Goal: Task Accomplishment & Management: Manage account settings

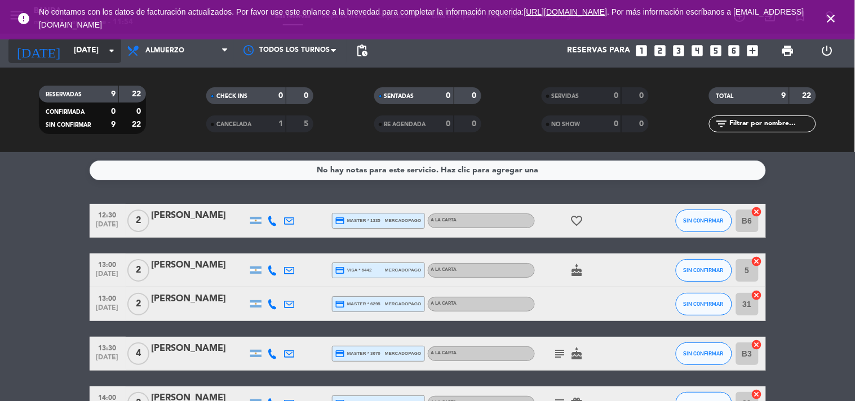
click at [79, 54] on input "[DATE]" at bounding box center [121, 51] width 107 height 20
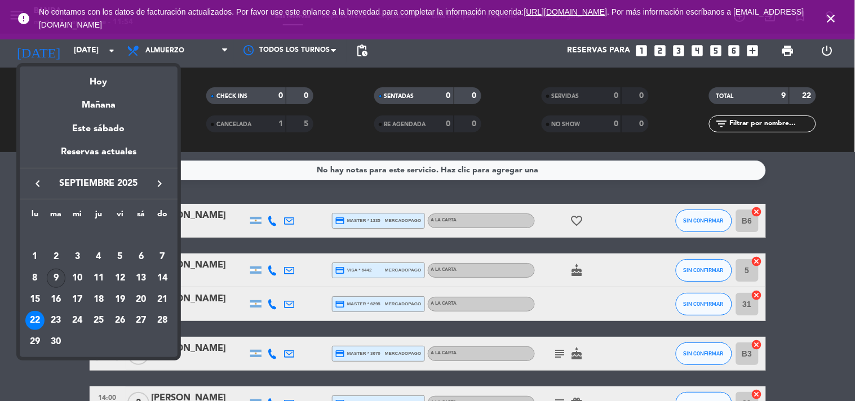
click at [56, 276] on div "9" at bounding box center [56, 278] width 19 height 19
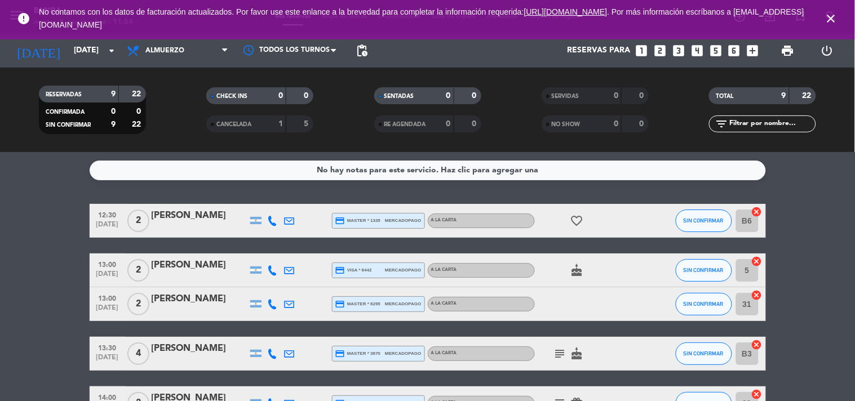
type input "[DATE] sep."
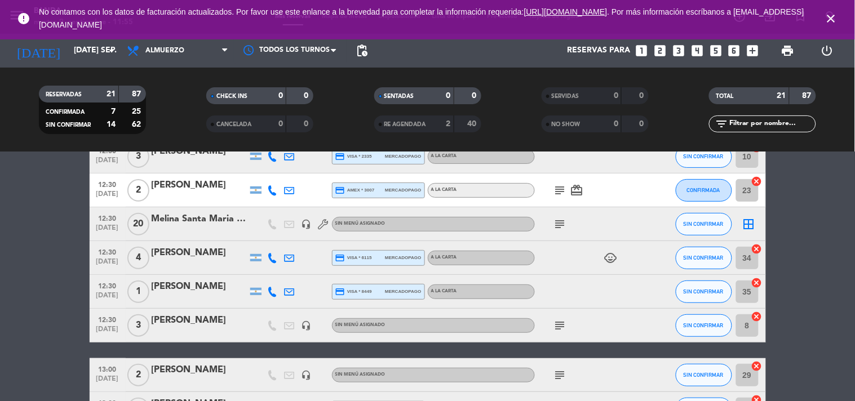
scroll to position [100, 0]
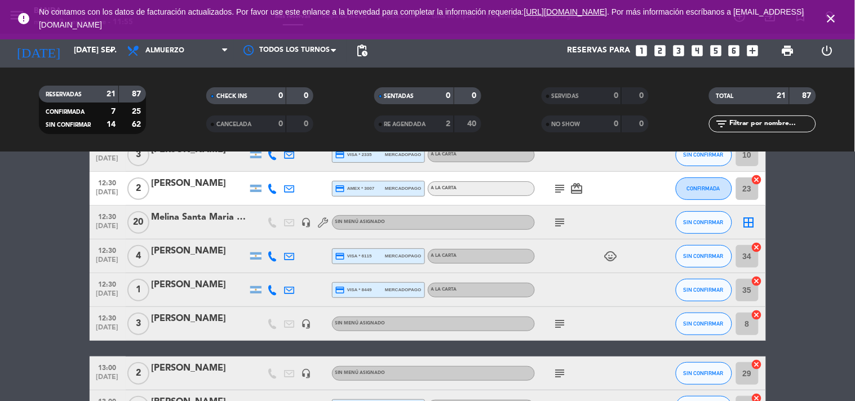
click at [563, 327] on icon "subject" at bounding box center [561, 324] width 14 height 14
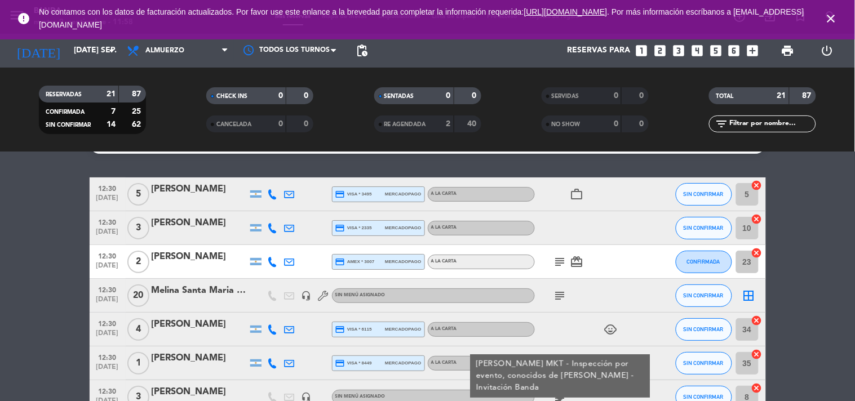
scroll to position [0, 0]
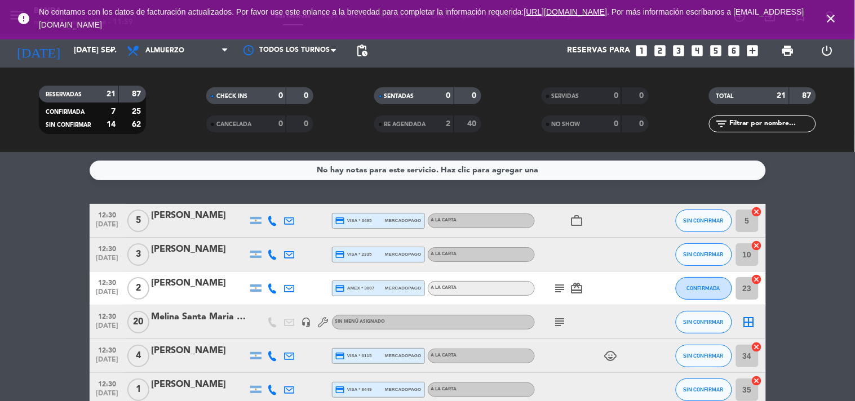
click at [838, 14] on icon "close" at bounding box center [832, 19] width 14 height 14
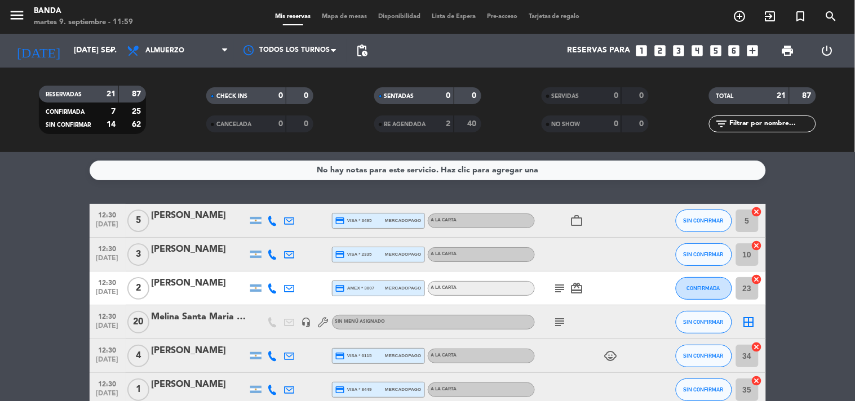
click at [660, 53] on icon "looks_two" at bounding box center [660, 50] width 15 height 15
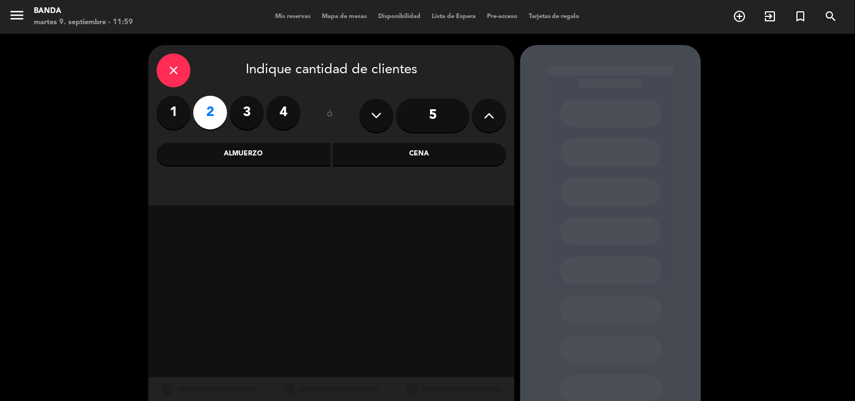
click at [215, 156] on div "Almuerzo" at bounding box center [244, 154] width 174 height 23
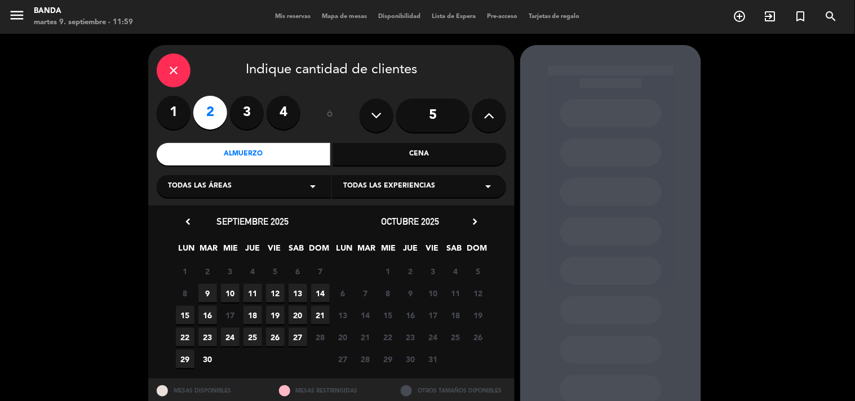
click at [209, 295] on span "9" at bounding box center [207, 293] width 19 height 19
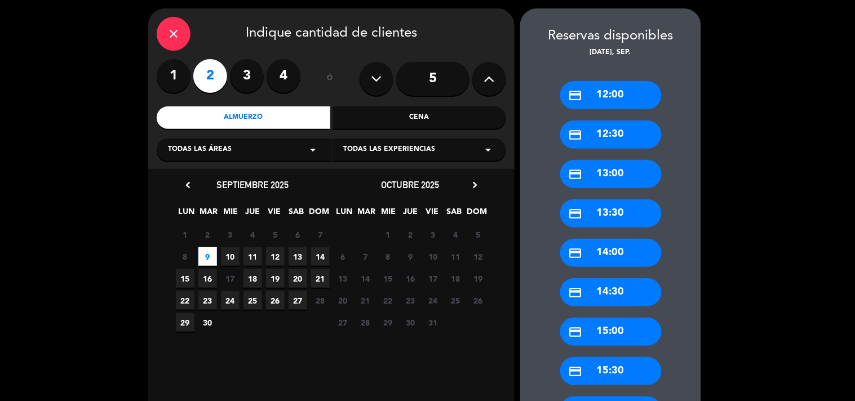
click at [604, 108] on div "credit_card 12:00" at bounding box center [610, 95] width 101 height 28
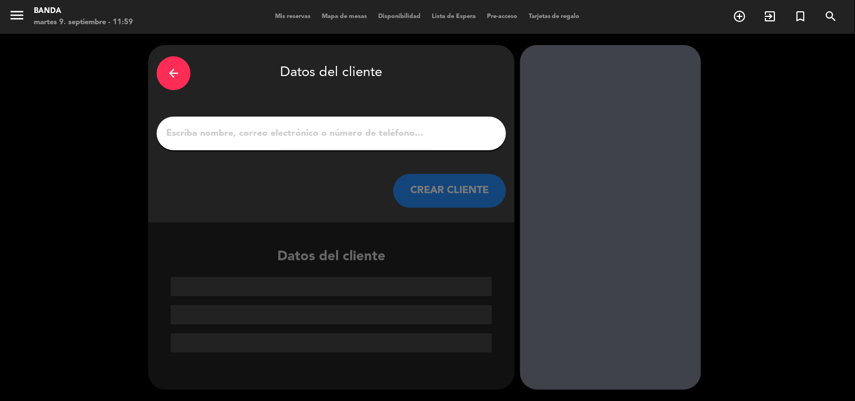
scroll to position [0, 0]
click at [270, 131] on input "1" at bounding box center [331, 134] width 333 height 16
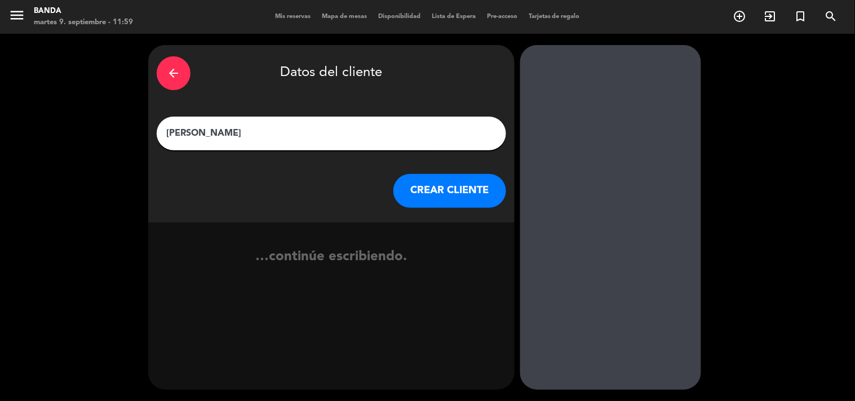
type input "[PERSON_NAME]"
click at [467, 192] on button "CREAR CLIENTE" at bounding box center [450, 191] width 113 height 34
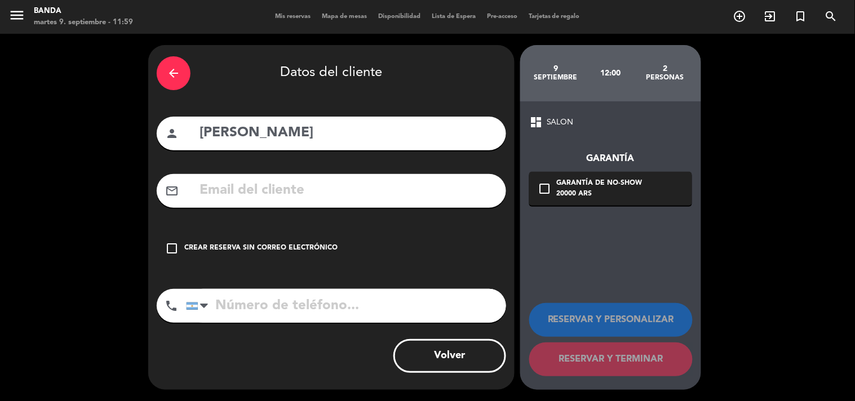
click at [189, 238] on div "check_box_outline_blank Crear reserva sin correo electrónico" at bounding box center [332, 249] width 350 height 34
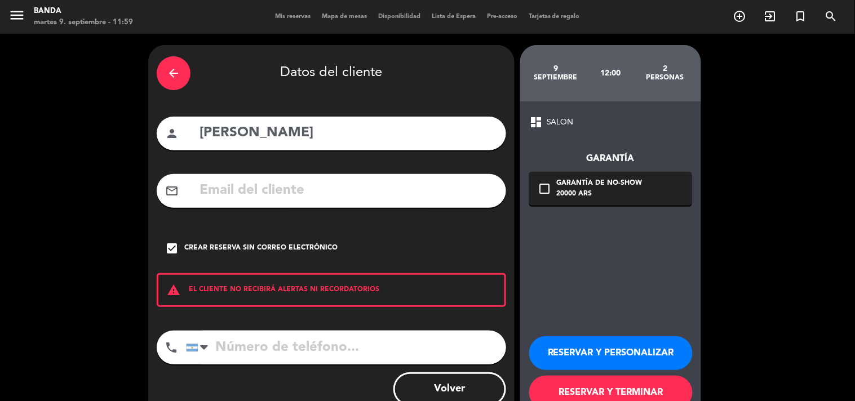
click at [267, 346] on input "tel" at bounding box center [346, 348] width 320 height 34
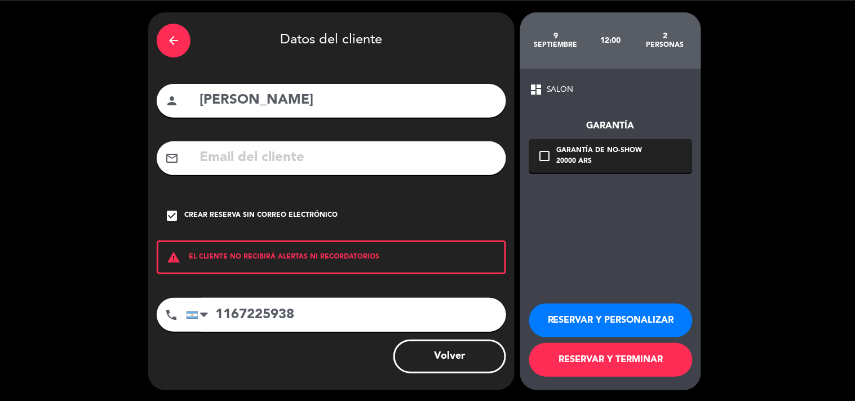
type input "1167225938"
click at [572, 365] on button "RESERVAR Y TERMINAR" at bounding box center [611, 360] width 164 height 34
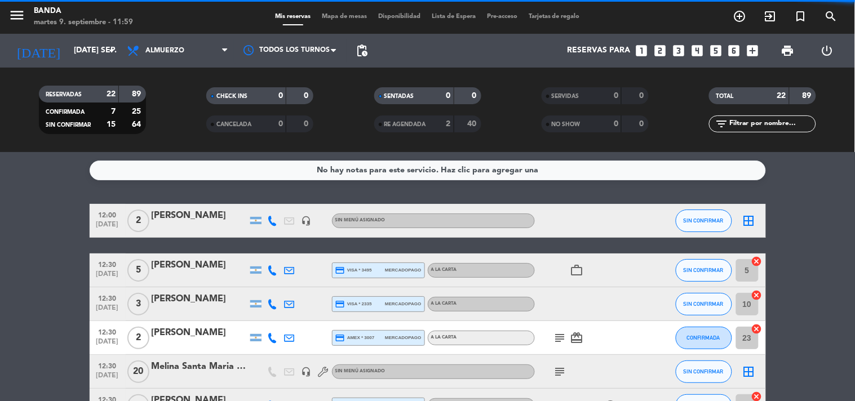
click at [653, 51] on icon "looks_two" at bounding box center [660, 50] width 15 height 15
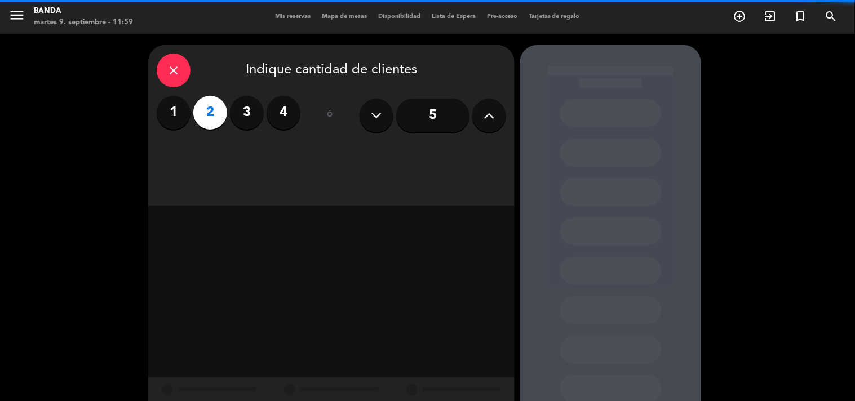
click at [653, 51] on div at bounding box center [610, 235] width 181 height 381
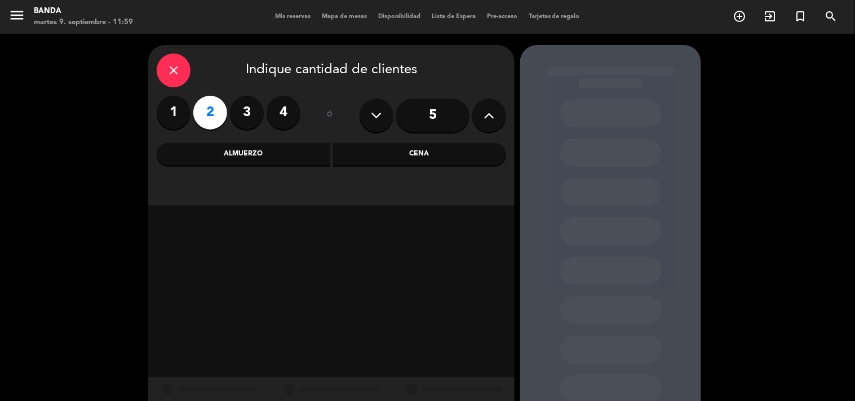
drag, startPoint x: 223, startPoint y: 171, endPoint x: 210, endPoint y: 147, distance: 27.5
click at [210, 147] on div "close Indique cantidad de clientes 1 2 3 4 ó 5 Almuerzo Cena" at bounding box center [331, 125] width 366 height 161
click at [210, 147] on div "Almuerzo" at bounding box center [244, 154] width 174 height 23
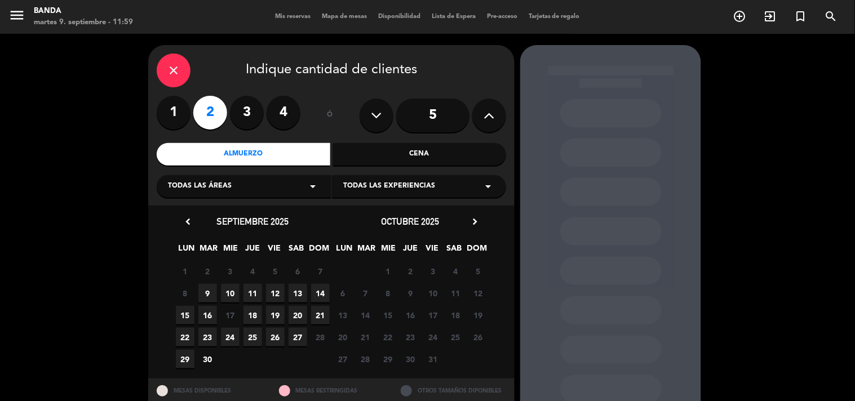
click at [215, 296] on span "9" at bounding box center [207, 293] width 19 height 19
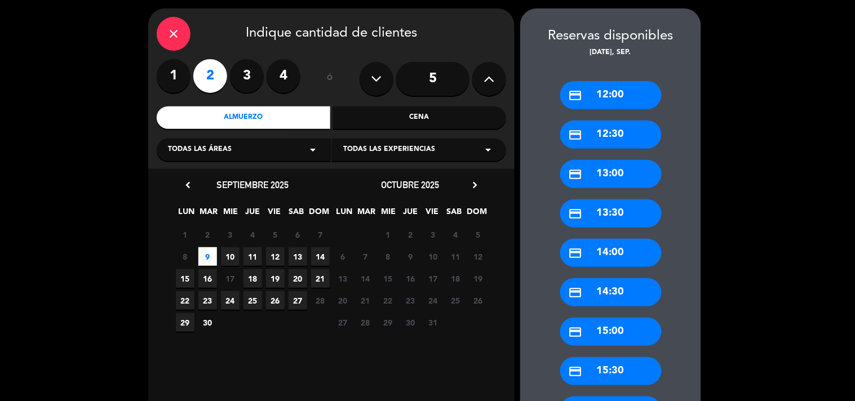
click at [637, 88] on div "credit_card 12:00" at bounding box center [610, 95] width 101 height 28
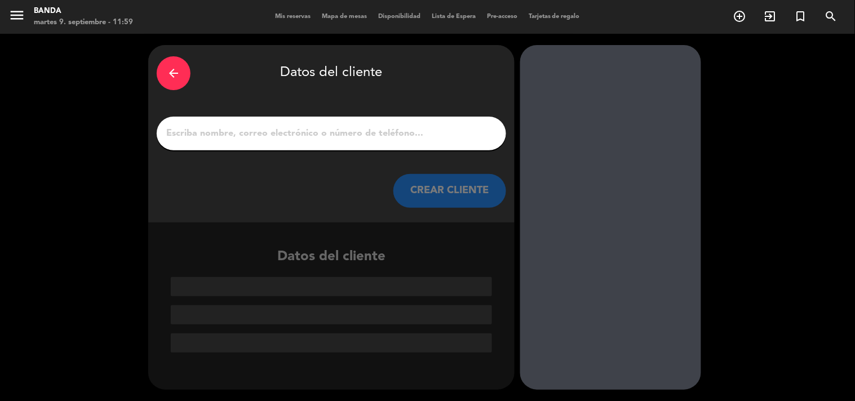
click at [379, 129] on input "1" at bounding box center [331, 134] width 333 height 16
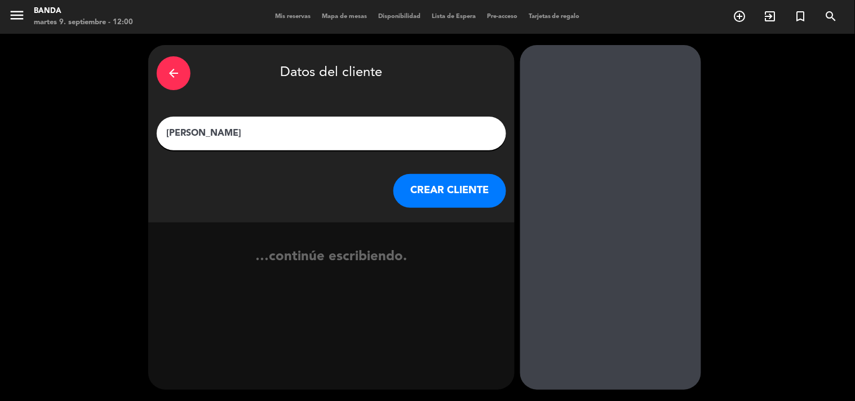
type input "[PERSON_NAME]"
click at [407, 173] on div "arrow_back Datos del cliente [PERSON_NAME] CREAR CLIENTE" at bounding box center [331, 134] width 366 height 178
click at [416, 183] on button "CREAR CLIENTE" at bounding box center [450, 191] width 113 height 34
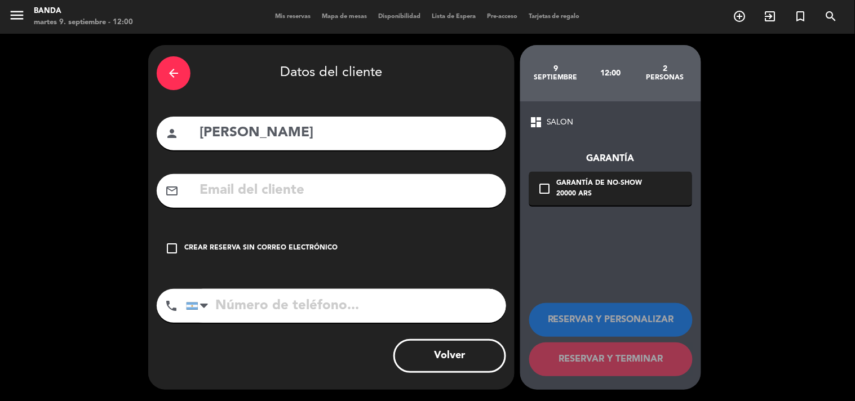
click at [182, 269] on div "arrow_back Datos del cliente person [PERSON_NAME] mail_outline check_box_outlin…" at bounding box center [331, 217] width 366 height 345
click at [175, 263] on div "check_box_outline_blank Crear reserva sin correo electrónico" at bounding box center [332, 249] width 350 height 34
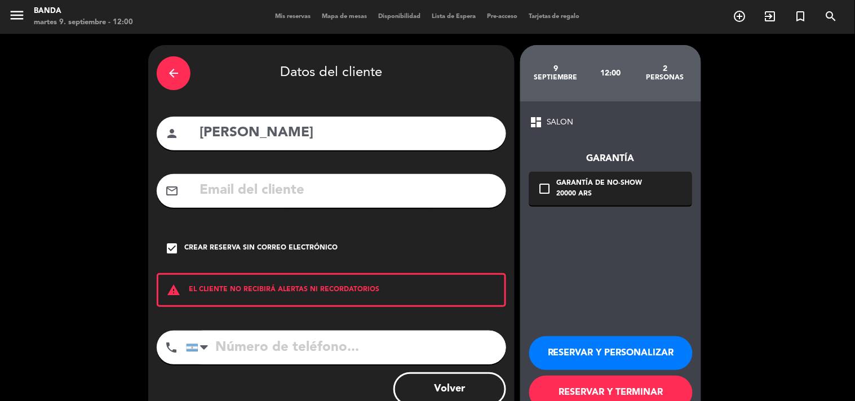
click at [253, 357] on input "tel" at bounding box center [346, 348] width 320 height 34
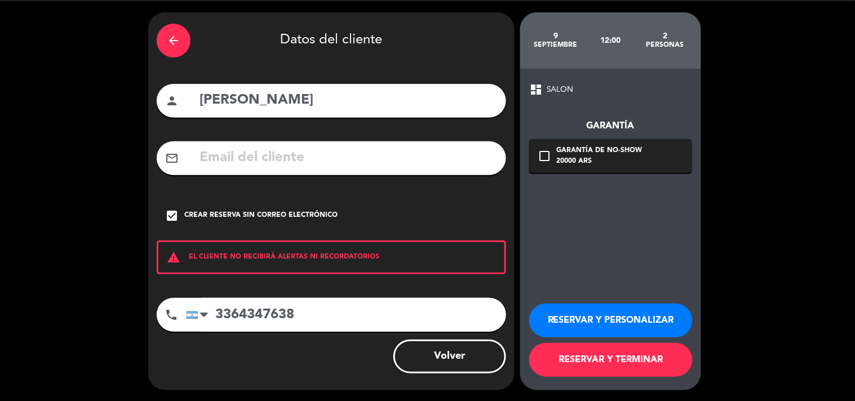
type input "3364347638"
click at [598, 365] on button "RESERVAR Y TERMINAR" at bounding box center [611, 360] width 164 height 34
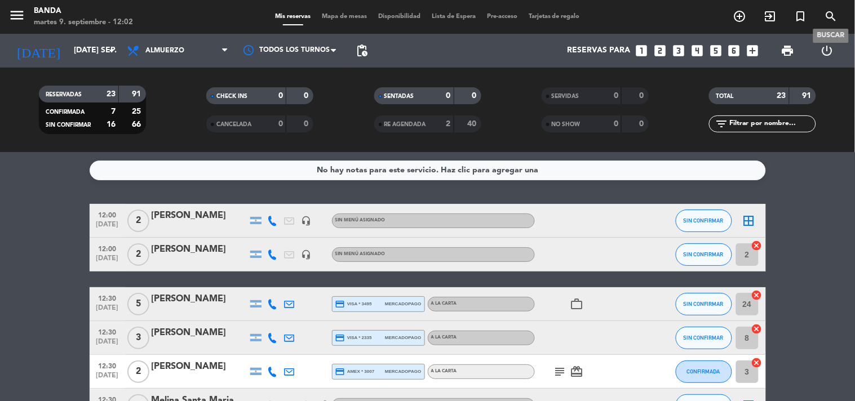
click at [831, 24] on span "search" at bounding box center [831, 16] width 30 height 19
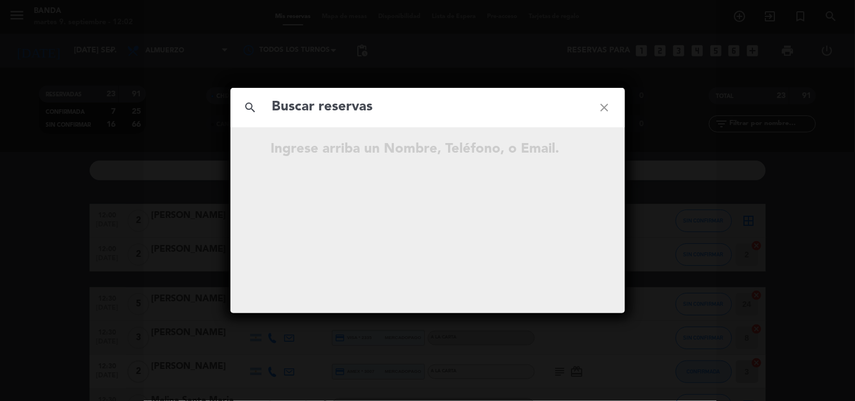
click at [833, 15] on div "search close Ingrese arriba un Nombre, Teléfono, o Email." at bounding box center [427, 200] width 855 height 401
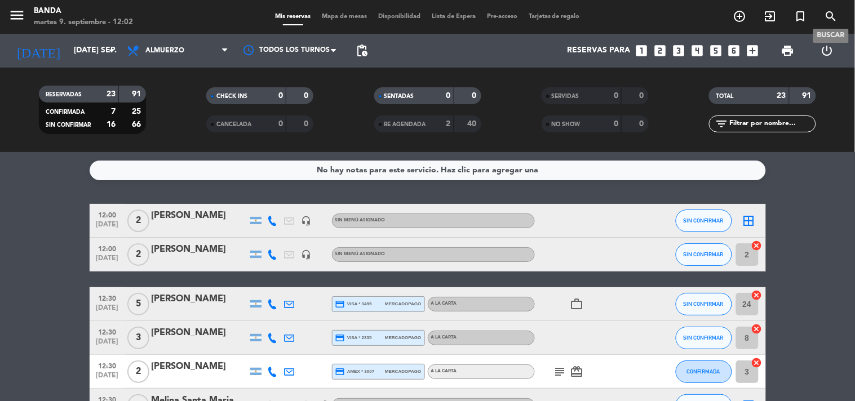
click at [827, 18] on icon "search" at bounding box center [832, 17] width 14 height 14
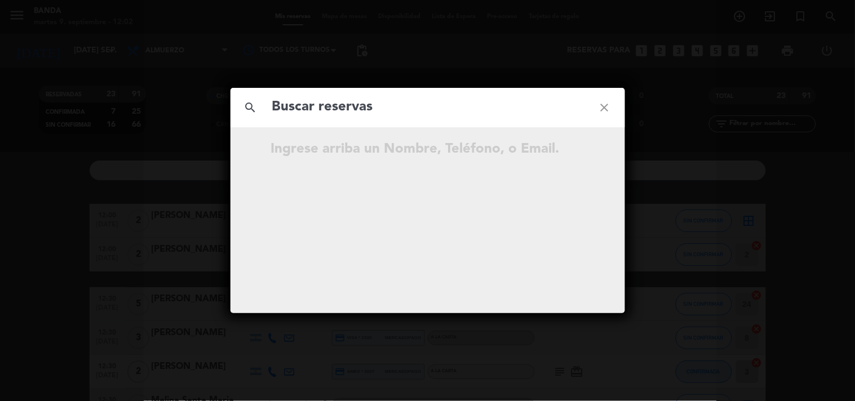
click at [404, 104] on input "text" at bounding box center [427, 107] width 313 height 23
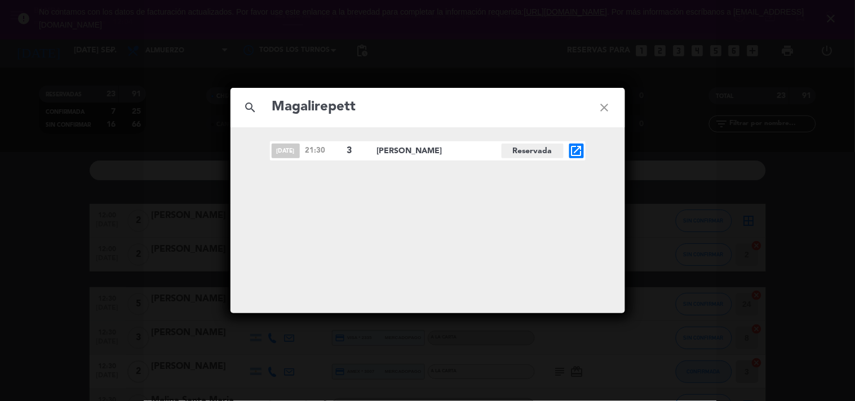
type input "Magalirepett"
click at [599, 116] on icon "close" at bounding box center [605, 107] width 41 height 41
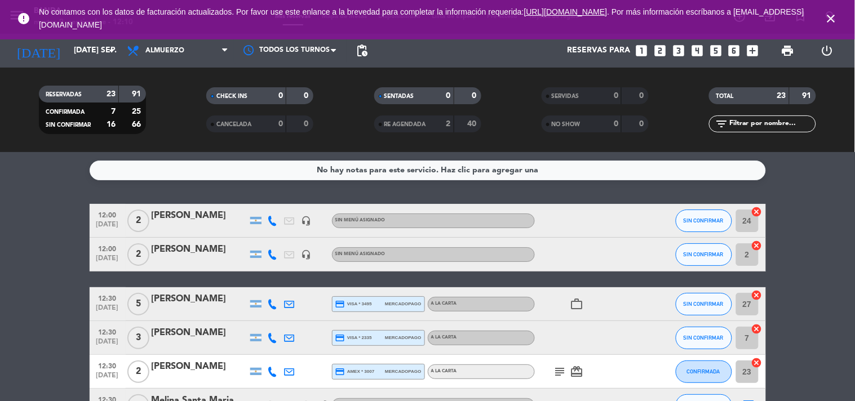
click at [834, 12] on icon "close" at bounding box center [832, 19] width 14 height 14
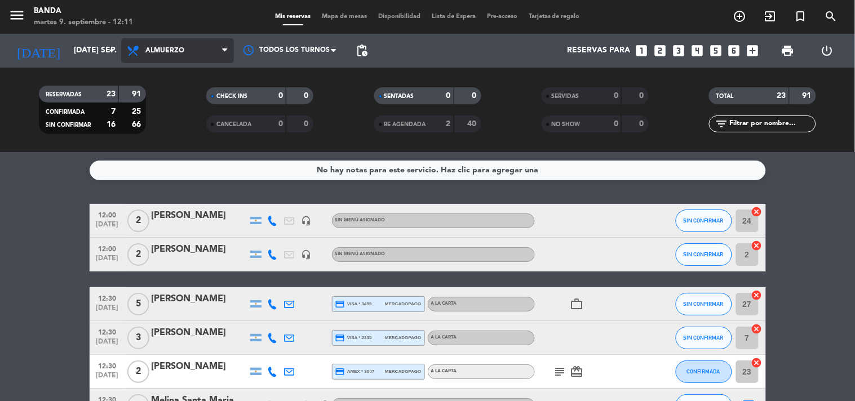
click at [176, 59] on span "Almuerzo" at bounding box center [177, 50] width 113 height 25
click at [192, 121] on div "menu Banda [DATE] 9. septiembre - 12:11 Mis reservas Mapa de mesas Disponibilid…" at bounding box center [427, 76] width 855 height 152
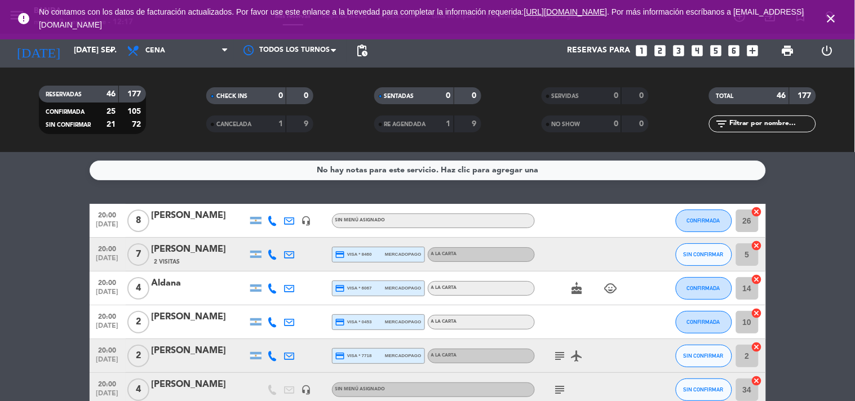
click at [837, 19] on icon "close" at bounding box center [832, 19] width 14 height 14
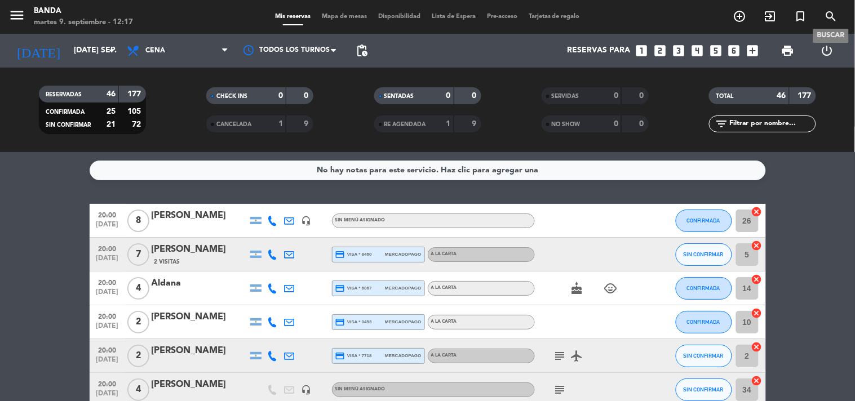
click at [837, 19] on icon "search" at bounding box center [832, 17] width 14 height 14
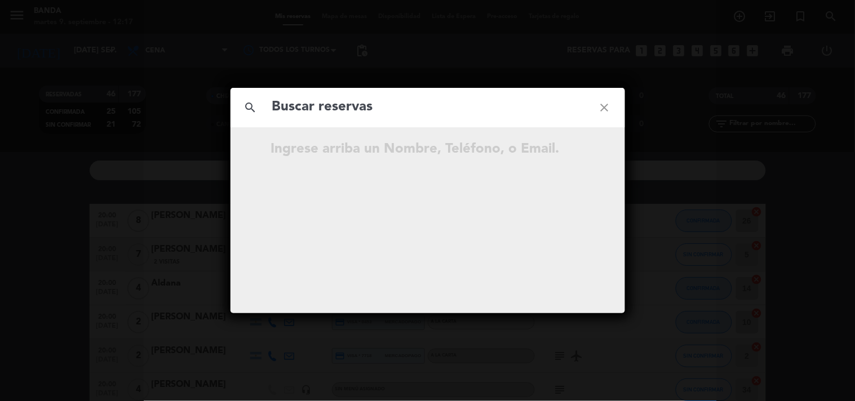
click at [308, 102] on input "text" at bounding box center [427, 107] width 313 height 23
drag, startPoint x: 308, startPoint y: 102, endPoint x: 335, endPoint y: 347, distance: 246.2
click at [335, 347] on div "search close Ingrese arriba un Nombre, Teléfono, o Email." at bounding box center [427, 200] width 855 height 401
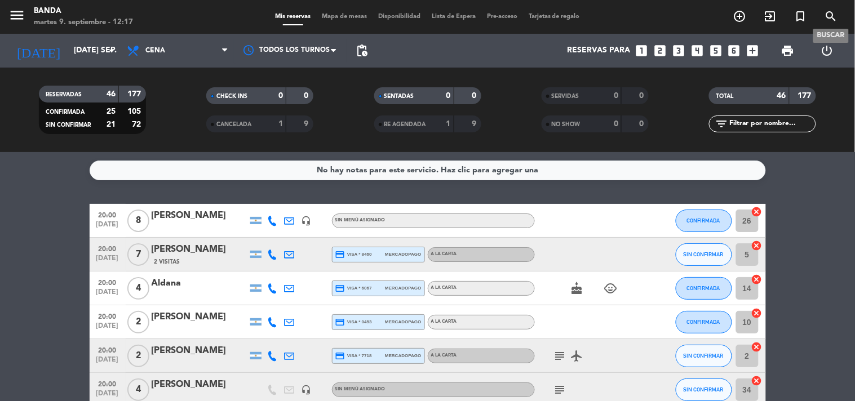
click at [837, 19] on icon "search" at bounding box center [832, 17] width 14 height 14
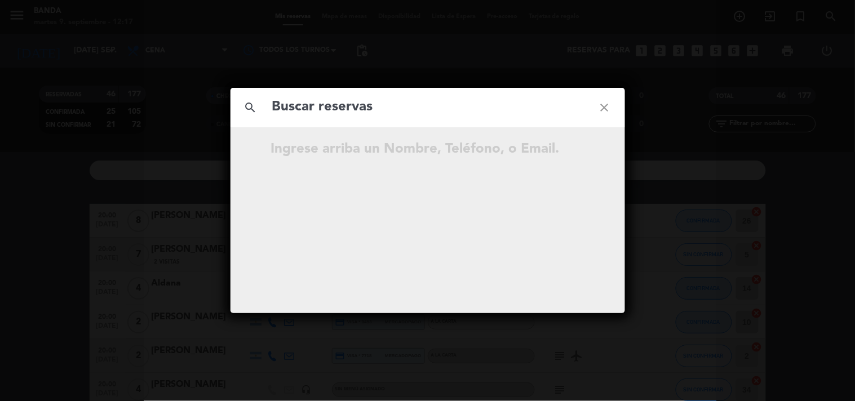
click at [397, 103] on input "text" at bounding box center [427, 107] width 313 height 23
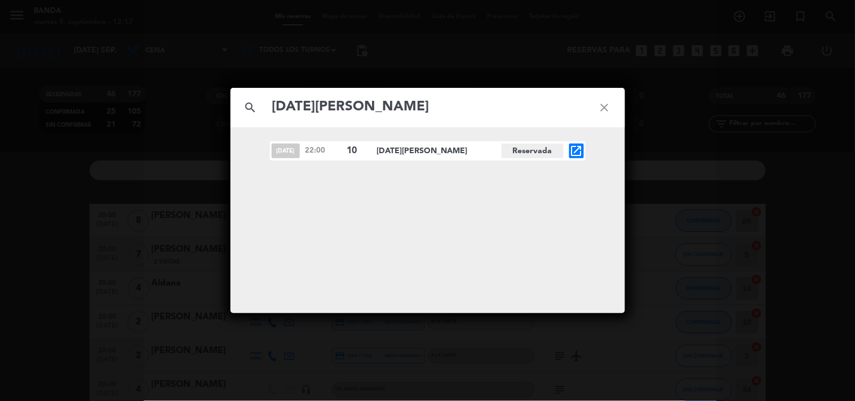
type input "[DATE][PERSON_NAME]"
click at [577, 152] on icon "open_in_new" at bounding box center [577, 151] width 14 height 14
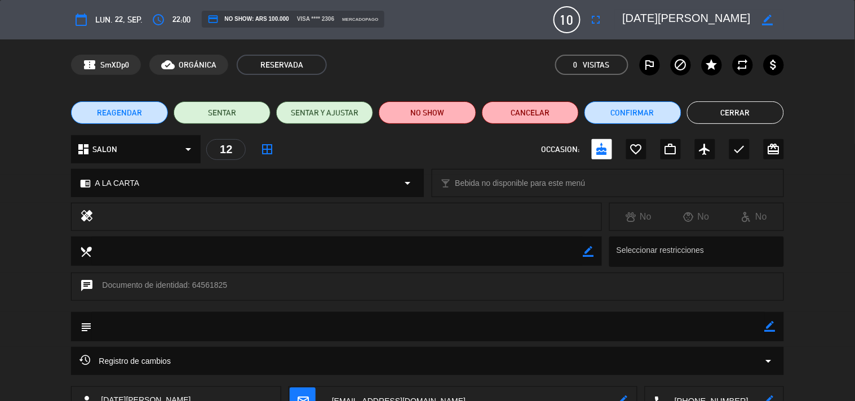
click at [714, 114] on button "Cerrar" at bounding box center [735, 112] width 97 height 23
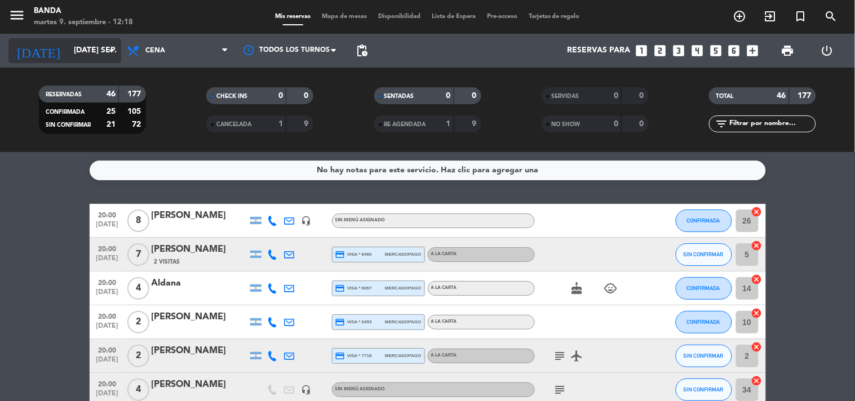
click at [68, 48] on input "[DATE] sep." at bounding box center [121, 51] width 107 height 20
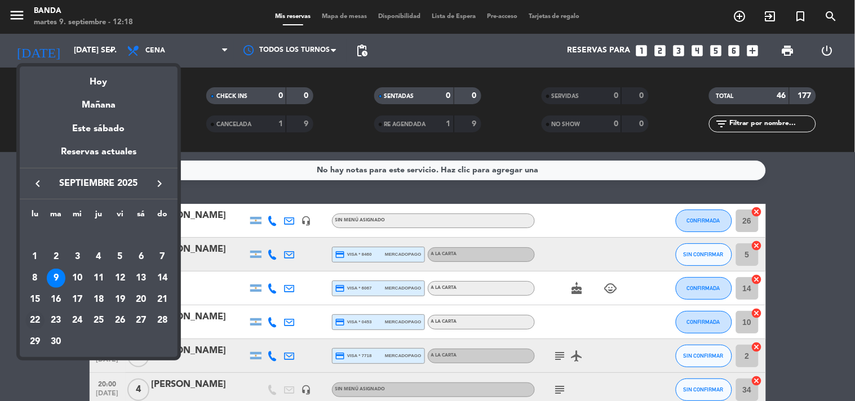
click at [38, 320] on div "22" at bounding box center [34, 320] width 19 height 19
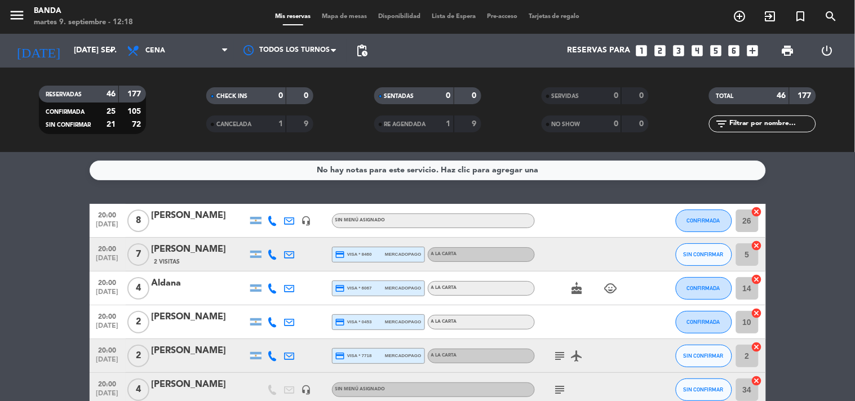
type input "[DATE]"
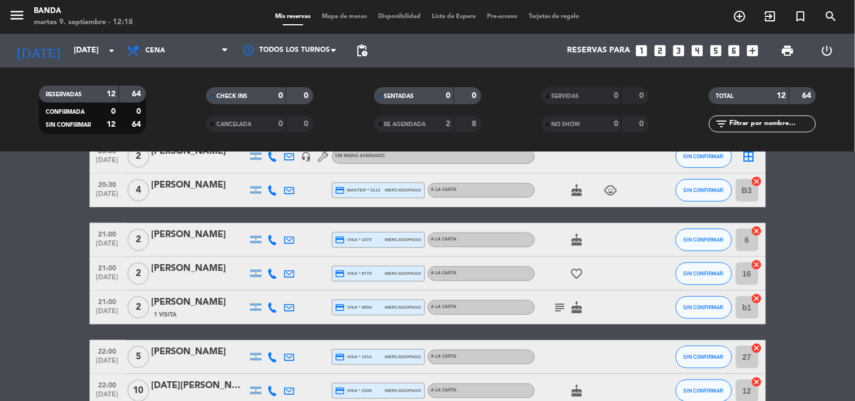
scroll to position [245, 0]
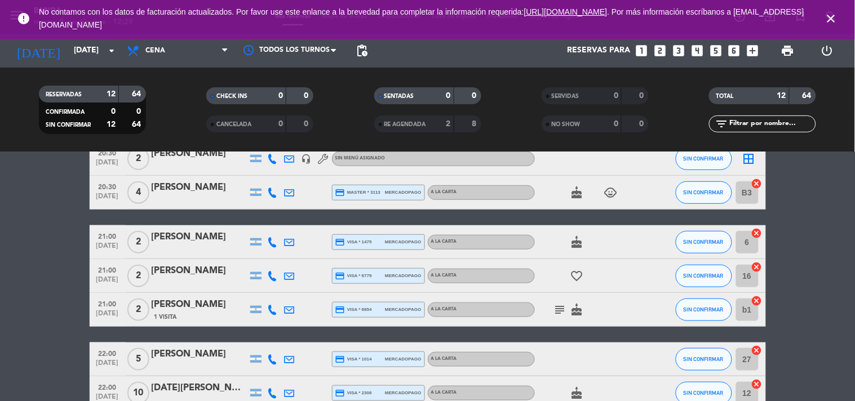
click at [828, 19] on icon "close" at bounding box center [832, 19] width 14 height 14
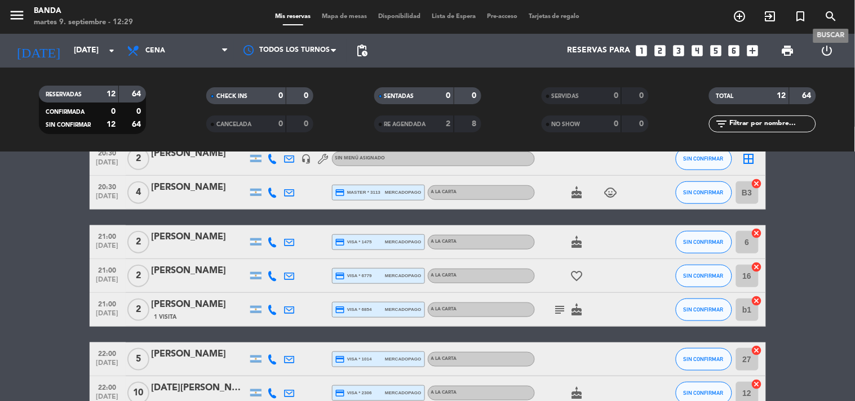
click at [828, 19] on icon "search" at bounding box center [832, 17] width 14 height 14
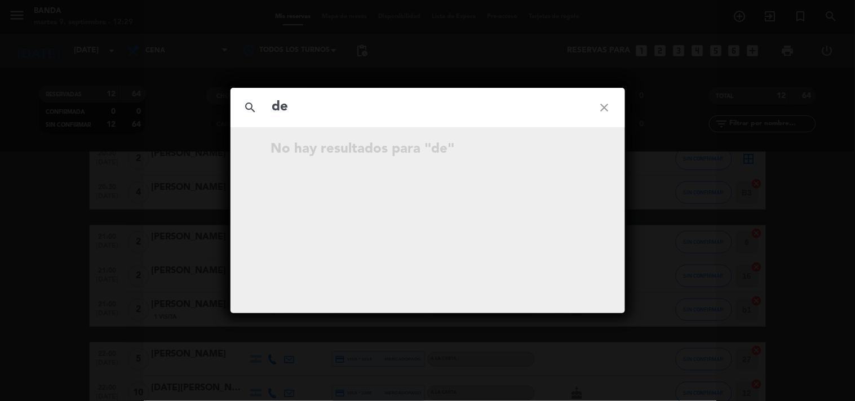
type input "d"
type input "e"
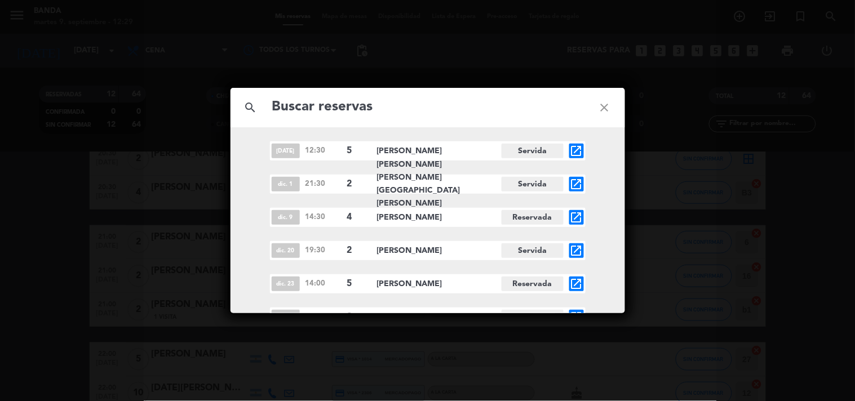
click at [0, 291] on div "search close [DATE] 12:30 5 [PERSON_NAME] Servida open_in_new dic. 1 21:30 2 [P…" at bounding box center [427, 200] width 855 height 401
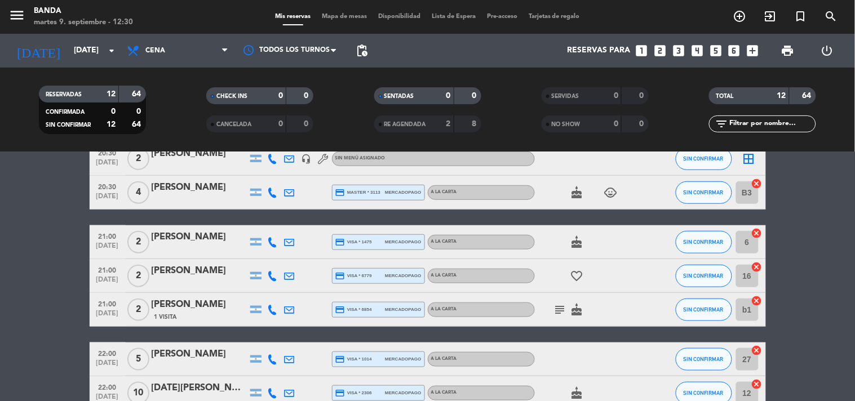
click at [655, 52] on icon "looks_two" at bounding box center [660, 50] width 15 height 15
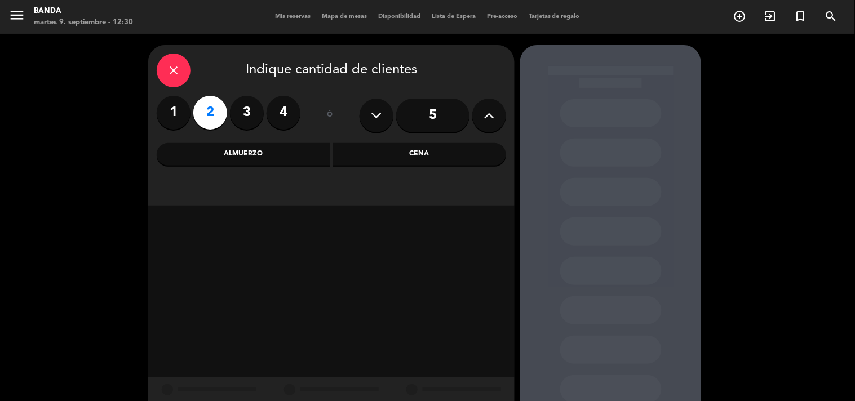
click at [365, 149] on div "Cena" at bounding box center [420, 154] width 174 height 23
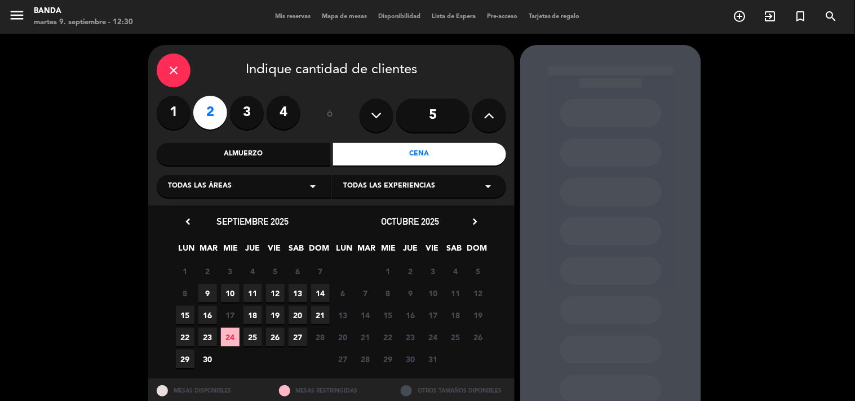
click at [236, 297] on span "10" at bounding box center [230, 293] width 19 height 19
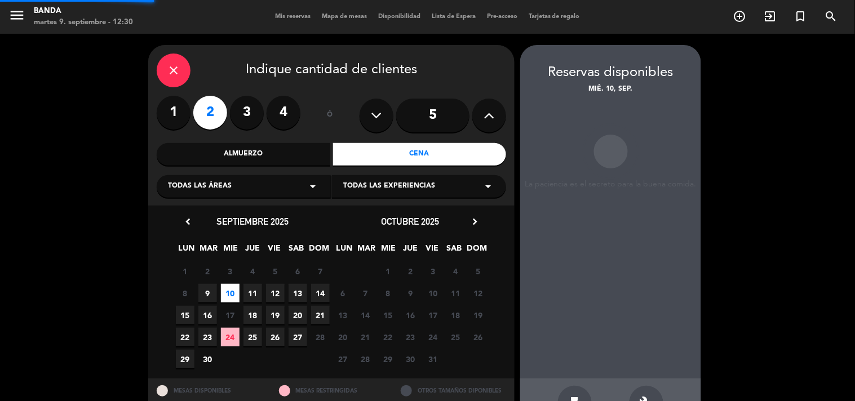
scroll to position [37, 0]
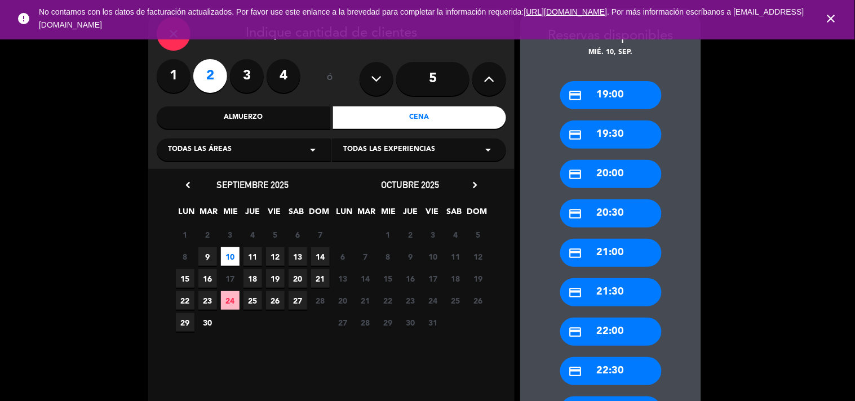
click at [836, 20] on icon "close" at bounding box center [832, 19] width 14 height 14
click at [211, 275] on span "16" at bounding box center [207, 279] width 19 height 19
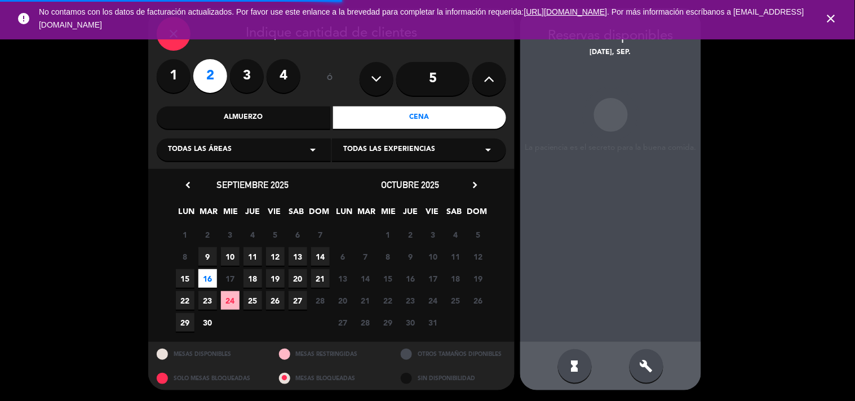
click at [224, 117] on div "Almuerzo" at bounding box center [244, 118] width 174 height 23
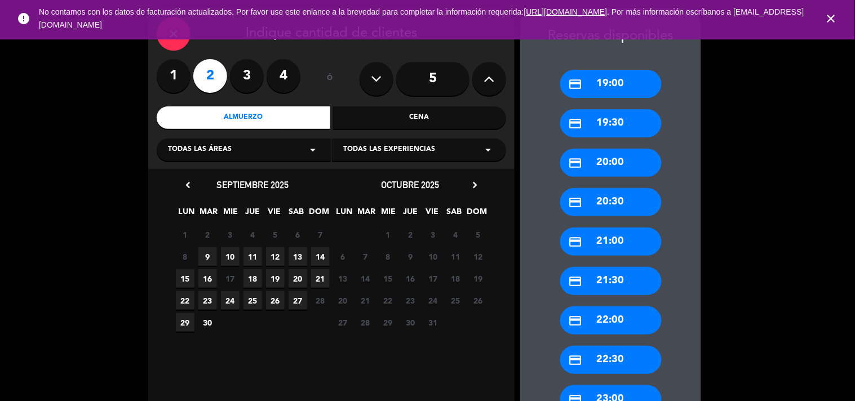
click at [205, 277] on span "16" at bounding box center [207, 279] width 19 height 19
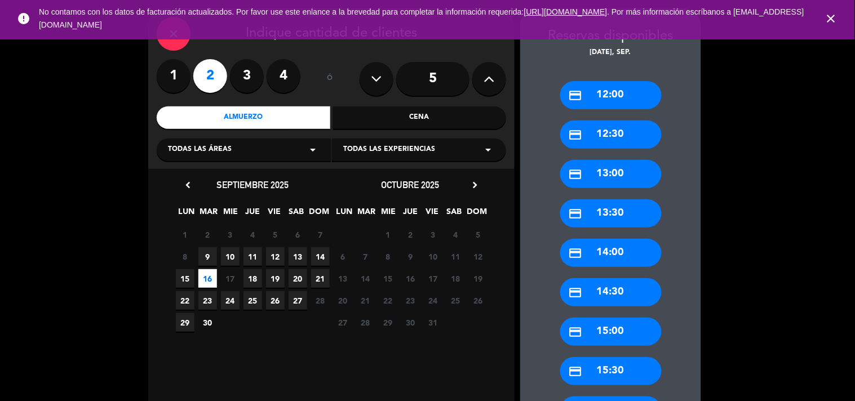
click at [211, 257] on span "9" at bounding box center [207, 257] width 19 height 19
drag, startPoint x: 615, startPoint y: 111, endPoint x: 610, endPoint y: 101, distance: 10.1
click at [610, 101] on div "credit_card 13:00 credit_card 13:30 credit_card 14:00 credit_card 14:30 credit_…" at bounding box center [610, 287] width 181 height 457
click at [610, 101] on div "credit_card 13:00" at bounding box center [610, 95] width 101 height 28
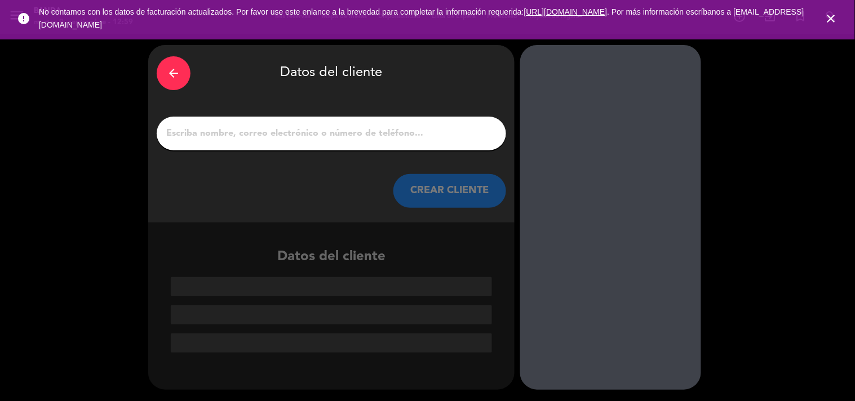
scroll to position [0, 0]
click at [356, 124] on div at bounding box center [332, 134] width 350 height 34
click at [355, 138] on input "1" at bounding box center [331, 134] width 333 height 16
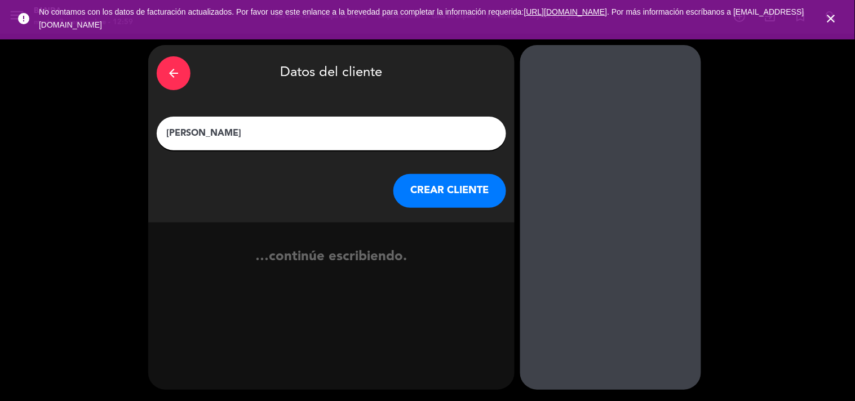
type input "[PERSON_NAME]"
click at [419, 213] on div "arrow_back Datos del cliente [PERSON_NAME] CREAR CLIENTE" at bounding box center [331, 134] width 366 height 178
click at [437, 175] on button "CREAR CLIENTE" at bounding box center [450, 191] width 113 height 34
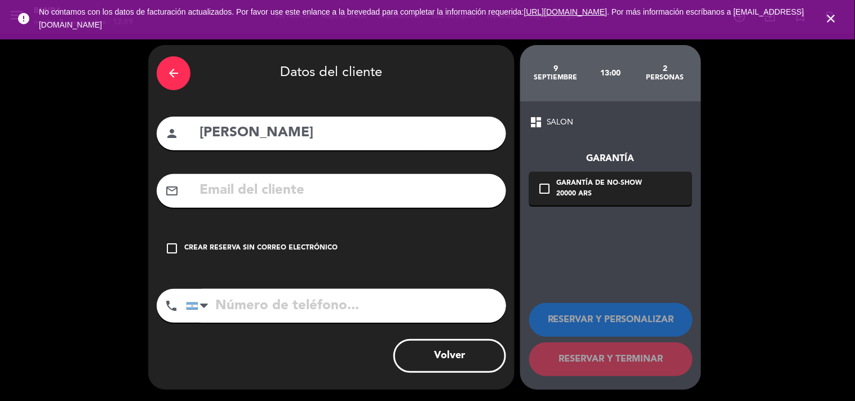
drag, startPoint x: 437, startPoint y: 175, endPoint x: 424, endPoint y: 189, distance: 19.2
click at [424, 189] on div "mail_outline" at bounding box center [332, 191] width 350 height 34
click at [424, 189] on input "text" at bounding box center [347, 190] width 299 height 23
click at [258, 251] on div "Crear reserva sin correo electrónico" at bounding box center [260, 248] width 153 height 11
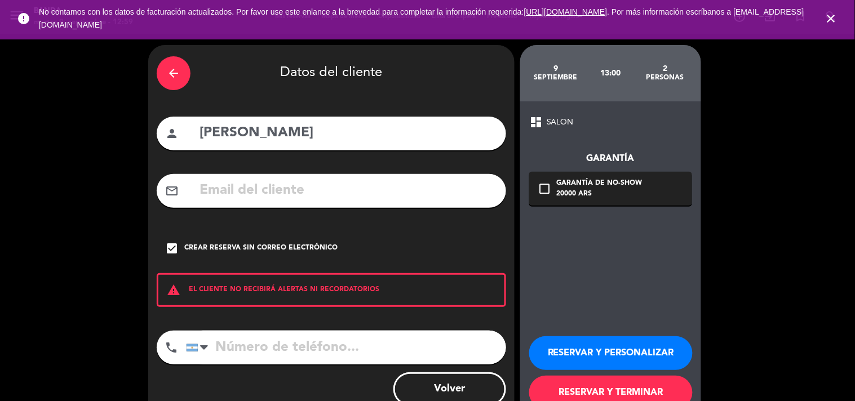
scroll to position [33, 0]
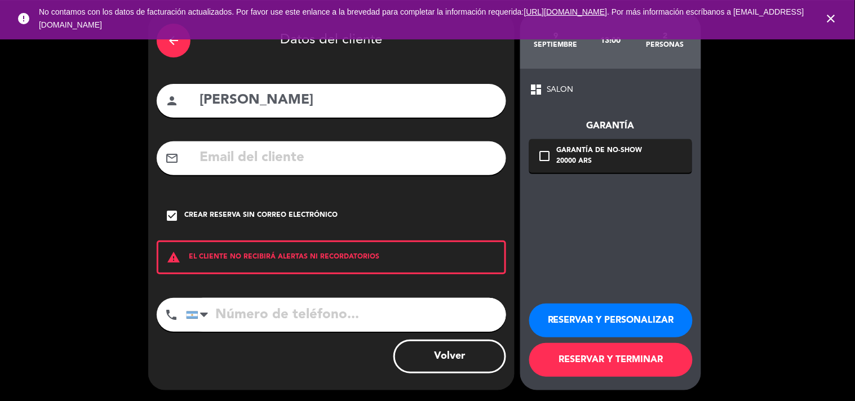
click at [266, 329] on input "tel" at bounding box center [346, 315] width 320 height 34
click at [311, 312] on input "tel" at bounding box center [346, 315] width 320 height 34
type input "2804389917"
click at [831, 20] on icon "close" at bounding box center [832, 19] width 14 height 14
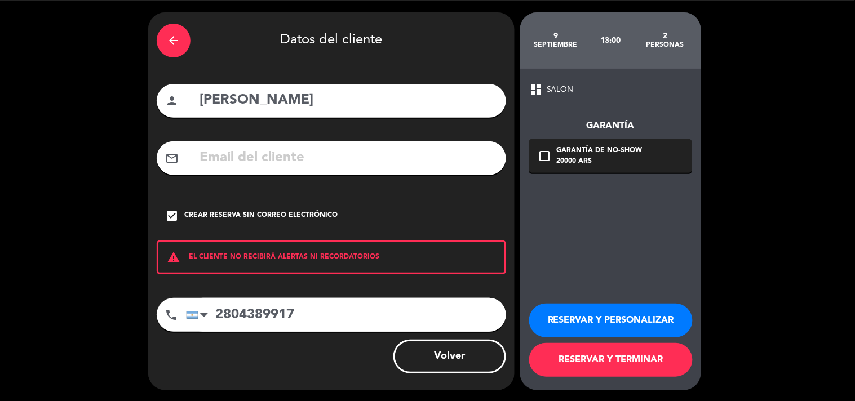
click at [542, 355] on button "RESERVAR Y TERMINAR" at bounding box center [611, 360] width 164 height 34
click at [333, 317] on input "2804389917" at bounding box center [346, 315] width 320 height 34
click at [569, 366] on button "RESERVAR Y TERMINAR" at bounding box center [611, 360] width 164 height 34
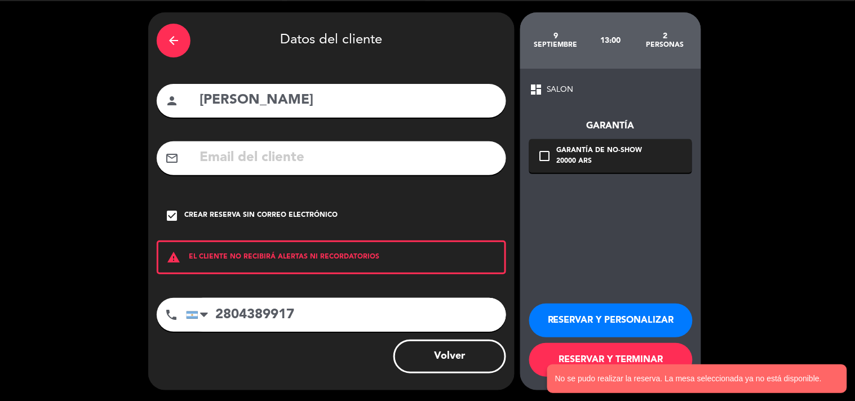
click at [159, 36] on div "arrow_back" at bounding box center [174, 41] width 34 height 34
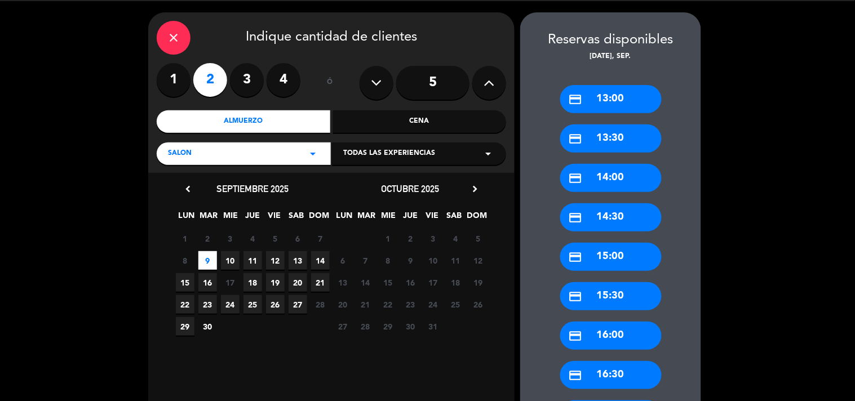
click at [605, 93] on div "credit_card 13:00" at bounding box center [610, 99] width 101 height 28
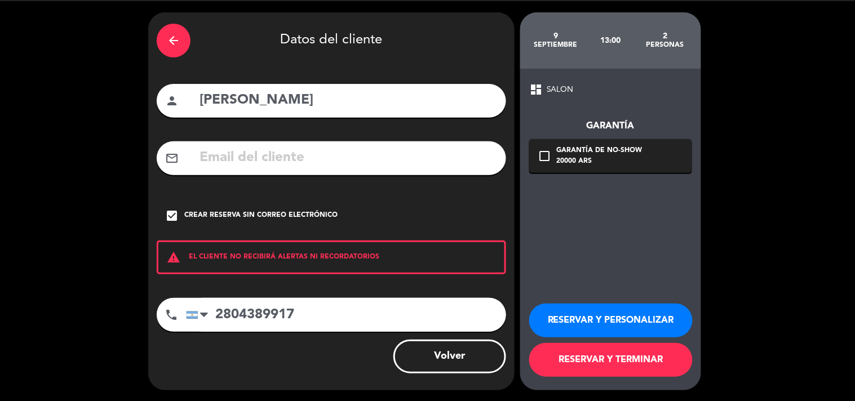
click at [182, 42] on div "arrow_back" at bounding box center [174, 41] width 34 height 34
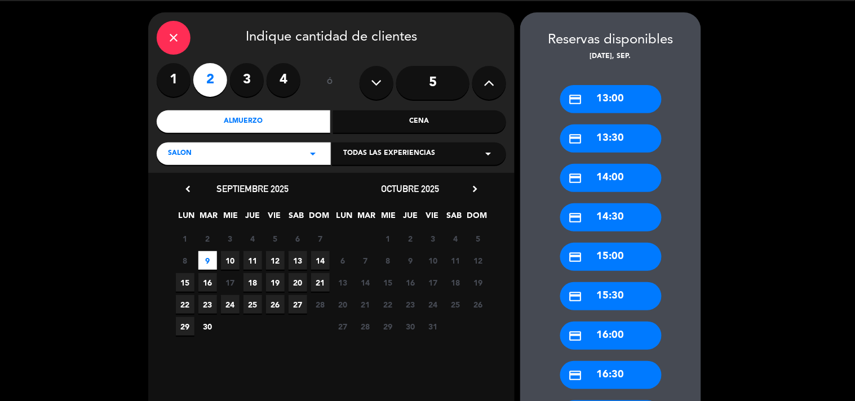
click at [595, 134] on div "credit_card 13:30" at bounding box center [610, 139] width 101 height 28
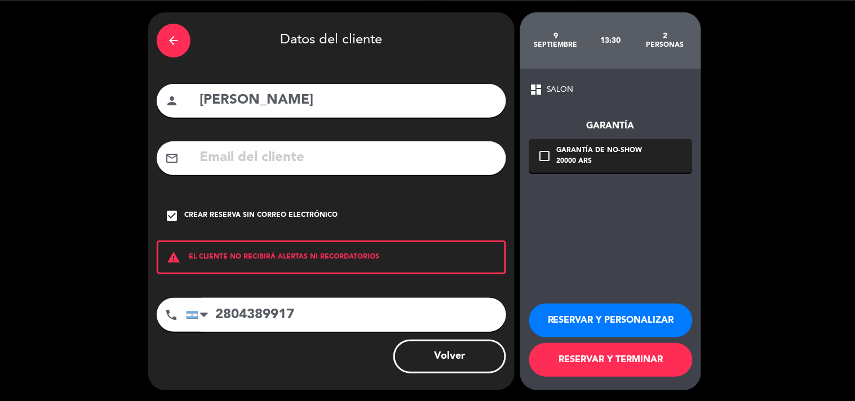
click at [556, 374] on button "RESERVAR Y TERMINAR" at bounding box center [611, 360] width 164 height 34
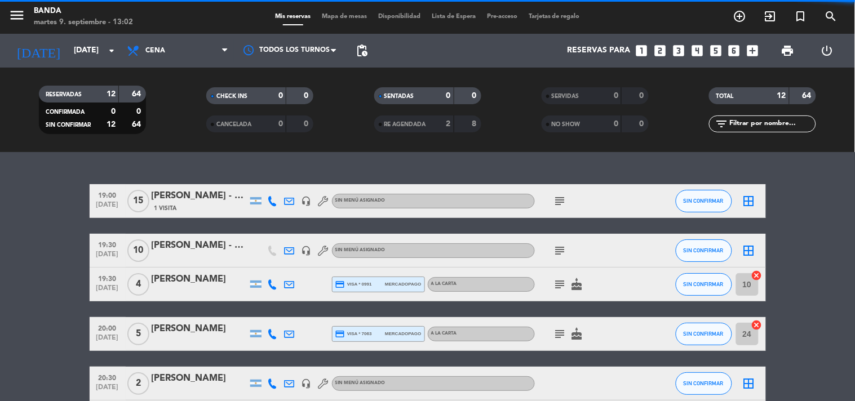
click at [639, 50] on icon "looks_one" at bounding box center [641, 50] width 15 height 15
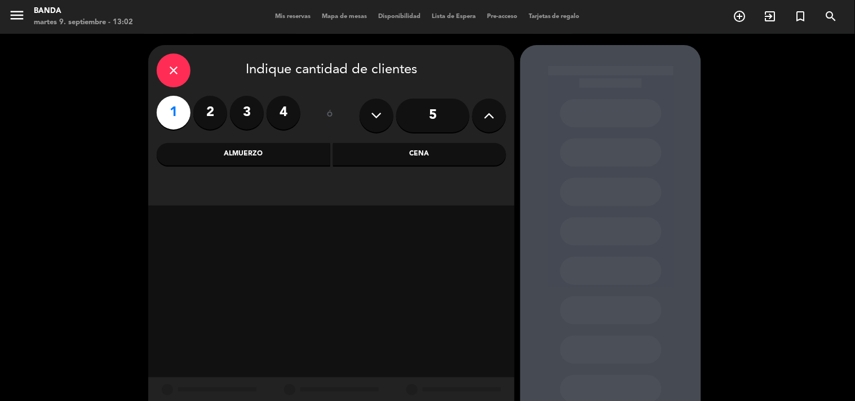
click at [260, 150] on div "Almuerzo" at bounding box center [244, 154] width 174 height 23
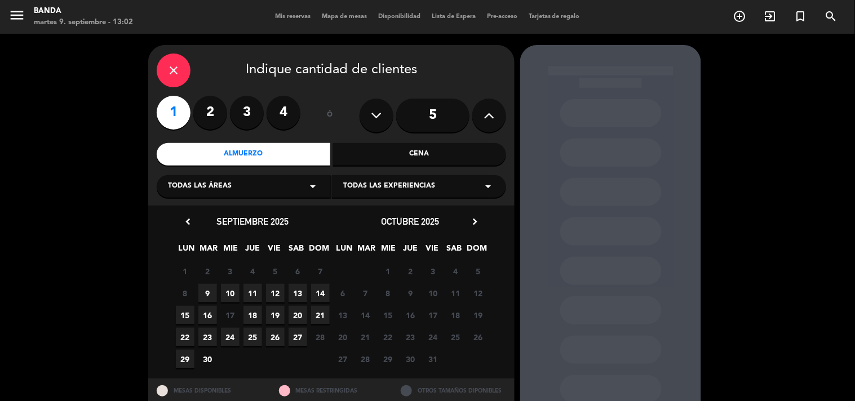
click at [205, 291] on span "9" at bounding box center [207, 293] width 19 height 19
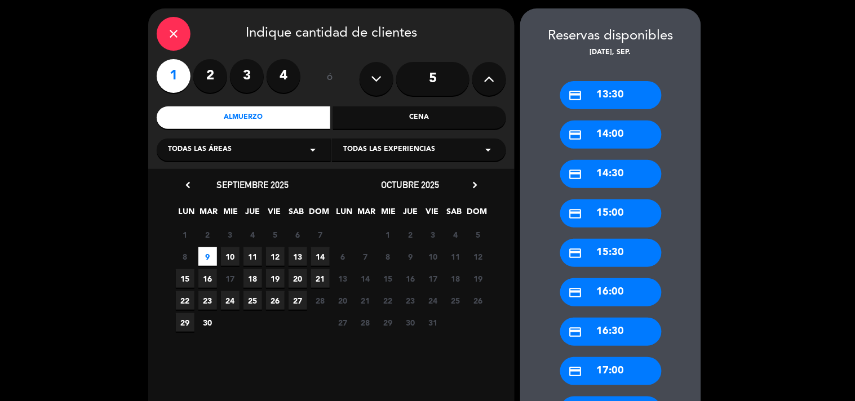
click at [600, 99] on div "credit_card 13:30" at bounding box center [610, 95] width 101 height 28
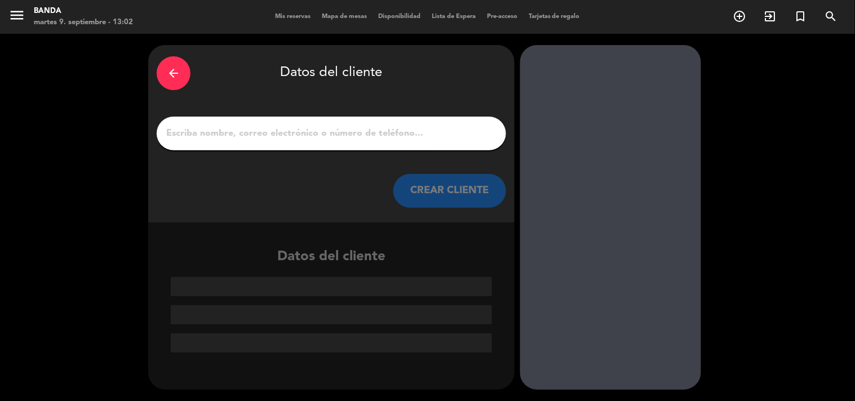
click at [277, 125] on div at bounding box center [332, 134] width 350 height 34
click at [279, 131] on input "1" at bounding box center [331, 134] width 333 height 16
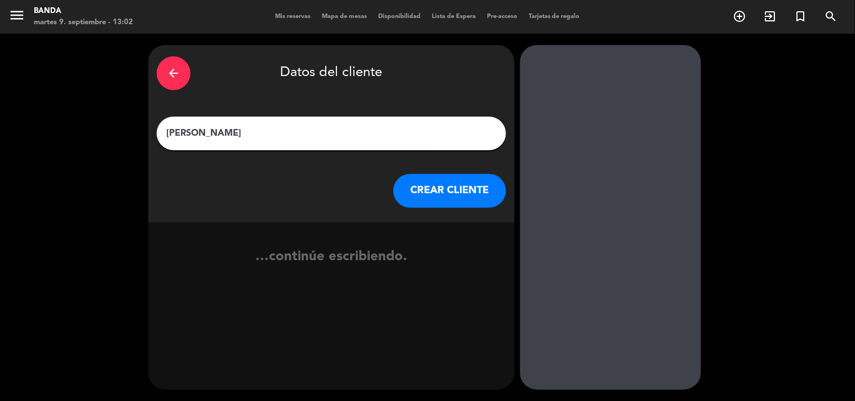
type input "[PERSON_NAME]"
click at [427, 188] on button "CREAR CLIENTE" at bounding box center [450, 191] width 113 height 34
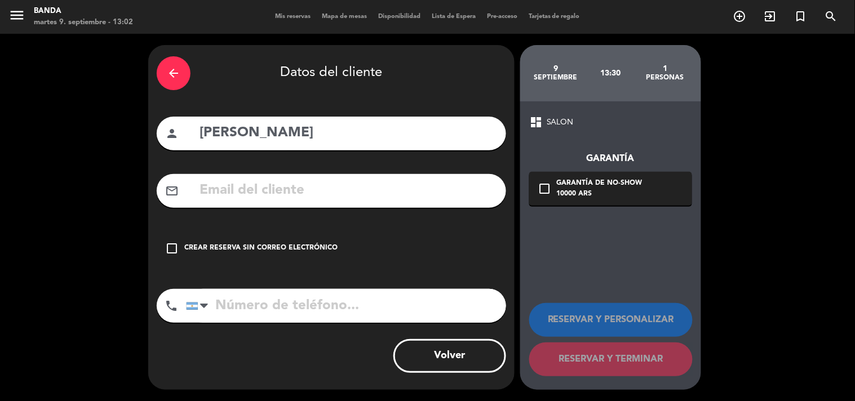
click at [169, 249] on icon "check_box_outline_blank" at bounding box center [172, 249] width 14 height 14
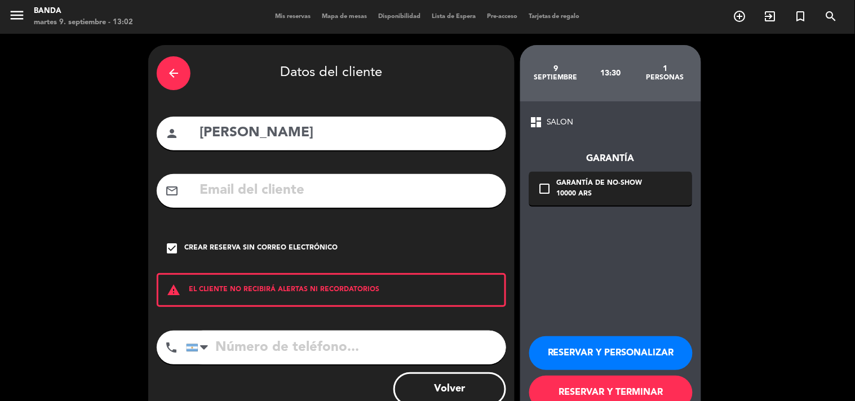
scroll to position [33, 0]
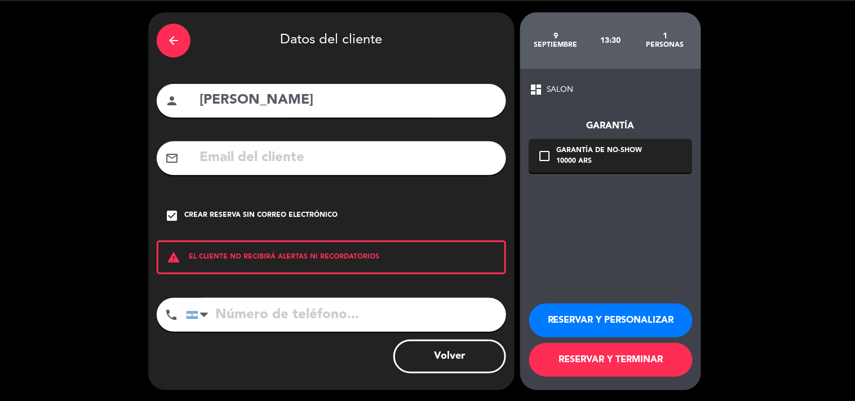
click at [254, 306] on input "tel" at bounding box center [346, 315] width 320 height 34
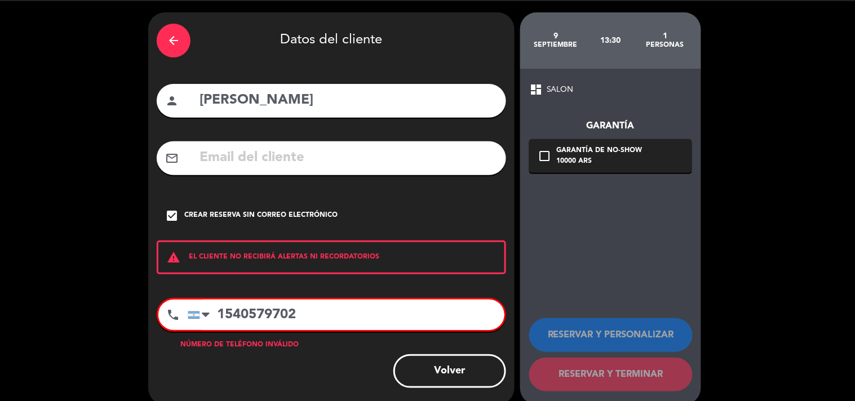
click at [224, 316] on input "1540579702" at bounding box center [346, 315] width 317 height 30
click at [346, 300] on input "11540579702" at bounding box center [346, 315] width 317 height 30
type input "1"
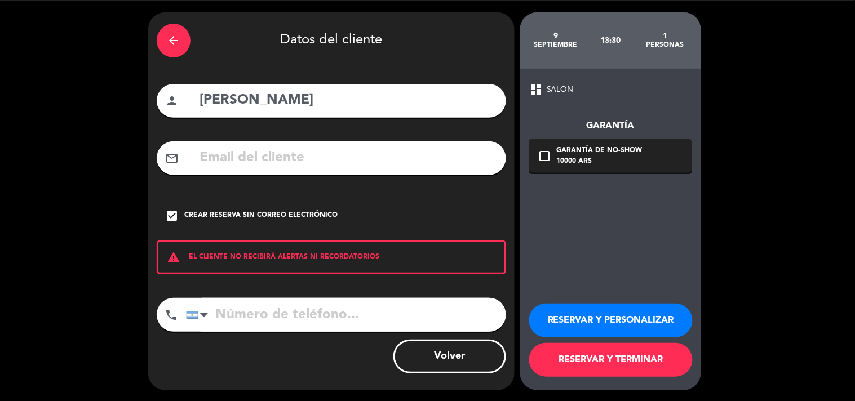
click at [319, 320] on input "tel" at bounding box center [346, 315] width 320 height 34
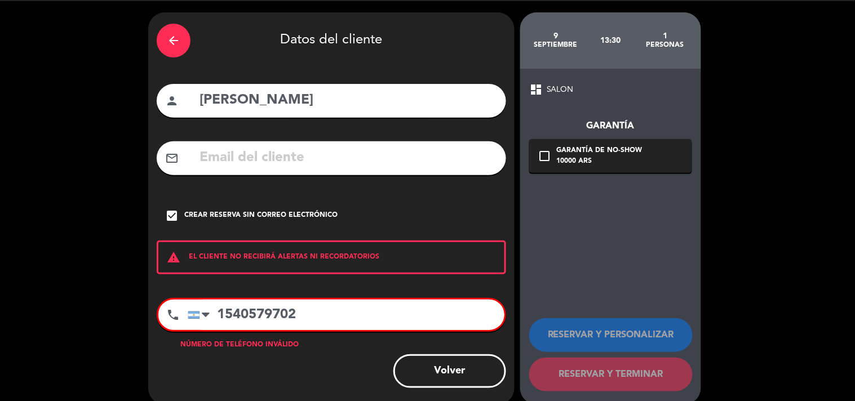
click at [216, 304] on input "1540579702" at bounding box center [346, 315] width 317 height 30
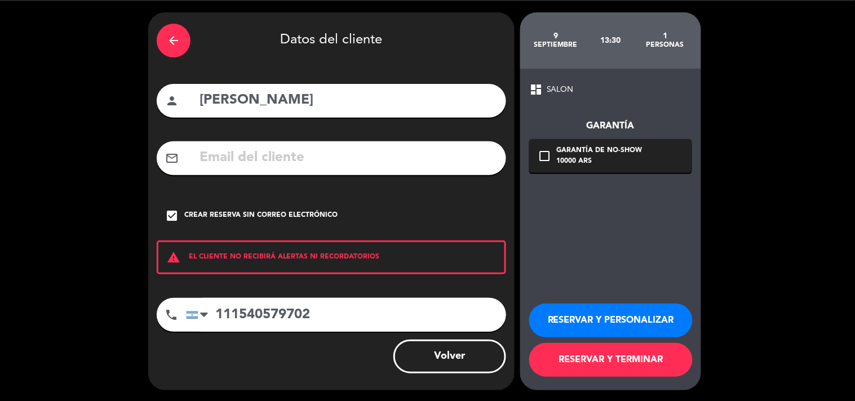
type input "111540579702"
click at [600, 367] on button "RESERVAR Y TERMINAR" at bounding box center [611, 360] width 164 height 34
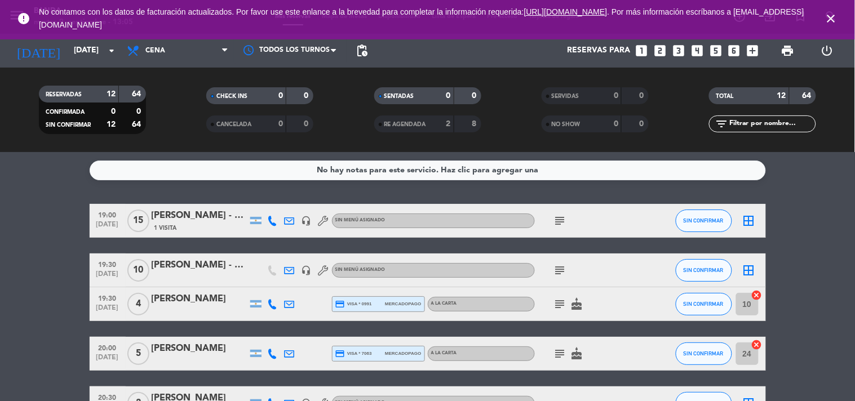
click at [836, 20] on icon "close" at bounding box center [832, 19] width 14 height 14
click at [656, 53] on icon "looks_two" at bounding box center [660, 50] width 15 height 15
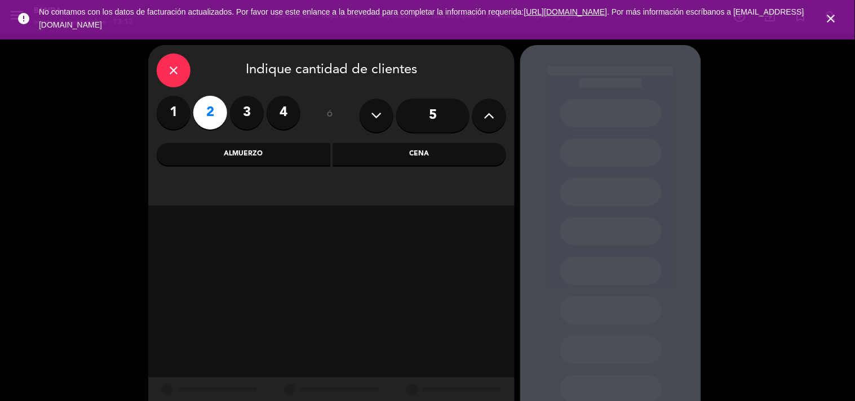
click at [240, 159] on div "Almuerzo" at bounding box center [244, 154] width 174 height 23
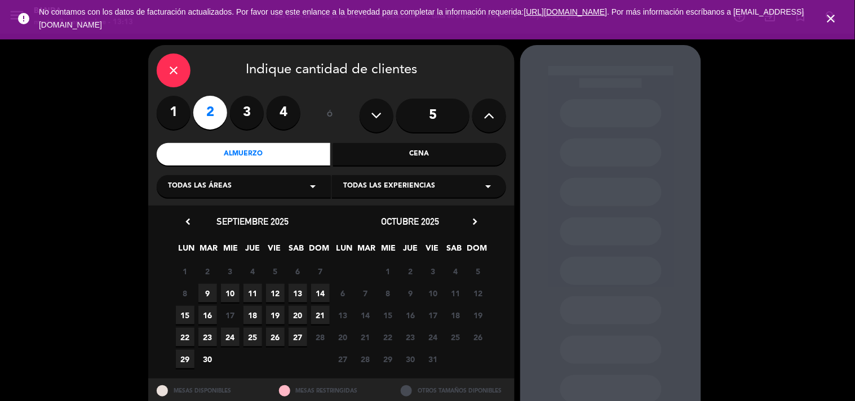
click at [204, 299] on span "9" at bounding box center [207, 293] width 19 height 19
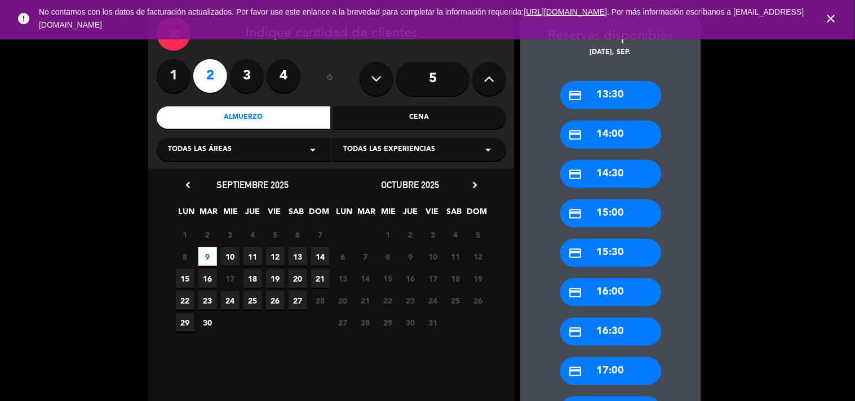
click at [631, 94] on div "credit_card 13:30" at bounding box center [610, 95] width 101 height 28
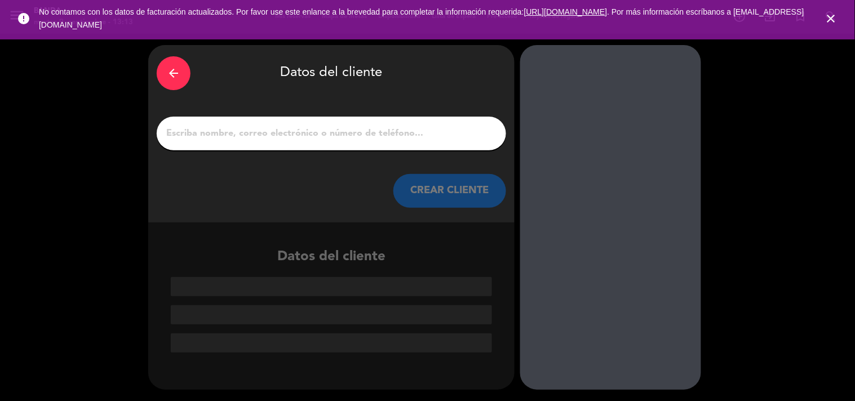
scroll to position [0, 0]
click at [297, 125] on div at bounding box center [332, 134] width 350 height 34
click at [299, 132] on input "1" at bounding box center [331, 134] width 333 height 16
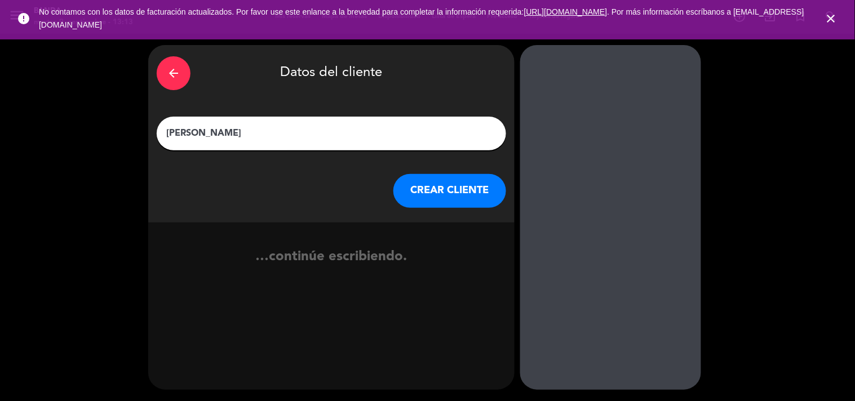
type input "[PERSON_NAME]"
click at [487, 195] on button "CREAR CLIENTE" at bounding box center [450, 191] width 113 height 34
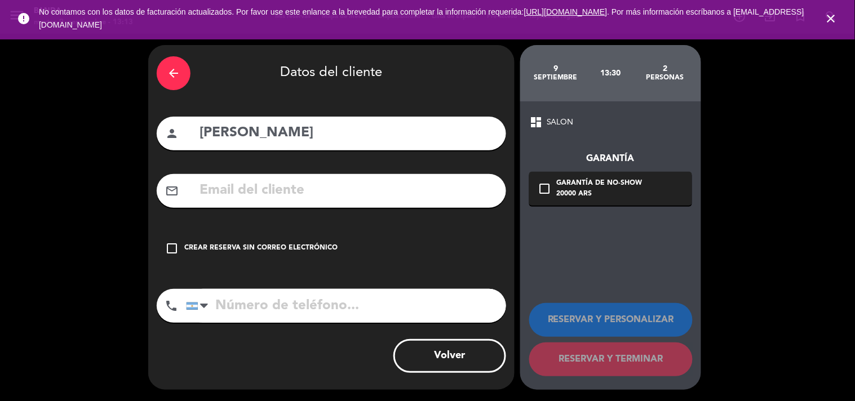
click at [202, 233] on div "check_box_outline_blank Crear reserva sin correo electrónico" at bounding box center [332, 249] width 350 height 34
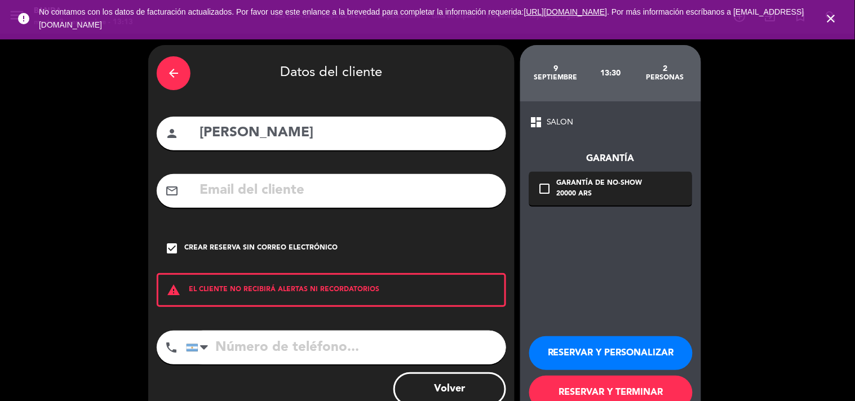
click at [249, 353] on input "tel" at bounding box center [346, 348] width 320 height 34
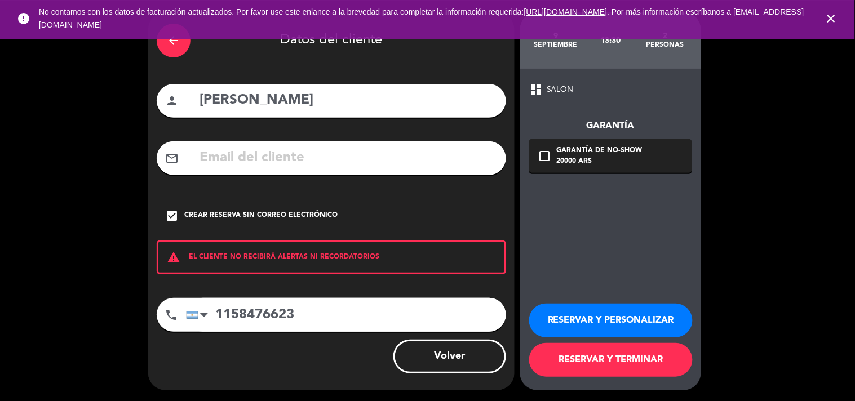
type input "1158476623"
click at [559, 369] on button "RESERVAR Y TERMINAR" at bounding box center [611, 360] width 164 height 34
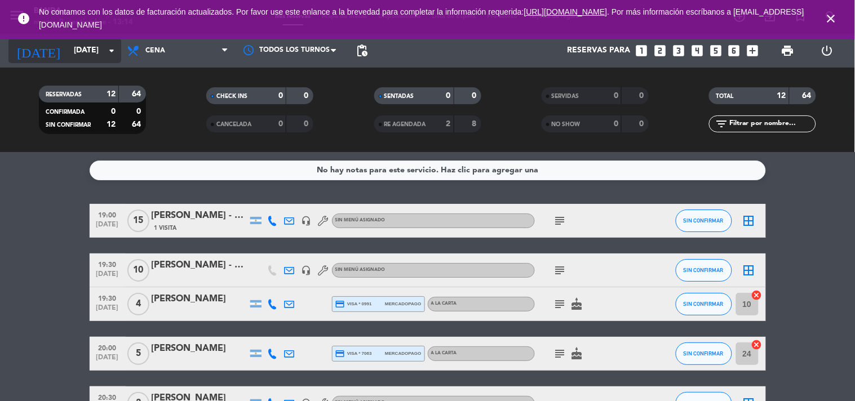
click at [100, 47] on input "[DATE]" at bounding box center [121, 51] width 107 height 20
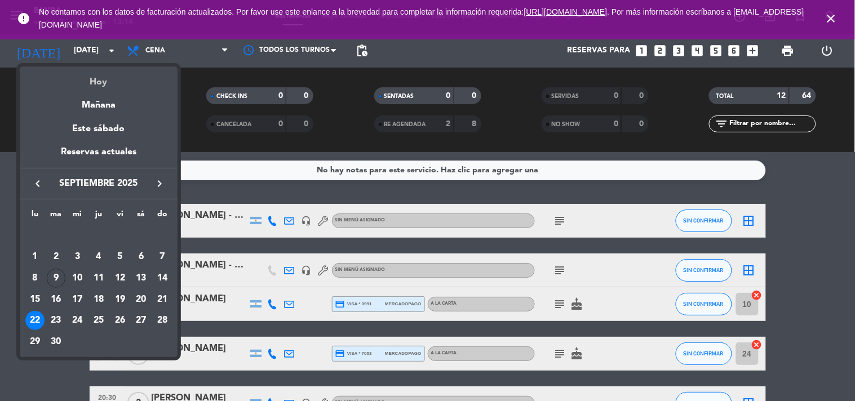
click at [121, 77] on div "Hoy" at bounding box center [99, 78] width 158 height 23
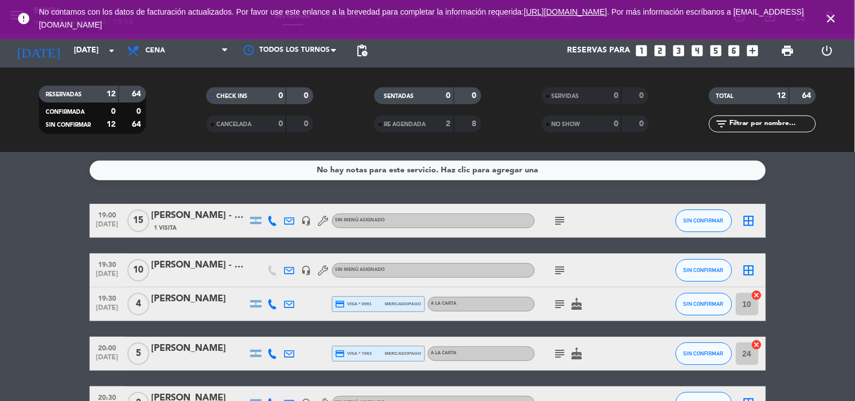
type input "[DATE] sep."
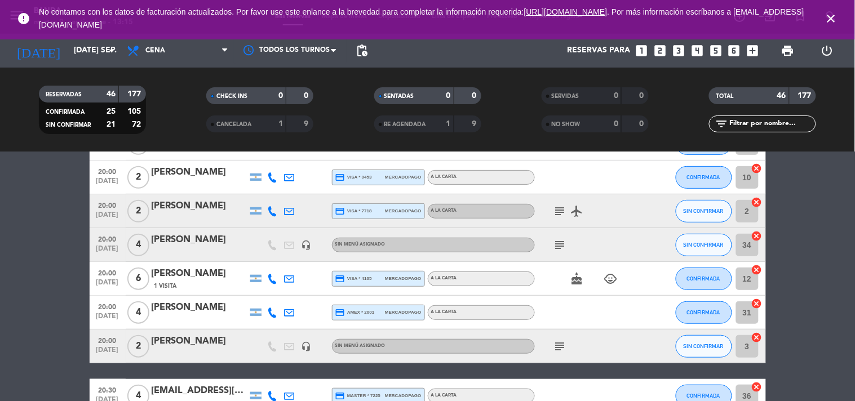
scroll to position [150, 0]
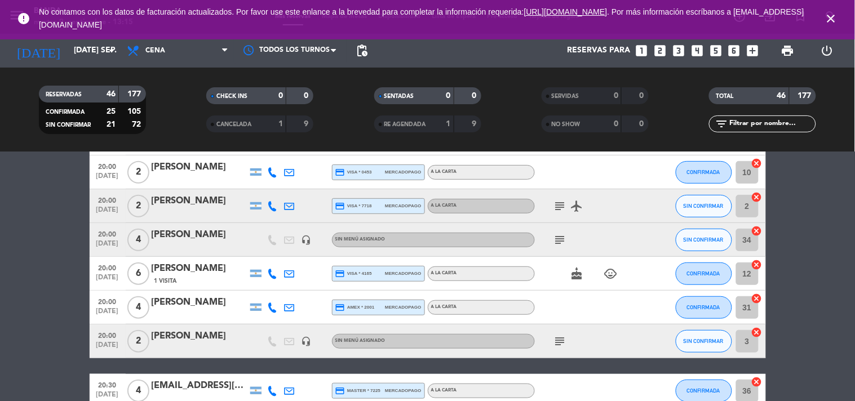
drag, startPoint x: 213, startPoint y: 275, endPoint x: 76, endPoint y: 284, distance: 137.8
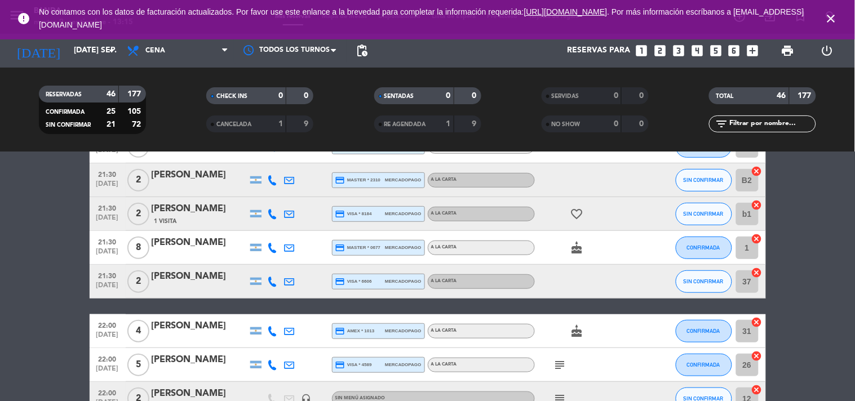
scroll to position [1509, 0]
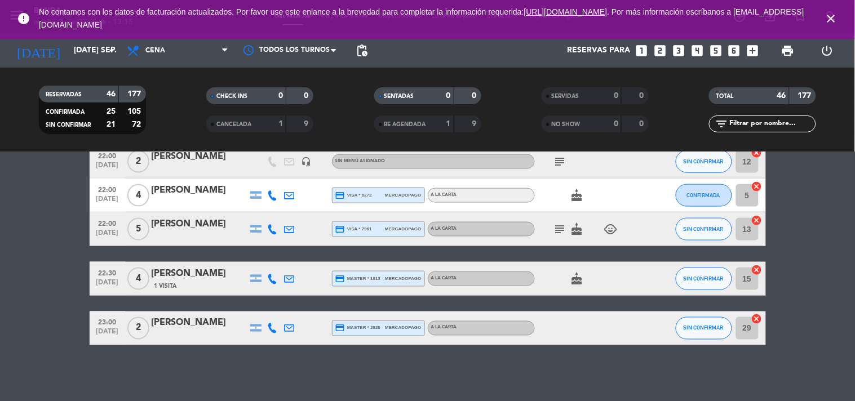
click at [830, 19] on icon "close" at bounding box center [832, 19] width 14 height 14
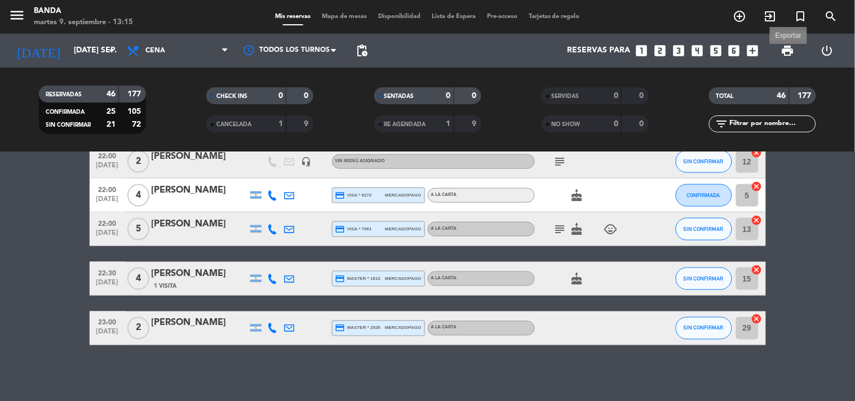
click at [787, 52] on span "print" at bounding box center [788, 51] width 14 height 14
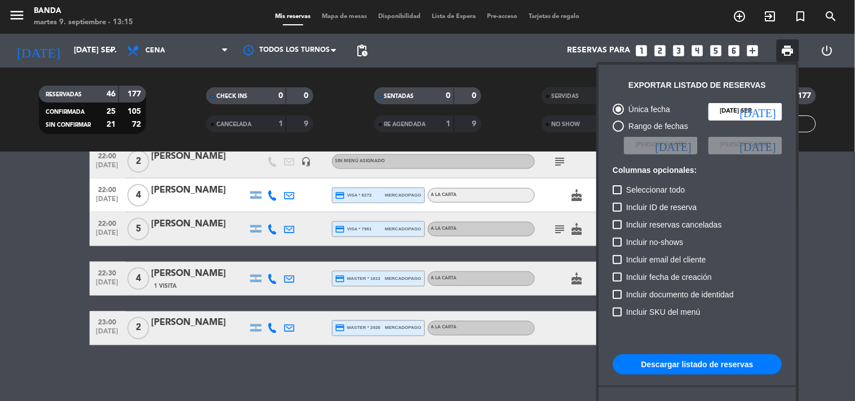
scroll to position [68, 0]
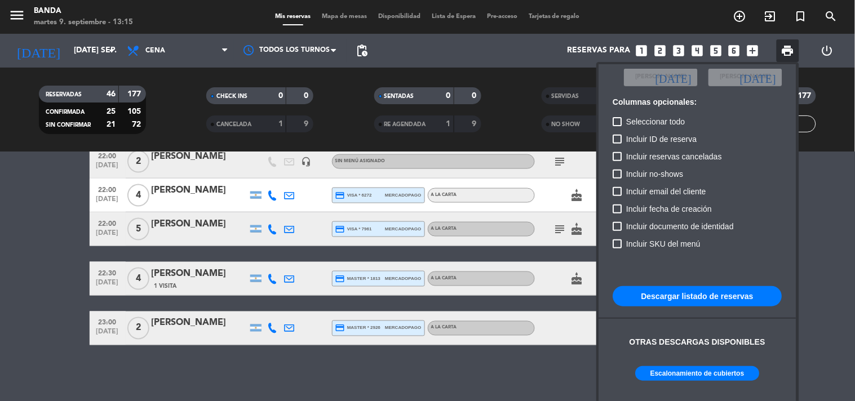
click at [661, 376] on button "Escalonamiento de cubiertos" at bounding box center [698, 373] width 124 height 15
click at [753, 46] on div at bounding box center [427, 200] width 855 height 401
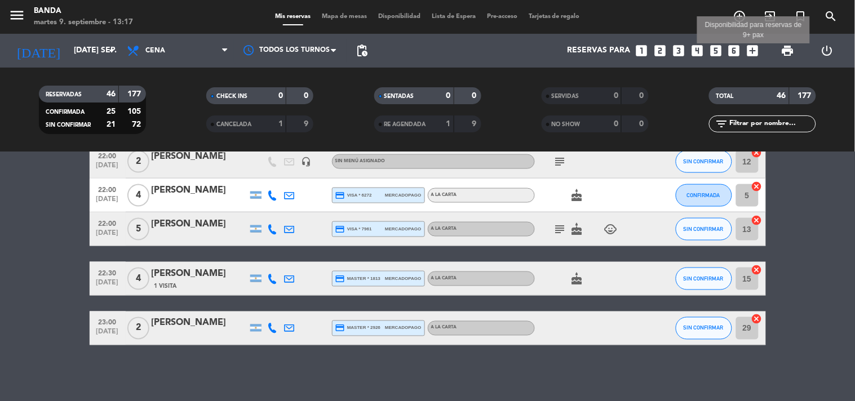
click at [753, 46] on icon "add_box" at bounding box center [753, 50] width 15 height 15
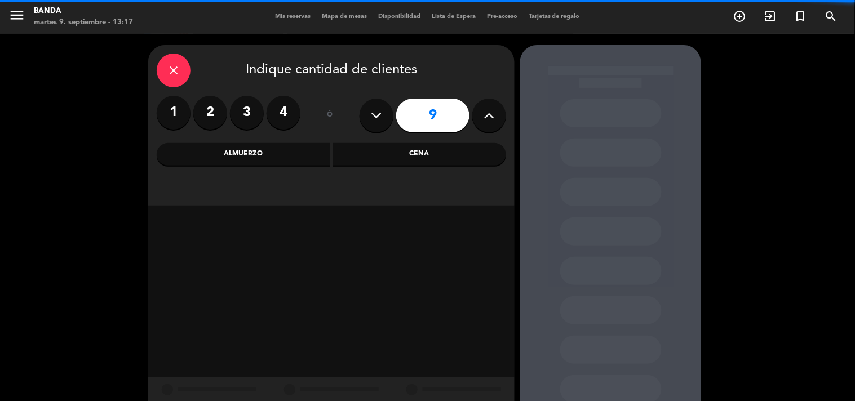
click at [389, 111] on button at bounding box center [377, 116] width 34 height 34
type input "8"
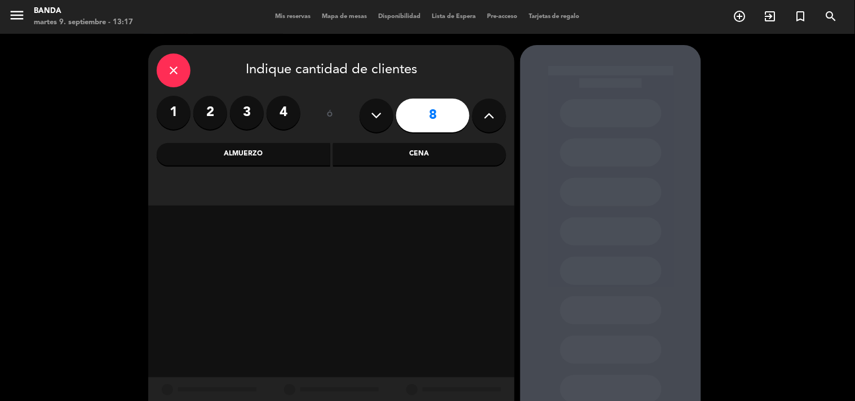
click at [375, 152] on div "Cena" at bounding box center [420, 154] width 174 height 23
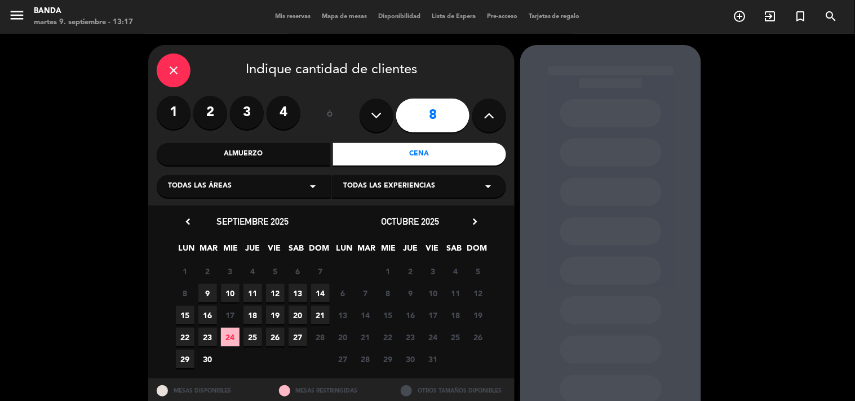
click at [227, 292] on span "10" at bounding box center [230, 293] width 19 height 19
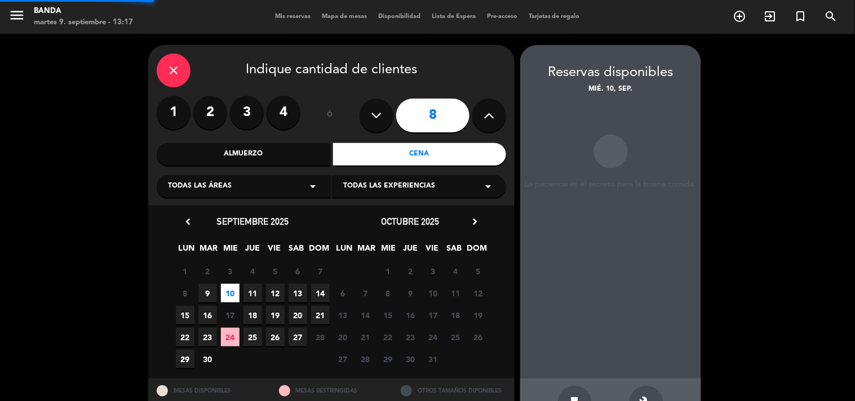
scroll to position [37, 0]
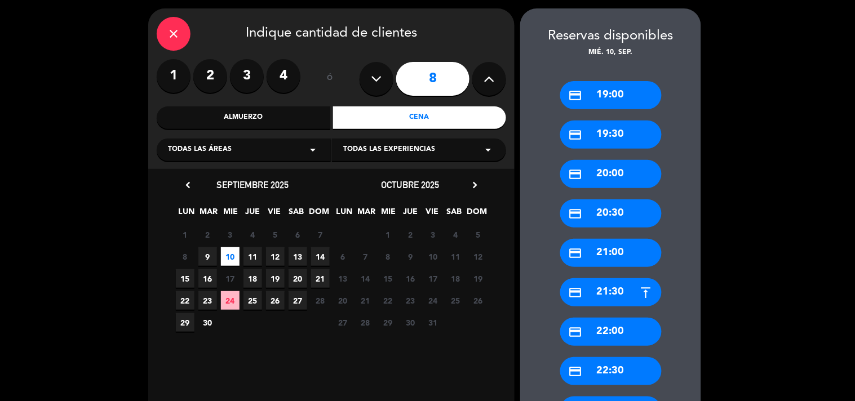
click at [604, 222] on div "credit_card 20:30" at bounding box center [610, 214] width 101 height 28
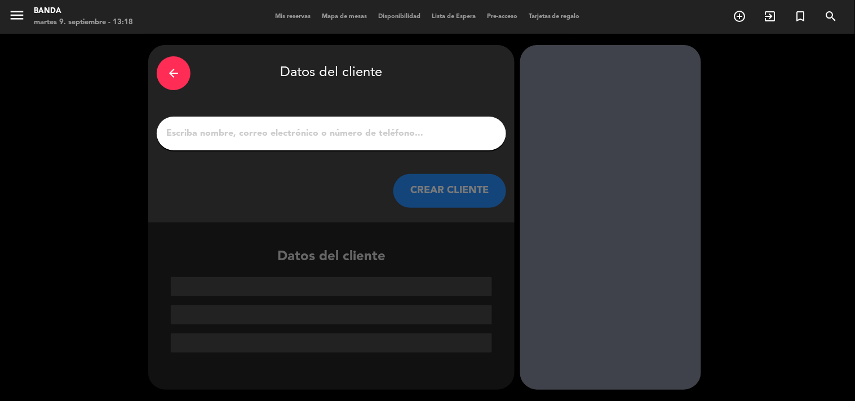
scroll to position [0, 0]
click at [312, 131] on input "1" at bounding box center [331, 134] width 333 height 16
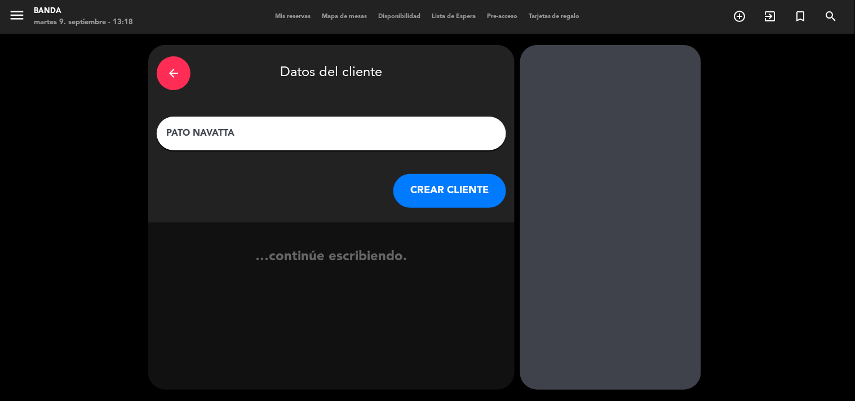
type input "PATO NAVATTA"
click at [401, 196] on button "CREAR CLIENTE" at bounding box center [450, 191] width 113 height 34
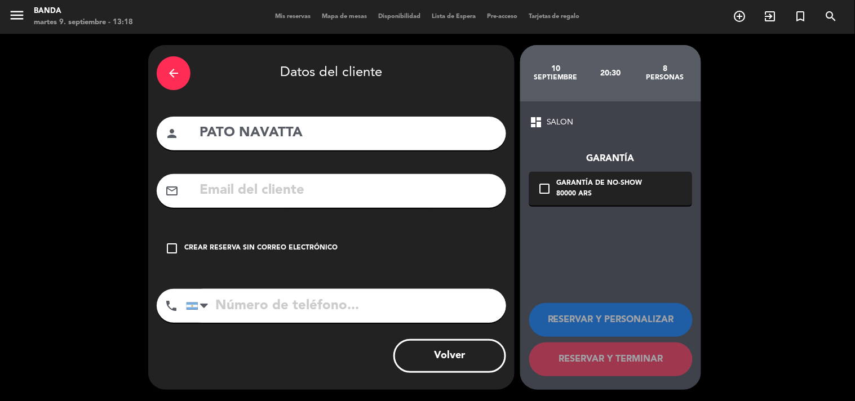
click at [280, 251] on div "Crear reserva sin correo electrónico" at bounding box center [260, 248] width 153 height 11
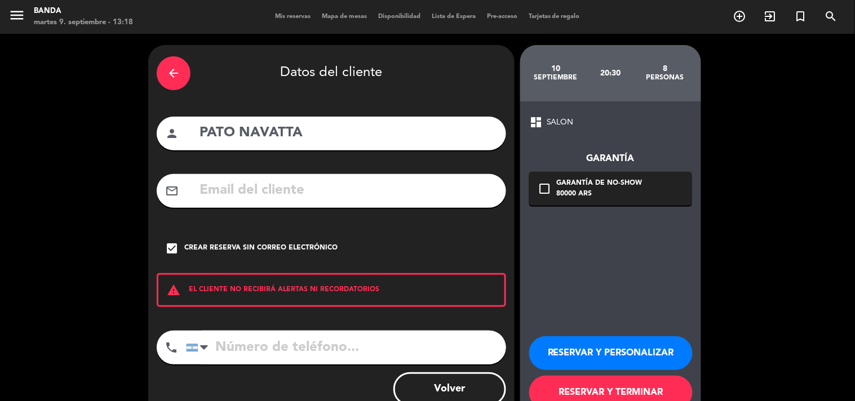
scroll to position [33, 0]
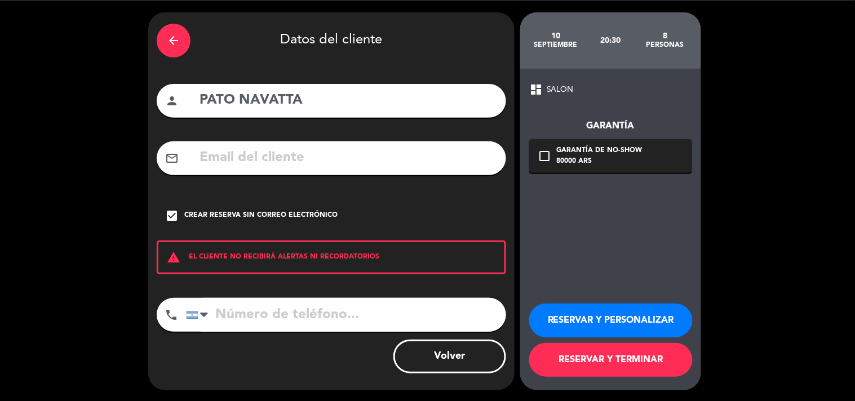
click at [656, 359] on button "RESERVAR Y TERMINAR" at bounding box center [611, 360] width 164 height 34
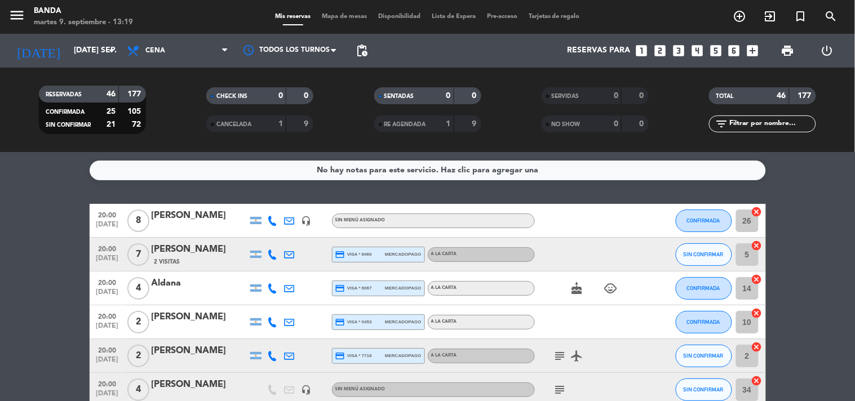
click at [677, 47] on icon "looks_3" at bounding box center [679, 50] width 15 height 15
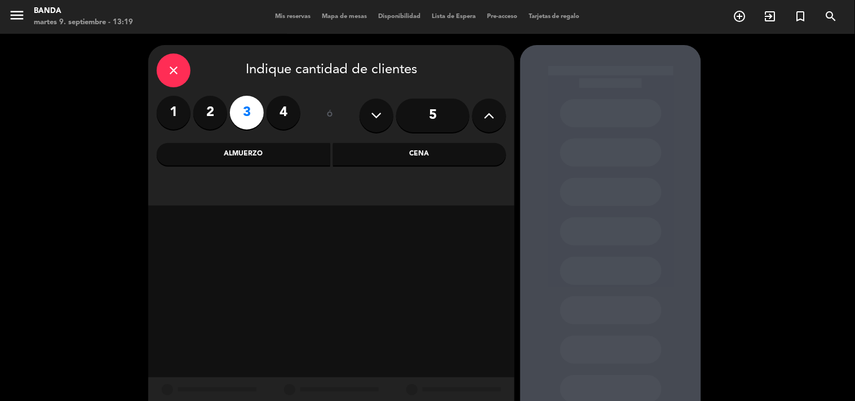
click at [385, 154] on div "Cena" at bounding box center [420, 154] width 174 height 23
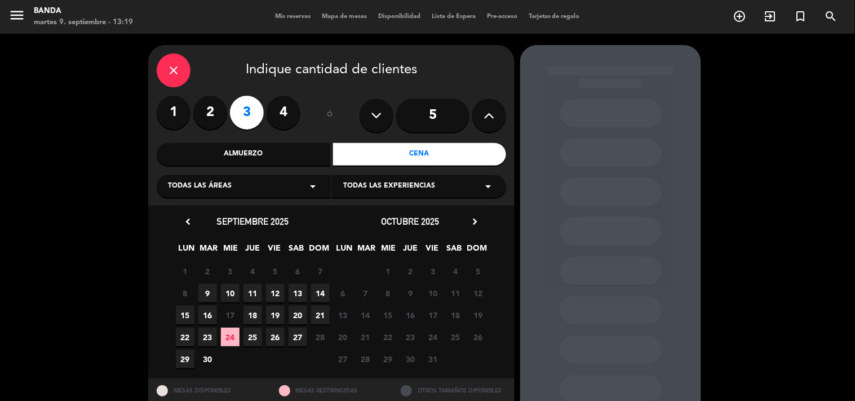
click at [226, 291] on span "10" at bounding box center [230, 293] width 19 height 19
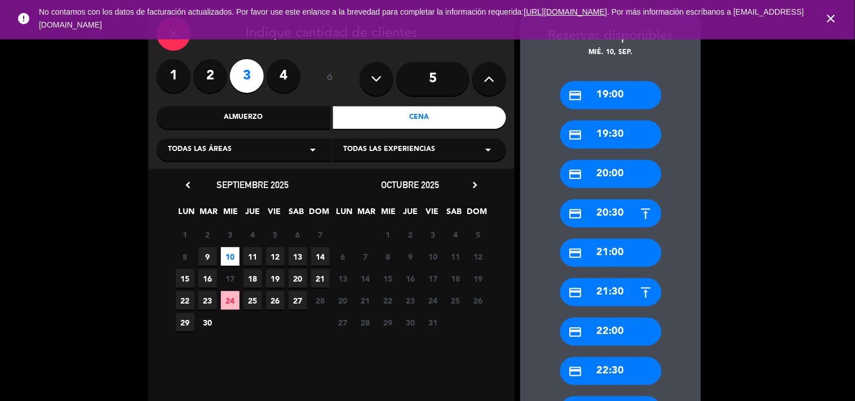
click at [833, 19] on icon "close" at bounding box center [832, 19] width 14 height 14
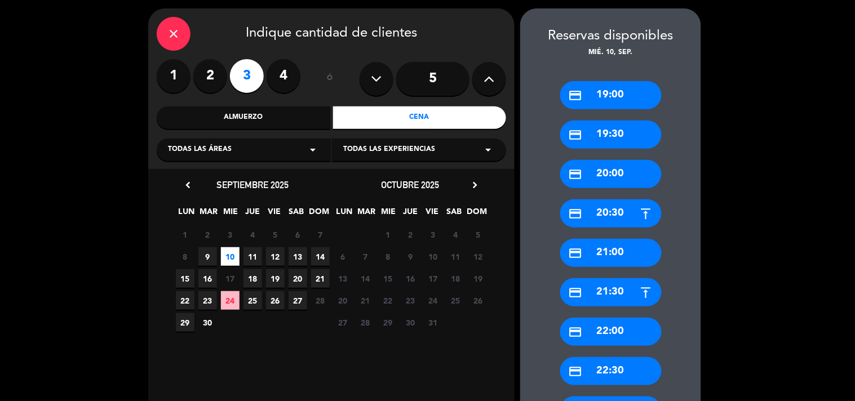
scroll to position [0, 0]
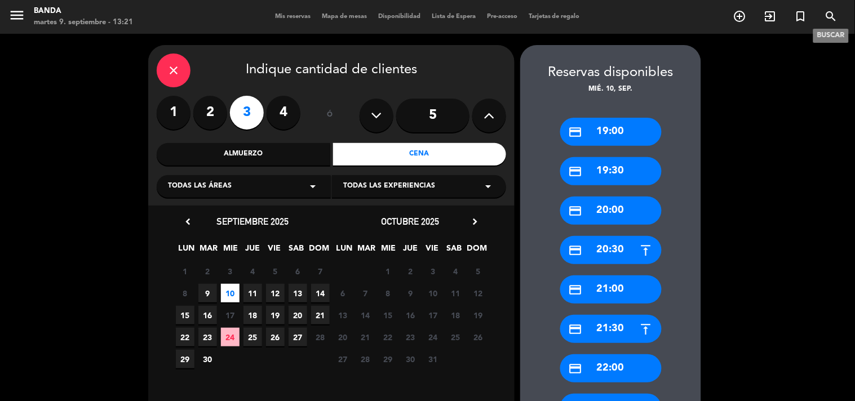
click at [829, 19] on icon "search" at bounding box center [832, 17] width 14 height 14
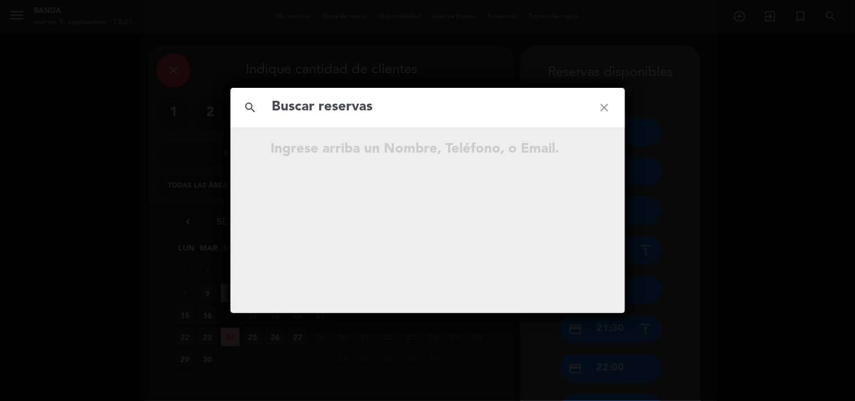
click at [369, 113] on input "text" at bounding box center [427, 107] width 313 height 23
type input "l"
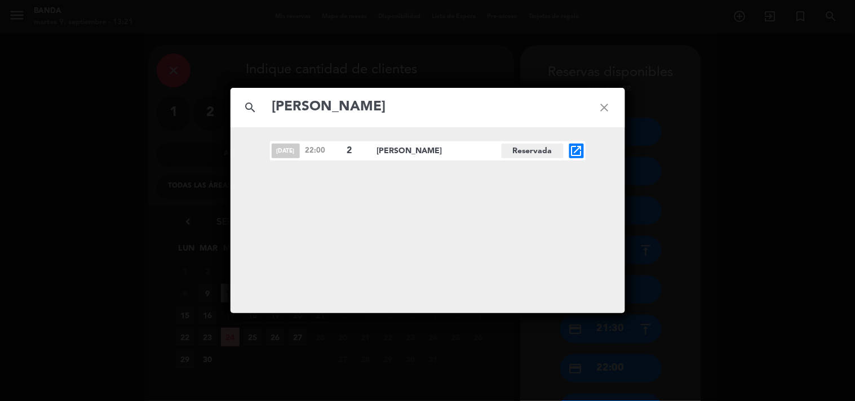
type input "[PERSON_NAME]"
click at [581, 156] on icon "open_in_new" at bounding box center [577, 151] width 14 height 14
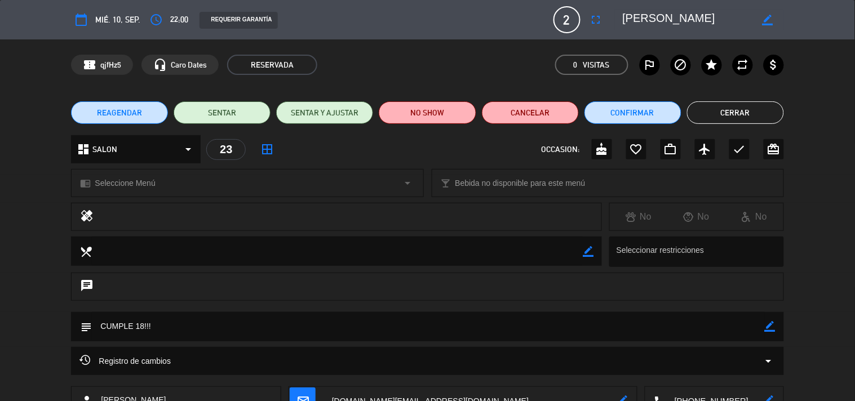
click at [542, 125] on div "REAGENDAR SENTAR SENTAR Y AJUSTAR NO SHOW Cancelar Confirmar Cerrar" at bounding box center [427, 112] width 855 height 45
click at [530, 116] on button "Cancelar" at bounding box center [530, 112] width 97 height 23
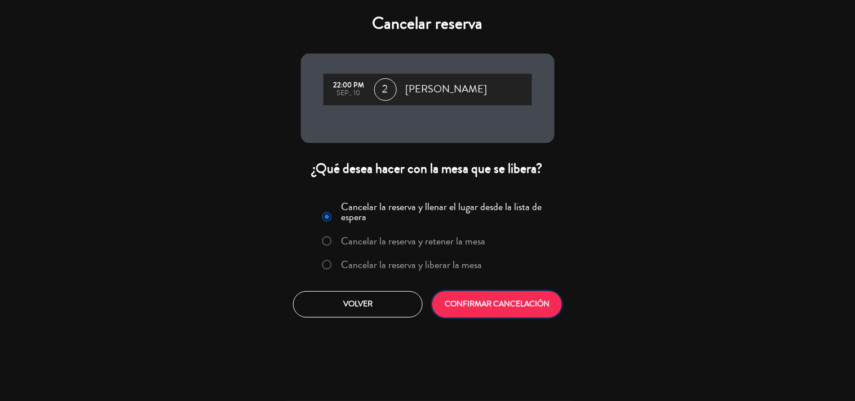
click at [474, 304] on button "CONFIRMAR CANCELACIÓN" at bounding box center [497, 304] width 130 height 26
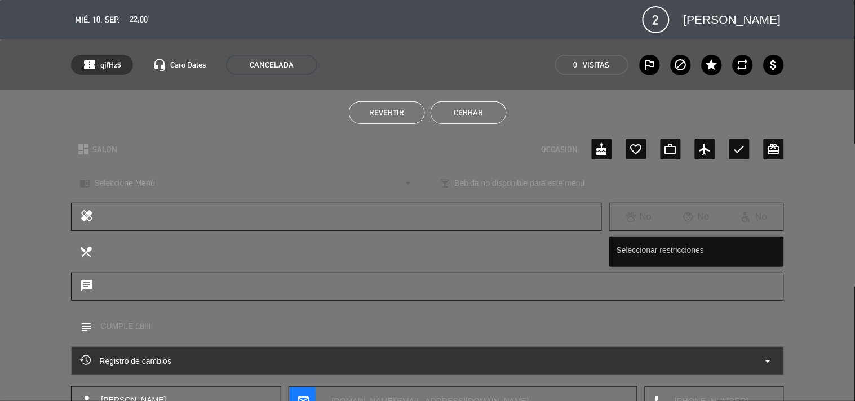
click at [478, 112] on button "Cerrar" at bounding box center [469, 112] width 76 height 23
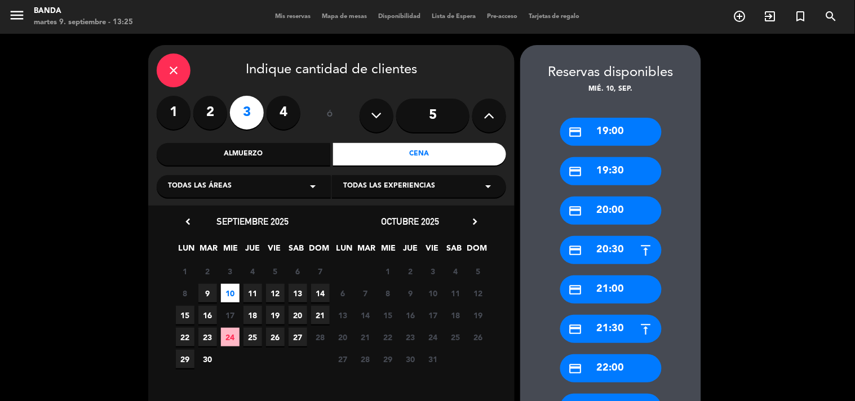
click at [203, 295] on span "9" at bounding box center [207, 293] width 19 height 19
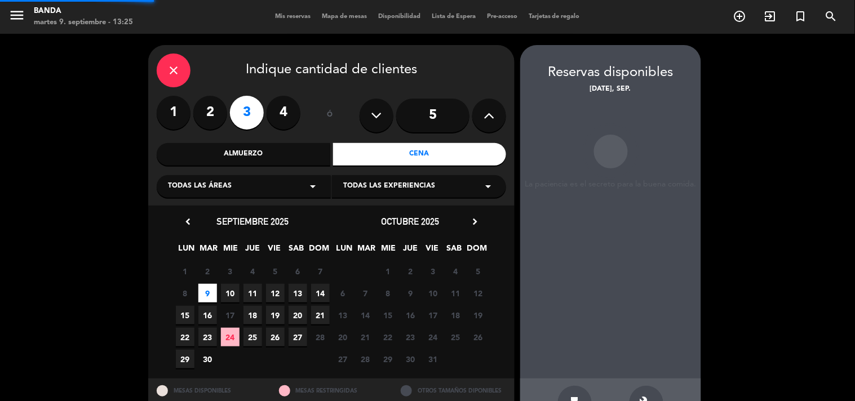
scroll to position [37, 0]
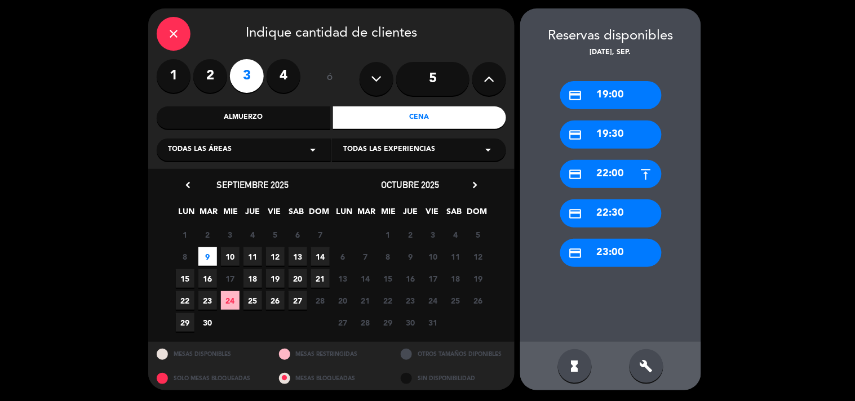
click at [199, 120] on div "Almuerzo" at bounding box center [244, 118] width 174 height 23
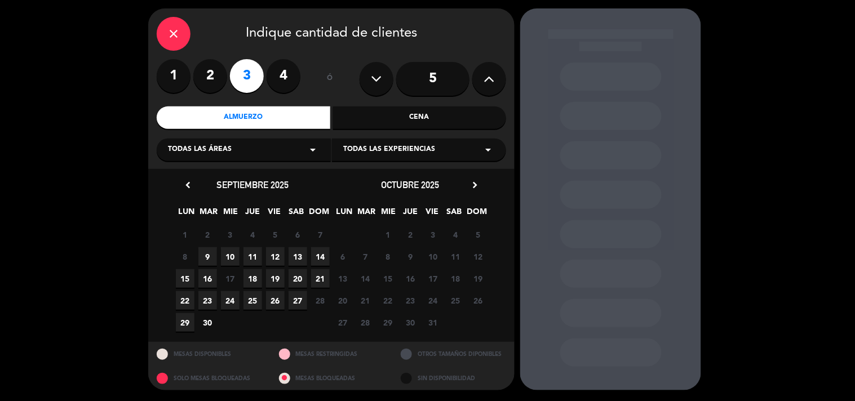
click at [206, 260] on span "9" at bounding box center [207, 257] width 19 height 19
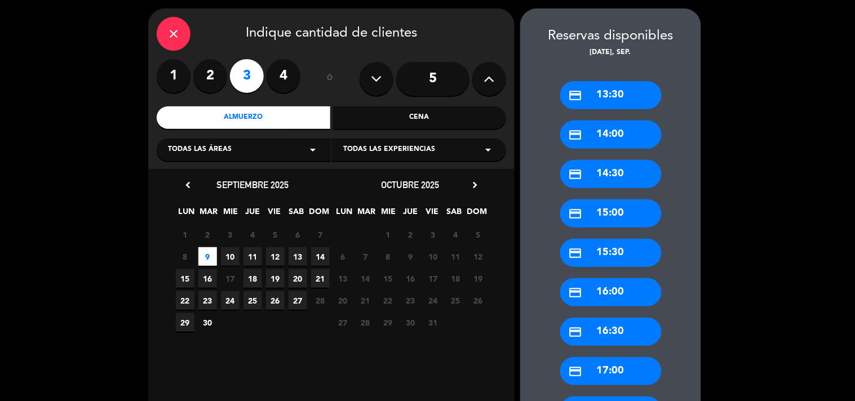
click at [621, 87] on div "credit_card 13:30" at bounding box center [610, 95] width 101 height 28
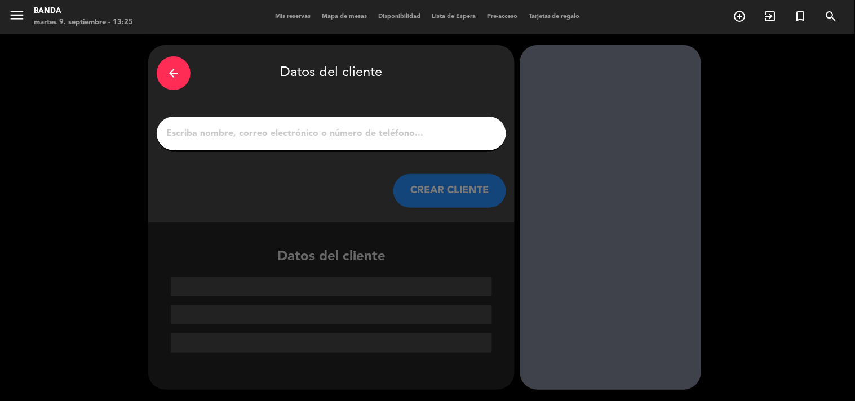
scroll to position [0, 0]
click at [386, 131] on input "1" at bounding box center [331, 134] width 333 height 16
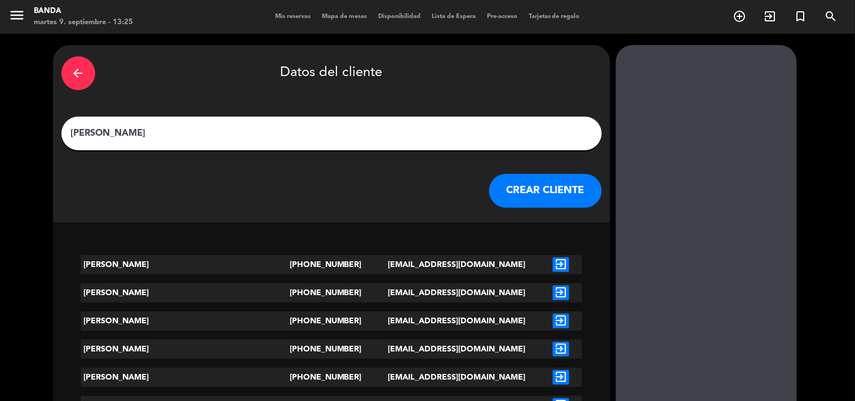
type input "[PERSON_NAME]"
click at [489, 187] on button "CREAR CLIENTE" at bounding box center [545, 191] width 113 height 34
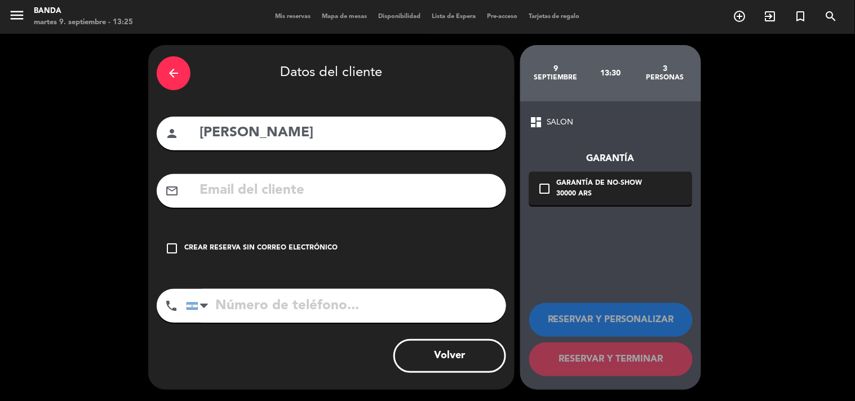
click at [235, 246] on div "Crear reserva sin correo electrónico" at bounding box center [260, 248] width 153 height 11
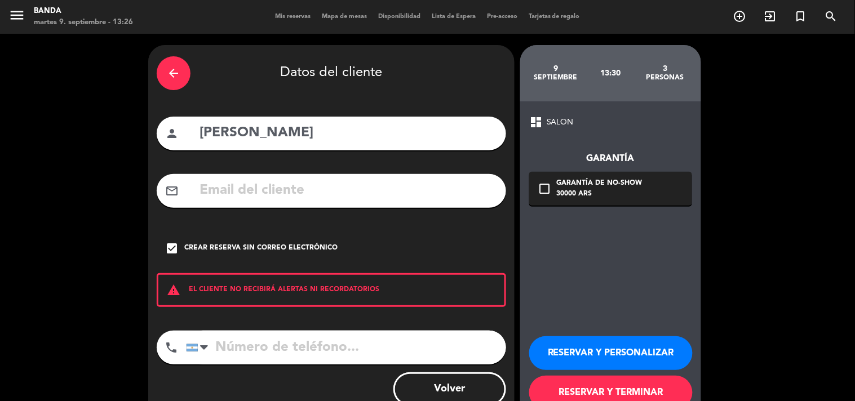
click at [258, 344] on input "tel" at bounding box center [346, 348] width 320 height 34
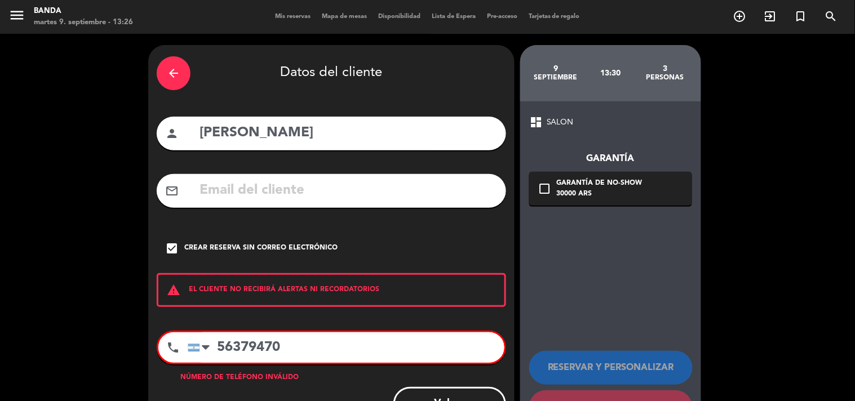
click at [214, 348] on input "56379470" at bounding box center [346, 348] width 317 height 30
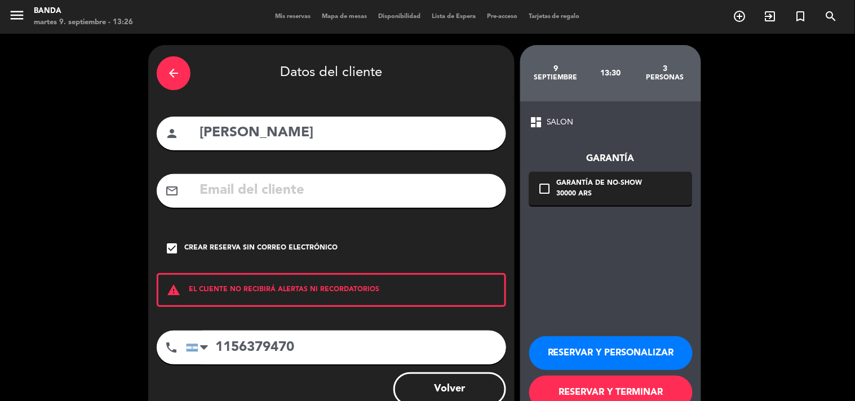
scroll to position [33, 0]
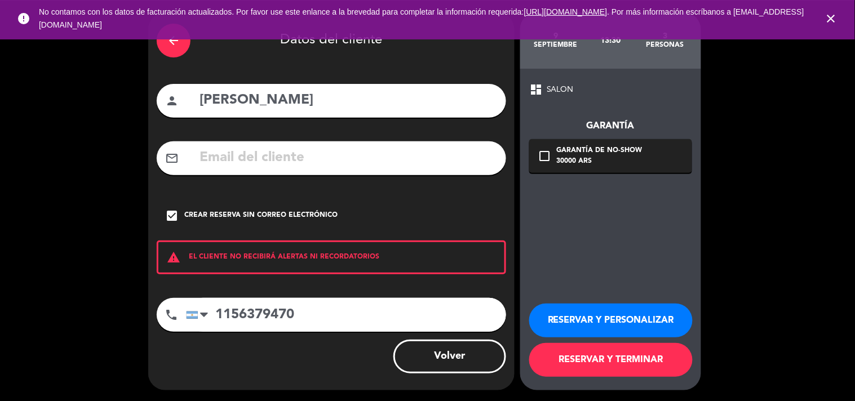
type input "1156379470"
click at [555, 354] on button "RESERVAR Y TERMINAR" at bounding box center [611, 360] width 164 height 34
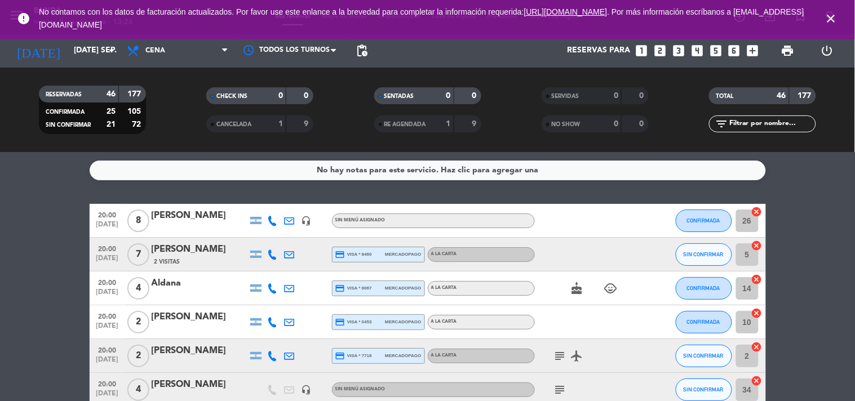
click at [827, 20] on icon "close" at bounding box center [832, 19] width 14 height 14
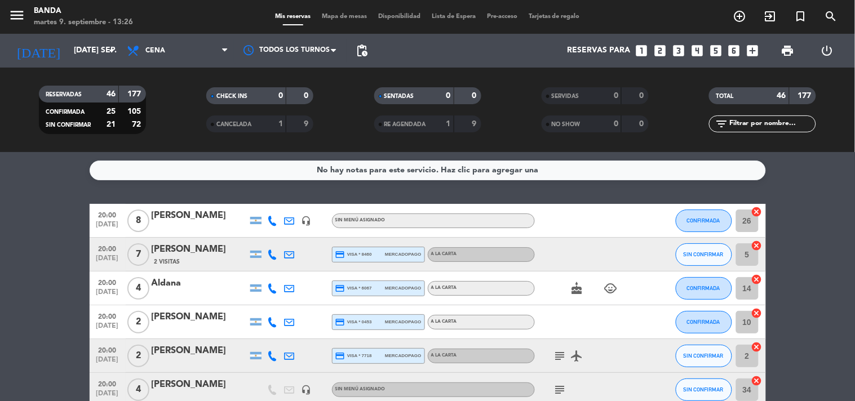
click at [663, 49] on icon "looks_two" at bounding box center [660, 50] width 15 height 15
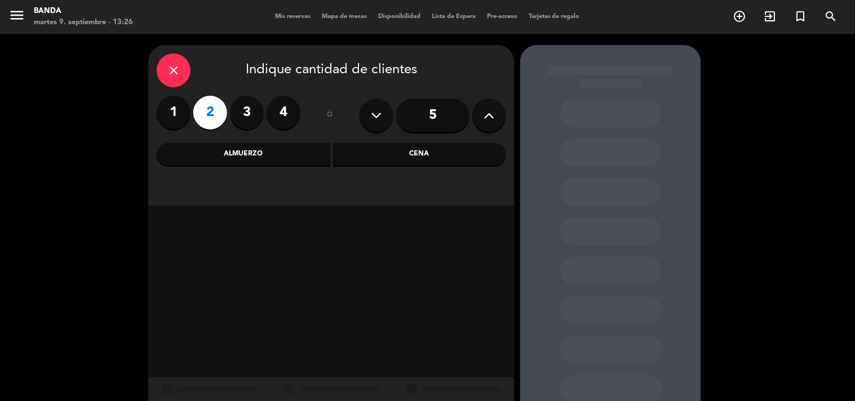
click at [251, 156] on div "Almuerzo" at bounding box center [244, 154] width 174 height 23
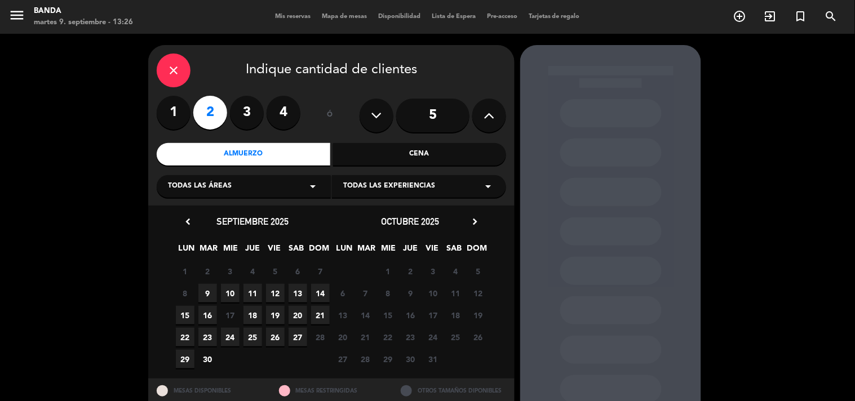
click at [207, 298] on span "9" at bounding box center [207, 293] width 19 height 19
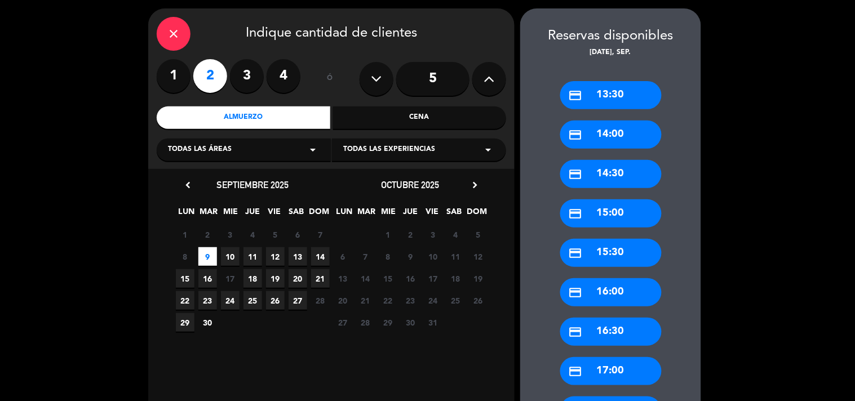
click at [593, 102] on div "credit_card 13:30" at bounding box center [610, 95] width 101 height 28
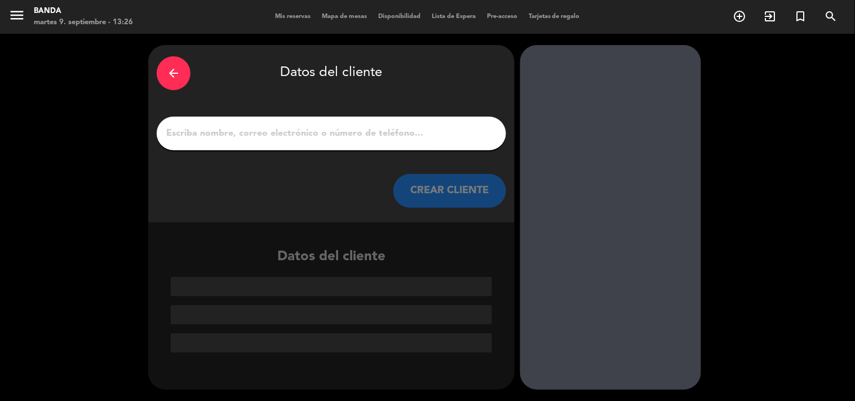
scroll to position [0, 0]
click at [263, 132] on input "1" at bounding box center [331, 134] width 333 height 16
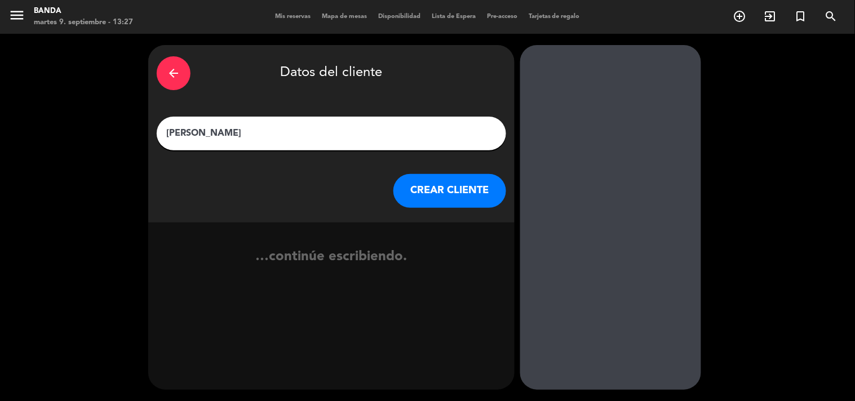
type input "[PERSON_NAME]"
click at [435, 183] on button "CREAR CLIENTE" at bounding box center [450, 191] width 113 height 34
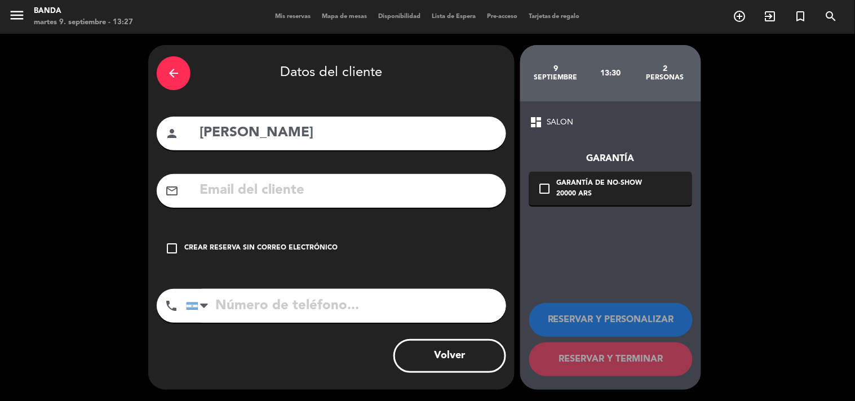
click at [276, 240] on div "check_box_outline_blank Crear reserva sin correo electrónico" at bounding box center [332, 249] width 350 height 34
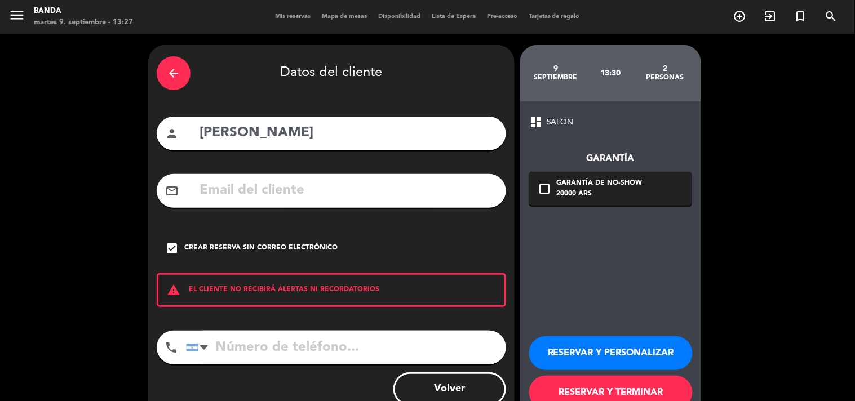
click at [266, 335] on input "tel" at bounding box center [346, 348] width 320 height 34
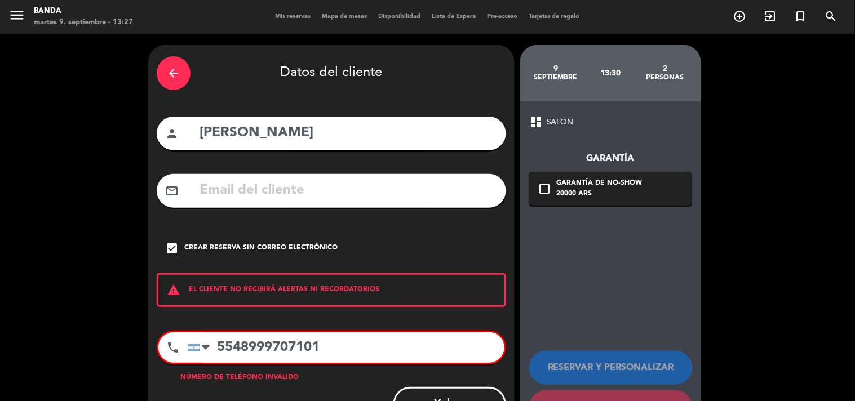
click at [218, 346] on input "5548999707101" at bounding box center [346, 348] width 317 height 30
type input "5548999707101"
click at [202, 344] on div at bounding box center [206, 348] width 8 height 14
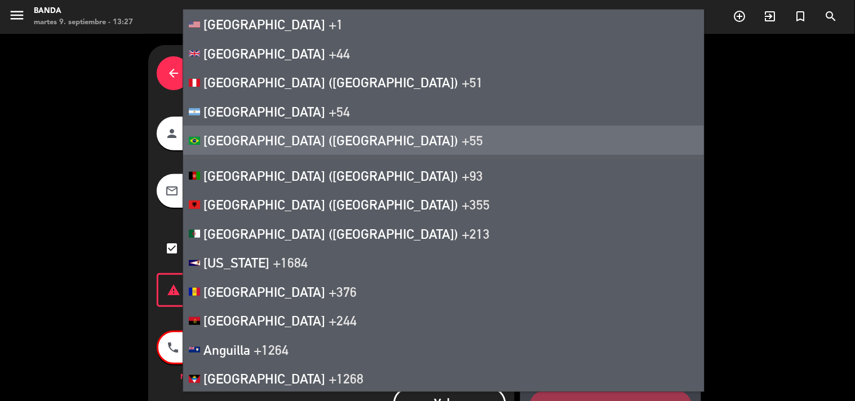
click at [240, 145] on span "[GEOGRAPHIC_DATA] ([GEOGRAPHIC_DATA])" at bounding box center [331, 140] width 255 height 16
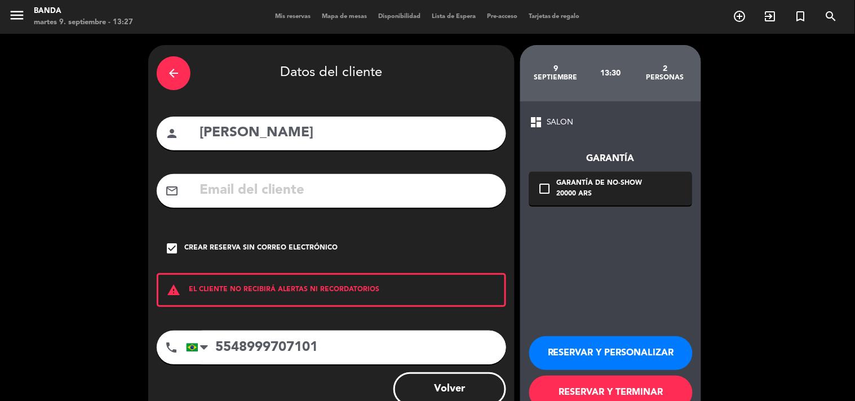
scroll to position [33, 0]
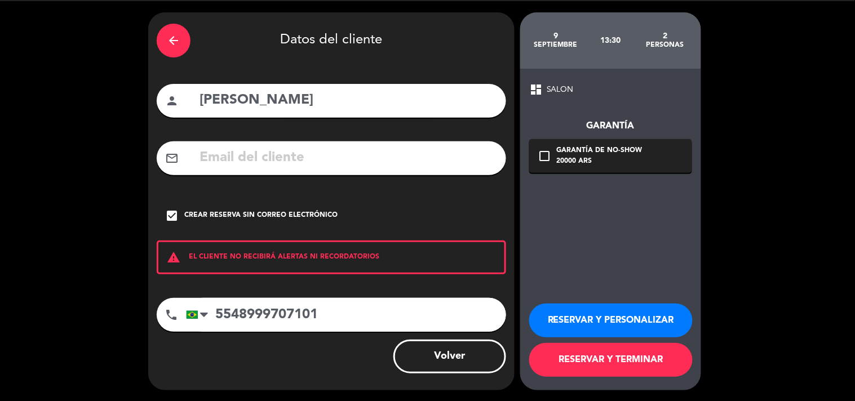
click at [572, 368] on button "RESERVAR Y TERMINAR" at bounding box center [611, 360] width 164 height 34
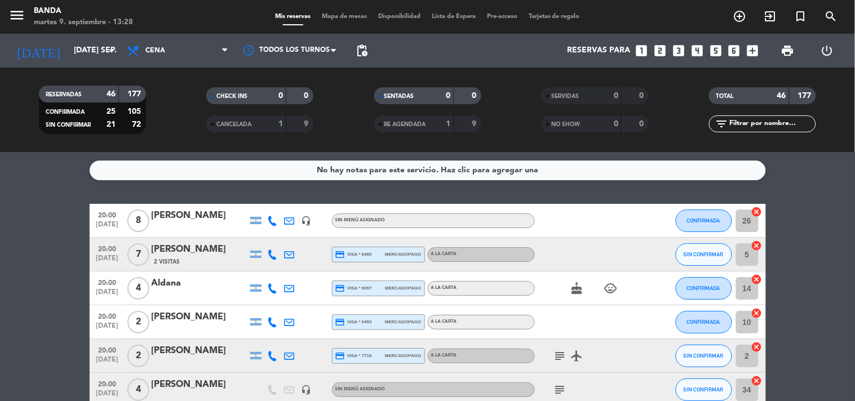
drag, startPoint x: 669, startPoint y: 45, endPoint x: 661, endPoint y: 51, distance: 9.7
click at [661, 51] on div "Reservas para looks_one looks_two looks_3 looks_4 looks_5 looks_6 add_box" at bounding box center [568, 51] width 391 height 34
click at [661, 51] on icon "looks_two" at bounding box center [660, 50] width 15 height 15
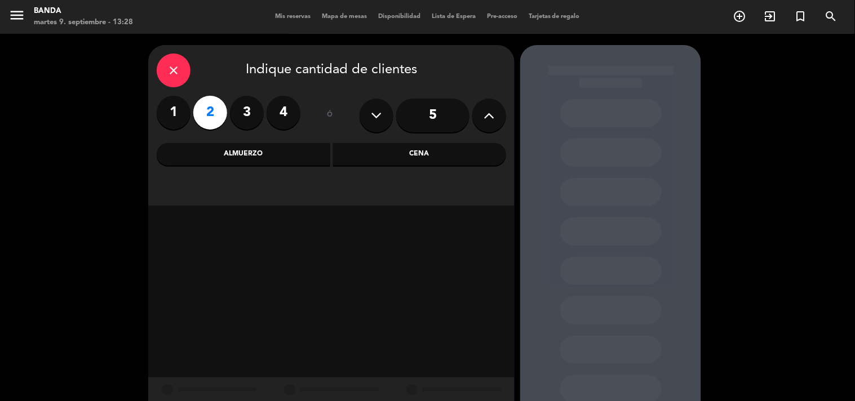
click at [379, 156] on div "Cena" at bounding box center [420, 154] width 174 height 23
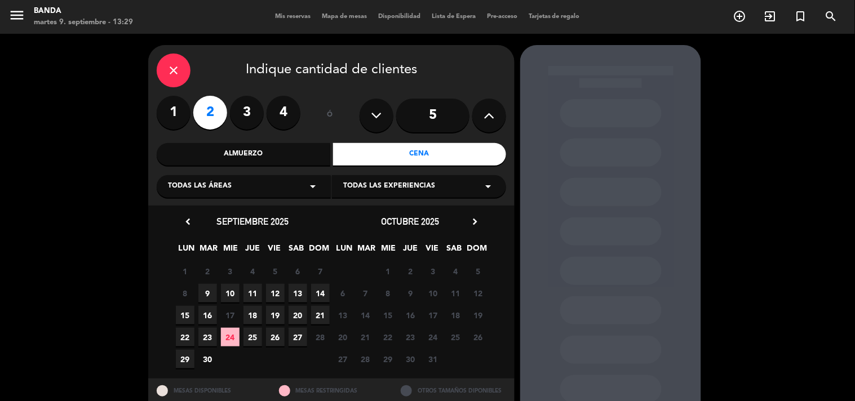
click at [199, 300] on span "9" at bounding box center [207, 293] width 19 height 19
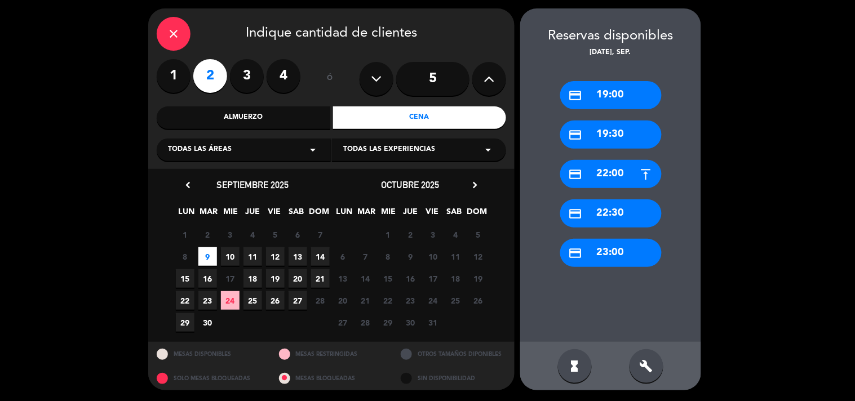
click at [175, 43] on div "close" at bounding box center [174, 34] width 34 height 34
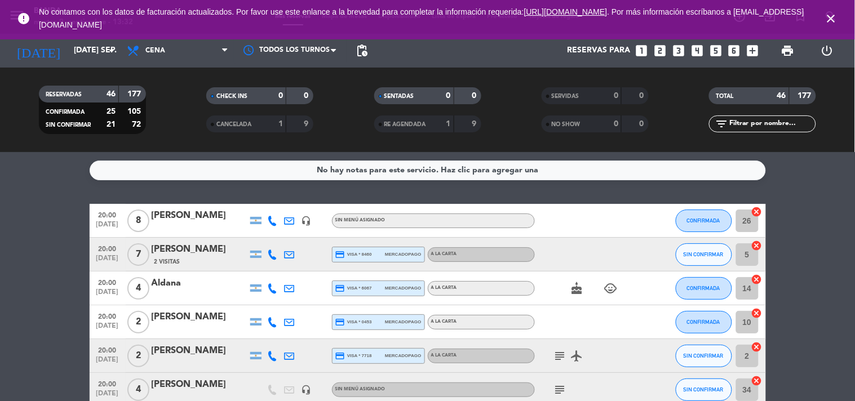
click at [661, 55] on icon "looks_two" at bounding box center [660, 50] width 15 height 15
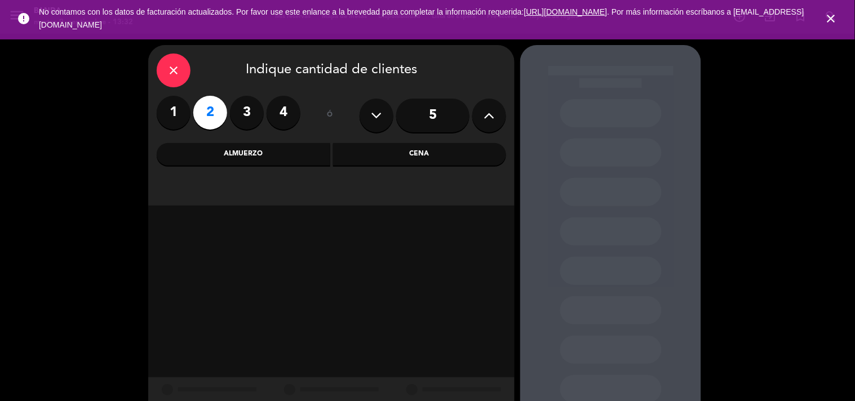
click at [356, 153] on div "Cena" at bounding box center [420, 154] width 174 height 23
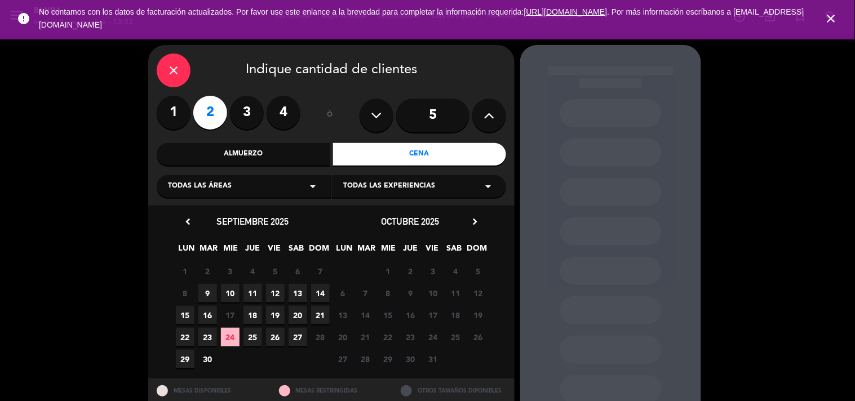
click at [217, 317] on span "16" at bounding box center [207, 315] width 19 height 19
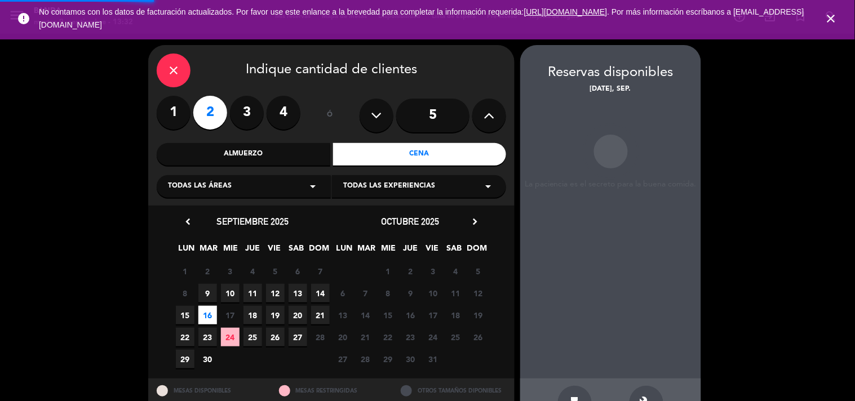
scroll to position [37, 0]
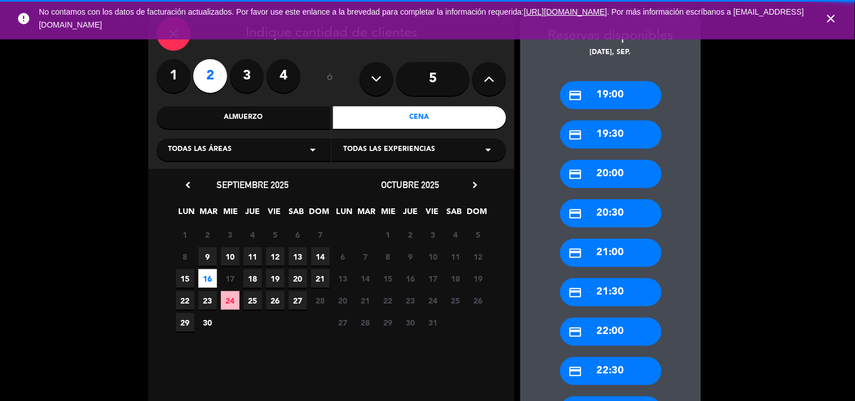
click at [204, 303] on span "23" at bounding box center [207, 300] width 19 height 19
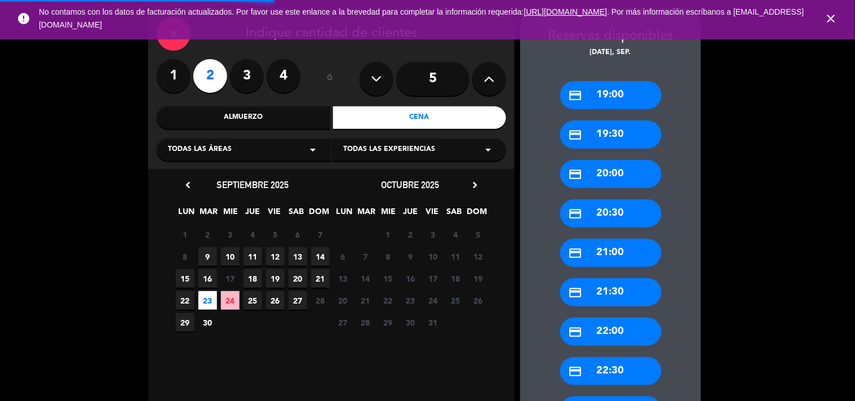
click at [234, 299] on span "24" at bounding box center [230, 300] width 19 height 19
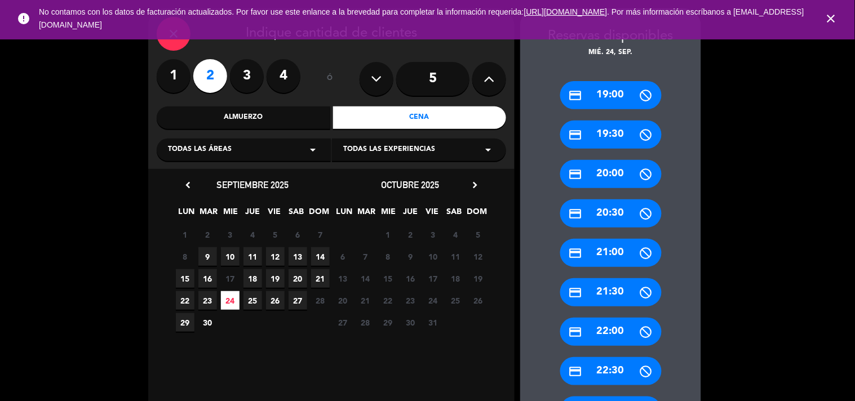
scroll to position [0, 0]
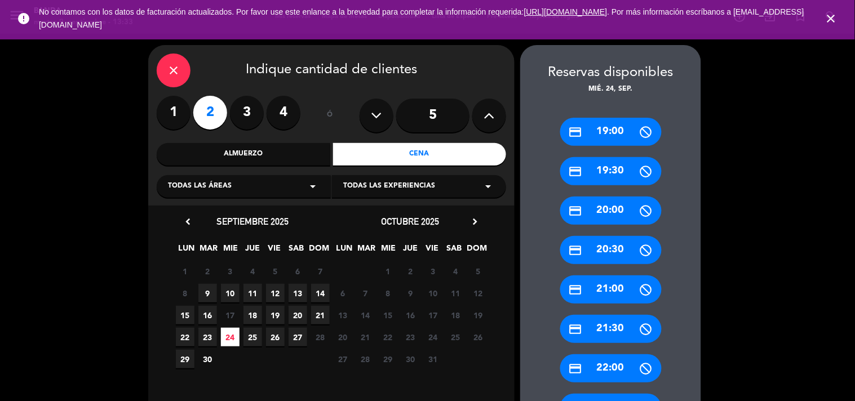
click at [211, 298] on span "9" at bounding box center [207, 293] width 19 height 19
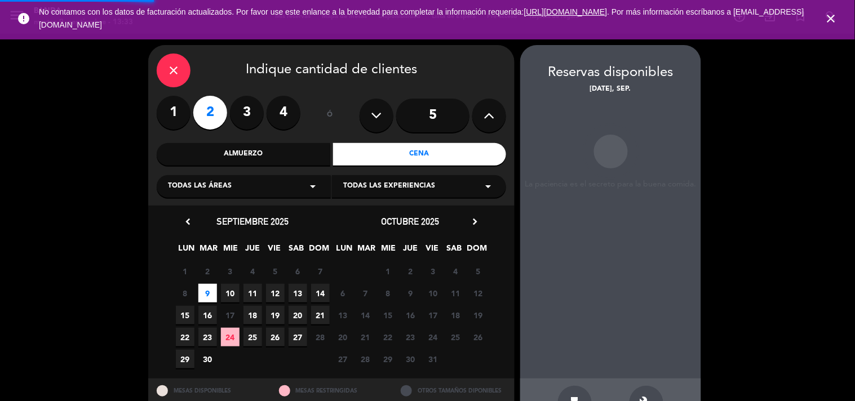
scroll to position [37, 0]
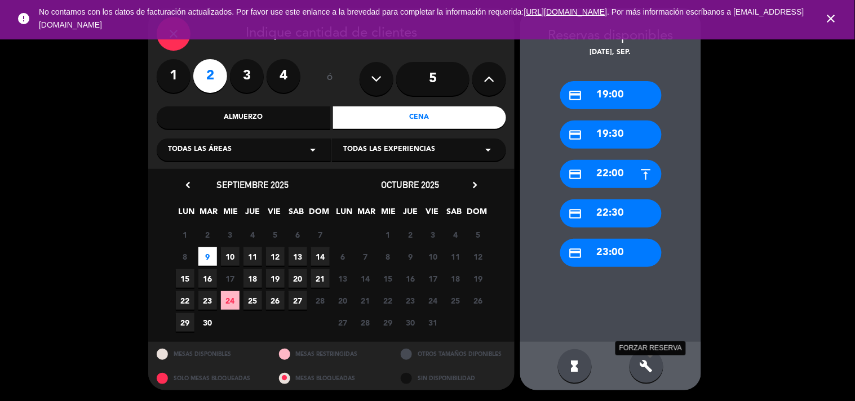
click at [650, 369] on icon "build" at bounding box center [647, 367] width 14 height 14
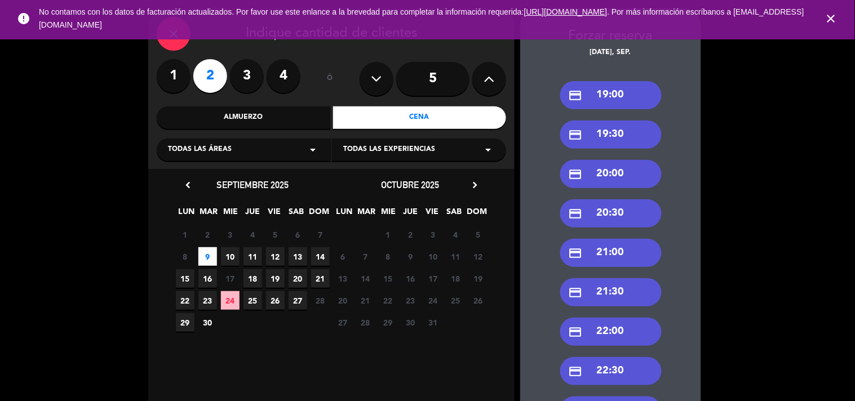
click at [600, 171] on div "credit_card 20:00" at bounding box center [610, 174] width 101 height 28
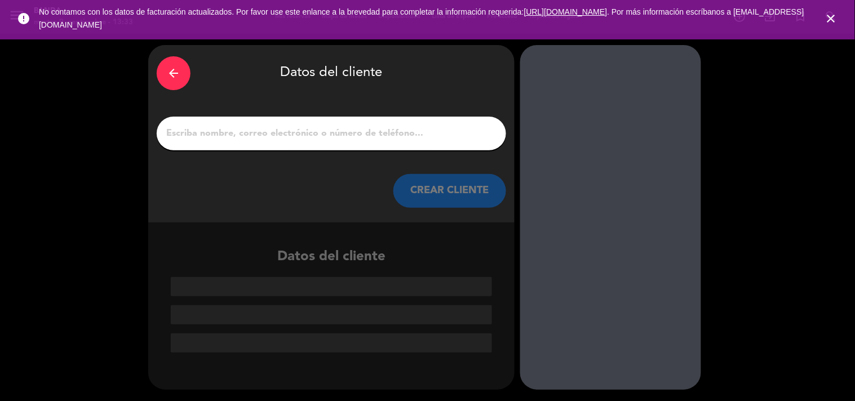
scroll to position [0, 0]
click at [248, 134] on input "1" at bounding box center [331, 134] width 333 height 16
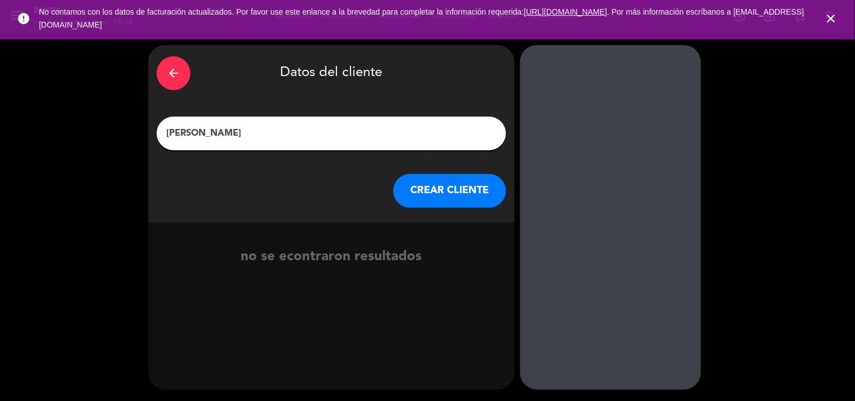
type input "[PERSON_NAME]"
click at [453, 192] on button "CREAR CLIENTE" at bounding box center [450, 191] width 113 height 34
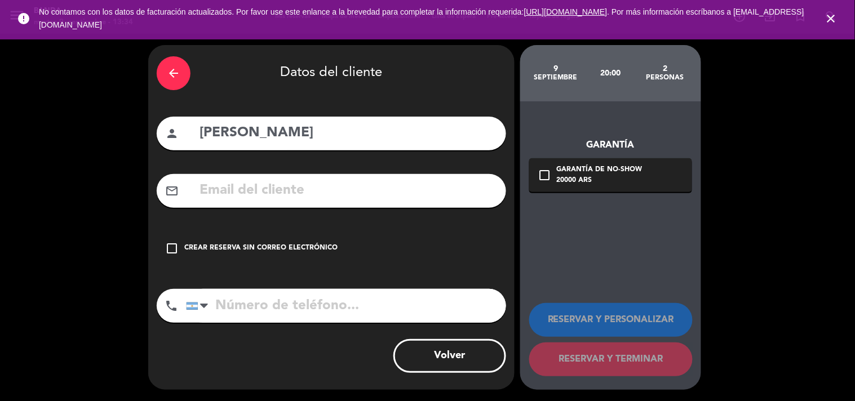
click at [382, 190] on input "text" at bounding box center [347, 190] width 299 height 23
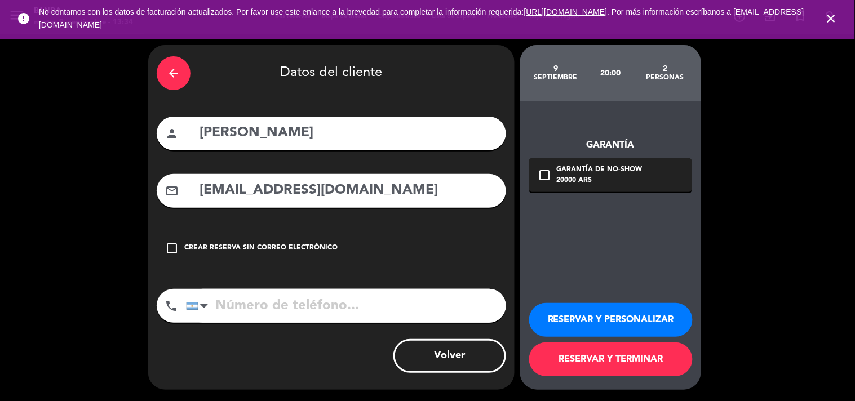
type input "[EMAIL_ADDRESS][DOMAIN_NAME]"
click at [261, 299] on input "tel" at bounding box center [346, 306] width 320 height 34
type input "1135598742"
click at [553, 330] on button "RESERVAR Y PERSONALIZAR" at bounding box center [611, 320] width 164 height 34
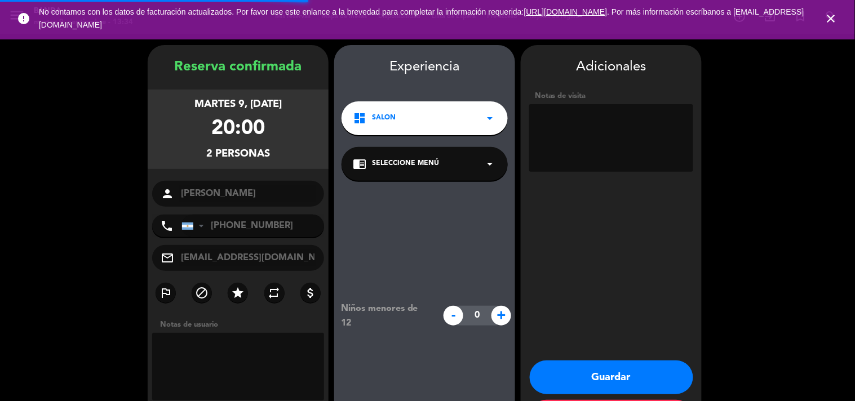
scroll to position [45, 0]
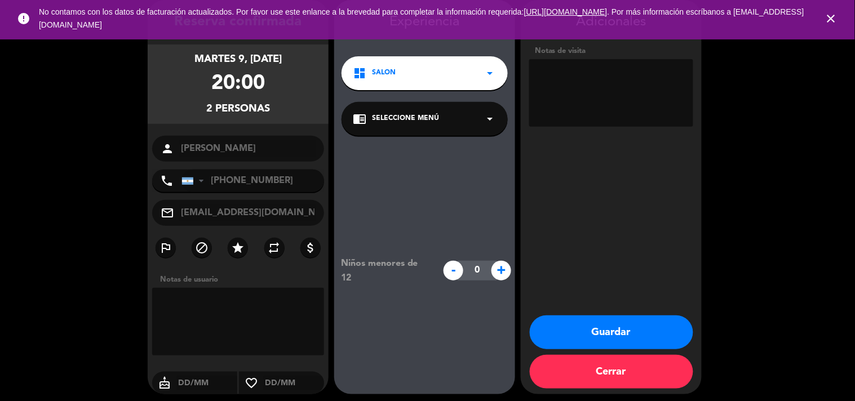
click at [582, 74] on textarea at bounding box center [611, 93] width 164 height 68
type textarea "PERSONA CON MOVILIDAD REDUCIDA"
click at [578, 333] on button "Guardar" at bounding box center [612, 333] width 164 height 34
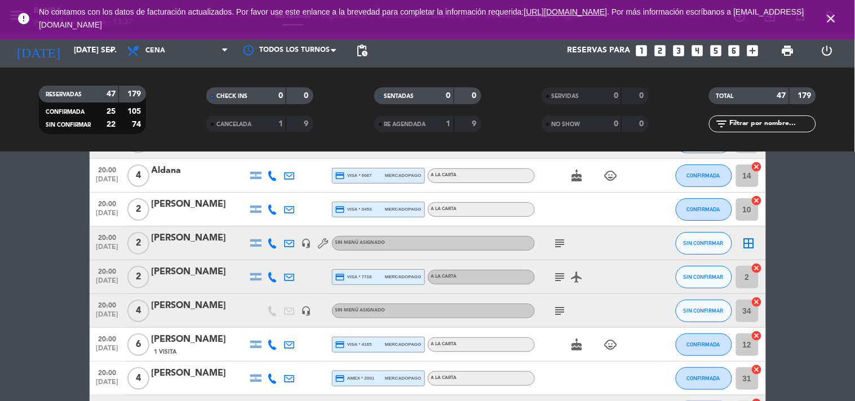
scroll to position [113, 0]
click at [550, 242] on div "subject" at bounding box center [585, 242] width 101 height 33
click at [559, 243] on icon "subject" at bounding box center [561, 243] width 14 height 14
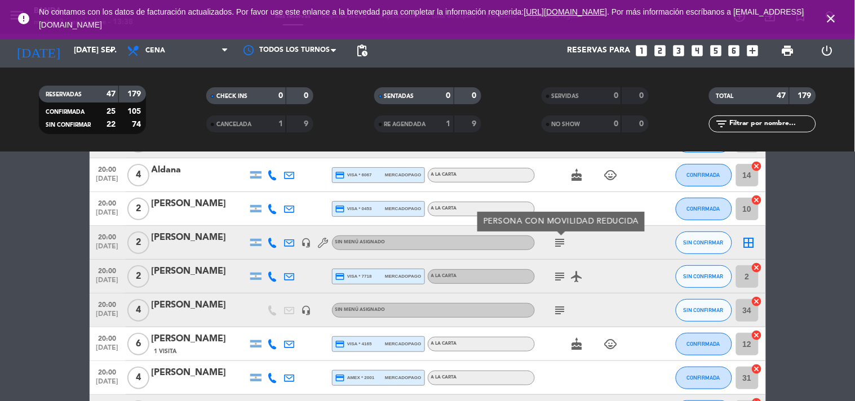
click at [561, 275] on icon "subject" at bounding box center [561, 277] width 14 height 14
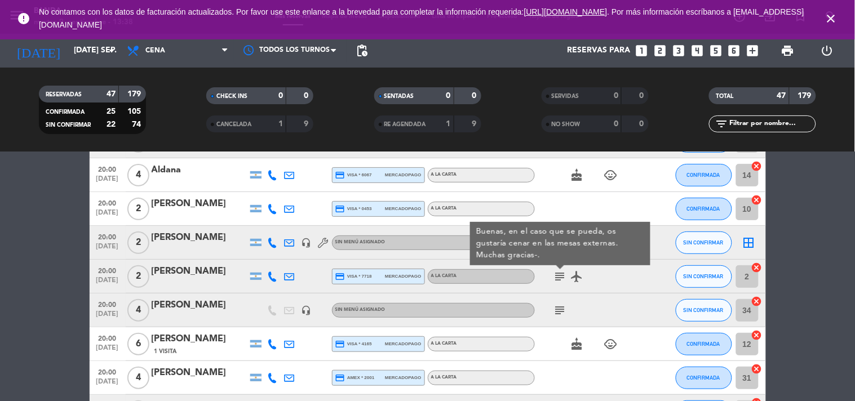
click at [560, 305] on icon "subject" at bounding box center [561, 311] width 14 height 14
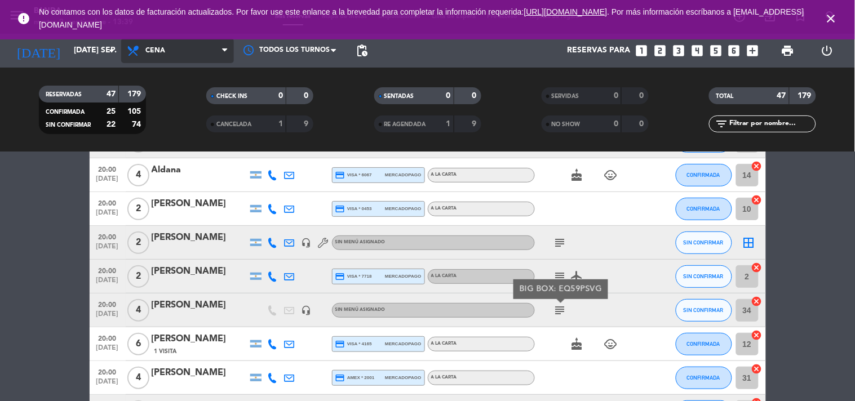
click at [168, 50] on span "Cena" at bounding box center [177, 50] width 113 height 25
click at [183, 99] on div "menu Banda [DATE] 9. septiembre - 13:39 Mis reservas Mapa de mesas Disponibilid…" at bounding box center [427, 76] width 855 height 152
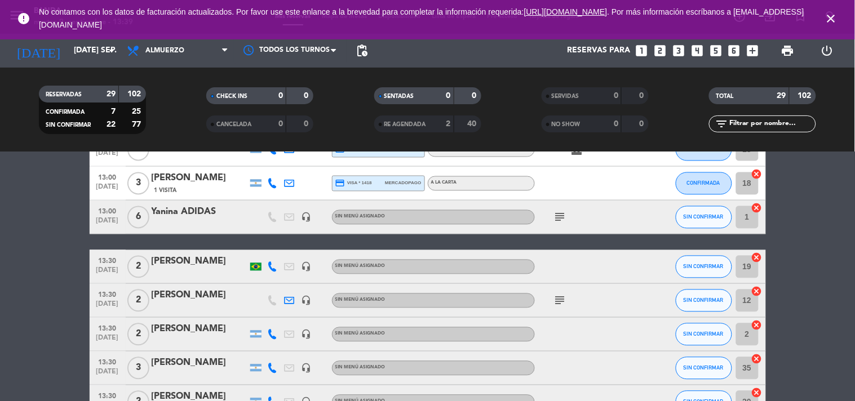
scroll to position [577, 0]
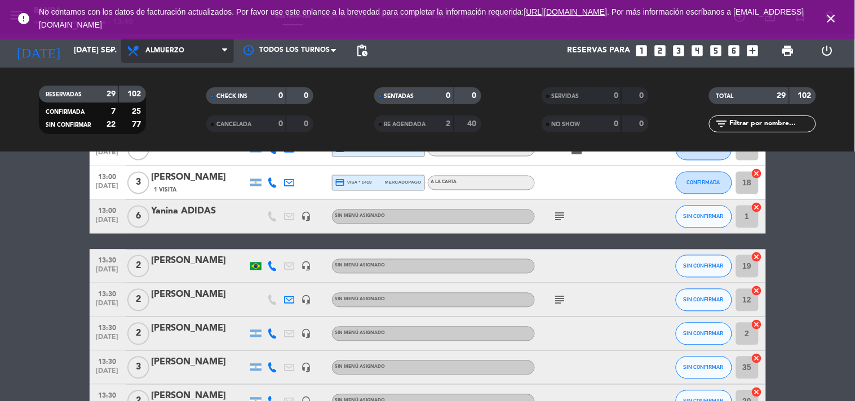
click at [205, 58] on span "Almuerzo" at bounding box center [177, 50] width 113 height 25
click at [190, 130] on div "menu Banda martes 9. septiembre - 13:40 Mis reservas Mapa de mesas Disponibilid…" at bounding box center [427, 76] width 855 height 152
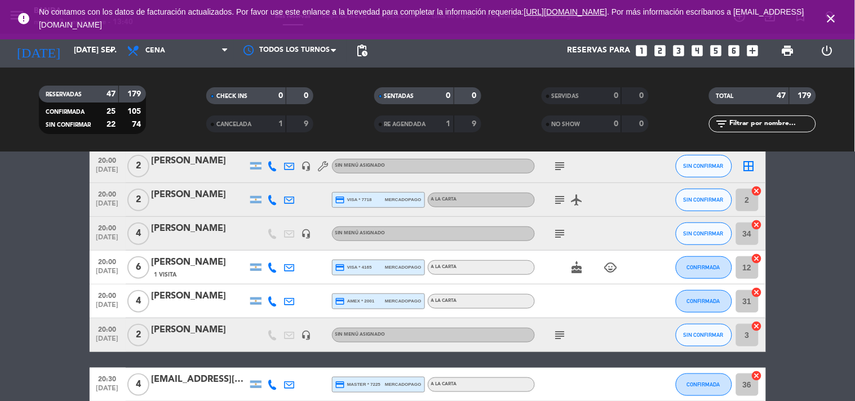
scroll to position [189, 0]
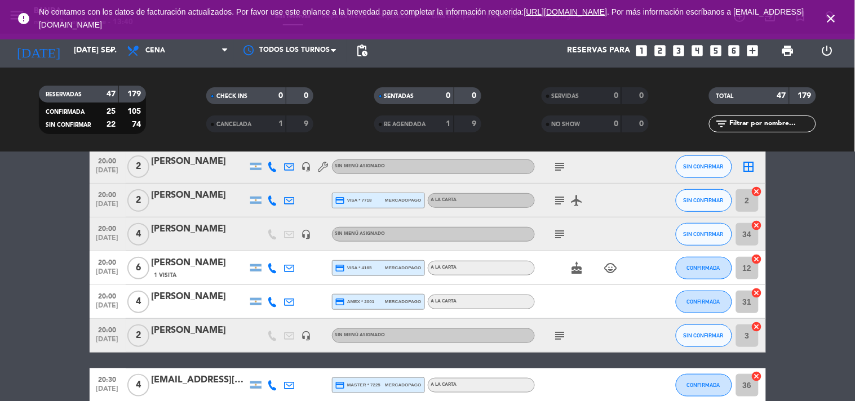
click at [582, 272] on icon "cake" at bounding box center [578, 269] width 14 height 14
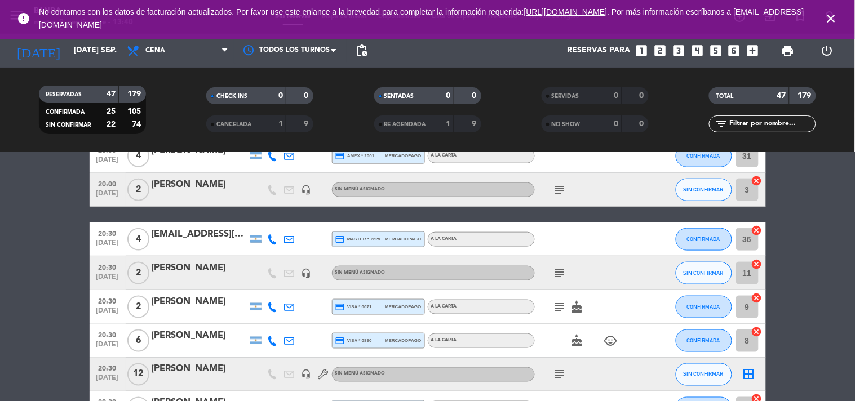
scroll to position [337, 0]
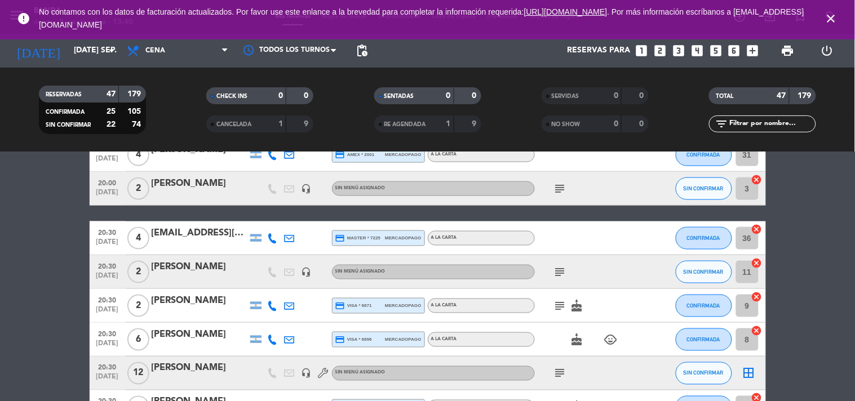
click at [559, 187] on icon "subject" at bounding box center [561, 189] width 14 height 14
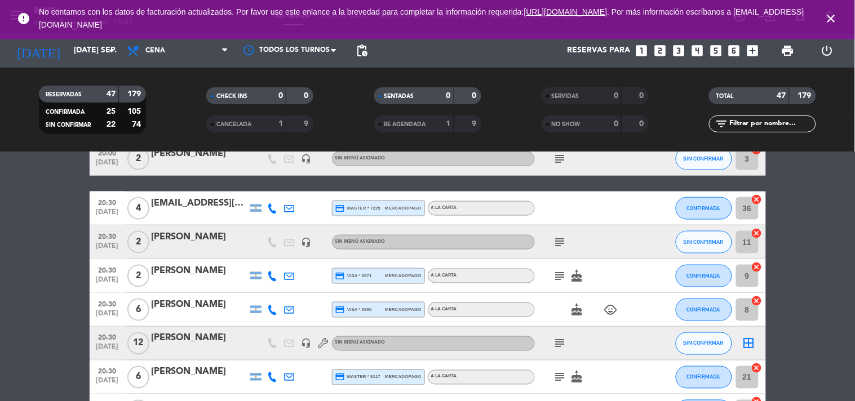
scroll to position [367, 0]
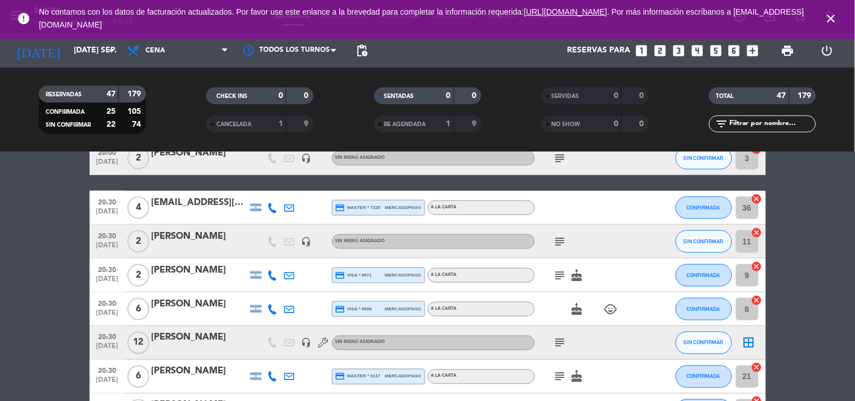
click at [199, 205] on div "[EMAIL_ADDRESS][DOMAIN_NAME]" at bounding box center [200, 203] width 96 height 15
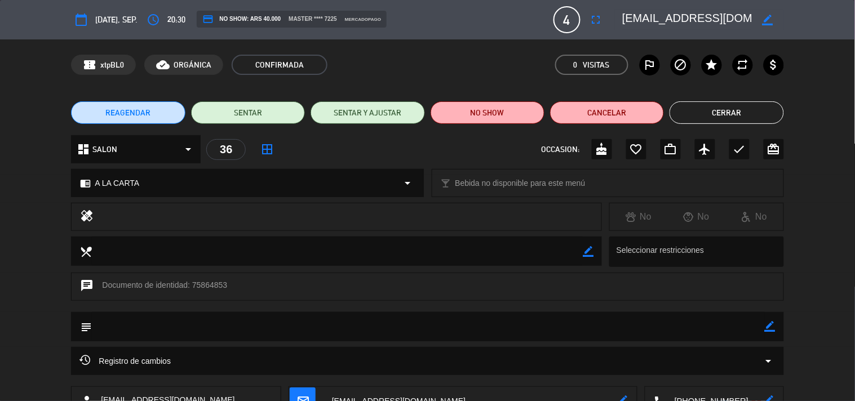
scroll to position [82, 0]
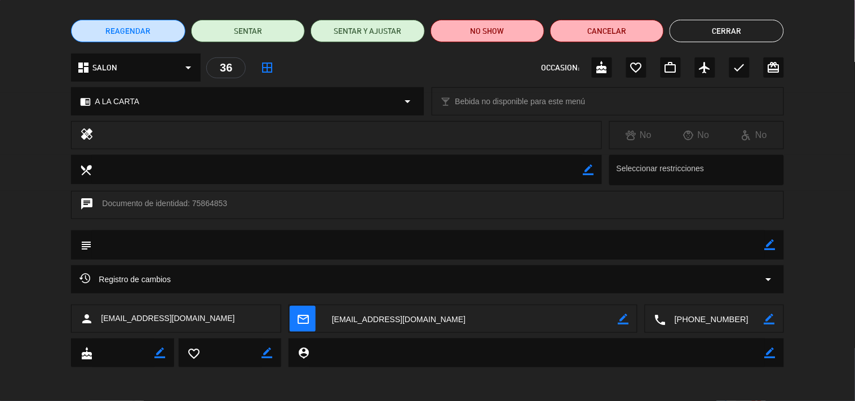
click at [736, 26] on button "Cerrar" at bounding box center [727, 31] width 114 height 23
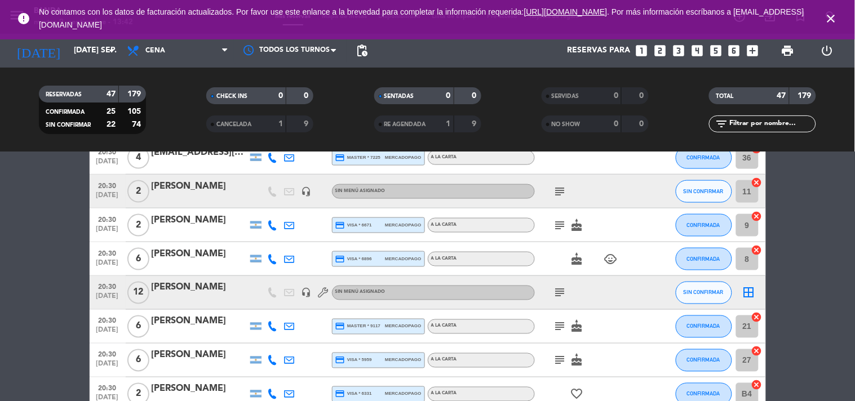
scroll to position [418, 0]
drag, startPoint x: 572, startPoint y: 193, endPoint x: 564, endPoint y: 193, distance: 7.3
click at [564, 193] on div "subject" at bounding box center [585, 190] width 101 height 33
click at [564, 193] on icon "subject" at bounding box center [561, 191] width 14 height 14
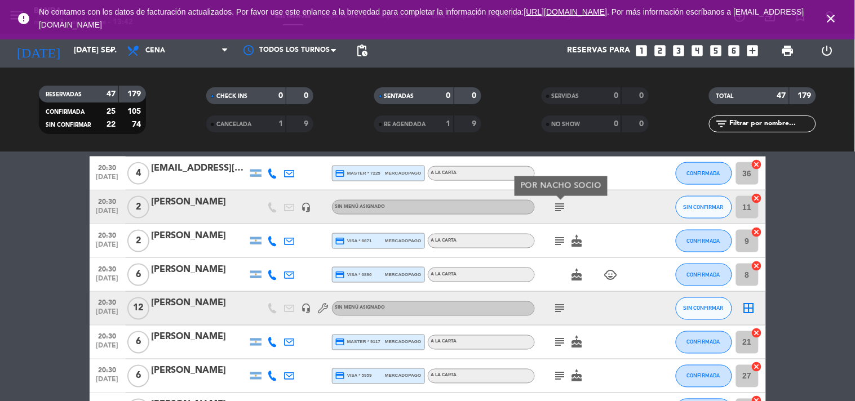
scroll to position [400, 0]
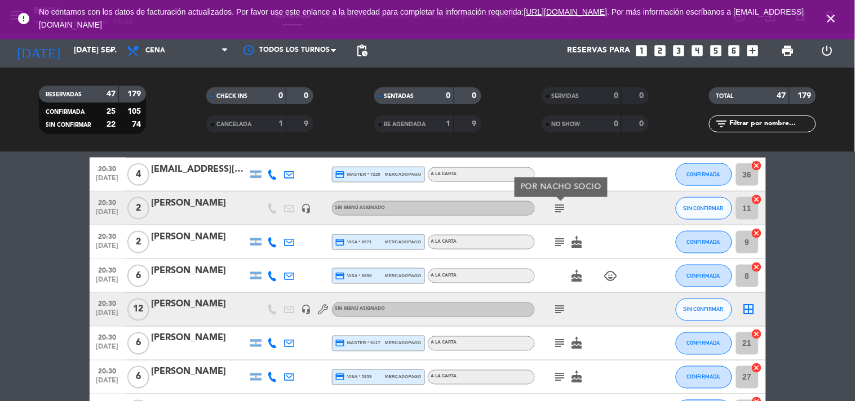
click at [172, 209] on div "[PERSON_NAME]" at bounding box center [200, 203] width 96 height 15
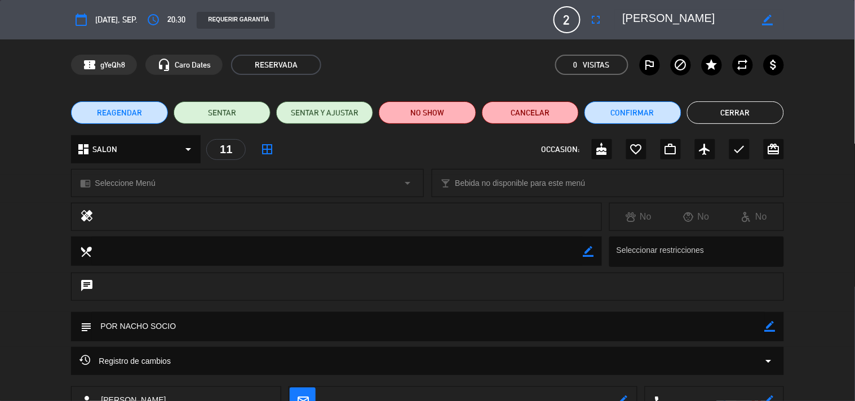
click at [719, 112] on button "Cerrar" at bounding box center [735, 112] width 97 height 23
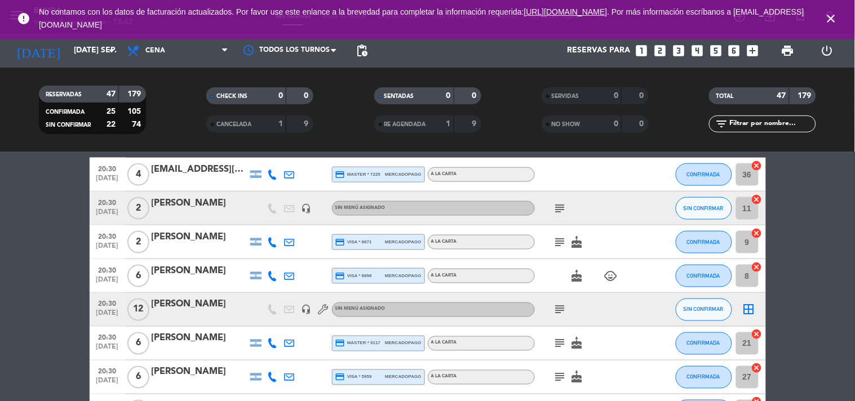
click at [192, 198] on div "[PERSON_NAME]" at bounding box center [200, 203] width 96 height 15
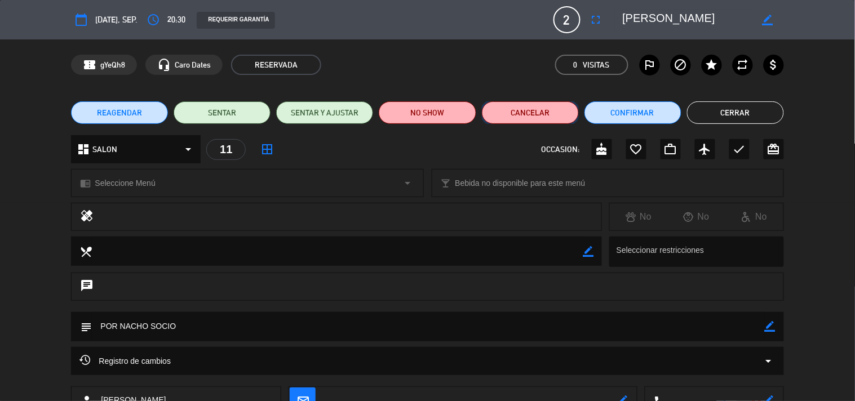
click at [557, 116] on button "Cancelar" at bounding box center [530, 112] width 97 height 23
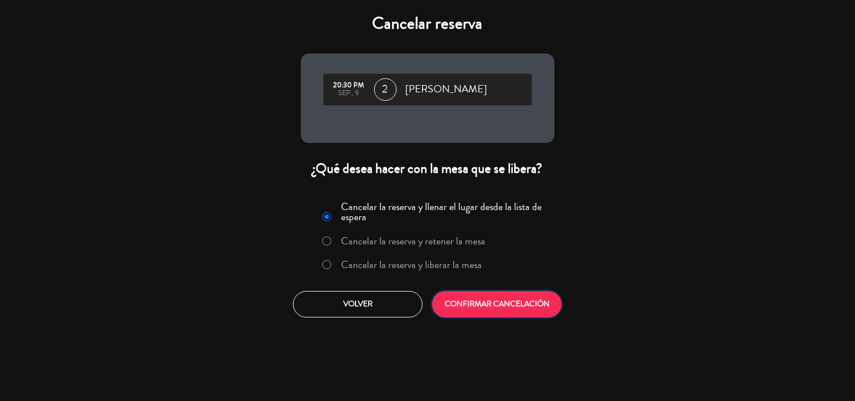
click at [480, 310] on button "CONFIRMAR CANCELACIÓN" at bounding box center [497, 304] width 130 height 26
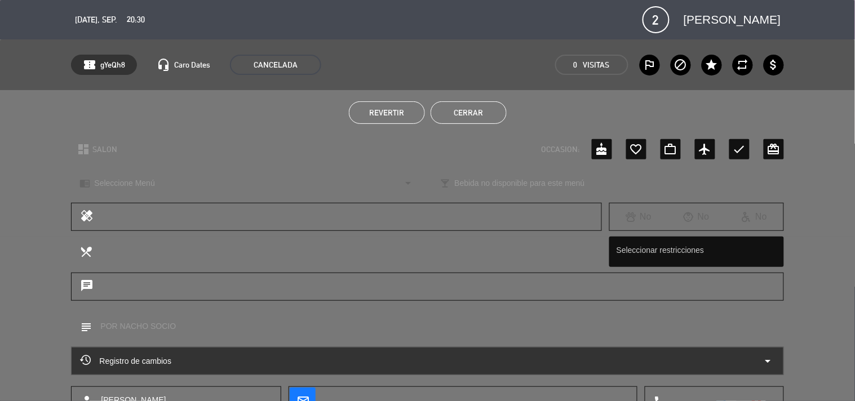
click at [469, 115] on button "Cerrar" at bounding box center [469, 112] width 76 height 23
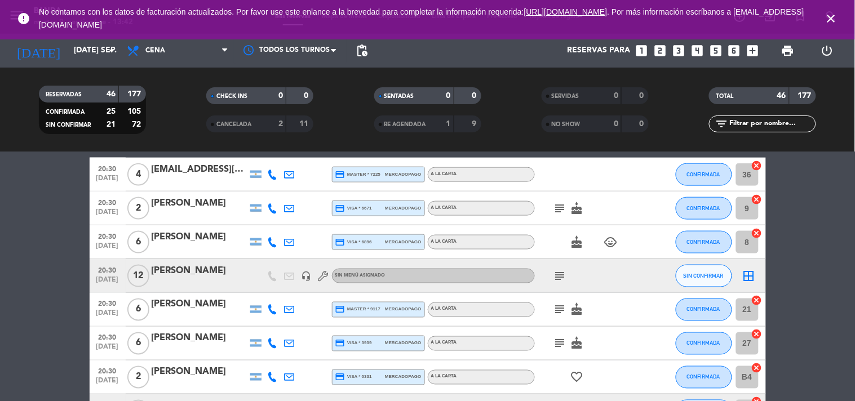
click at [559, 210] on icon "subject" at bounding box center [561, 209] width 14 height 14
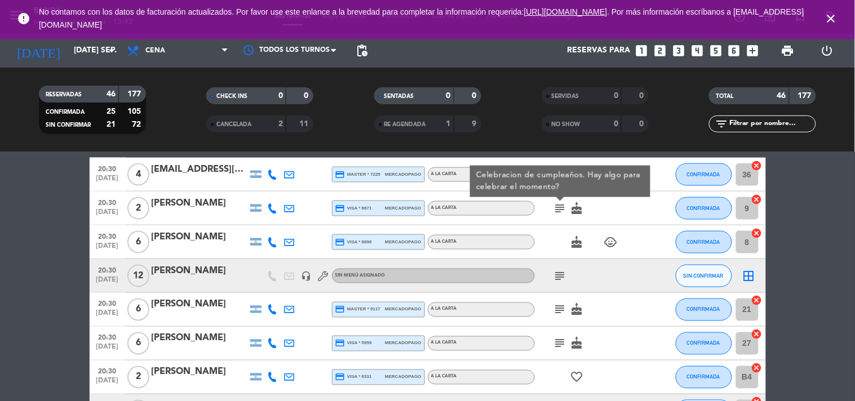
click at [559, 210] on icon "subject" at bounding box center [561, 209] width 14 height 14
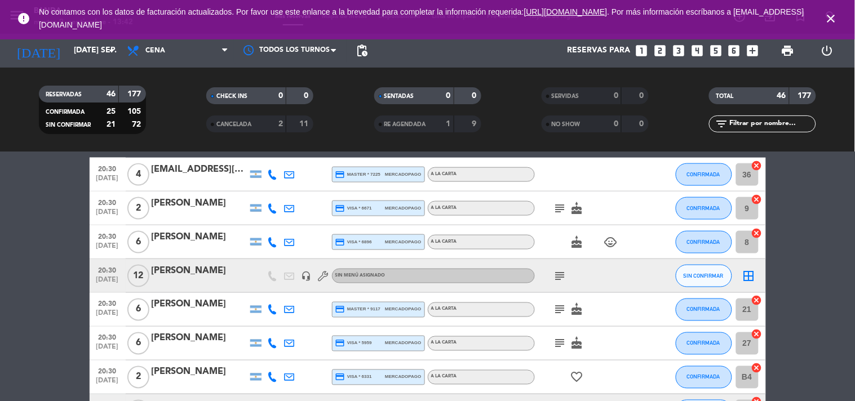
click at [559, 210] on icon "subject" at bounding box center [561, 209] width 14 height 14
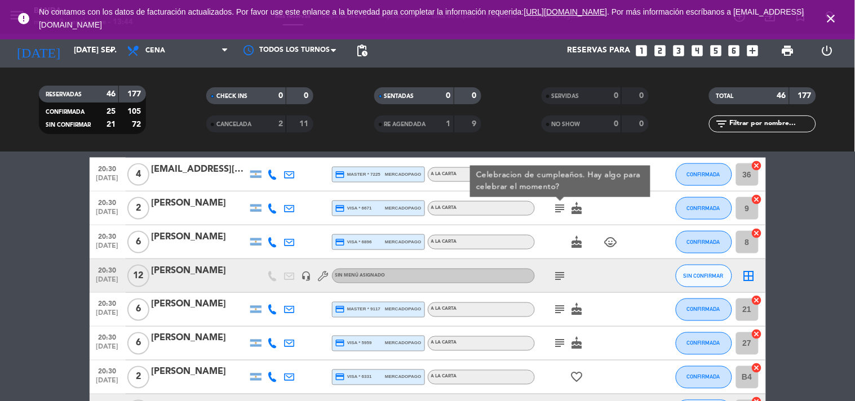
click at [554, 276] on icon "subject" at bounding box center [561, 277] width 14 height 14
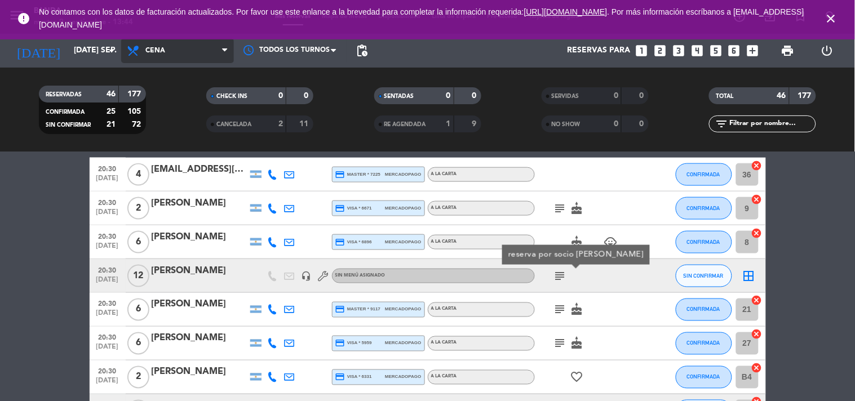
click at [129, 41] on span "Cena" at bounding box center [177, 50] width 113 height 25
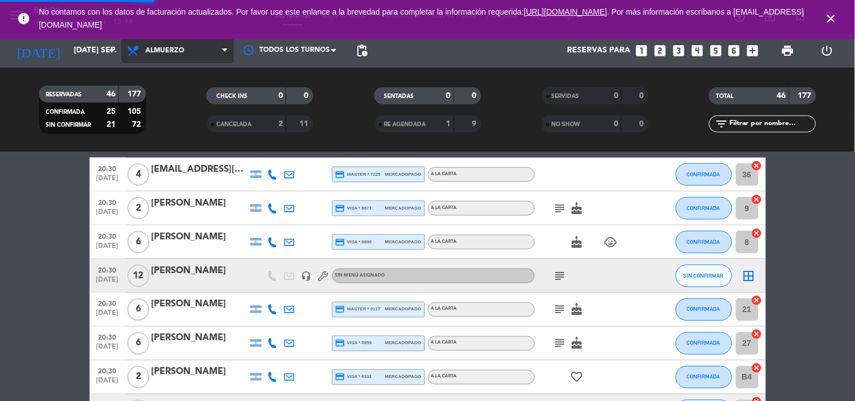
click at [182, 100] on div "menu Banda martes 9. septiembre - 13:44 Mis reservas Mapa de mesas Disponibilid…" at bounding box center [427, 76] width 855 height 152
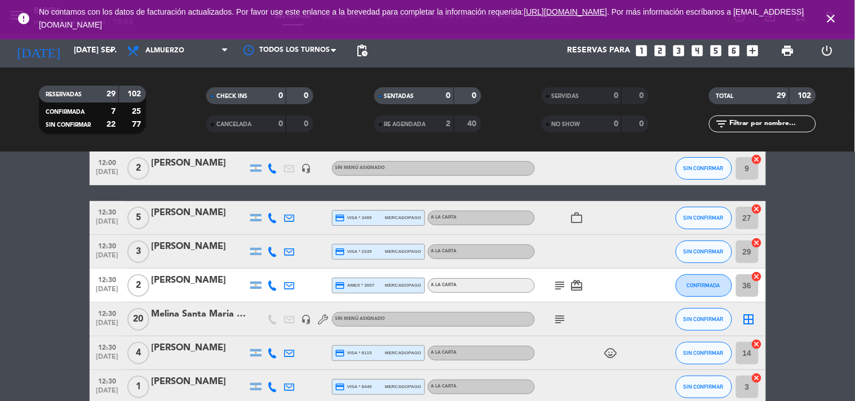
scroll to position [87, 0]
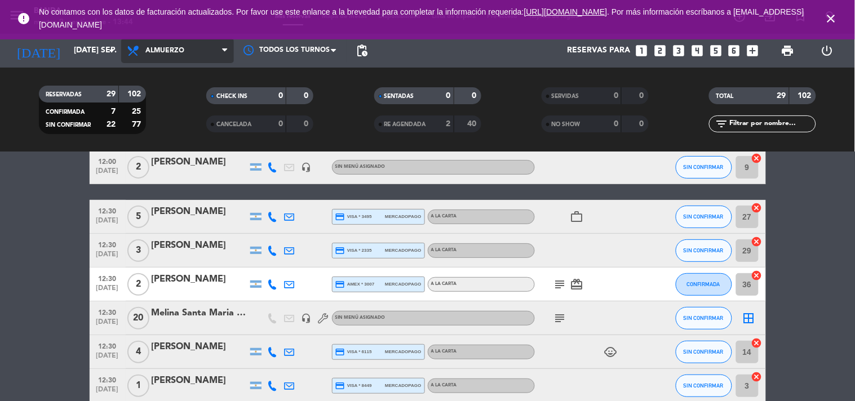
click at [179, 52] on span "Almuerzo" at bounding box center [164, 51] width 39 height 8
click at [182, 129] on div "menu Banda [DATE] 9. septiembre - 13:44 Mis reservas Mapa de mesas Disponibilid…" at bounding box center [427, 76] width 855 height 152
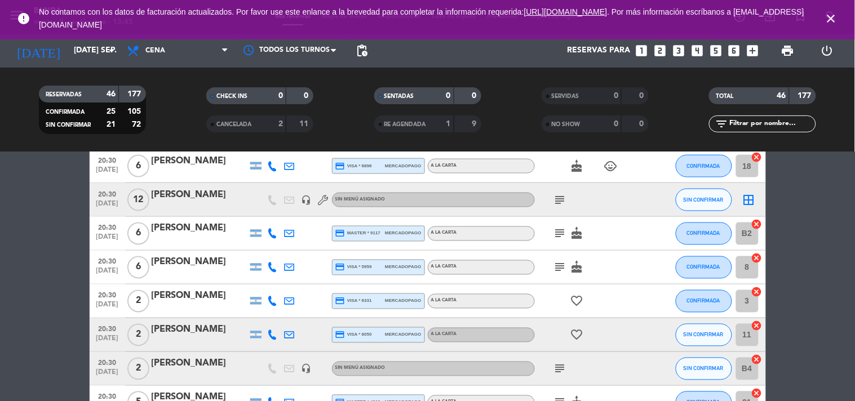
scroll to position [479, 0]
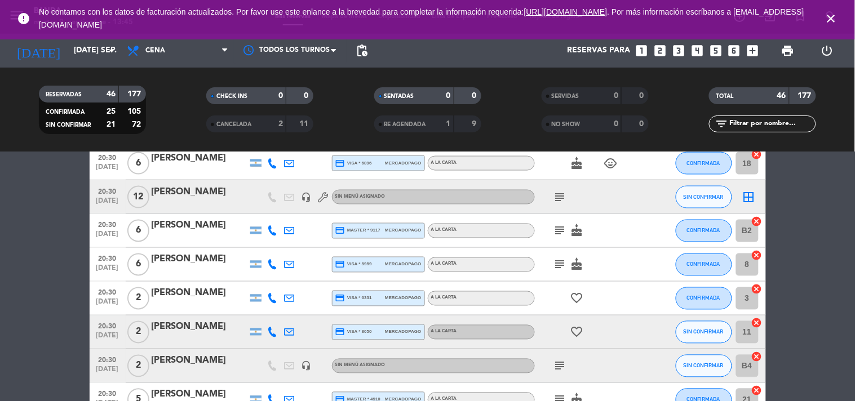
click at [558, 201] on icon "subject" at bounding box center [561, 198] width 14 height 14
click at [563, 230] on icon "subject" at bounding box center [561, 231] width 14 height 14
click at [560, 264] on icon "subject" at bounding box center [561, 265] width 14 height 14
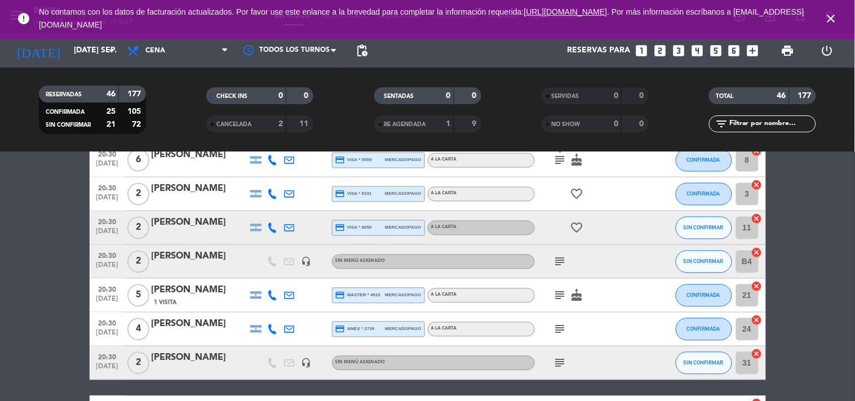
scroll to position [585, 0]
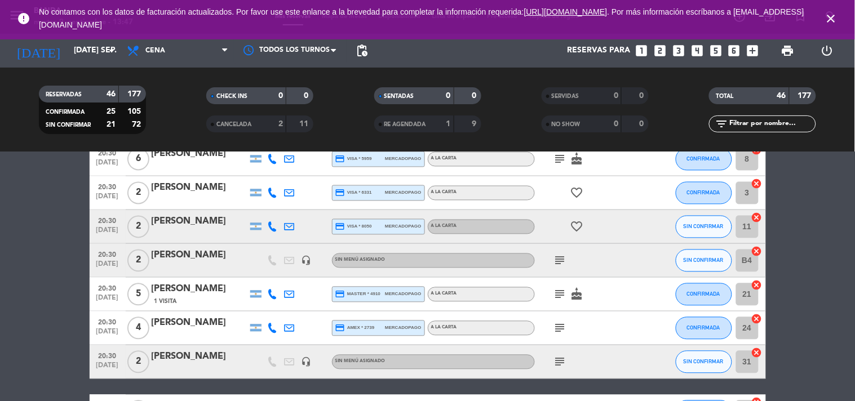
click at [560, 264] on icon "subject" at bounding box center [561, 261] width 14 height 14
click at [189, 252] on div "[PERSON_NAME]" at bounding box center [200, 256] width 96 height 15
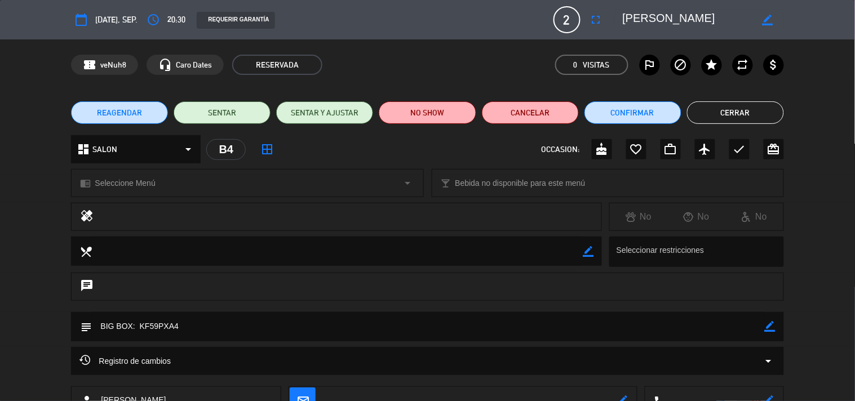
click at [719, 121] on button "Cerrar" at bounding box center [735, 112] width 97 height 23
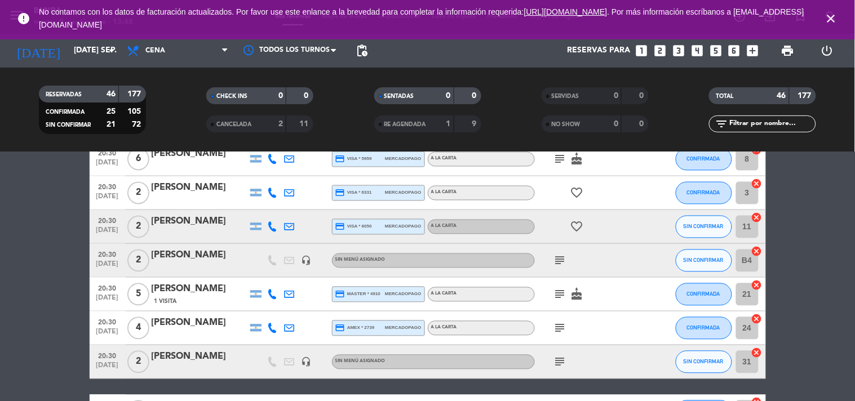
click at [554, 296] on icon "subject" at bounding box center [561, 295] width 14 height 14
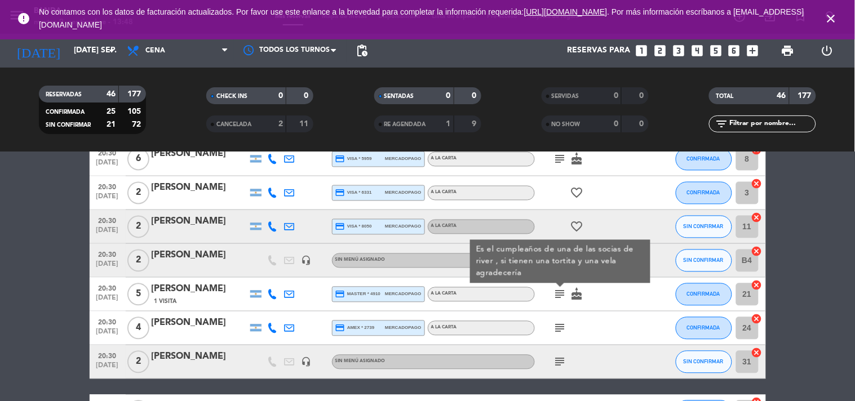
click at [558, 323] on icon "subject" at bounding box center [561, 329] width 14 height 14
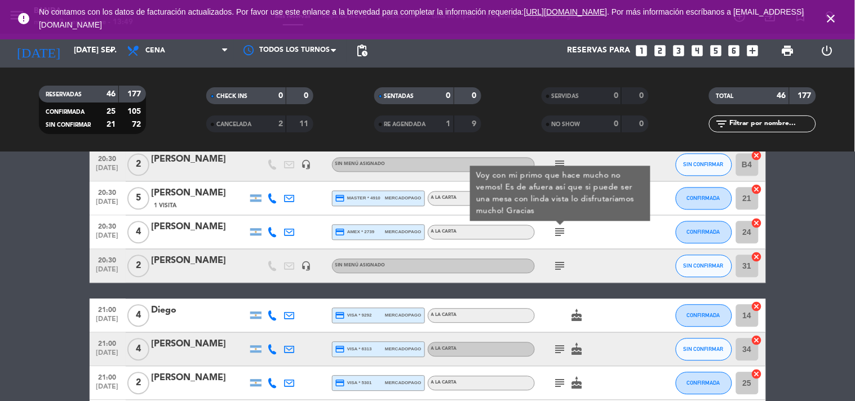
scroll to position [683, 0]
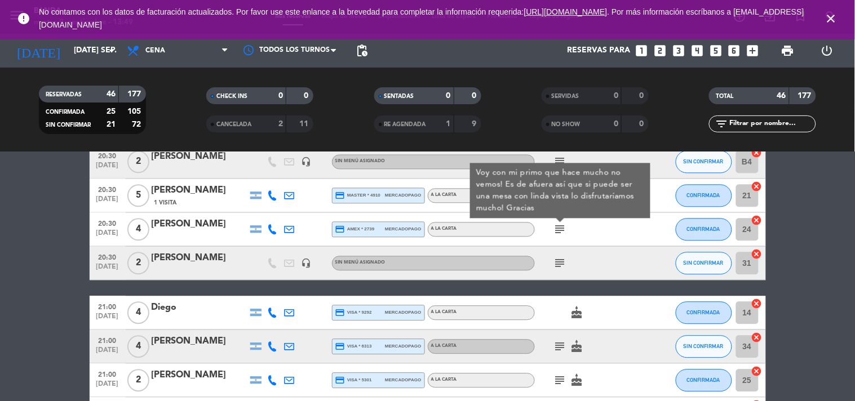
click at [560, 261] on icon "subject" at bounding box center [561, 264] width 14 height 14
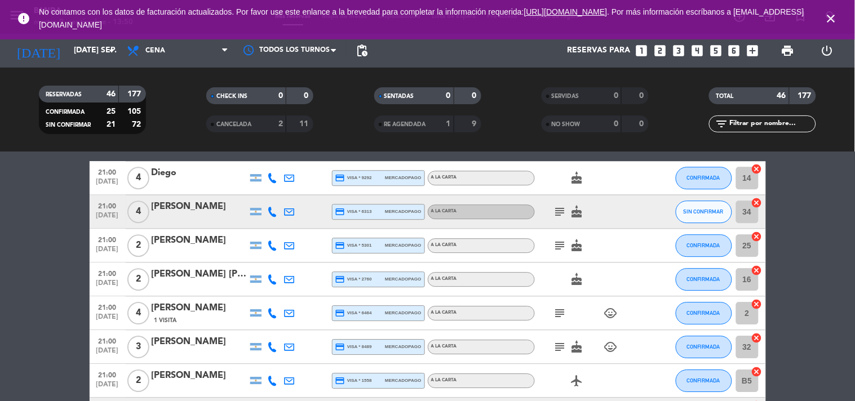
scroll to position [820, 0]
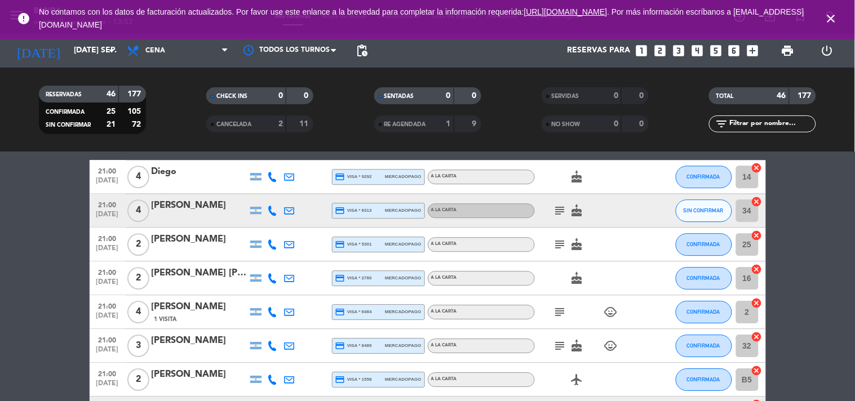
click at [560, 262] on div "cake" at bounding box center [585, 278] width 101 height 33
click at [562, 216] on icon "subject" at bounding box center [561, 211] width 14 height 14
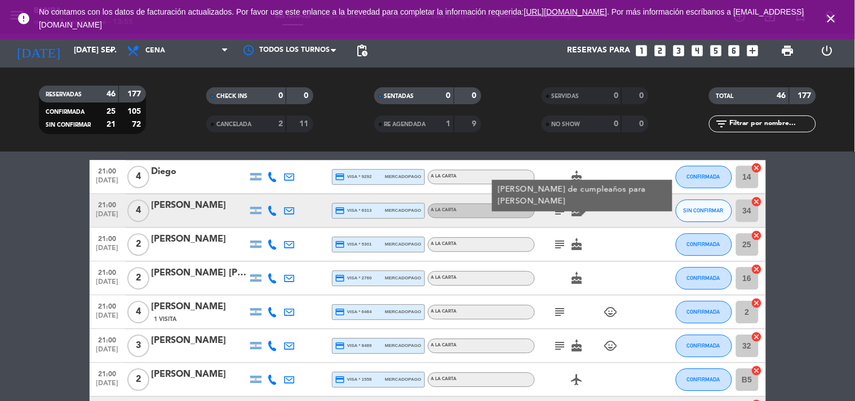
click at [561, 241] on icon "subject" at bounding box center [561, 245] width 14 height 14
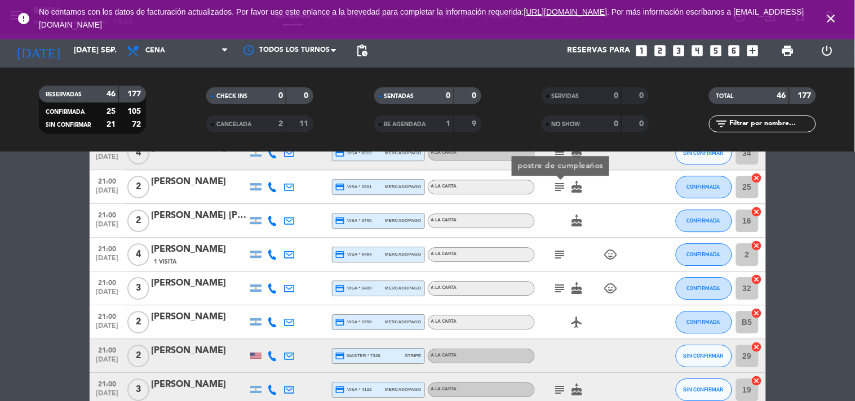
scroll to position [878, 0]
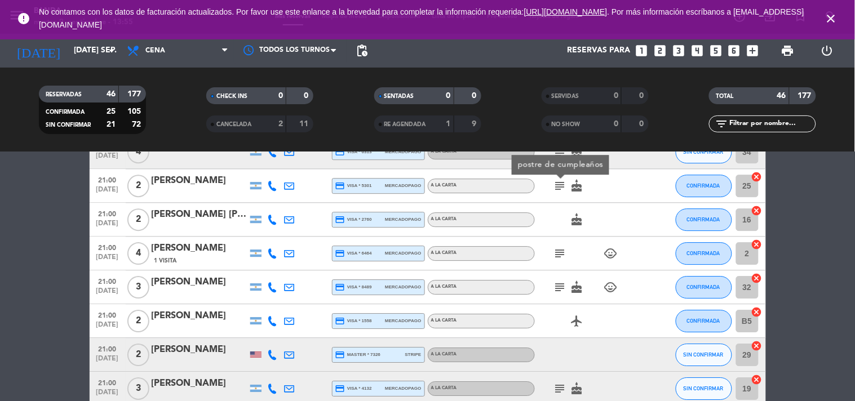
click at [555, 250] on icon "subject" at bounding box center [561, 254] width 14 height 14
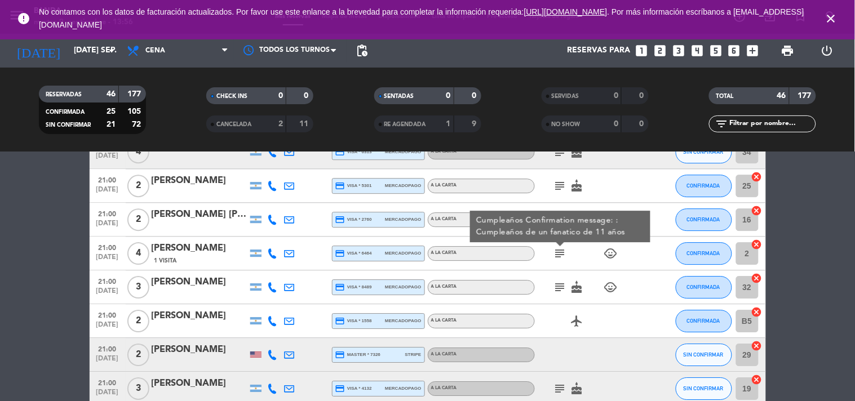
click at [560, 281] on icon "subject" at bounding box center [561, 288] width 14 height 14
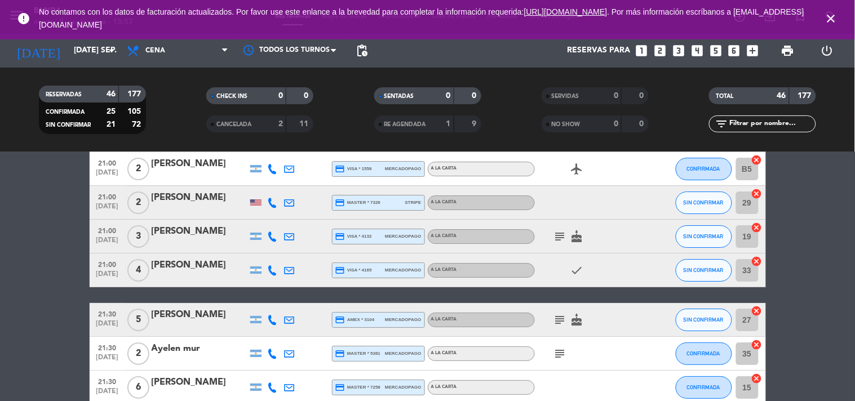
scroll to position [1032, 0]
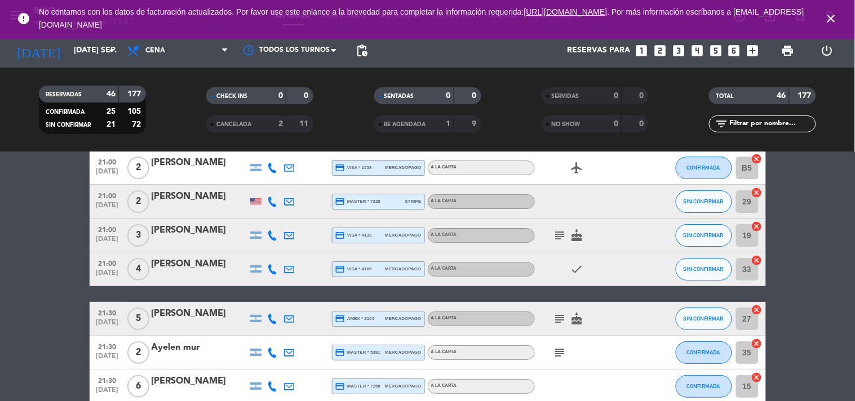
click at [556, 231] on icon "subject" at bounding box center [561, 236] width 14 height 14
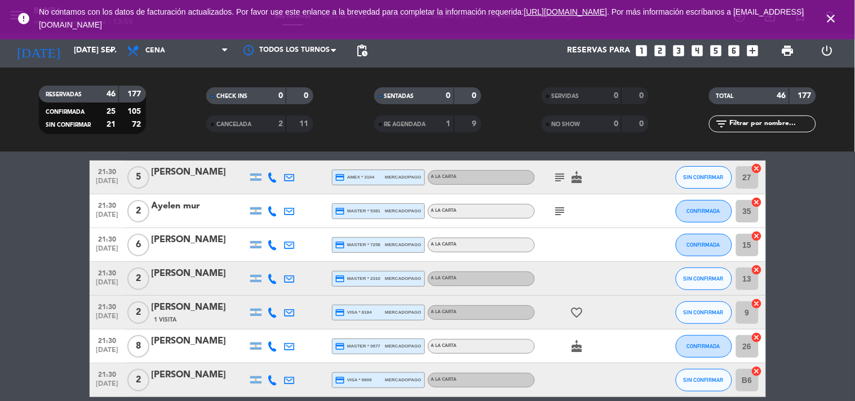
scroll to position [1174, 0]
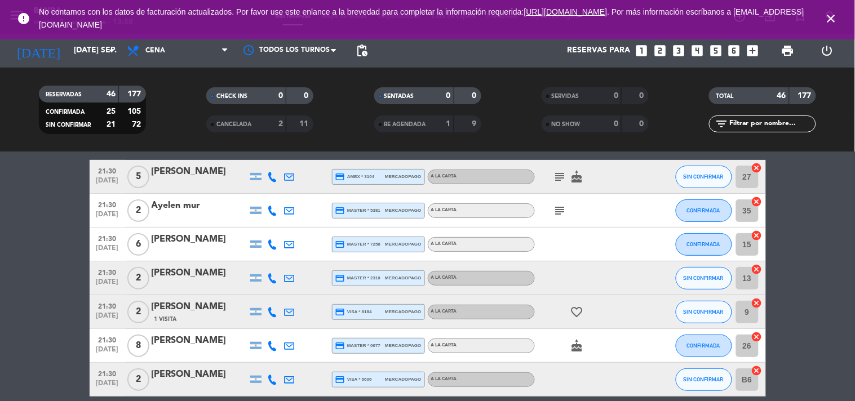
click at [562, 179] on icon "subject" at bounding box center [561, 177] width 14 height 14
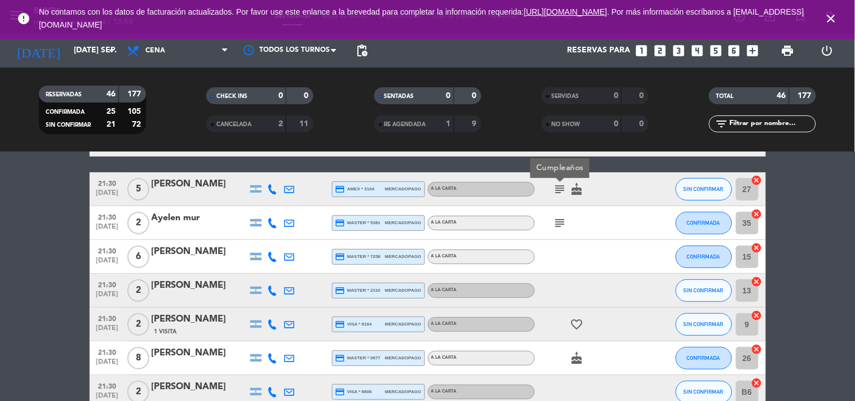
scroll to position [1160, 0]
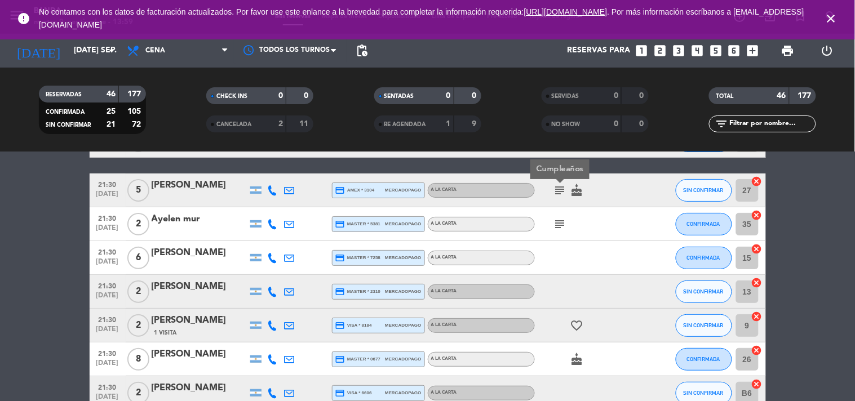
click at [559, 219] on icon "subject" at bounding box center [561, 225] width 14 height 14
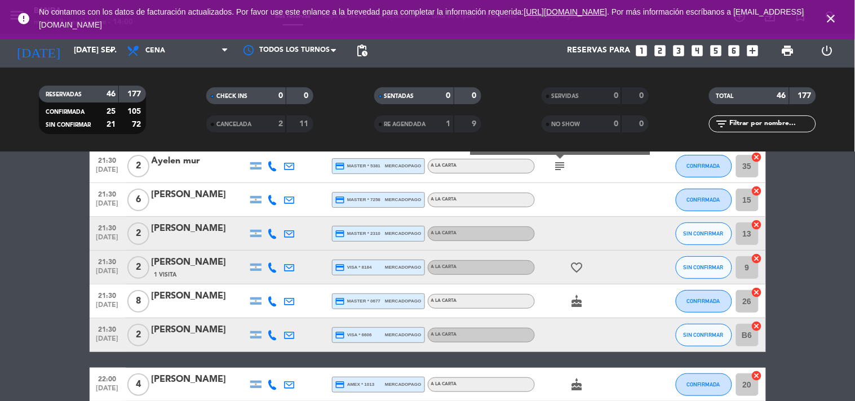
scroll to position [1233, 0]
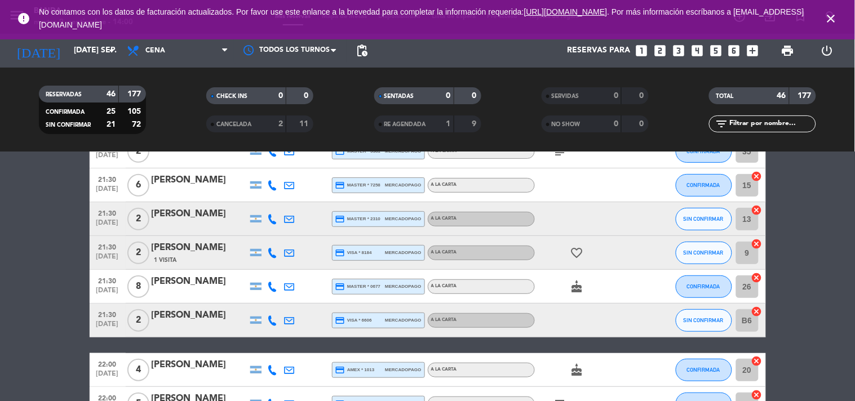
click at [838, 12] on span "close" at bounding box center [831, 18] width 30 height 30
click at [833, 19] on icon "close" at bounding box center [832, 19] width 14 height 14
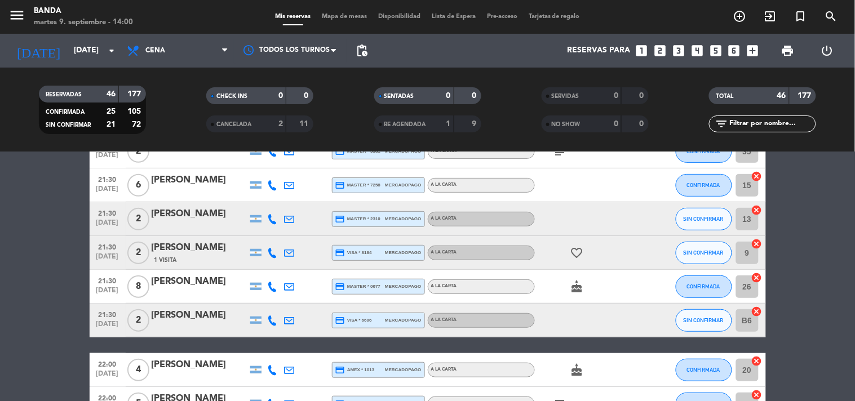
click at [680, 52] on icon "looks_3" at bounding box center [679, 50] width 15 height 15
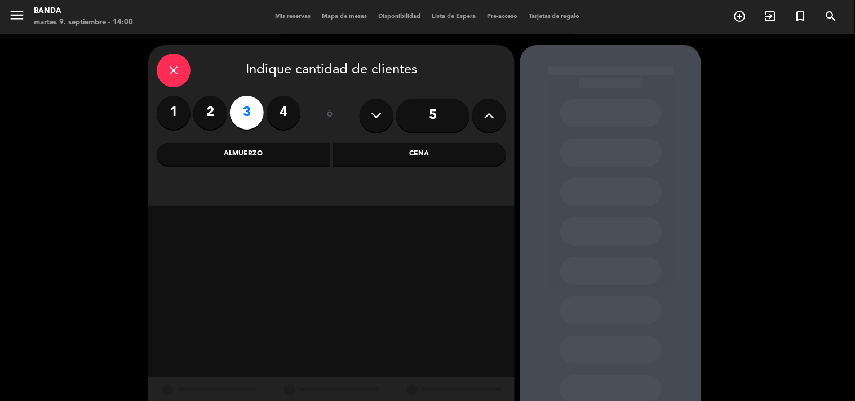
click at [255, 158] on div "Almuerzo" at bounding box center [244, 154] width 174 height 23
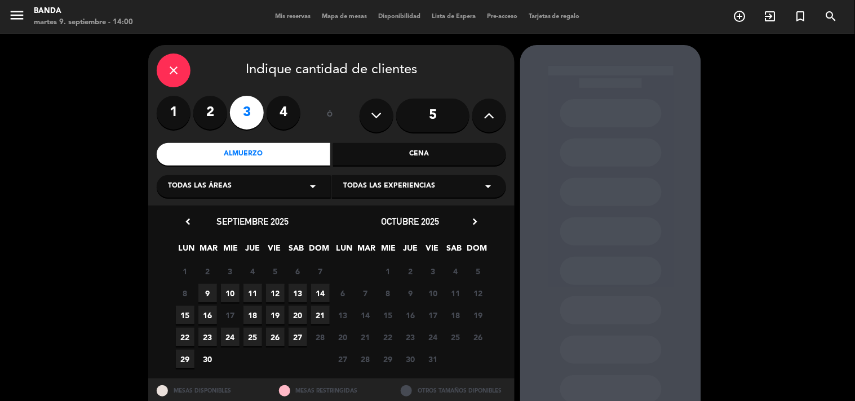
click at [205, 293] on span "9" at bounding box center [207, 293] width 19 height 19
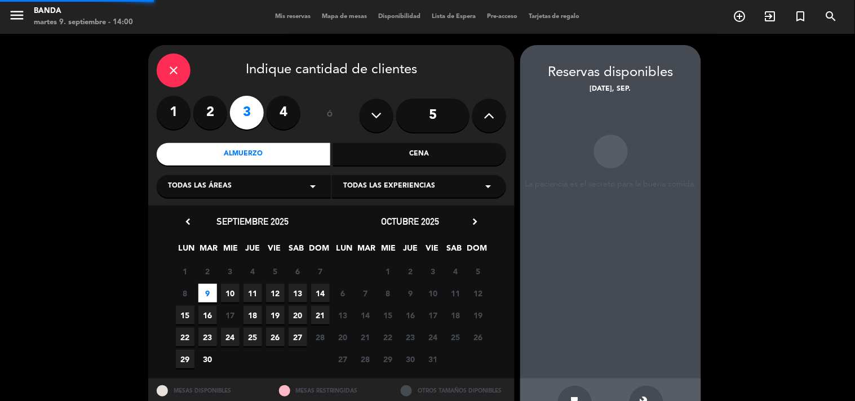
scroll to position [37, 0]
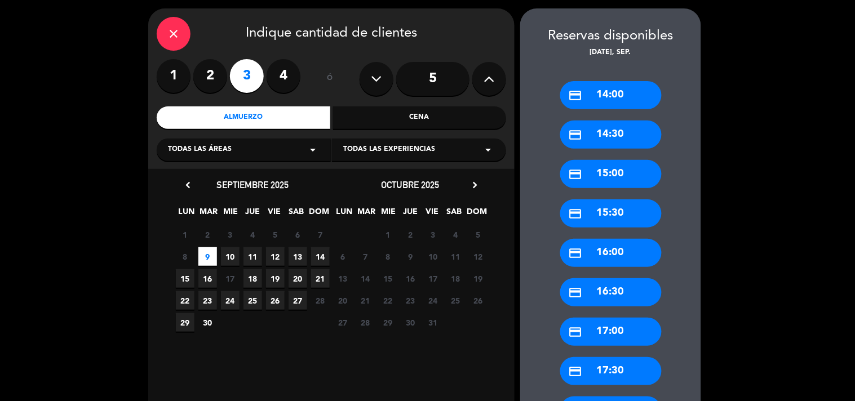
click at [621, 92] on div "credit_card 14:00" at bounding box center [610, 95] width 101 height 28
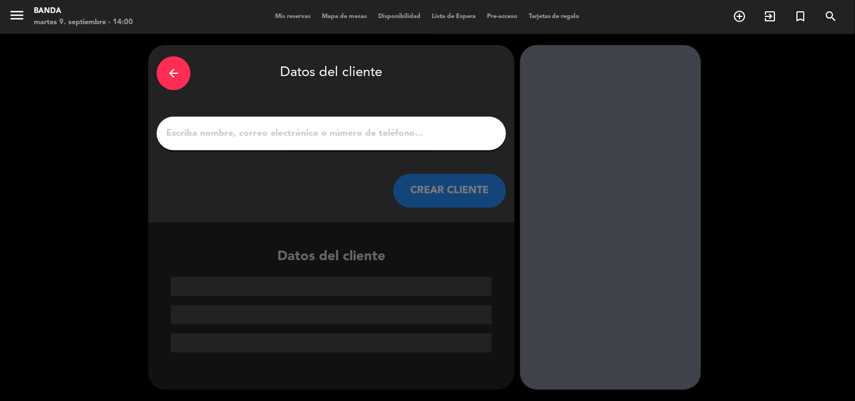
scroll to position [0, 0]
click at [273, 131] on input "1" at bounding box center [331, 134] width 333 height 16
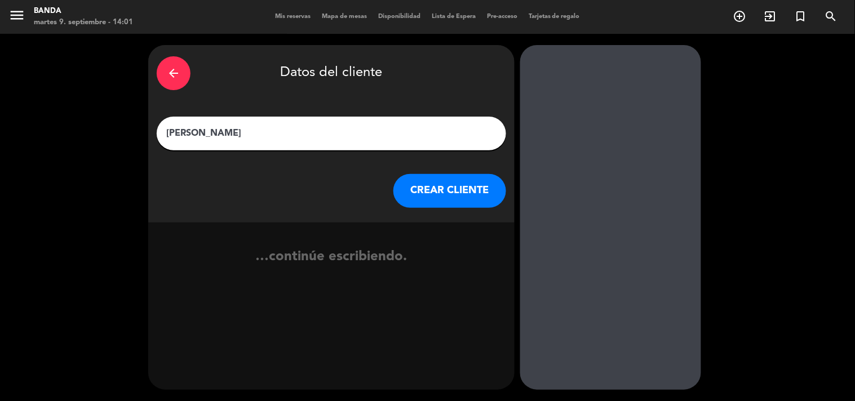
type input "[PERSON_NAME]"
click at [421, 182] on button "CREAR CLIENTE" at bounding box center [450, 191] width 113 height 34
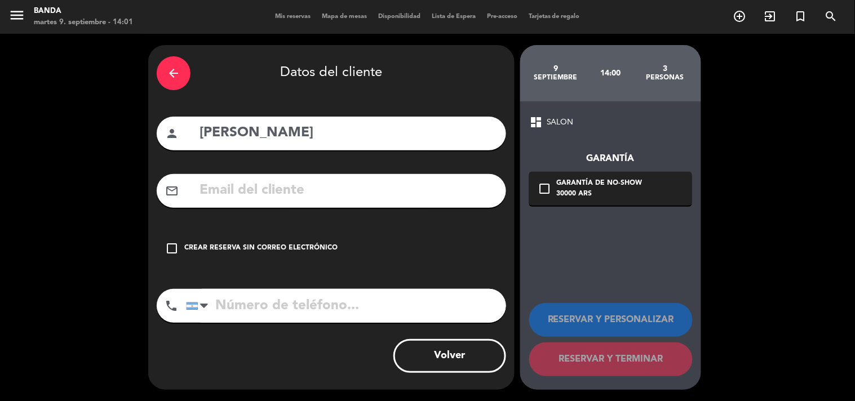
click at [215, 237] on div "check_box_outline_blank Crear reserva sin correo electrónico" at bounding box center [332, 249] width 350 height 34
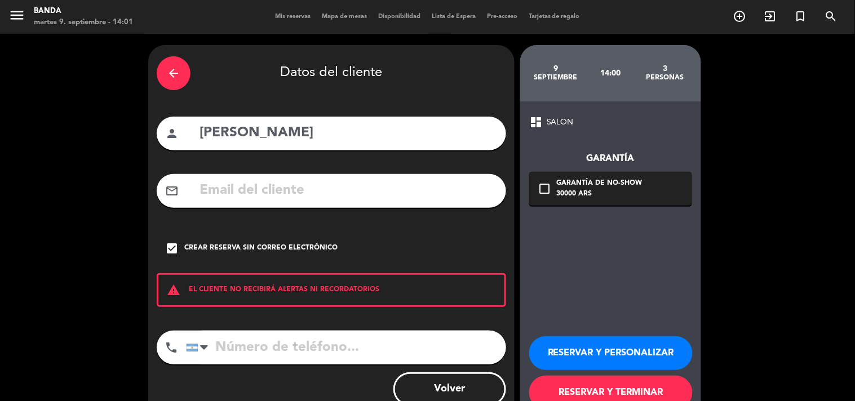
scroll to position [33, 0]
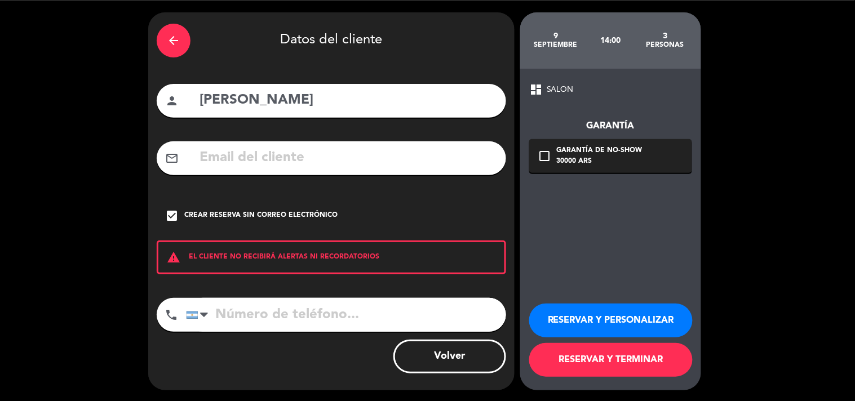
click at [260, 313] on input "tel" at bounding box center [346, 315] width 320 height 34
type input "3876400444"
click at [578, 361] on button "RESERVAR Y TERMINAR" at bounding box center [611, 360] width 164 height 34
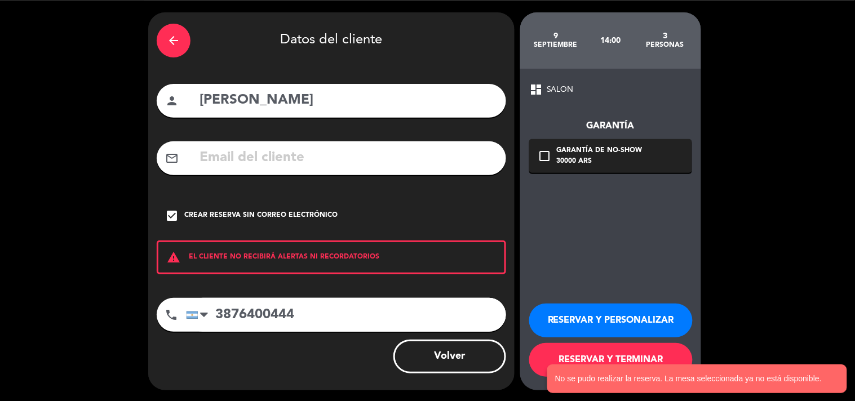
click at [180, 55] on div "arrow_back" at bounding box center [174, 41] width 34 height 34
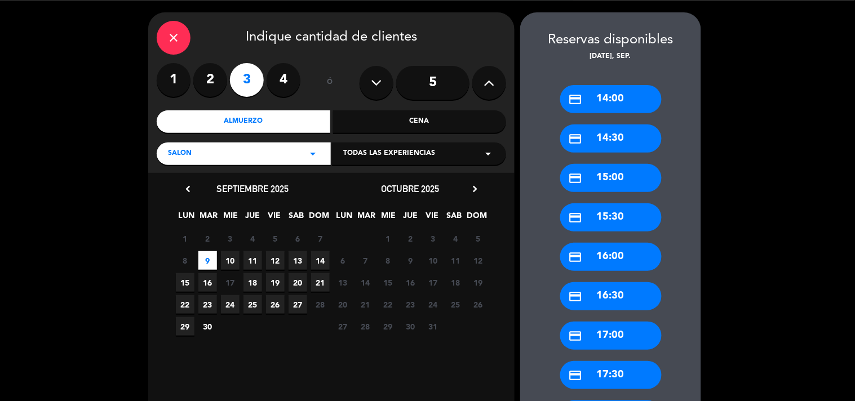
click at [609, 135] on div "credit_card 14:30" at bounding box center [610, 139] width 101 height 28
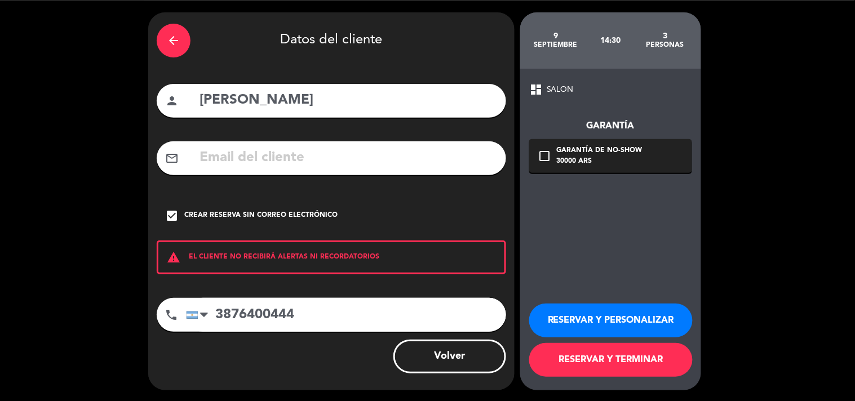
click at [587, 364] on button "RESERVAR Y TERMINAR" at bounding box center [611, 360] width 164 height 34
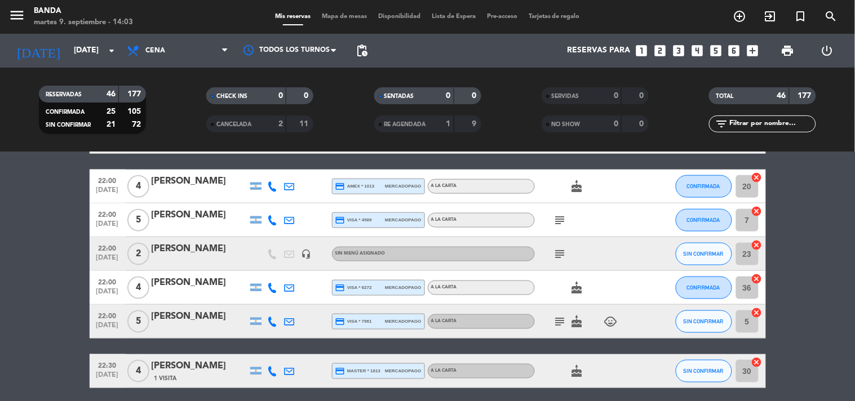
scroll to position [1420, 0]
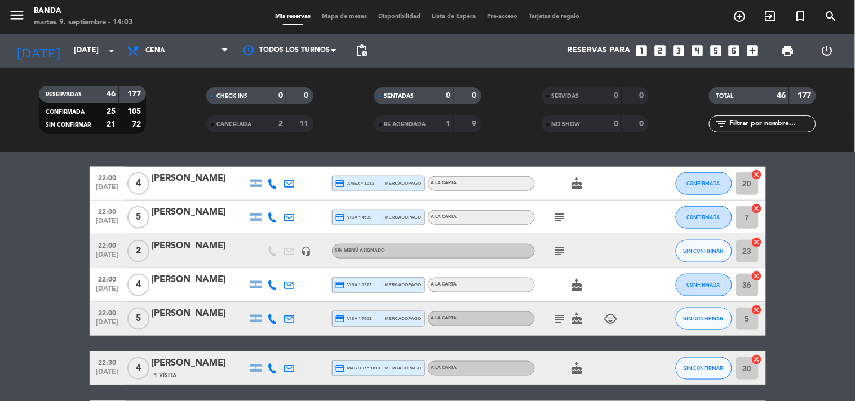
click at [564, 211] on div "subject" at bounding box center [585, 217] width 101 height 33
click at [564, 211] on icon "subject" at bounding box center [561, 218] width 14 height 14
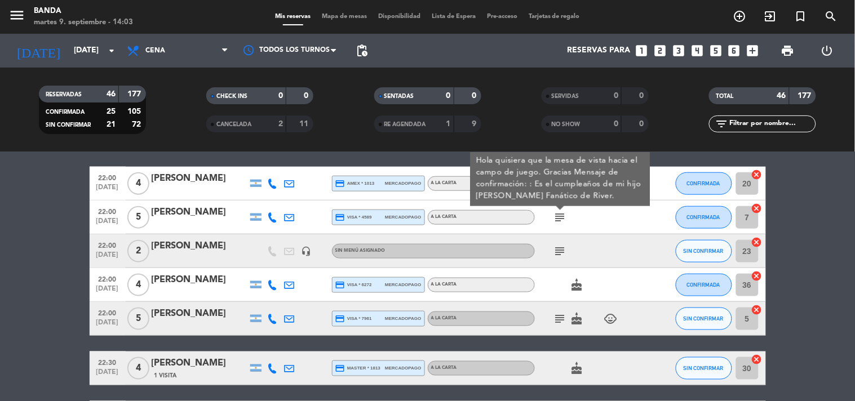
click at [564, 245] on icon "subject" at bounding box center [561, 252] width 14 height 14
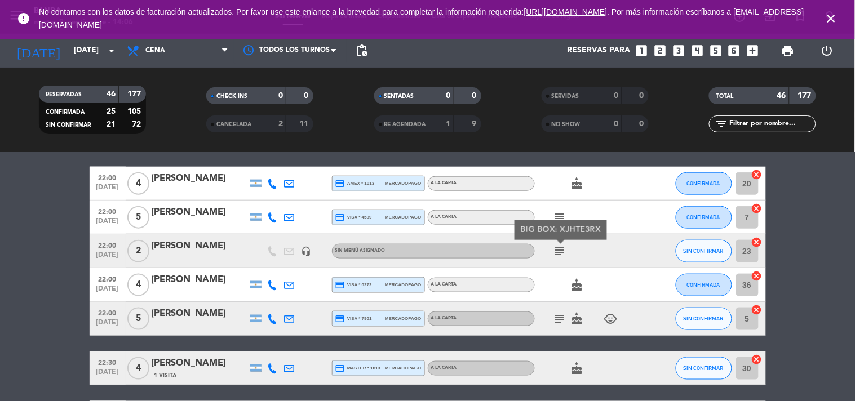
click at [560, 316] on icon "subject" at bounding box center [561, 319] width 14 height 14
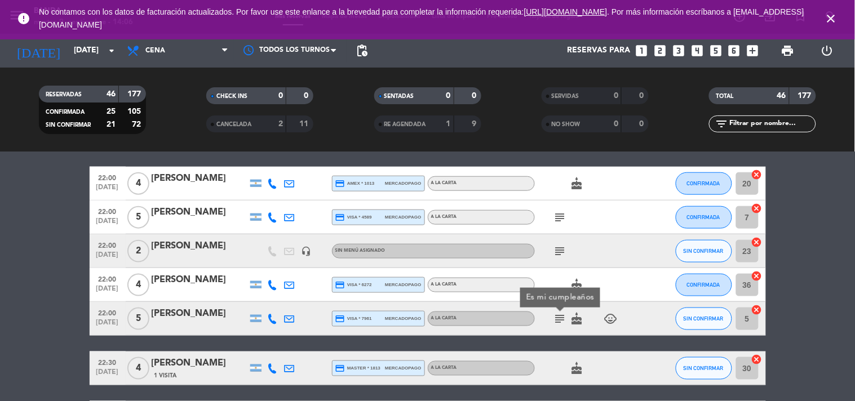
scroll to position [1509, 0]
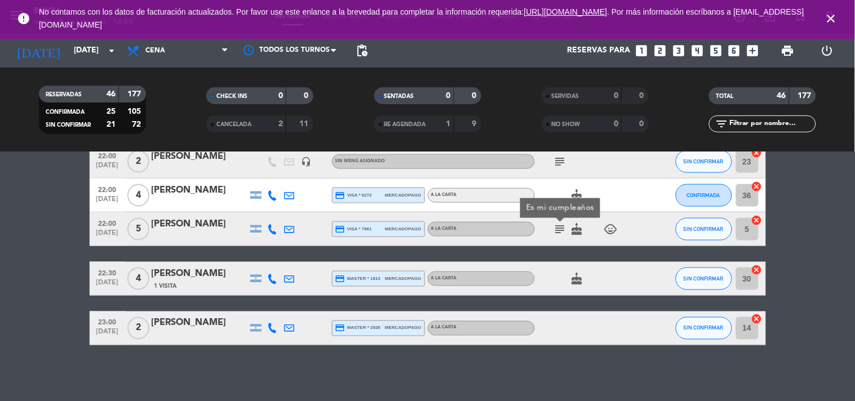
click at [673, 52] on icon "looks_3" at bounding box center [679, 50] width 15 height 15
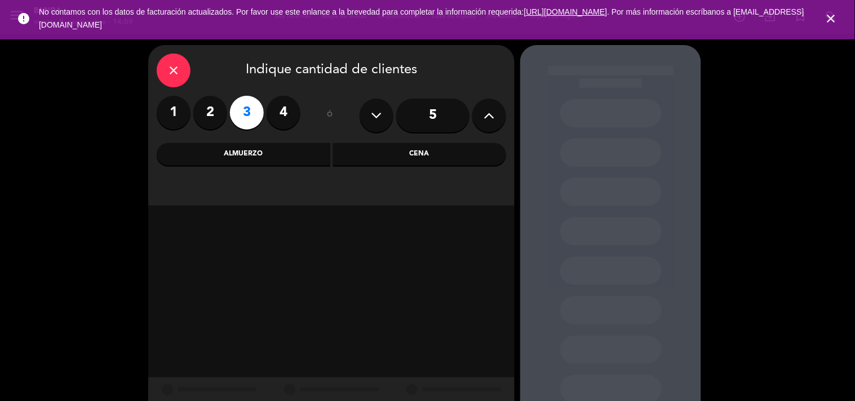
click at [388, 165] on div "Cena" at bounding box center [420, 154] width 174 height 23
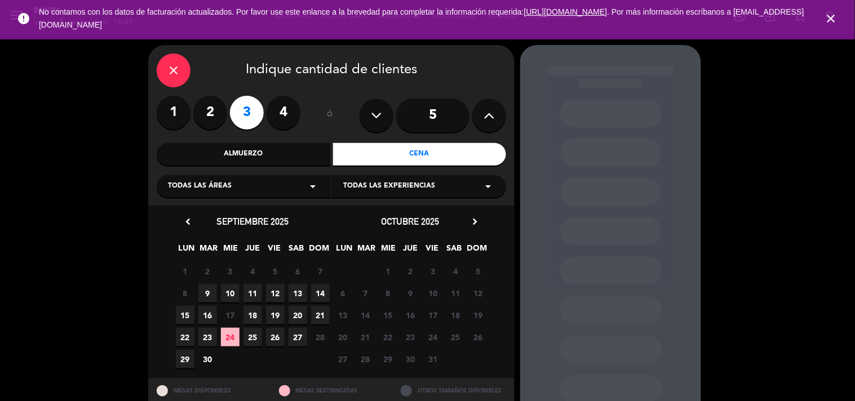
click at [229, 297] on span "10" at bounding box center [230, 293] width 19 height 19
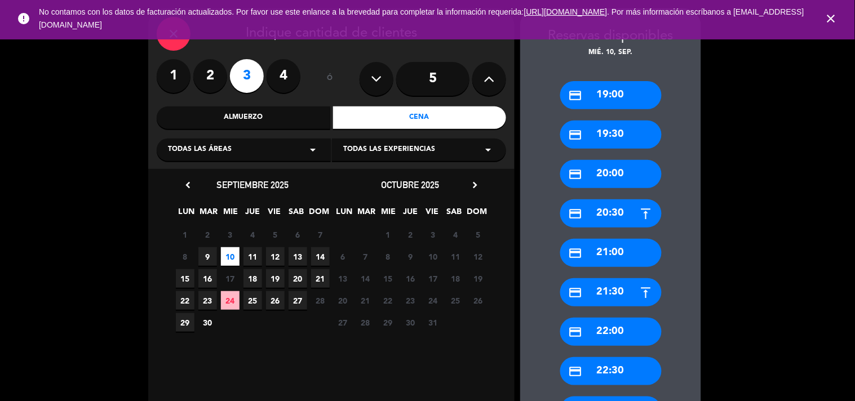
click at [595, 338] on div "credit_card 22:00" at bounding box center [610, 332] width 101 height 28
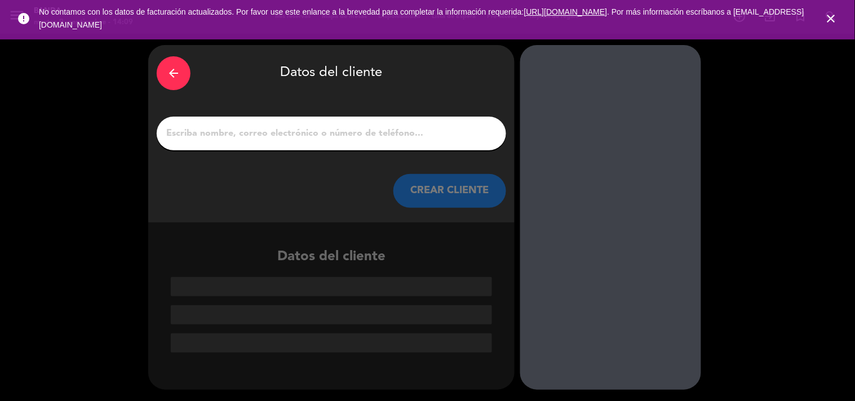
scroll to position [0, 0]
click at [260, 127] on div at bounding box center [332, 134] width 350 height 34
click at [232, 132] on input "1" at bounding box center [331, 134] width 333 height 16
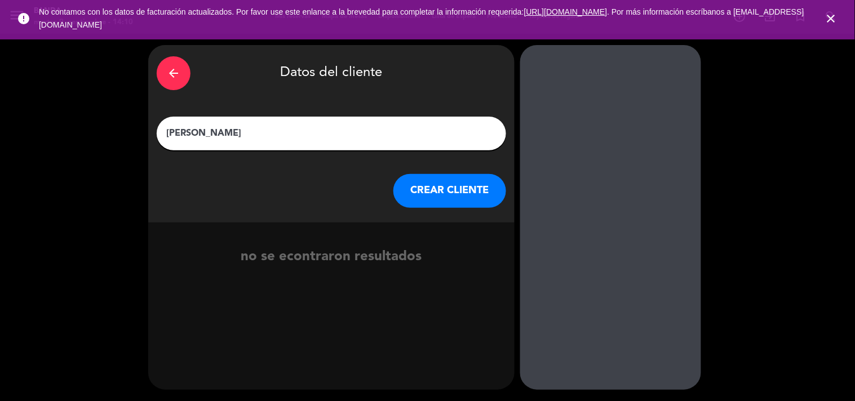
type input "[PERSON_NAME]"
click at [414, 184] on button "CREAR CLIENTE" at bounding box center [450, 191] width 113 height 34
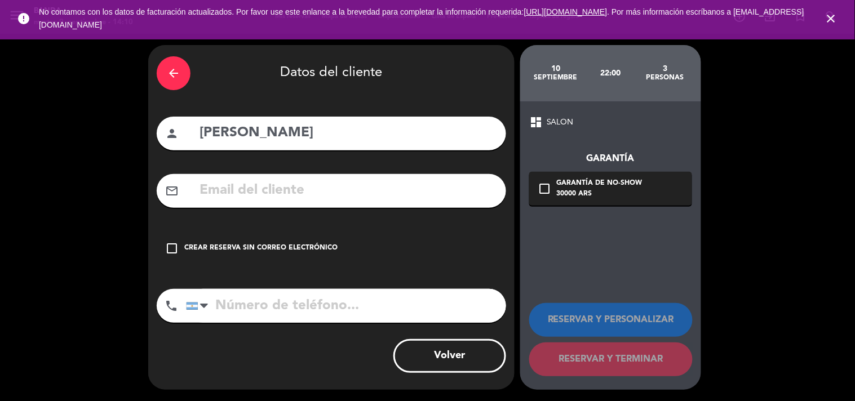
click at [414, 184] on input "text" at bounding box center [347, 190] width 299 height 23
click at [281, 189] on input "roquealberyoflores" at bounding box center [347, 190] width 299 height 23
click at [318, 196] on input "roquealbertoflores" at bounding box center [347, 190] width 299 height 23
click at [323, 195] on input "roquealbertoflores&@" at bounding box center [347, 190] width 299 height 23
click at [328, 193] on input "roquealbertoflores&@" at bounding box center [347, 190] width 299 height 23
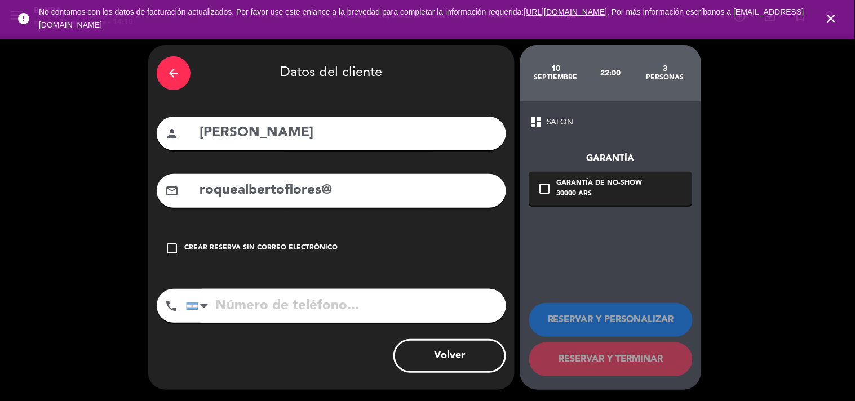
click at [328, 193] on input "roquealbertoflores@" at bounding box center [347, 190] width 299 height 23
click at [344, 190] on input "roquealbertoflores@" at bounding box center [347, 190] width 299 height 23
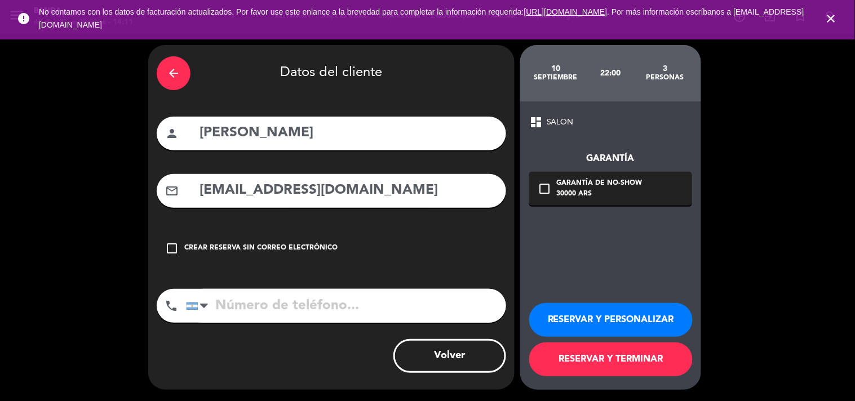
type input "[EMAIL_ADDRESS][DOMAIN_NAME]"
click at [283, 309] on input "tel" at bounding box center [346, 306] width 320 height 34
type input "1132715153"
click at [597, 357] on button "RESERVAR Y TERMINAR" at bounding box center [611, 360] width 164 height 34
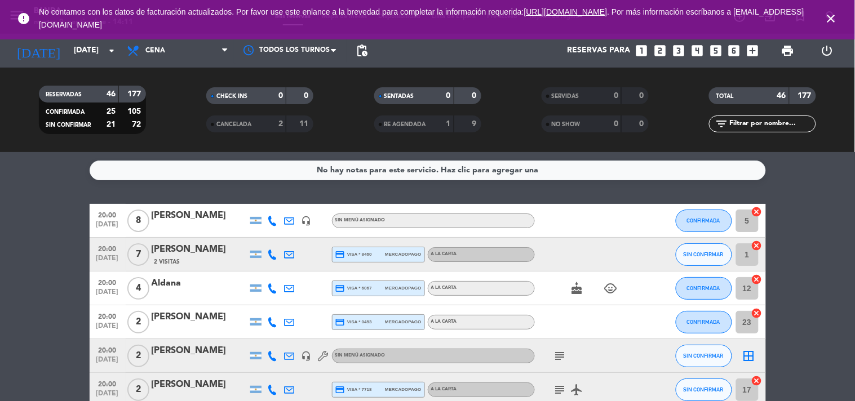
click at [661, 50] on icon "looks_two" at bounding box center [660, 50] width 15 height 15
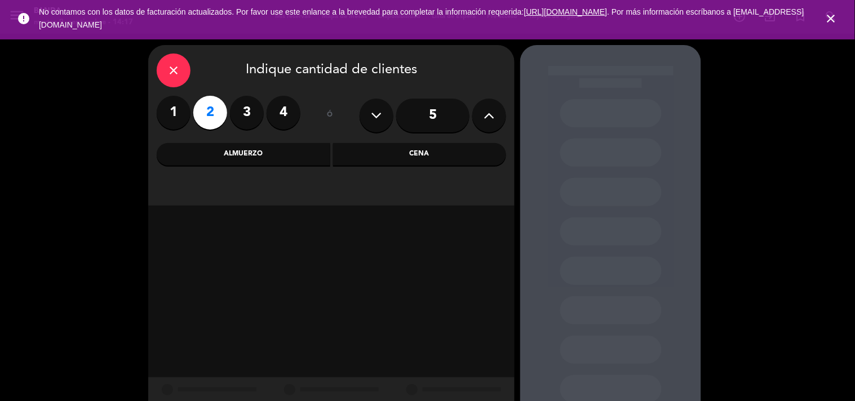
click at [252, 144] on div "Almuerzo" at bounding box center [244, 154] width 174 height 23
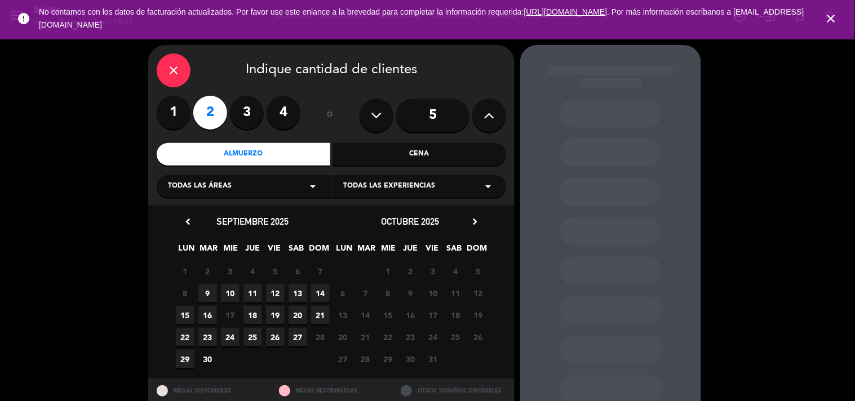
click at [209, 294] on span "9" at bounding box center [207, 293] width 19 height 19
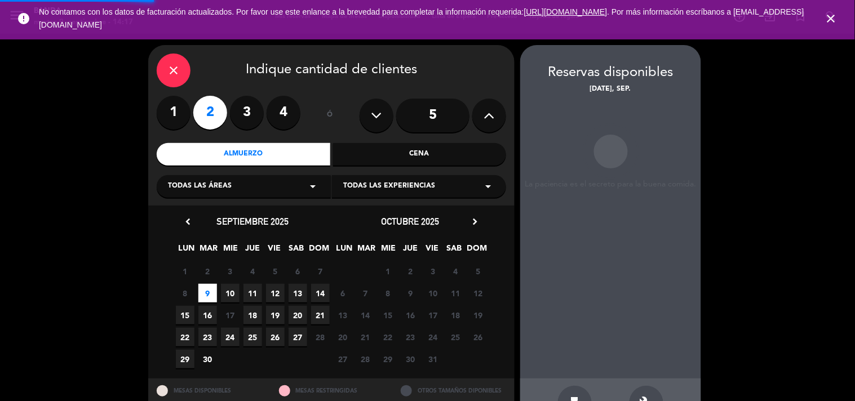
scroll to position [37, 0]
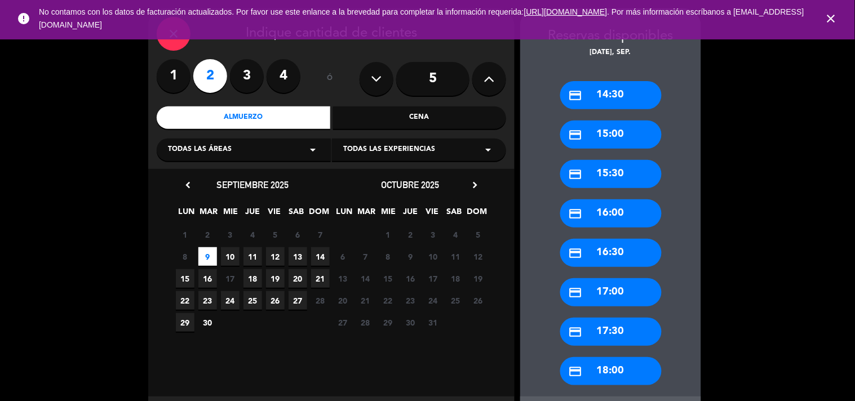
click at [625, 105] on div "credit_card 14:30" at bounding box center [610, 95] width 101 height 28
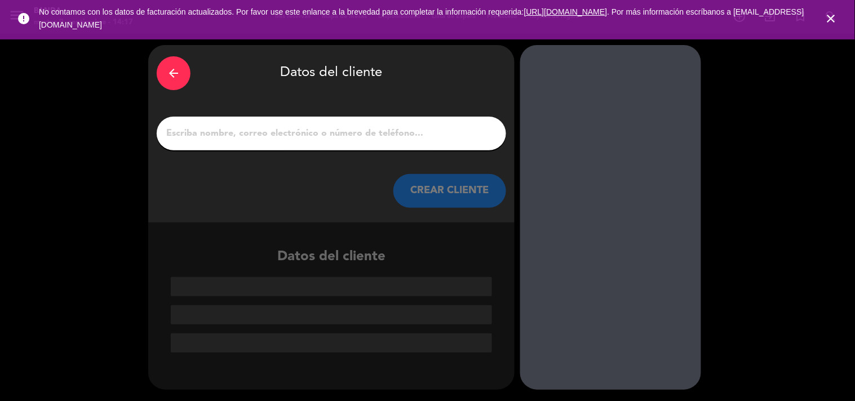
click at [408, 132] on input "1" at bounding box center [331, 134] width 333 height 16
paste input "[PERSON_NAME]"
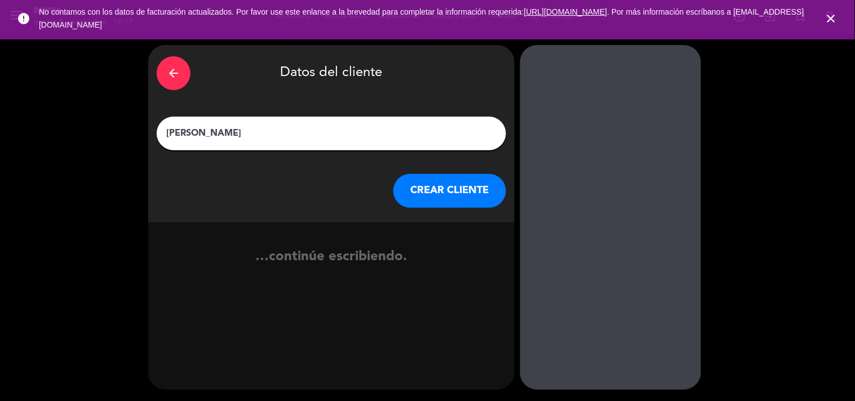
type input "[PERSON_NAME]"
click at [423, 196] on button "CREAR CLIENTE" at bounding box center [450, 191] width 113 height 34
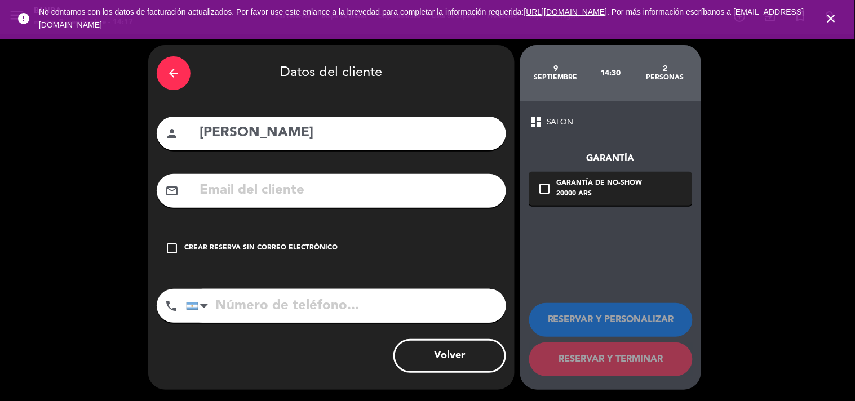
click at [307, 245] on div "Crear reserva sin correo electrónico" at bounding box center [260, 248] width 153 height 11
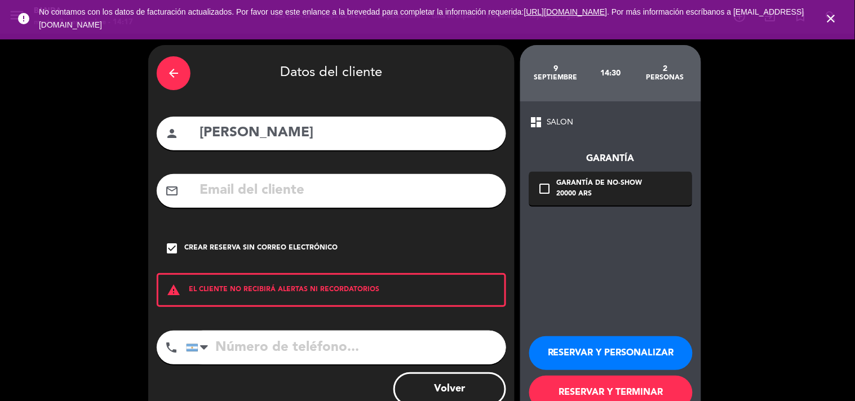
click at [563, 344] on button "RESERVAR Y PERSONALIZAR" at bounding box center [611, 354] width 164 height 34
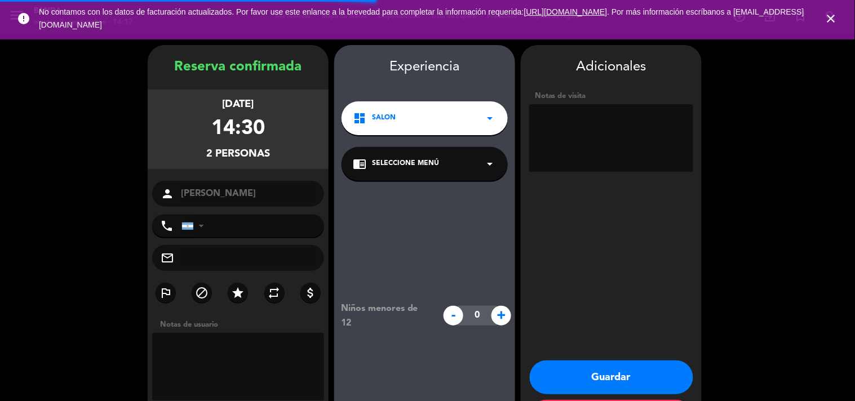
scroll to position [45, 0]
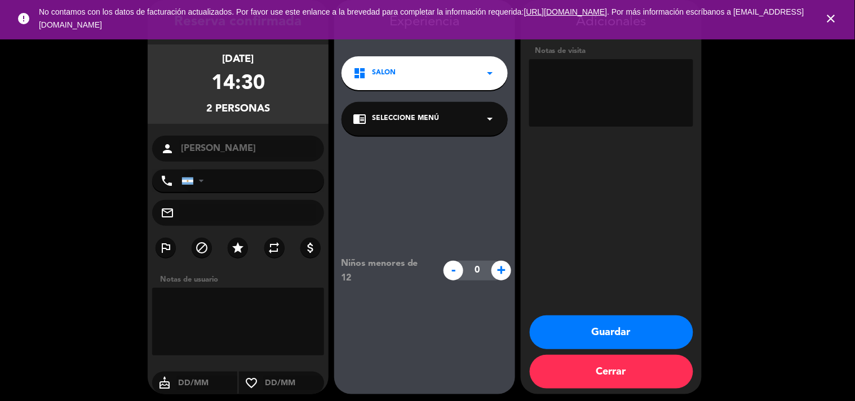
click at [605, 104] on textarea at bounding box center [611, 93] width 164 height 68
type textarea "x Albi socio"
click at [576, 325] on button "Guardar" at bounding box center [612, 333] width 164 height 34
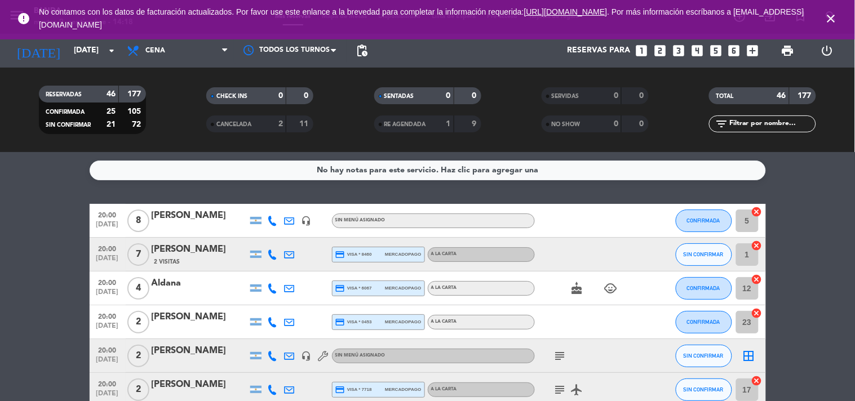
click at [700, 56] on icon "looks_4" at bounding box center [697, 50] width 15 height 15
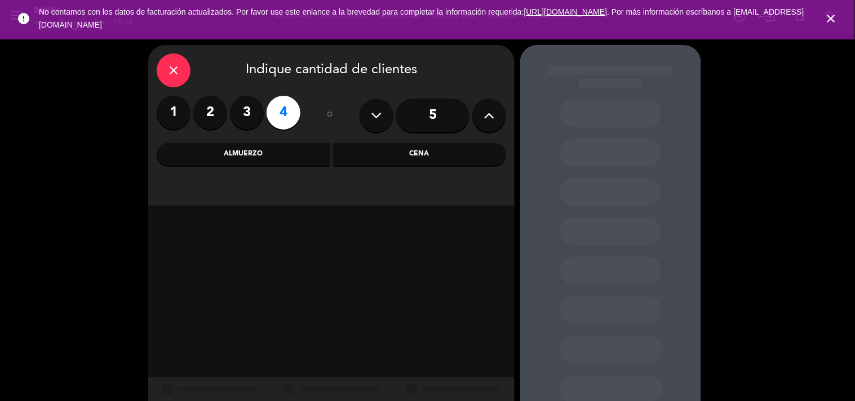
click at [302, 156] on div "Almuerzo" at bounding box center [244, 154] width 174 height 23
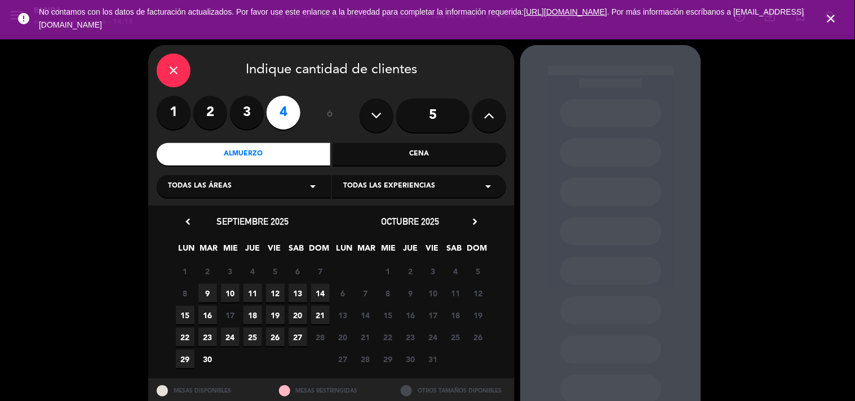
click at [209, 294] on span "9" at bounding box center [207, 293] width 19 height 19
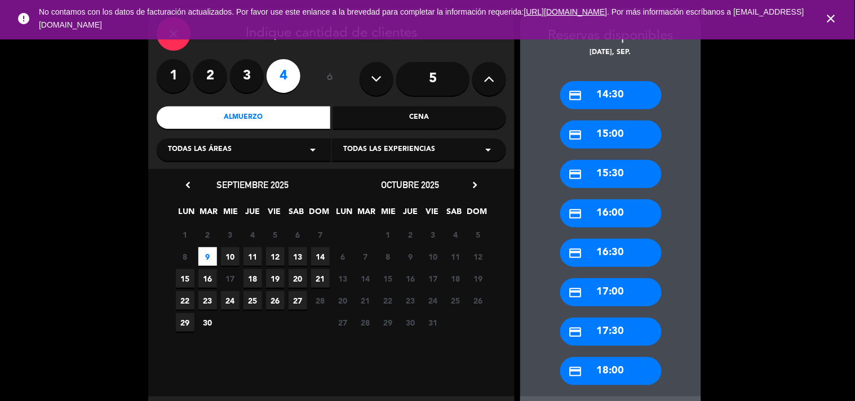
click at [833, 16] on icon "close" at bounding box center [832, 19] width 14 height 14
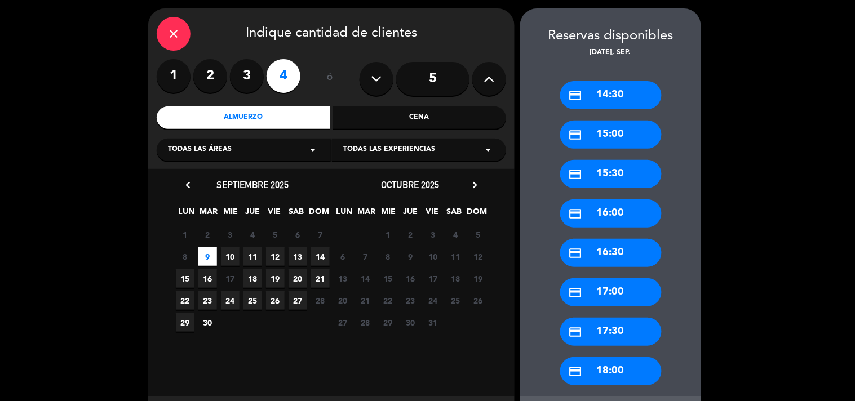
click at [596, 91] on div "credit_card 14:30" at bounding box center [610, 95] width 101 height 28
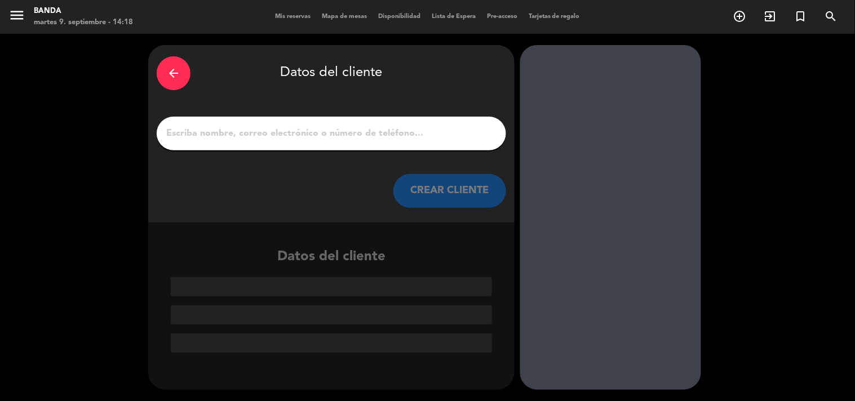
scroll to position [0, 0]
click at [260, 136] on input "1" at bounding box center [331, 134] width 333 height 16
click at [299, 135] on input "1" at bounding box center [331, 134] width 333 height 16
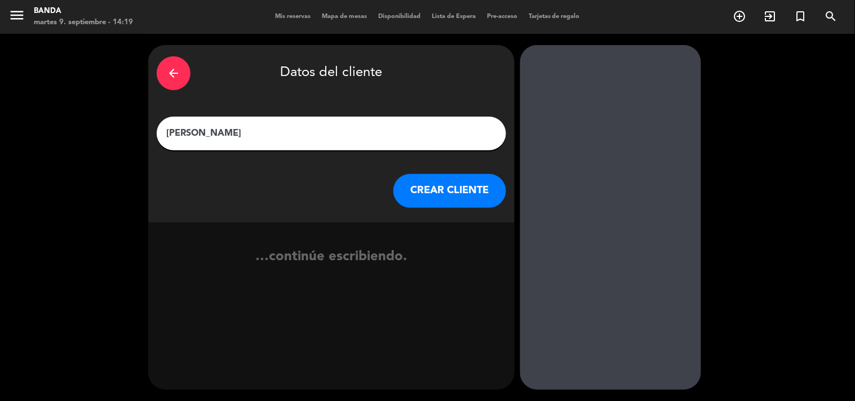
type input "[PERSON_NAME]"
click at [400, 187] on button "CREAR CLIENTE" at bounding box center [450, 191] width 113 height 34
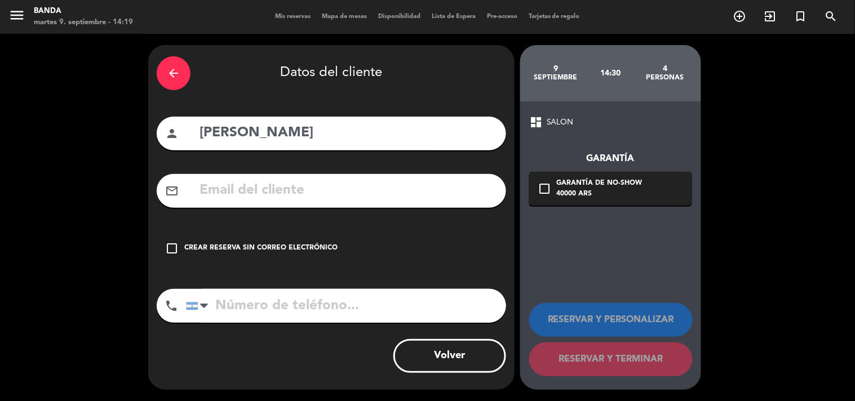
click at [280, 240] on div "check_box_outline_blank Crear reserva sin correo electrónico" at bounding box center [332, 249] width 350 height 34
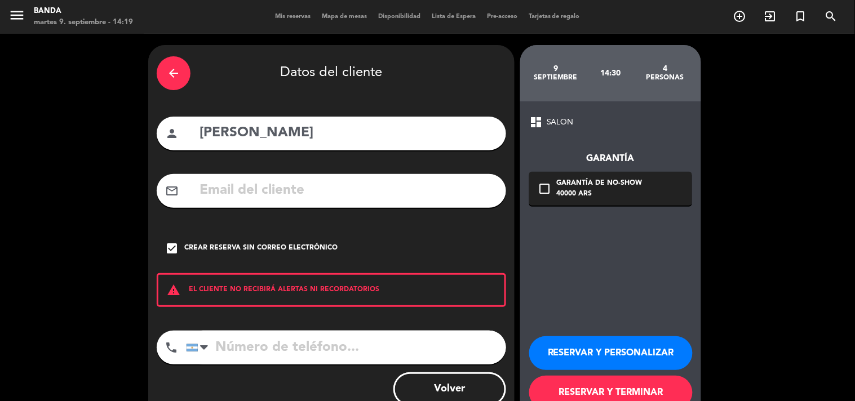
click at [267, 341] on input "tel" at bounding box center [346, 348] width 320 height 34
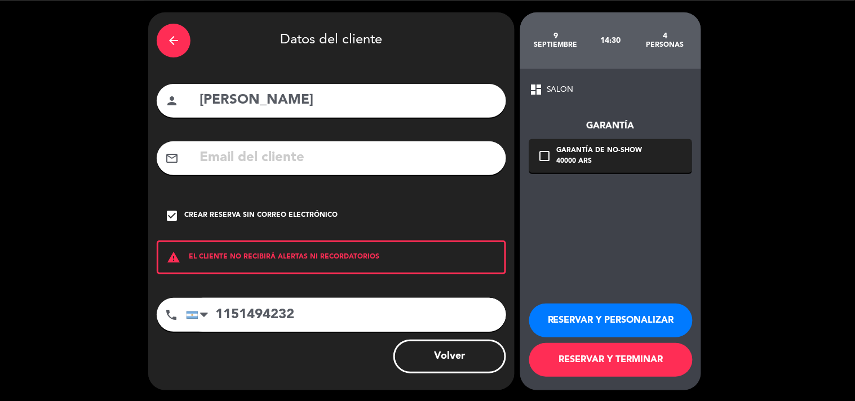
type input "1151494232"
click at [599, 353] on button "RESERVAR Y TERMINAR" at bounding box center [611, 360] width 164 height 34
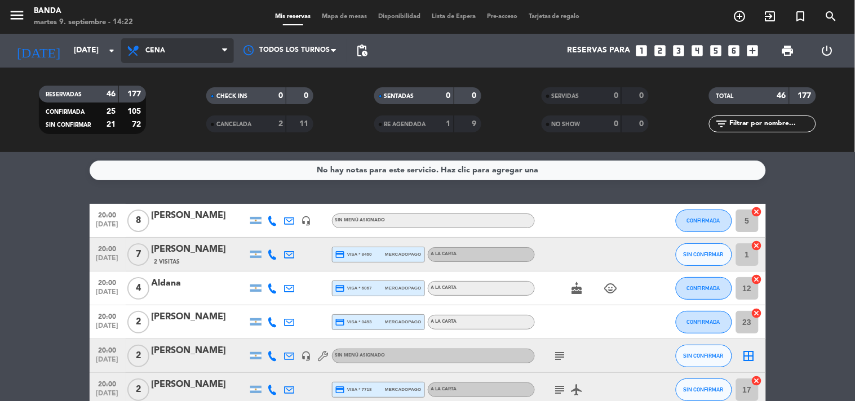
click at [134, 50] on icon at bounding box center [134, 51] width 16 height 14
click at [167, 94] on div "menu Banda [DATE] 9. septiembre - 14:22 Mis reservas Mapa de mesas Disponibilid…" at bounding box center [427, 76] width 855 height 152
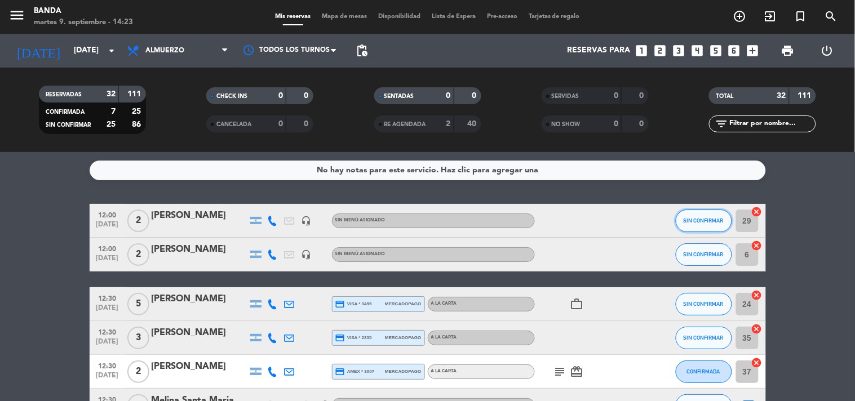
click at [693, 220] on span "SIN CONFIRMAR" at bounding box center [704, 221] width 40 height 6
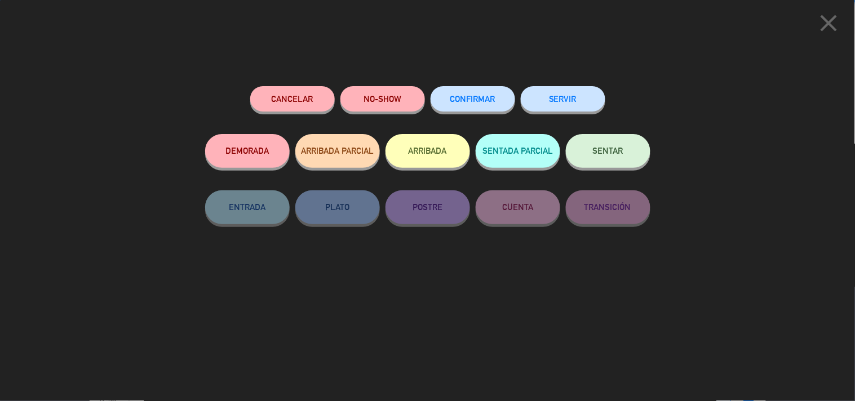
click at [601, 105] on button "SERVIR" at bounding box center [563, 98] width 85 height 25
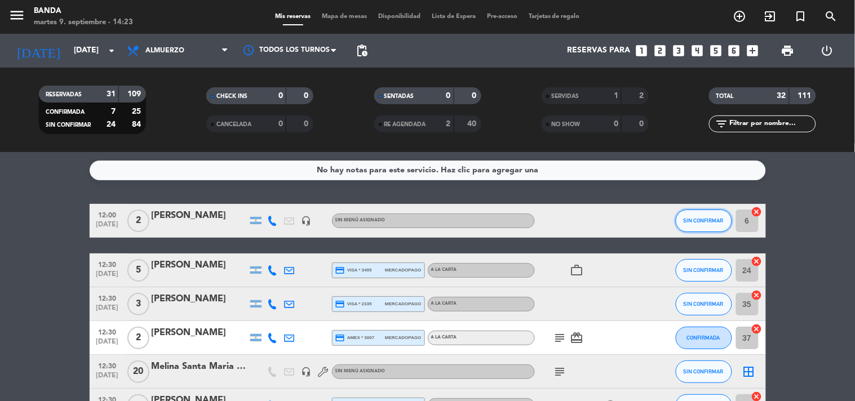
click at [696, 228] on button "SIN CONFIRMAR" at bounding box center [704, 221] width 56 height 23
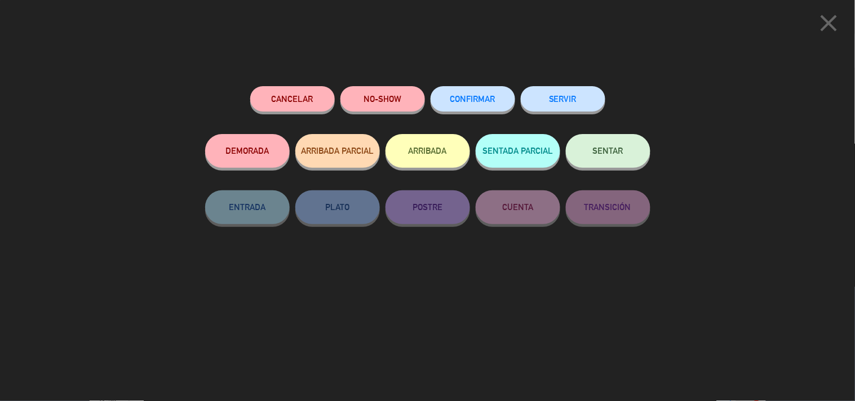
click at [581, 108] on button "SERVIR" at bounding box center [563, 98] width 85 height 25
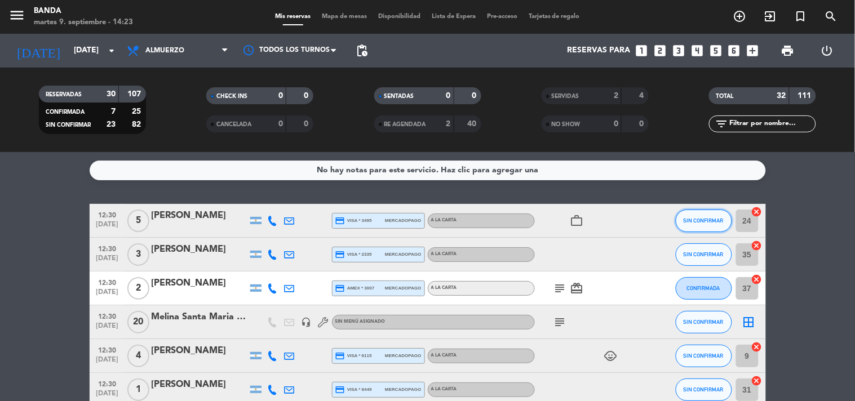
click at [709, 218] on span "SIN CONFIRMAR" at bounding box center [704, 221] width 40 height 6
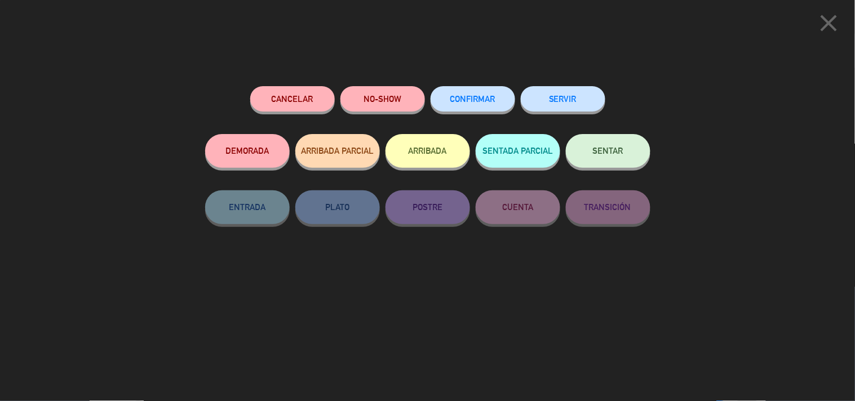
click at [591, 105] on button "SERVIR" at bounding box center [563, 98] width 85 height 25
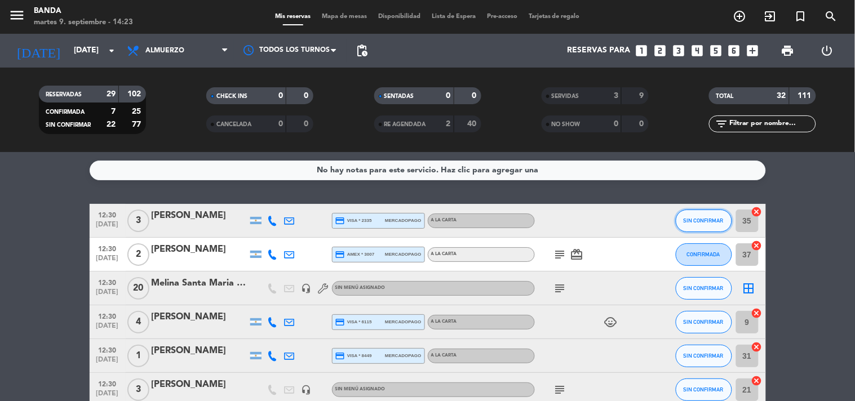
click at [688, 222] on span "SIN CONFIRMAR" at bounding box center [704, 221] width 40 height 6
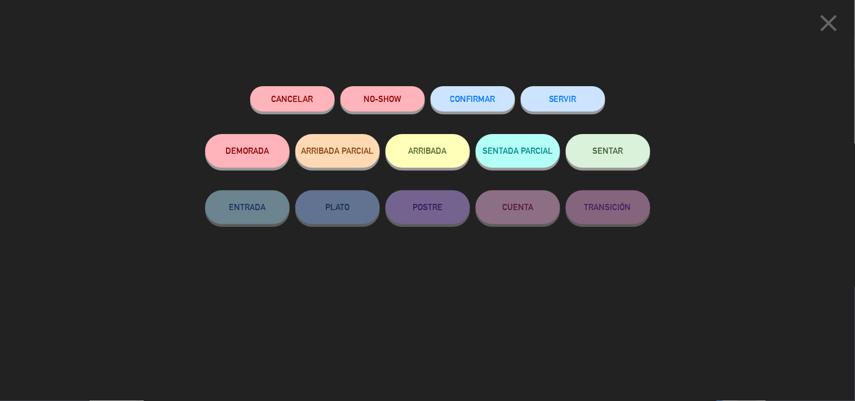
click at [581, 99] on button "SERVIR" at bounding box center [563, 98] width 85 height 25
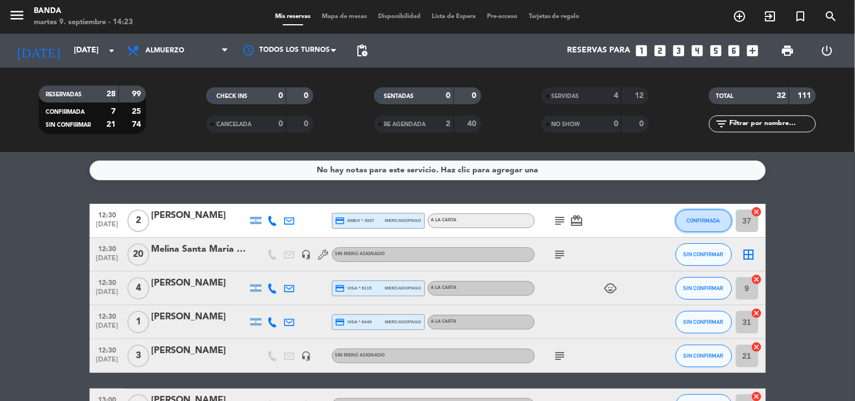
click at [706, 218] on span "CONFIRMADA" at bounding box center [703, 221] width 33 height 6
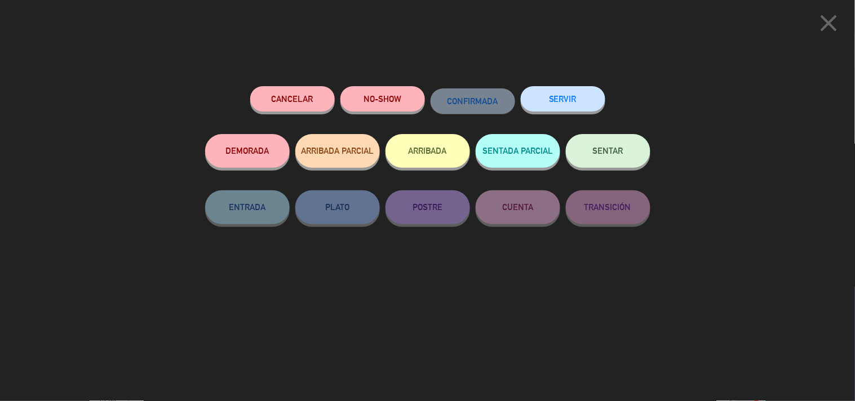
click at [568, 99] on button "SERVIR" at bounding box center [563, 98] width 85 height 25
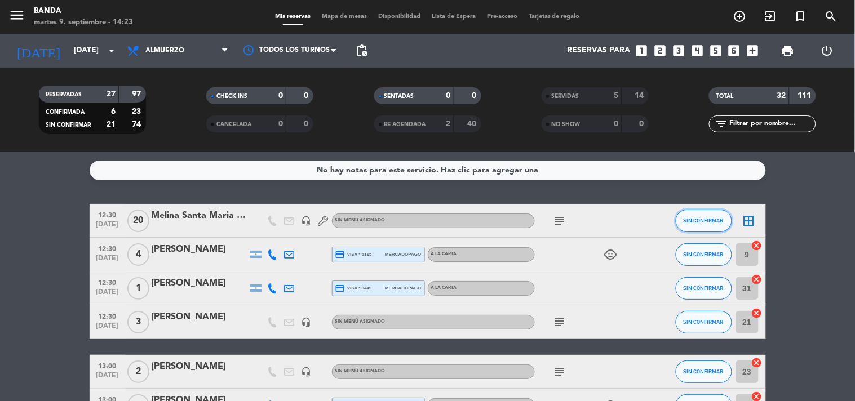
drag, startPoint x: 698, startPoint y: 222, endPoint x: 688, endPoint y: 234, distance: 15.2
click at [688, 234] on div "SIN CONFIRMAR" at bounding box center [704, 220] width 56 height 33
click at [688, 232] on div "SIN CONFIRMAR" at bounding box center [704, 220] width 56 height 33
click at [688, 228] on button "SIN CONFIRMAR" at bounding box center [704, 221] width 56 height 23
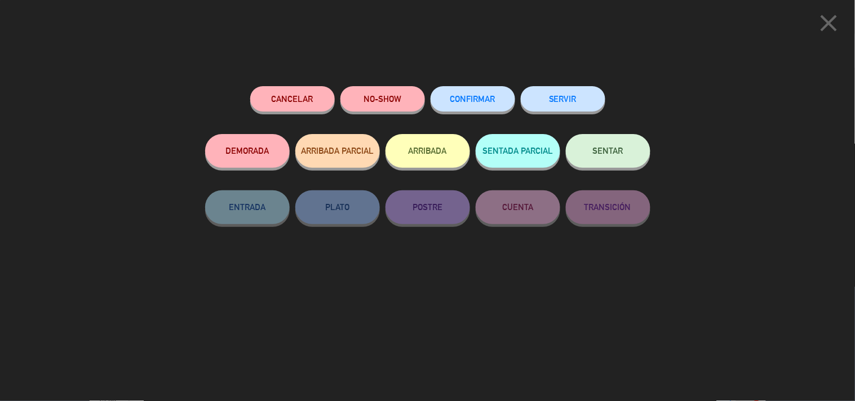
click at [561, 101] on button "SERVIR" at bounding box center [563, 98] width 85 height 25
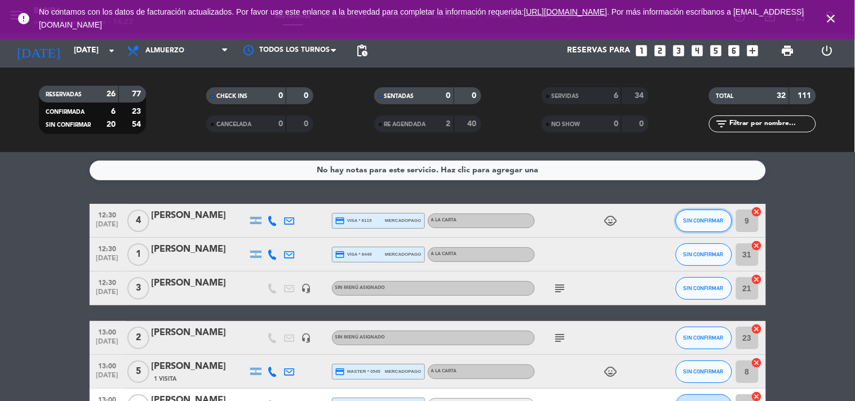
click at [702, 222] on span "SIN CONFIRMAR" at bounding box center [704, 221] width 40 height 6
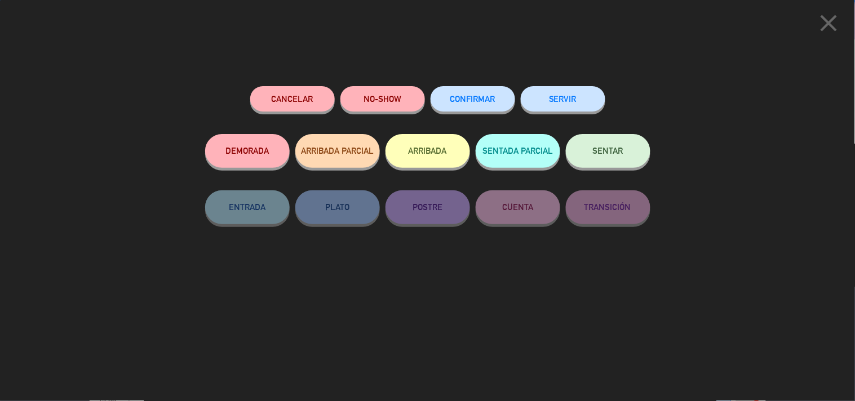
click at [568, 103] on button "SERVIR" at bounding box center [563, 98] width 85 height 25
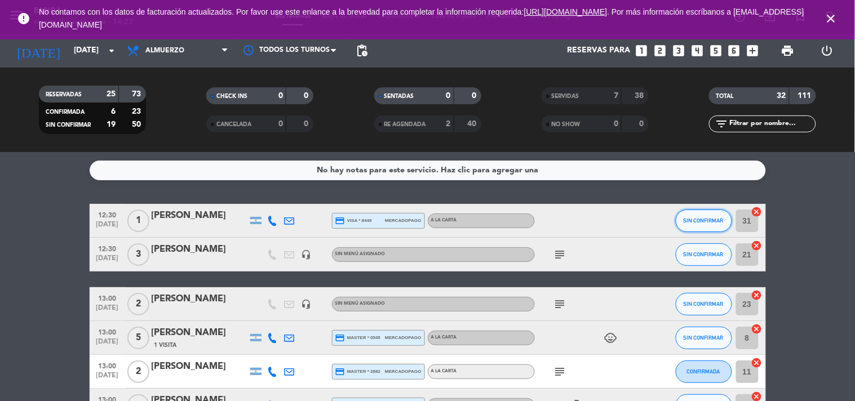
click at [700, 222] on span "SIN CONFIRMAR" at bounding box center [704, 221] width 40 height 6
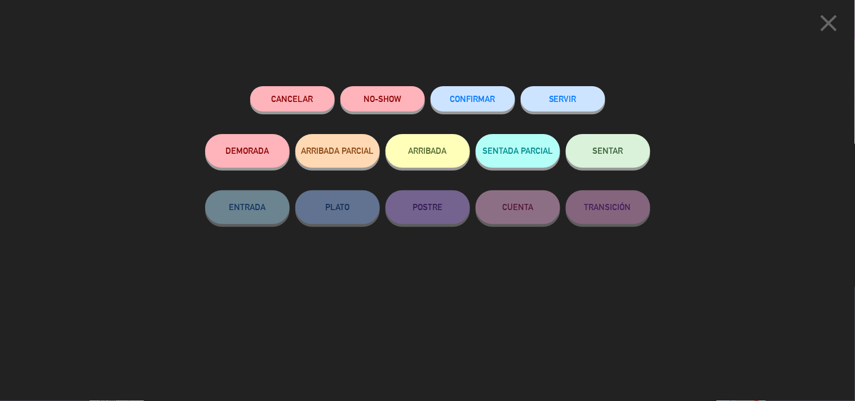
click at [593, 107] on button "SERVIR" at bounding box center [563, 98] width 85 height 25
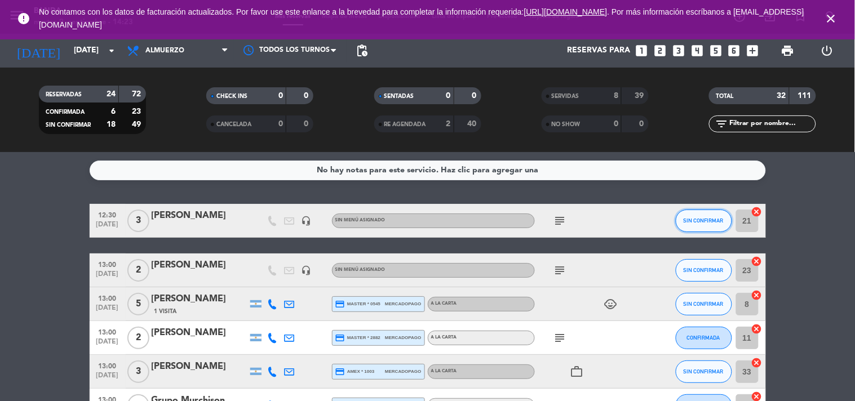
click at [696, 215] on button "SIN CONFIRMAR" at bounding box center [704, 221] width 56 height 23
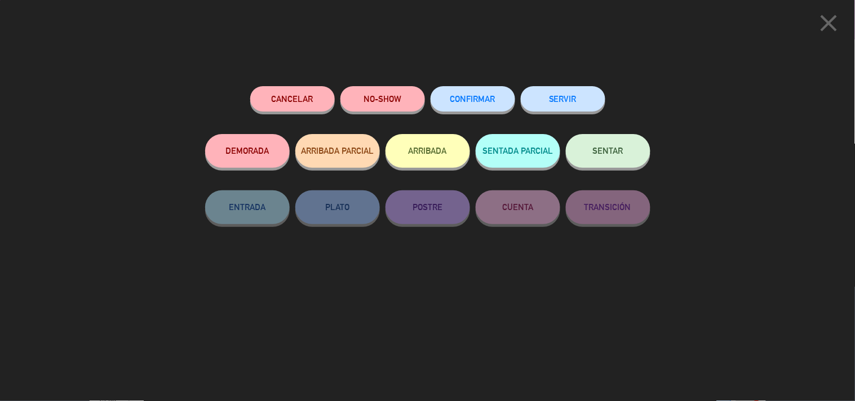
click at [549, 111] on button "SERVIR" at bounding box center [563, 98] width 85 height 25
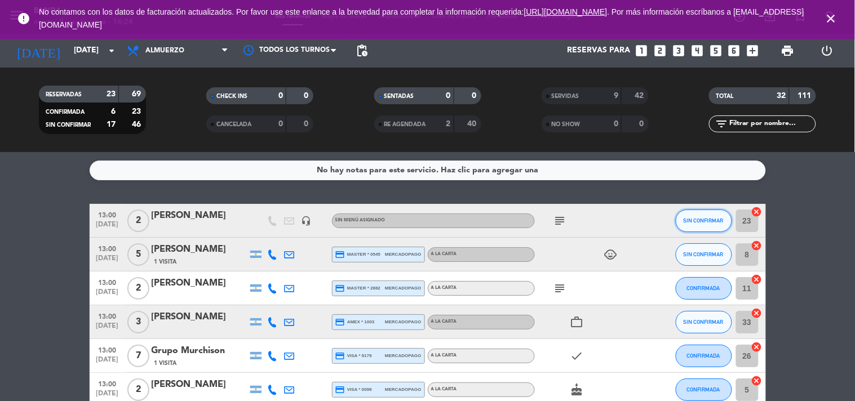
click at [689, 227] on button "SIN CONFIRMAR" at bounding box center [704, 221] width 56 height 23
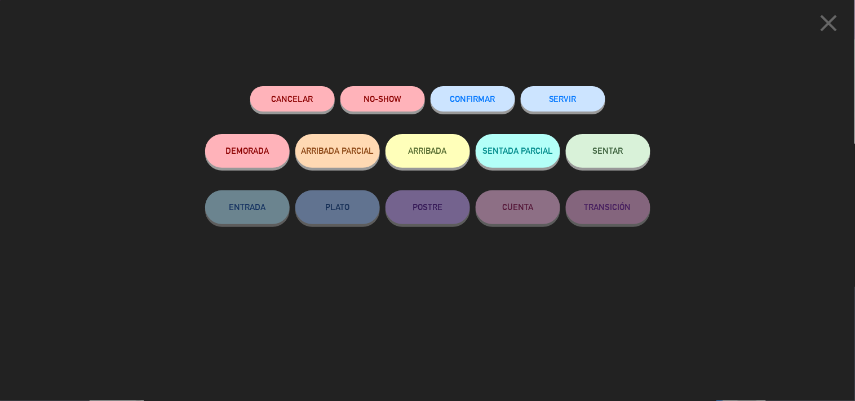
click at [566, 91] on button "SERVIR" at bounding box center [563, 98] width 85 height 25
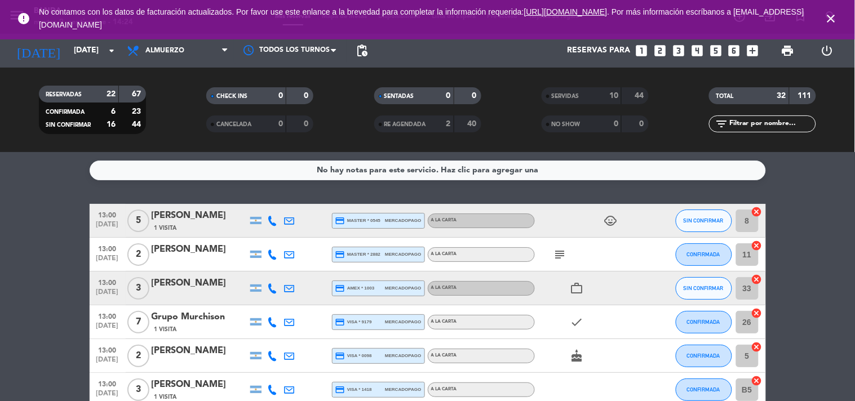
click at [562, 97] on span "SERVIDAS" at bounding box center [566, 97] width 28 height 6
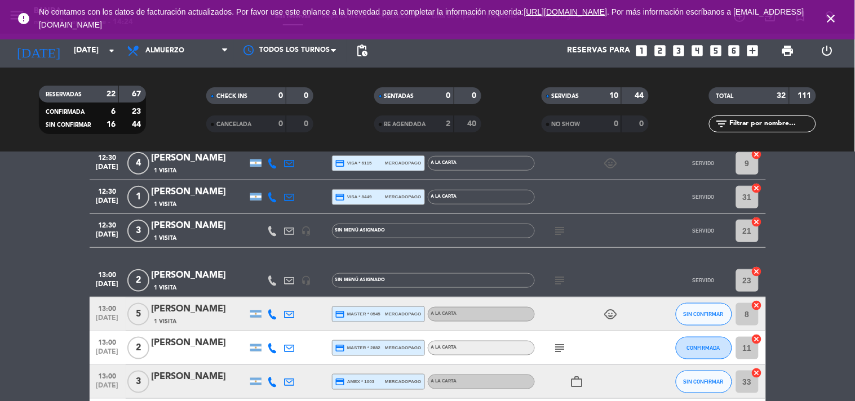
scroll to position [277, 0]
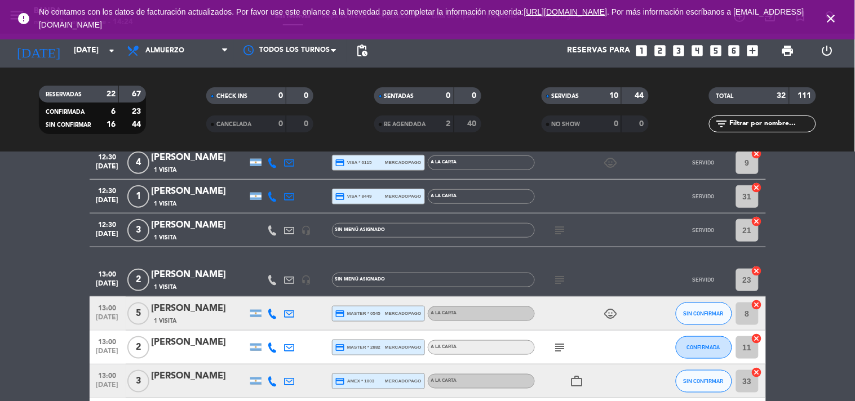
click at [220, 272] on div "[PERSON_NAME]" at bounding box center [200, 275] width 96 height 15
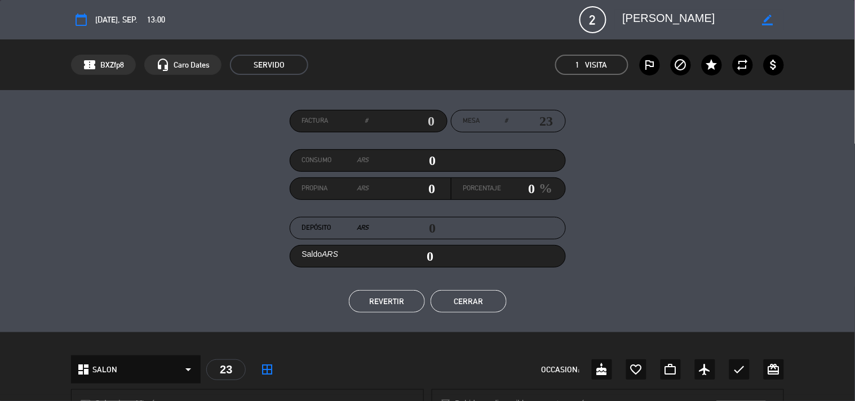
click at [374, 308] on button "REVERTIR" at bounding box center [387, 301] width 76 height 23
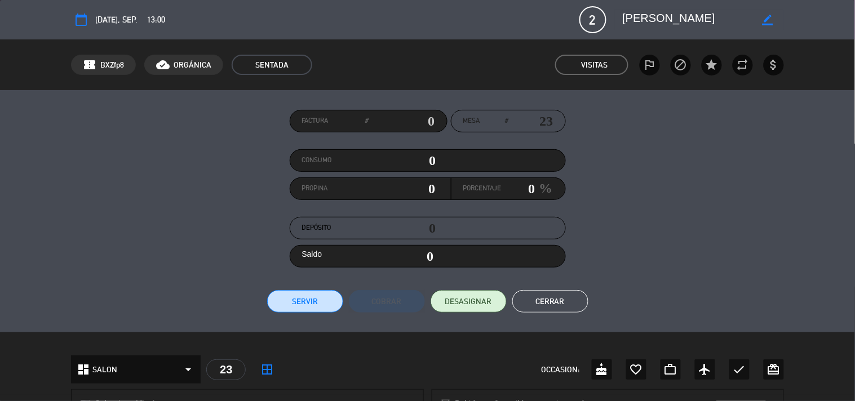
click at [532, 308] on button "Cerrar" at bounding box center [551, 301] width 76 height 23
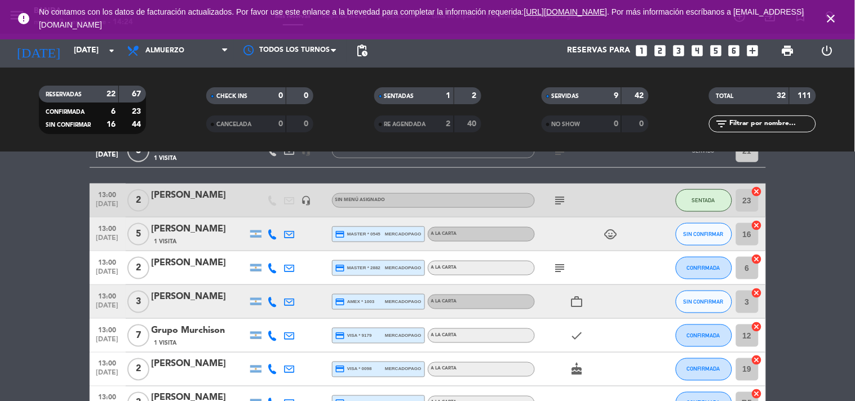
scroll to position [357, 0]
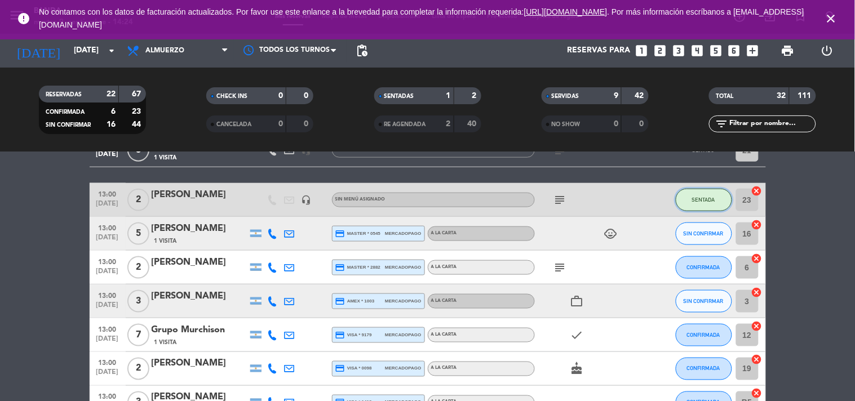
click at [693, 210] on button "SENTADA" at bounding box center [704, 200] width 56 height 23
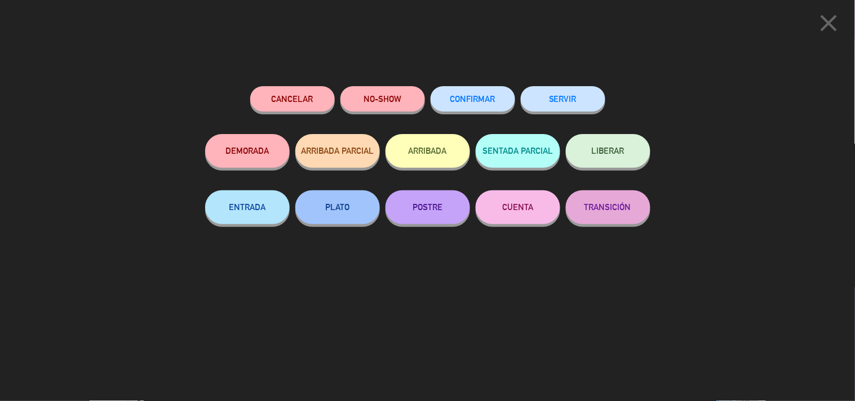
click at [831, 19] on icon "close" at bounding box center [829, 23] width 28 height 28
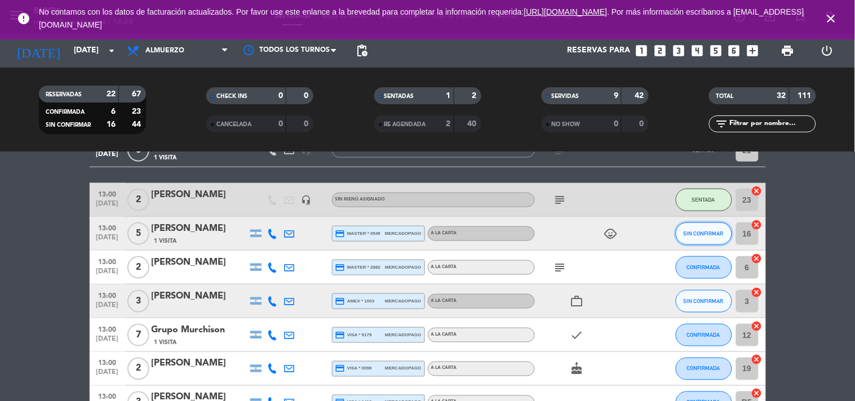
click at [684, 231] on span "SIN CONFIRMAR" at bounding box center [704, 234] width 40 height 6
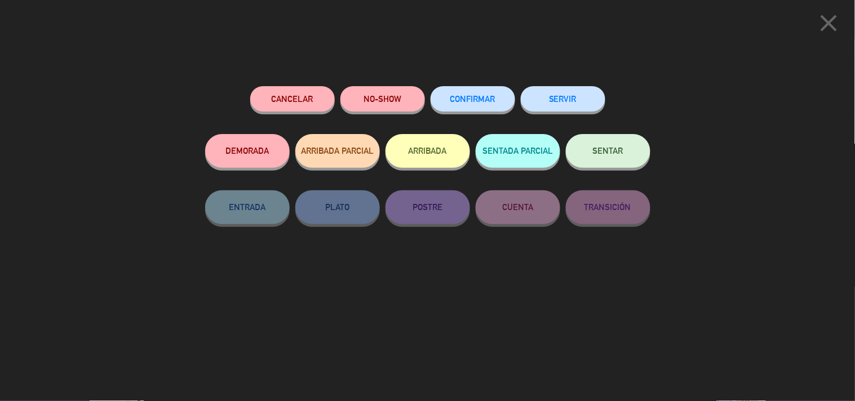
click at [533, 103] on button "SERVIR" at bounding box center [563, 98] width 85 height 25
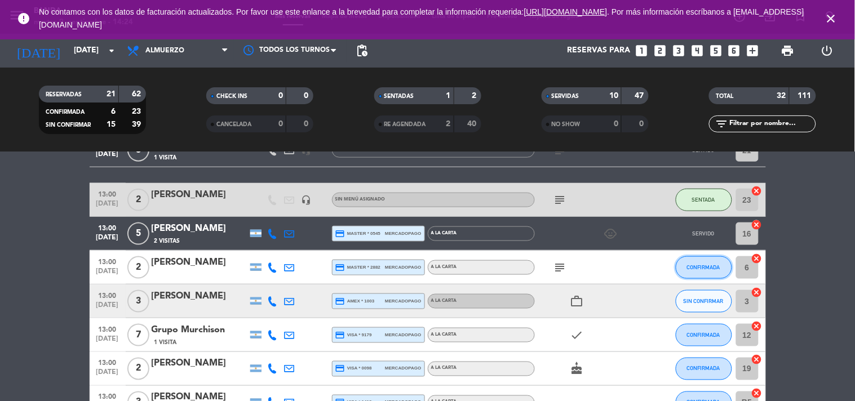
click at [696, 264] on span "CONFIRMADA" at bounding box center [703, 267] width 33 height 6
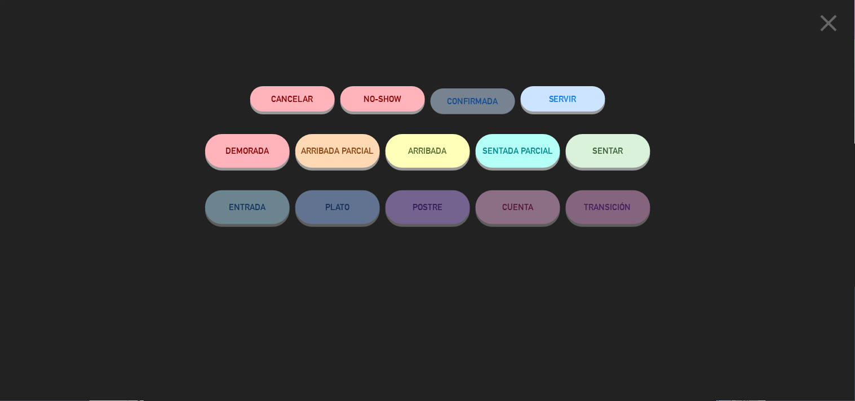
click at [577, 105] on button "SERVIR" at bounding box center [563, 98] width 85 height 25
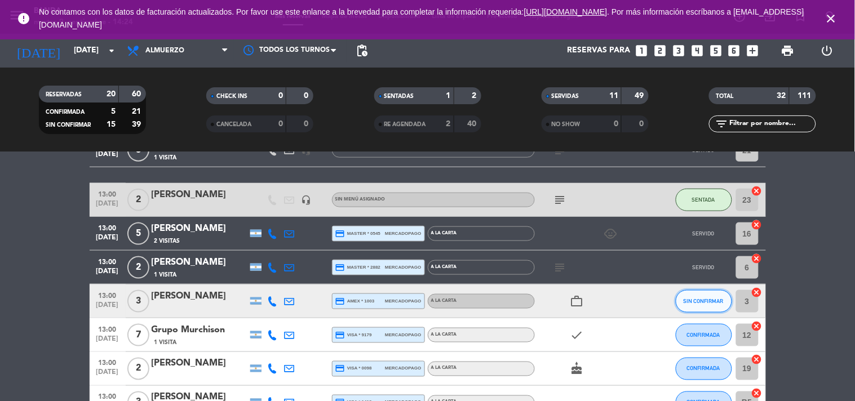
click at [701, 308] on button "SIN CONFIRMAR" at bounding box center [704, 301] width 56 height 23
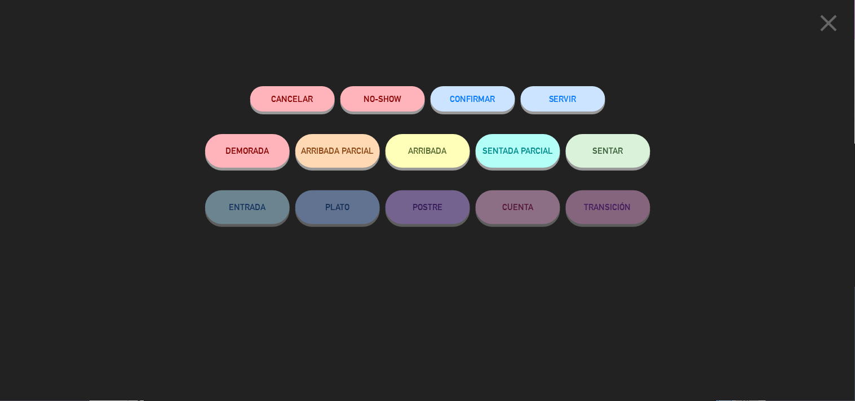
click at [560, 104] on button "SERVIR" at bounding box center [563, 98] width 85 height 25
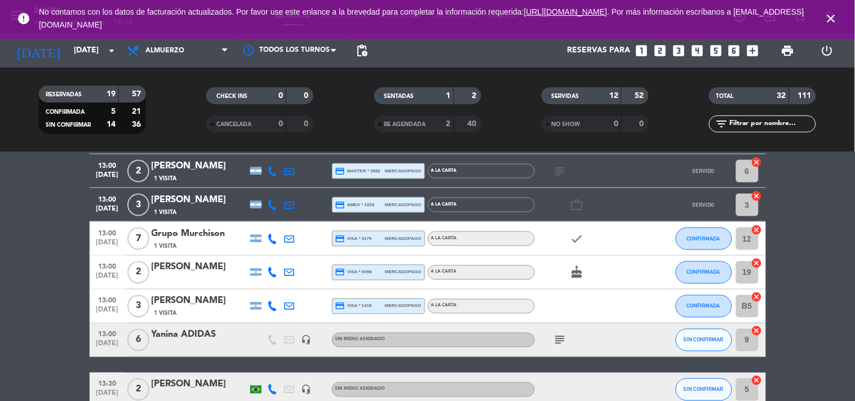
scroll to position [458, 0]
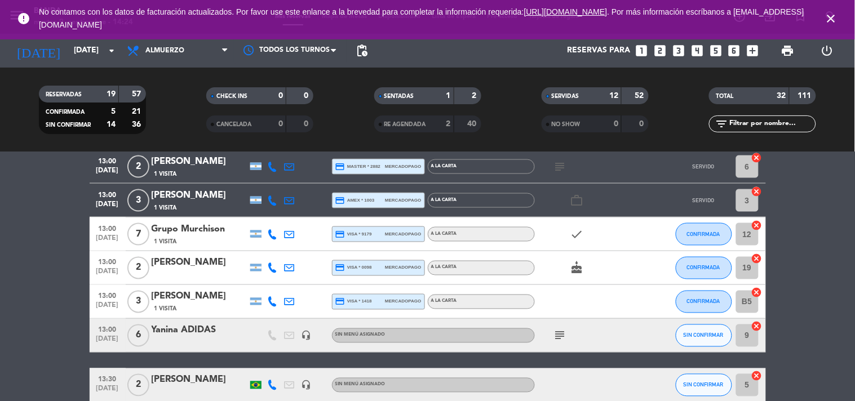
click at [674, 239] on div "13:00 [DATE] 7 Grupo [PERSON_NAME] 1 Visita credit_card visa * 9179 mercadopago…" at bounding box center [428, 235] width 677 height 34
click at [683, 237] on button "CONFIRMADA" at bounding box center [704, 234] width 56 height 23
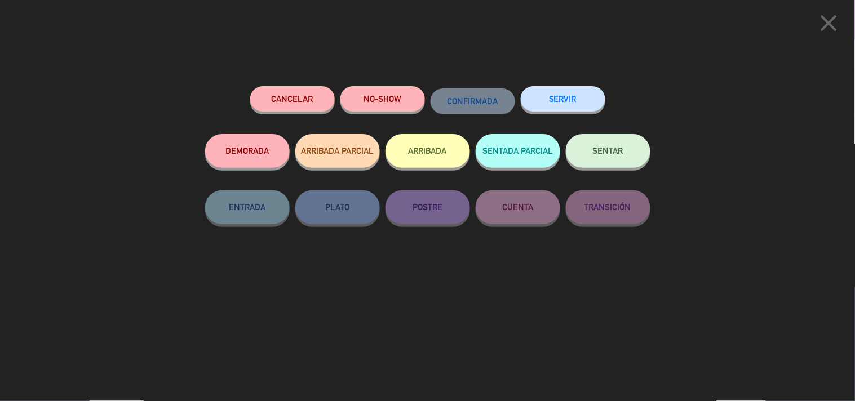
click at [556, 103] on button "SERVIR" at bounding box center [563, 98] width 85 height 25
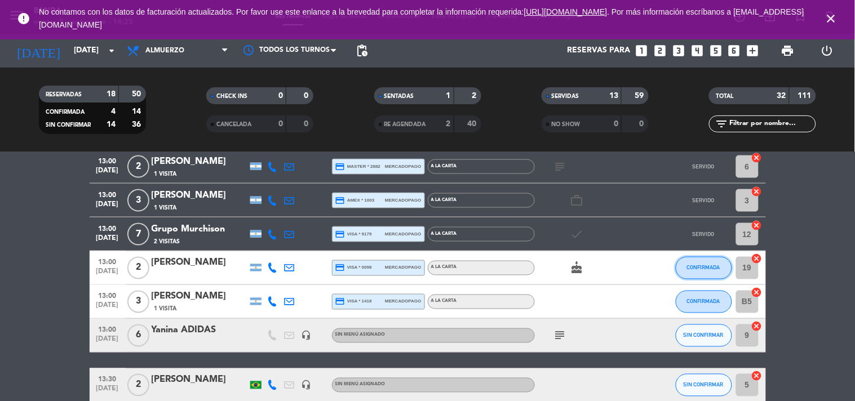
click at [705, 270] on span "CONFIRMADA" at bounding box center [703, 268] width 33 height 6
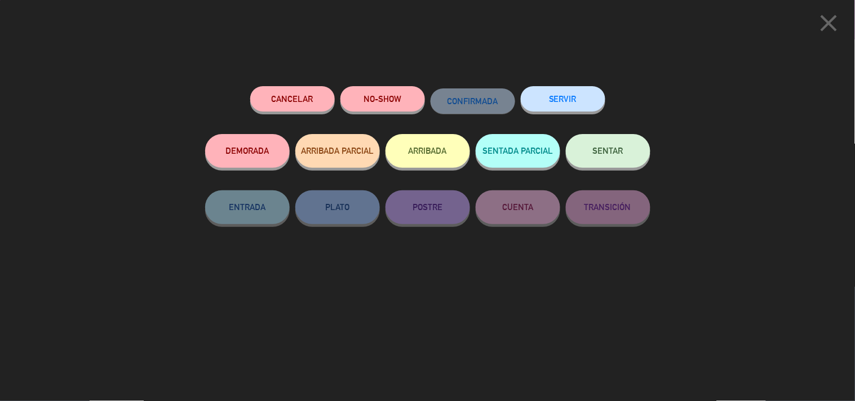
click at [577, 100] on button "SERVIR" at bounding box center [563, 98] width 85 height 25
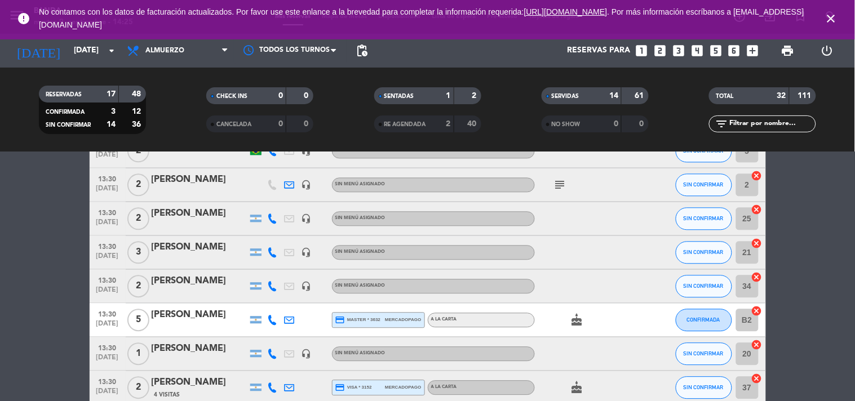
scroll to position [691, 0]
click at [657, 260] on div at bounding box center [652, 253] width 30 height 33
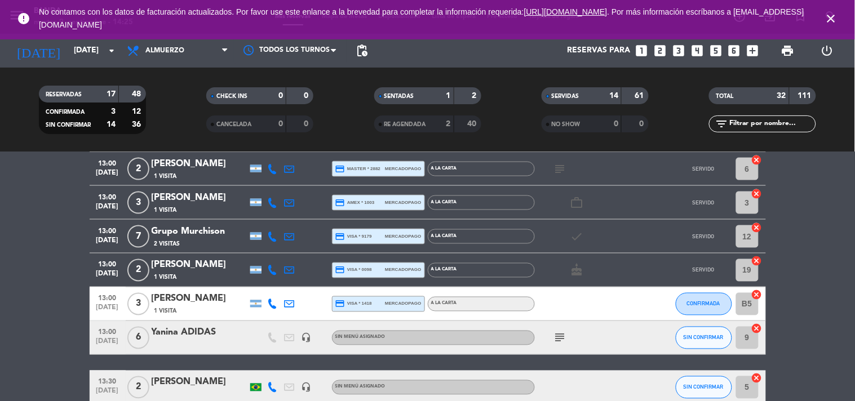
scroll to position [455, 0]
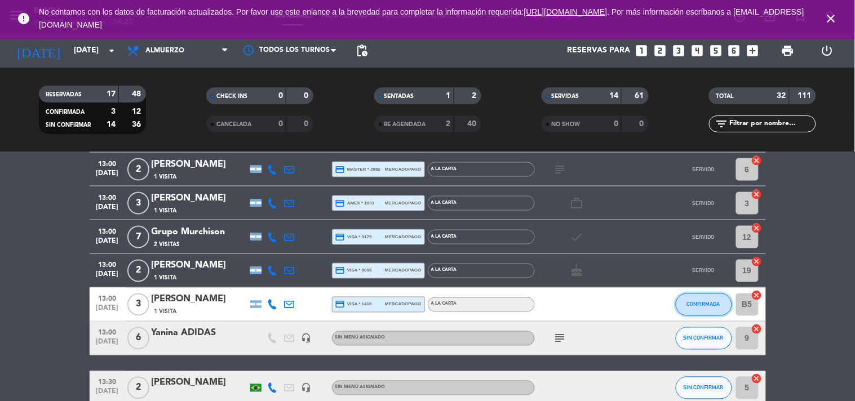
click at [709, 302] on span "CONFIRMADA" at bounding box center [703, 305] width 33 height 6
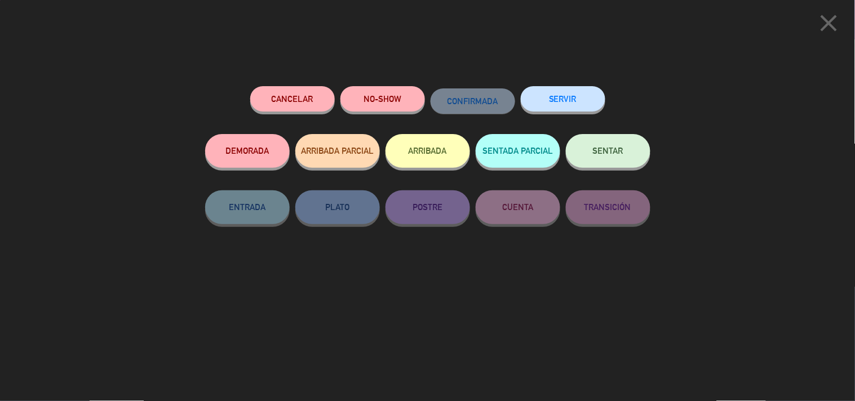
click at [577, 95] on button "SERVIR" at bounding box center [563, 98] width 85 height 25
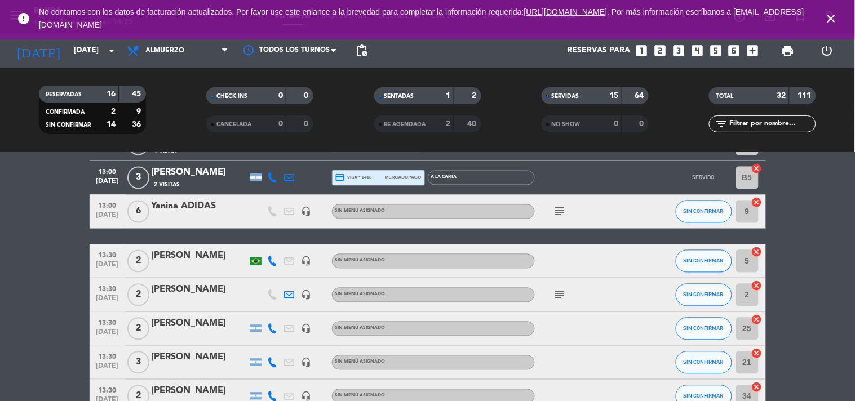
scroll to position [584, 0]
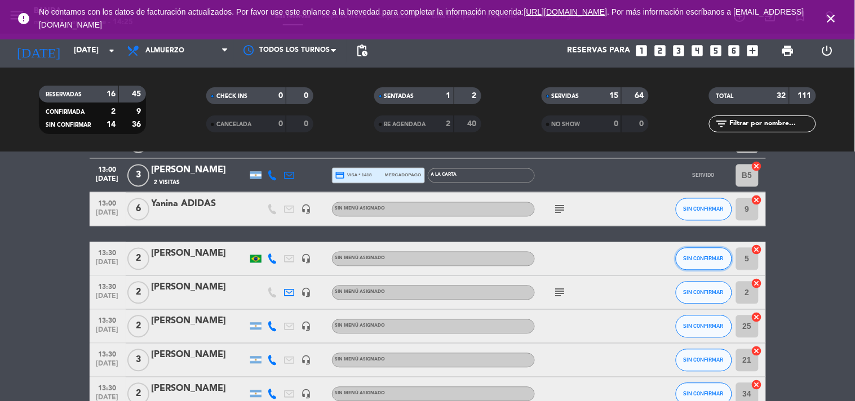
click at [689, 267] on button "SIN CONFIRMAR" at bounding box center [704, 259] width 56 height 23
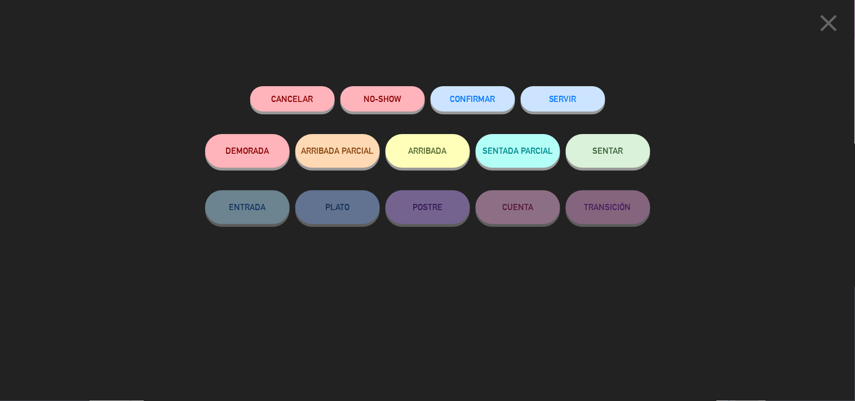
click at [572, 111] on button "SERVIR" at bounding box center [563, 98] width 85 height 25
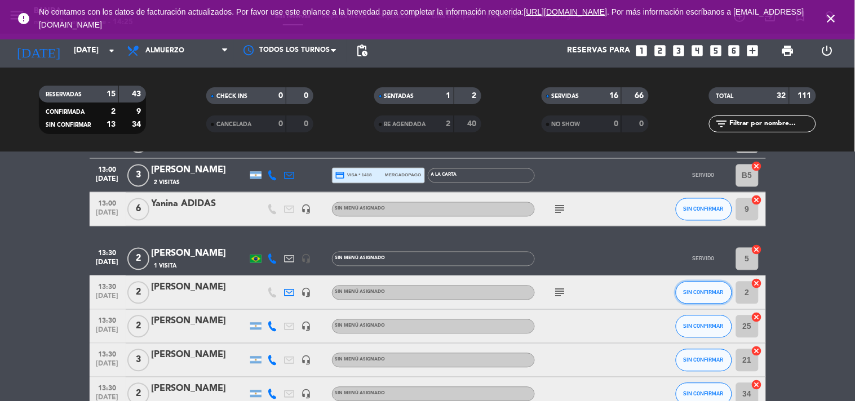
click at [703, 285] on button "SIN CONFIRMAR" at bounding box center [704, 293] width 56 height 23
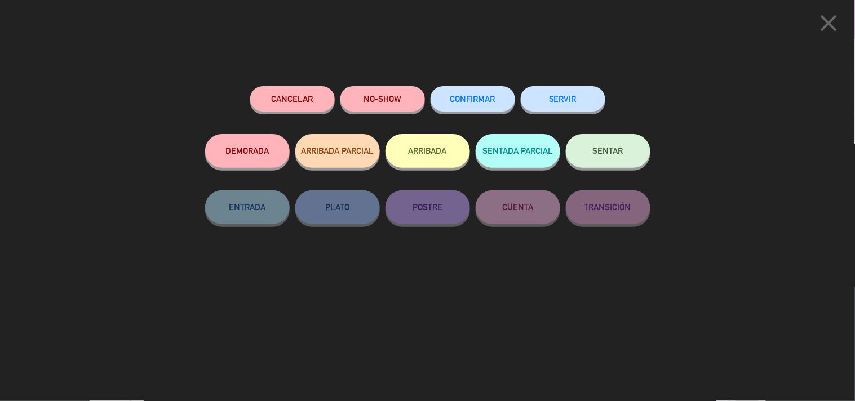
click at [571, 103] on button "SERVIR" at bounding box center [563, 98] width 85 height 25
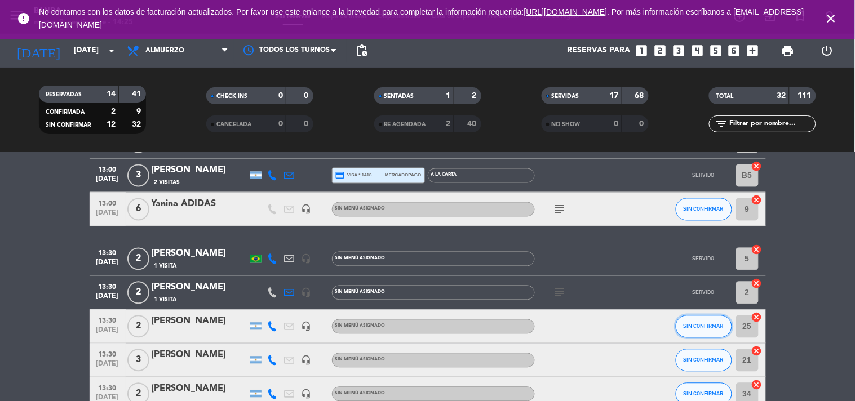
click at [688, 322] on button "SIN CONFIRMAR" at bounding box center [704, 327] width 56 height 23
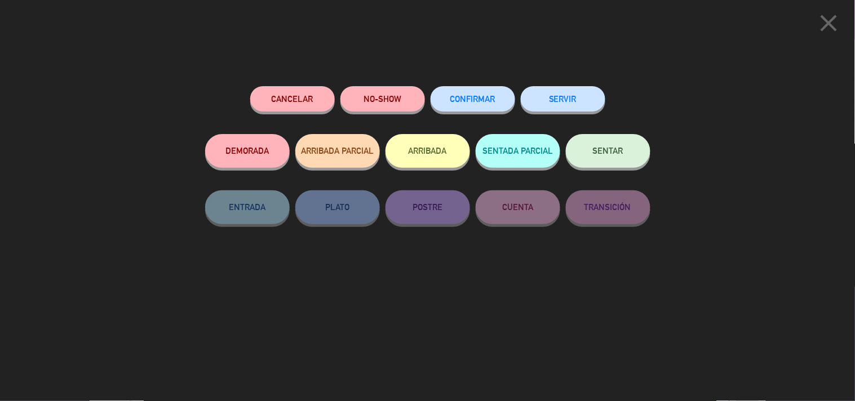
click at [571, 110] on button "SERVIR" at bounding box center [563, 98] width 85 height 25
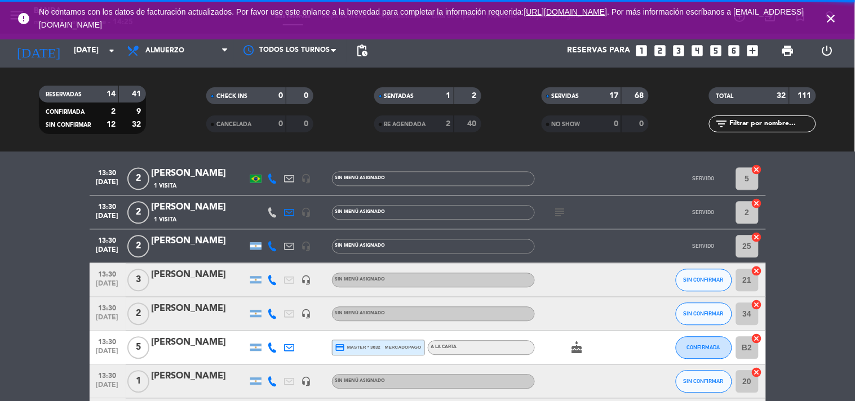
scroll to position [665, 0]
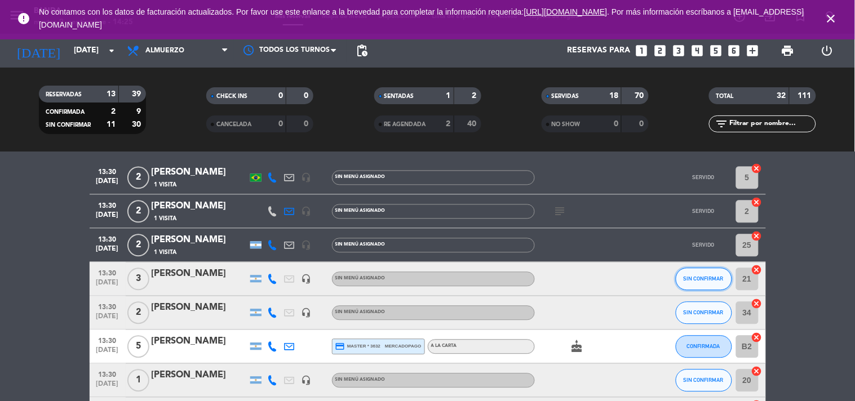
click at [680, 285] on button "SIN CONFIRMAR" at bounding box center [704, 279] width 56 height 23
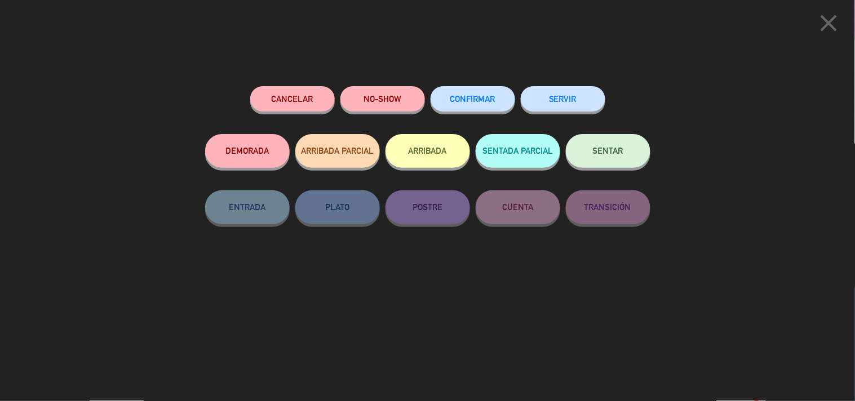
click at [559, 108] on button "SERVIR" at bounding box center [563, 98] width 85 height 25
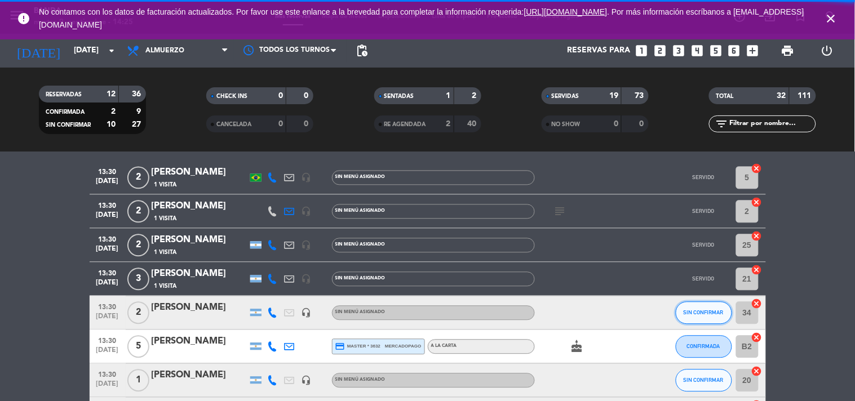
click at [700, 311] on span "SIN CONFIRMAR" at bounding box center [704, 313] width 40 height 6
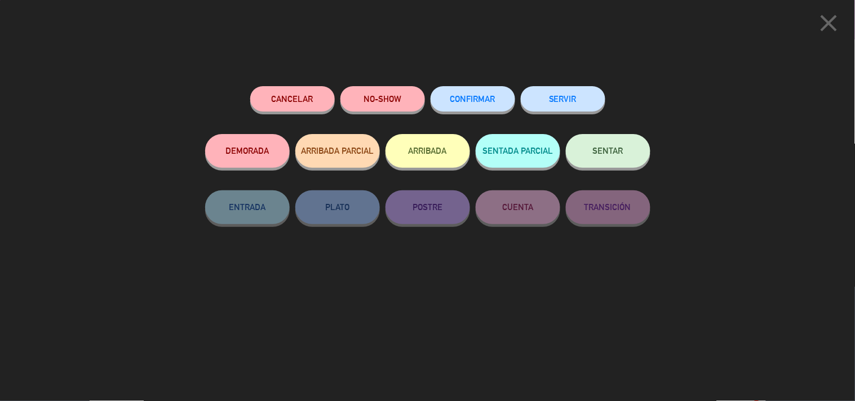
click at [567, 94] on button "SERVIR" at bounding box center [563, 98] width 85 height 25
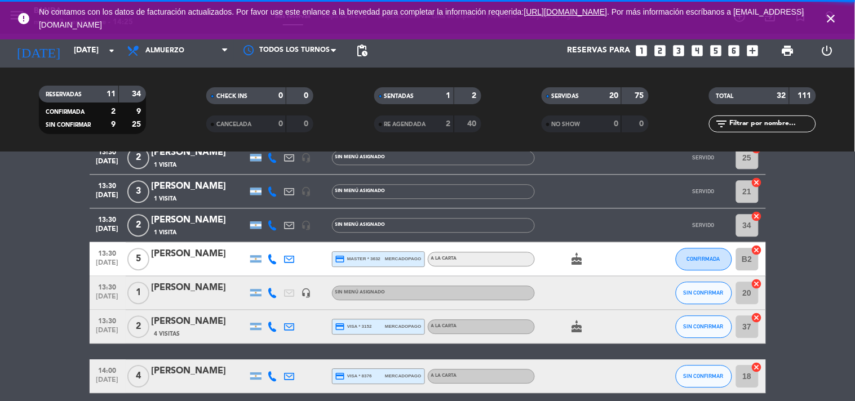
scroll to position [787, 0]
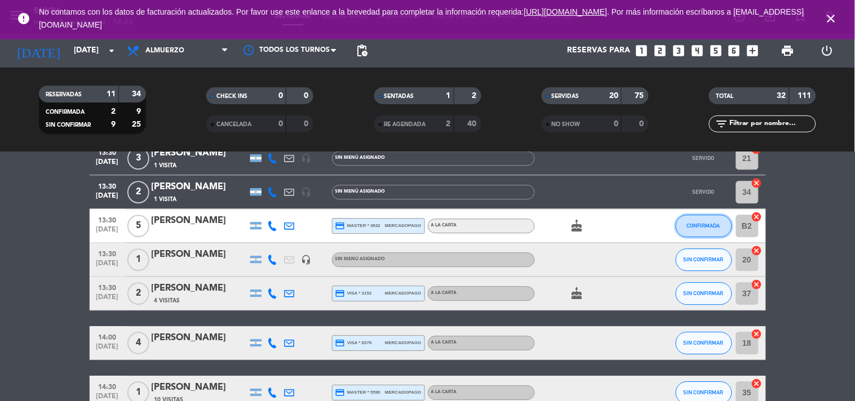
click at [701, 233] on button "CONFIRMADA" at bounding box center [704, 226] width 56 height 23
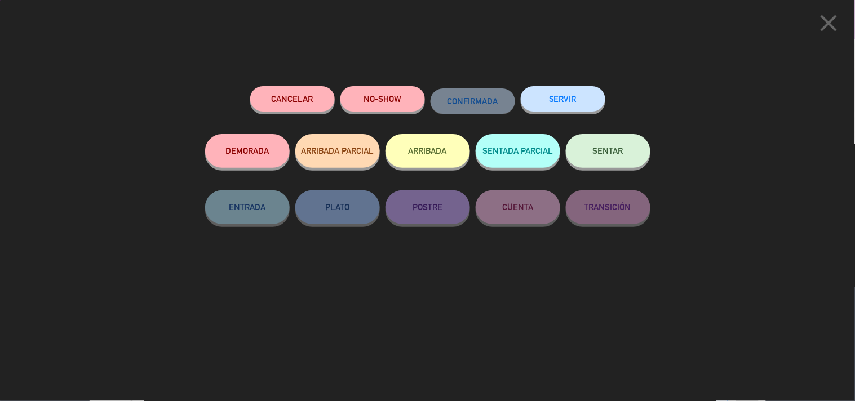
click at [549, 99] on button "SERVIR" at bounding box center [563, 98] width 85 height 25
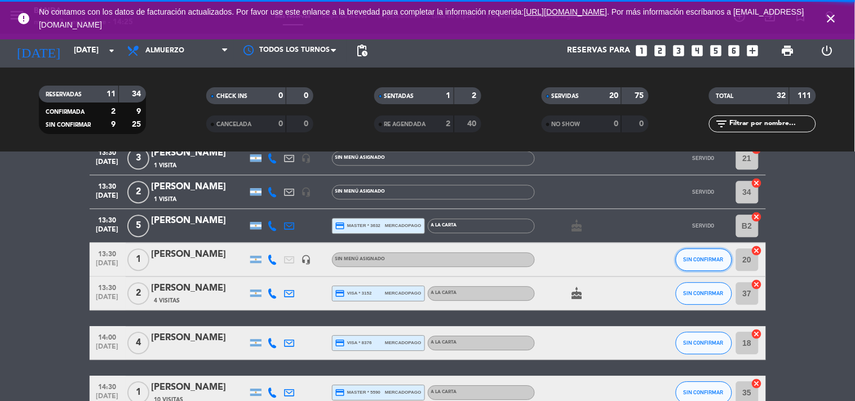
click at [719, 260] on span "SIN CONFIRMAR" at bounding box center [704, 260] width 40 height 6
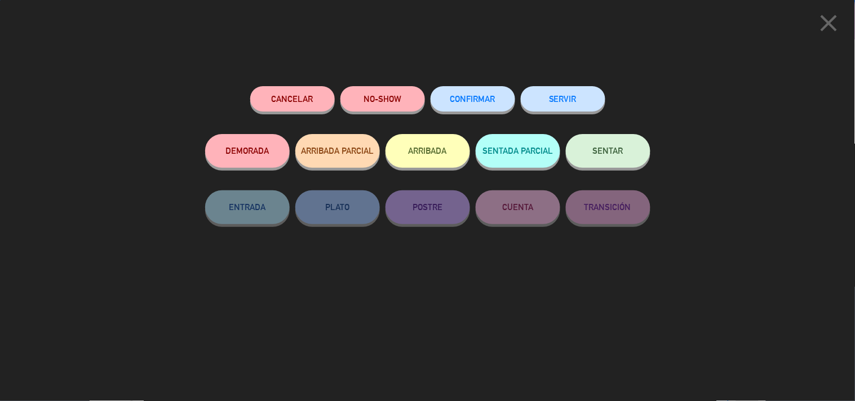
scroll to position [1036, 0]
click at [589, 108] on button "SERVIR" at bounding box center [563, 98] width 85 height 25
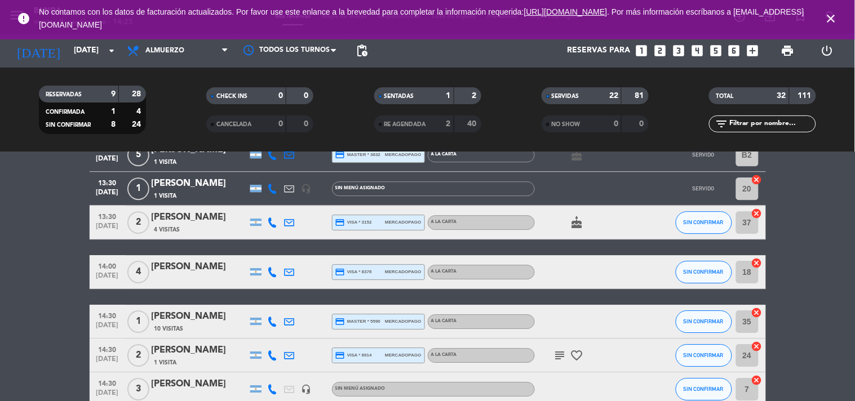
scroll to position [857, 0]
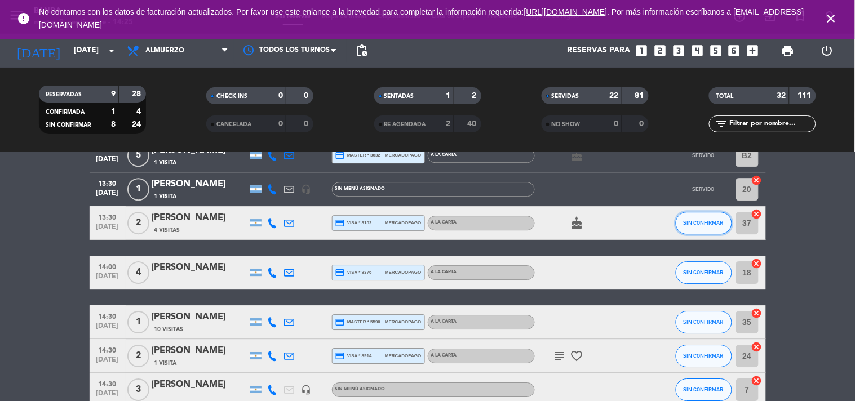
click at [703, 221] on span "SIN CONFIRMAR" at bounding box center [704, 223] width 40 height 6
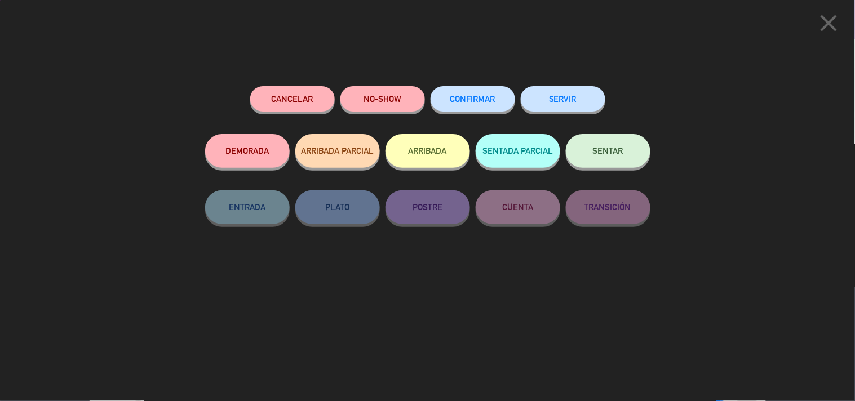
click at [589, 108] on button "SERVIR" at bounding box center [563, 98] width 85 height 25
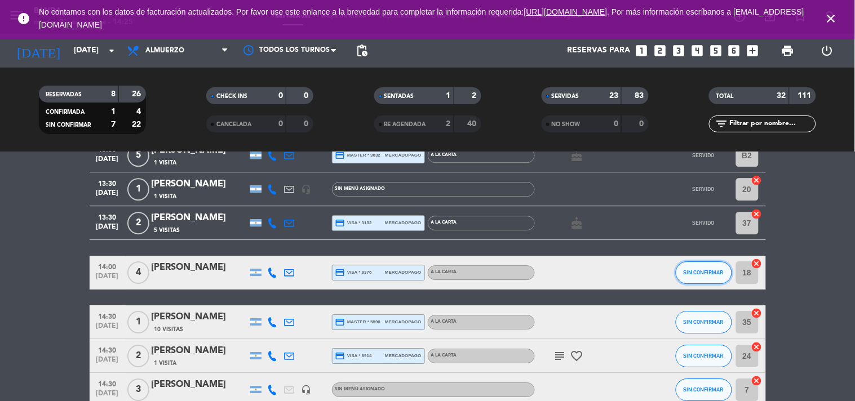
click at [700, 272] on span "SIN CONFIRMAR" at bounding box center [704, 273] width 40 height 6
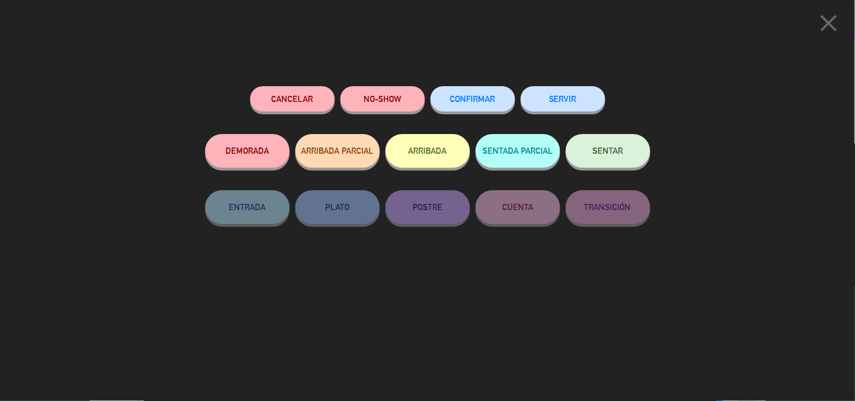
click at [589, 105] on button "SERVIR" at bounding box center [563, 98] width 85 height 25
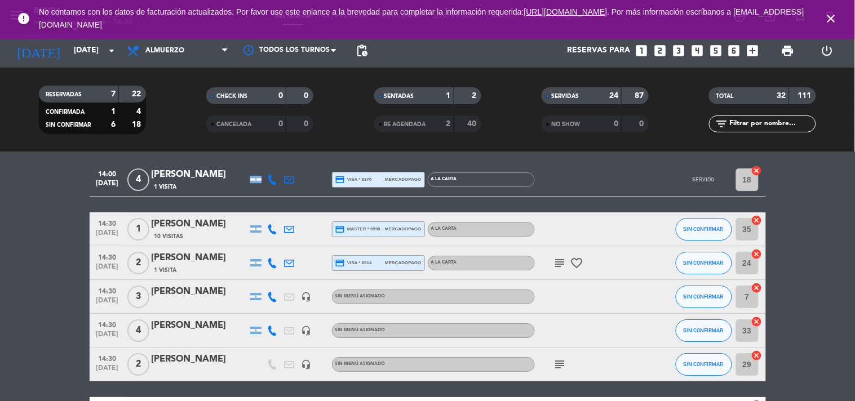
scroll to position [951, 0]
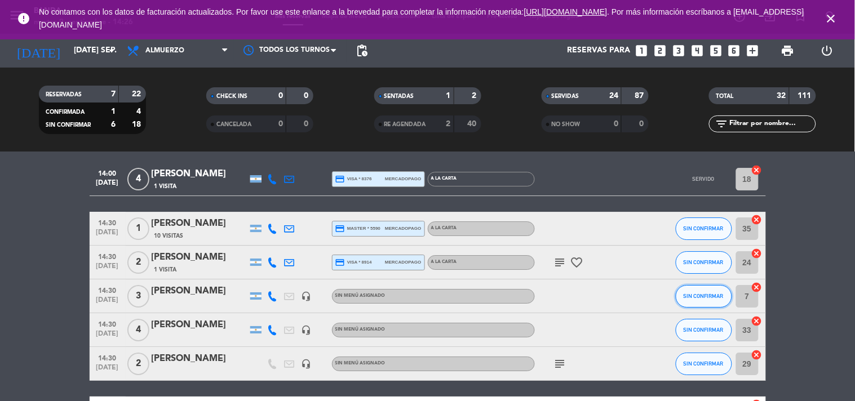
click at [698, 301] on button "SIN CONFIRMAR" at bounding box center [704, 296] width 56 height 23
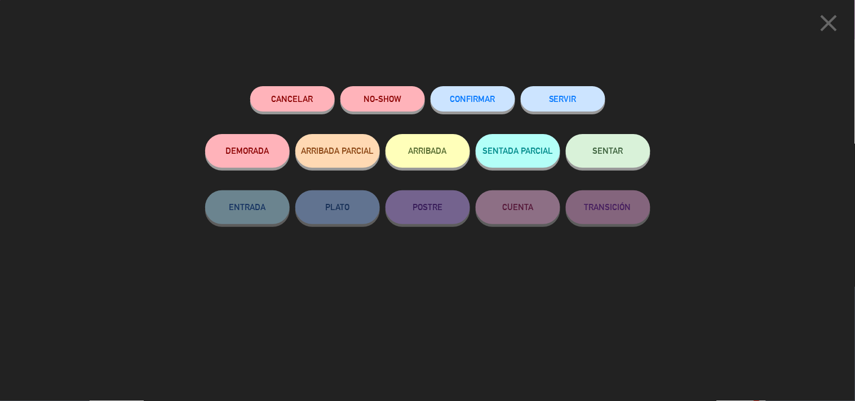
click at [568, 100] on button "SERVIR" at bounding box center [563, 98] width 85 height 25
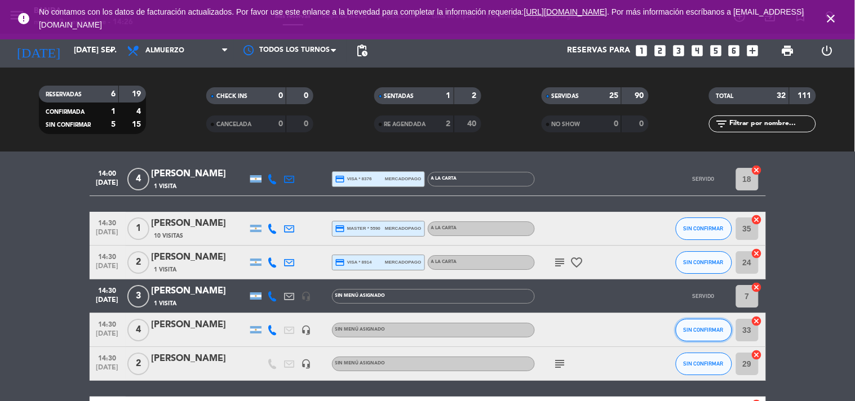
click at [691, 327] on span "SIN CONFIRMAR" at bounding box center [704, 330] width 40 height 6
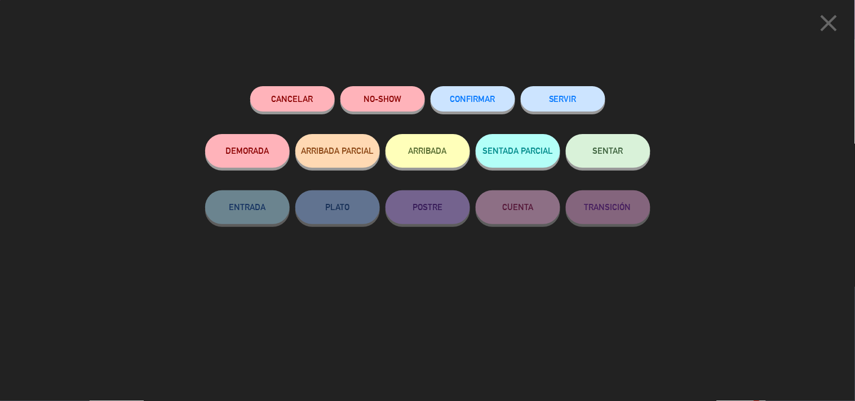
click at [585, 116] on div "SERVIR" at bounding box center [563, 110] width 85 height 48
click at [576, 107] on button "SERVIR" at bounding box center [563, 98] width 85 height 25
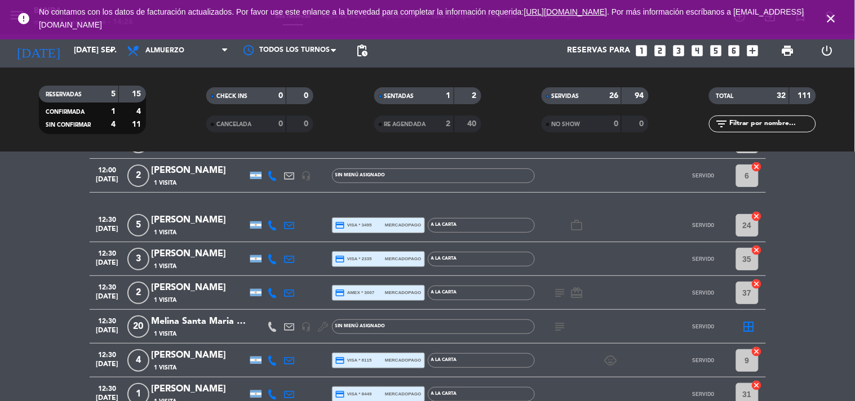
scroll to position [0, 0]
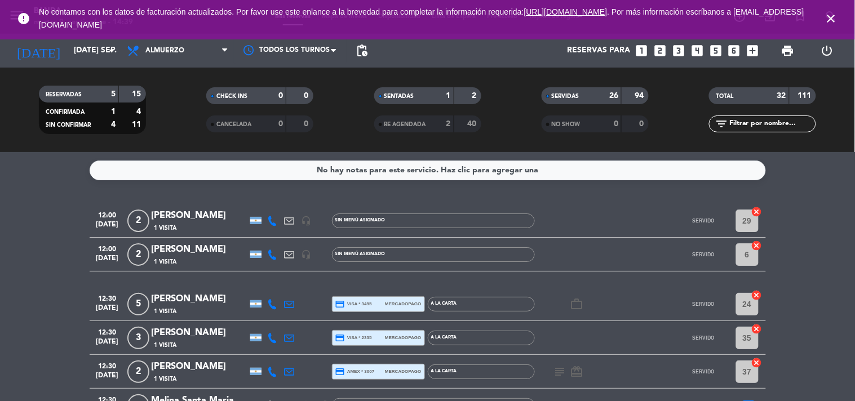
click at [664, 45] on icon "looks_two" at bounding box center [660, 50] width 15 height 15
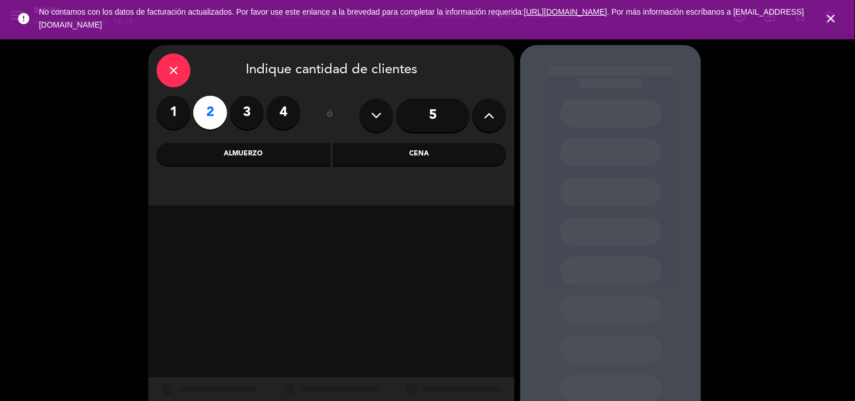
click at [298, 154] on div "Almuerzo" at bounding box center [244, 154] width 174 height 23
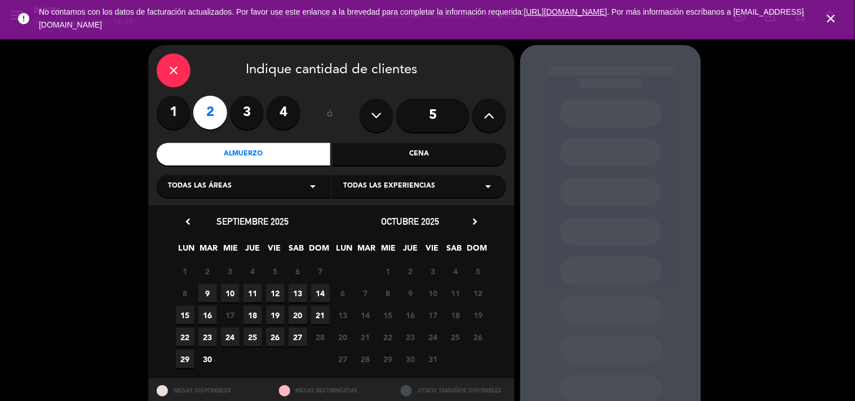
click at [214, 313] on span "16" at bounding box center [207, 315] width 19 height 19
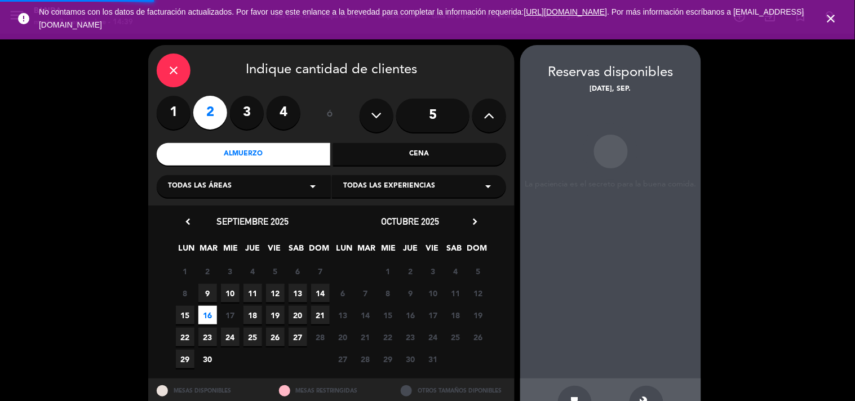
scroll to position [37, 0]
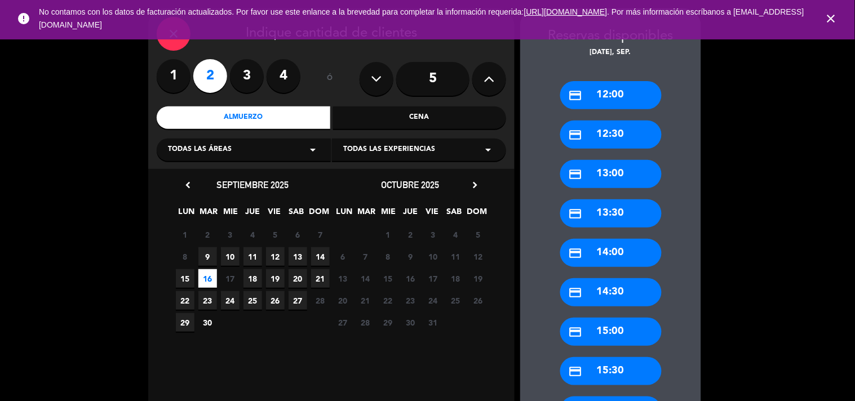
click at [608, 223] on div "credit_card 13:30" at bounding box center [610, 214] width 101 height 28
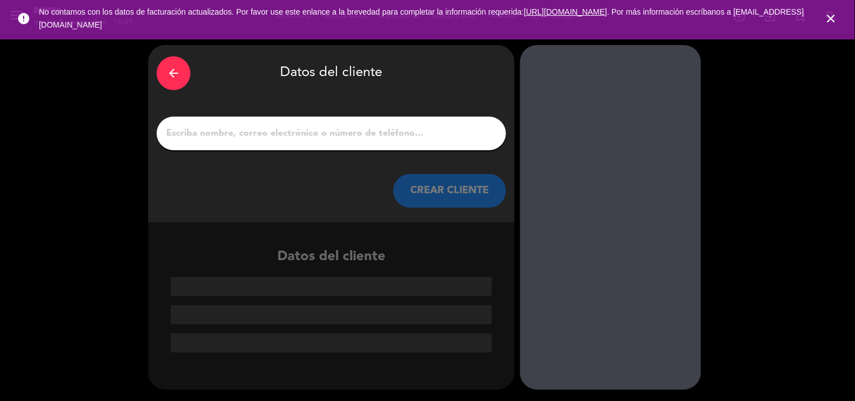
click at [326, 139] on input "1" at bounding box center [331, 134] width 333 height 16
click at [311, 126] on input "1" at bounding box center [331, 134] width 333 height 16
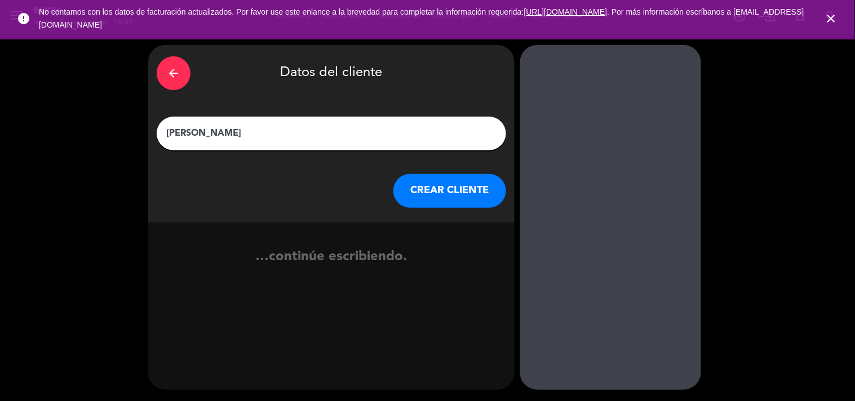
type input "[PERSON_NAME]"
click at [449, 200] on button "CREAR CLIENTE" at bounding box center [450, 191] width 113 height 34
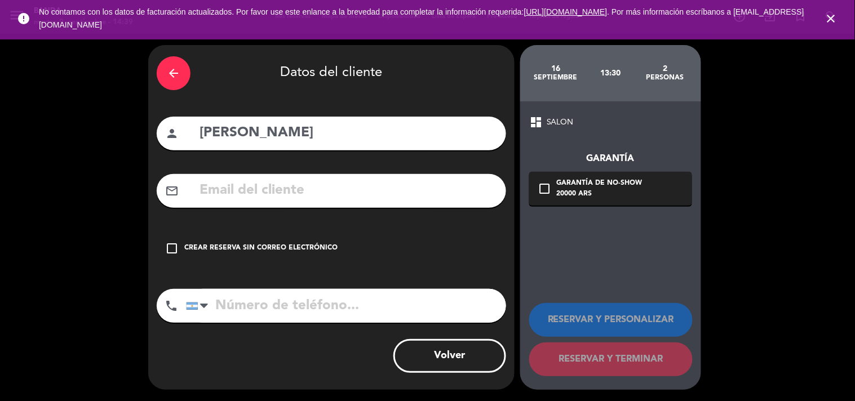
click at [432, 200] on input "text" at bounding box center [347, 190] width 299 height 23
paste input "[EMAIL_ADDRESS][DOMAIN_NAME]"
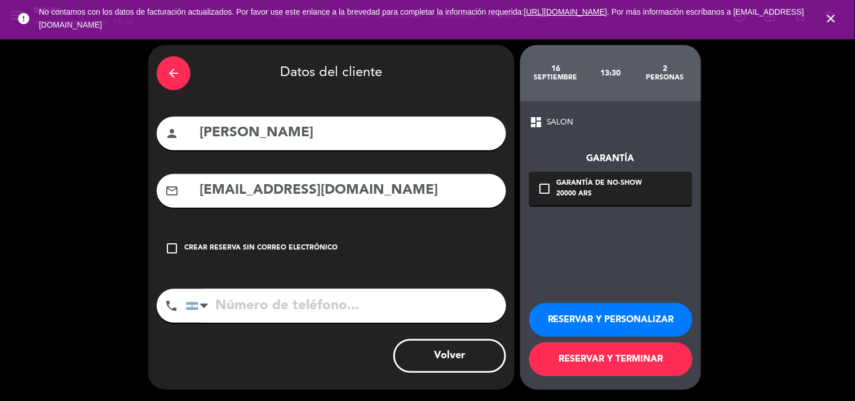
type input "[EMAIL_ADDRESS][DOMAIN_NAME]"
click at [361, 313] on input "tel" at bounding box center [346, 306] width 320 height 34
paste input "[PHONE_NUMBER]"
type input "[PHONE_NUMBER]"
click at [562, 361] on button "RESERVAR Y TERMINAR" at bounding box center [611, 360] width 164 height 34
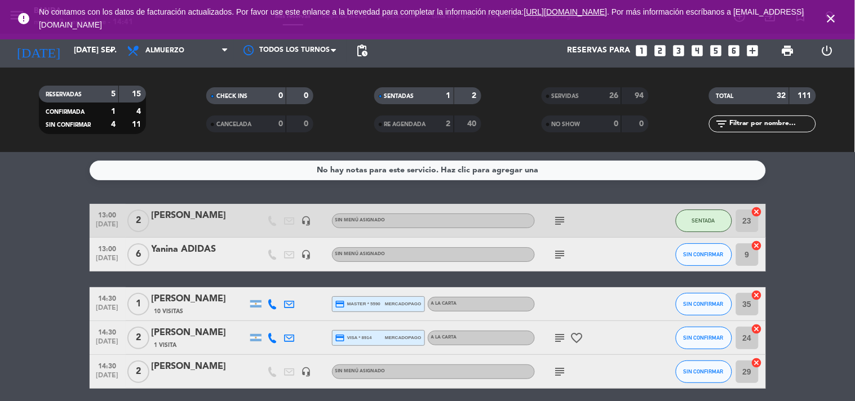
click at [740, 49] on icon "looks_6" at bounding box center [734, 50] width 15 height 15
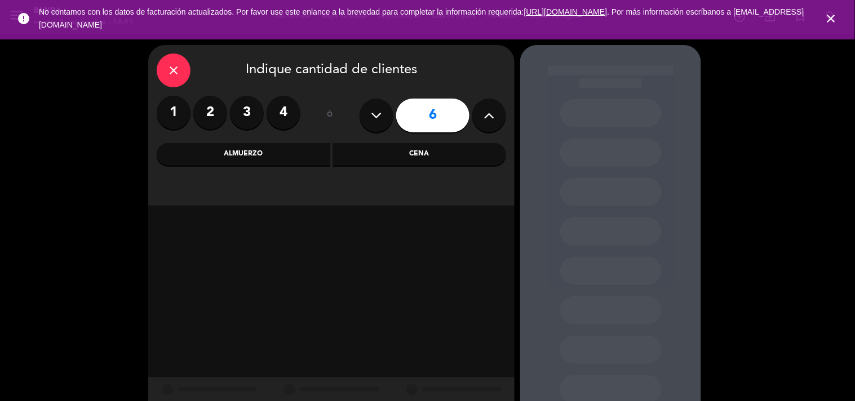
click at [254, 161] on div "Almuerzo" at bounding box center [244, 154] width 174 height 23
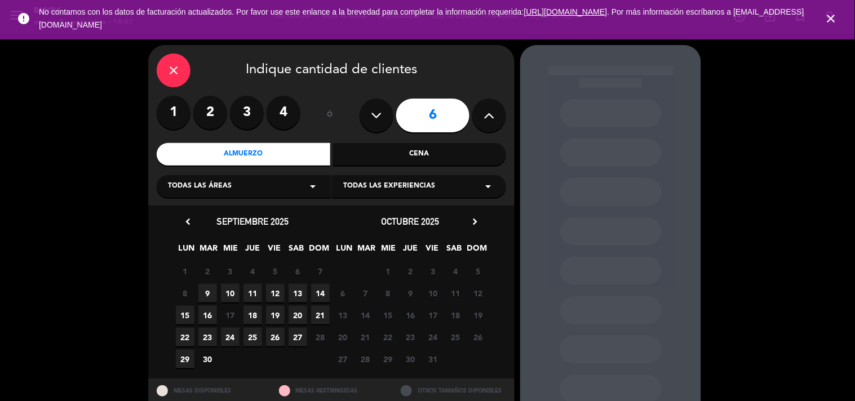
click at [297, 291] on span "13" at bounding box center [298, 293] width 19 height 19
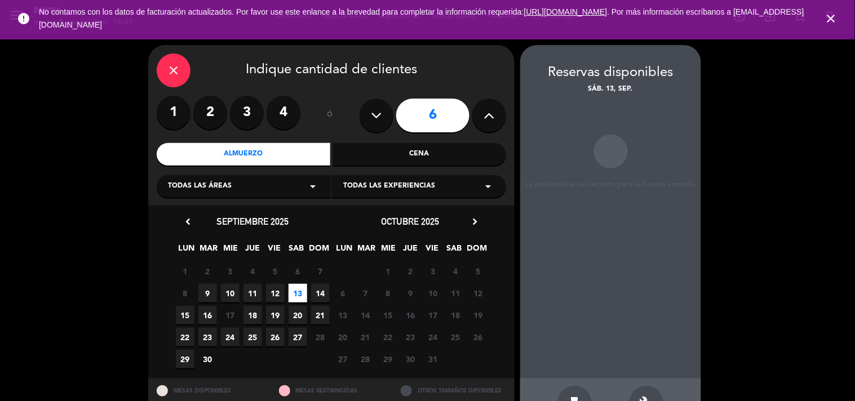
scroll to position [37, 0]
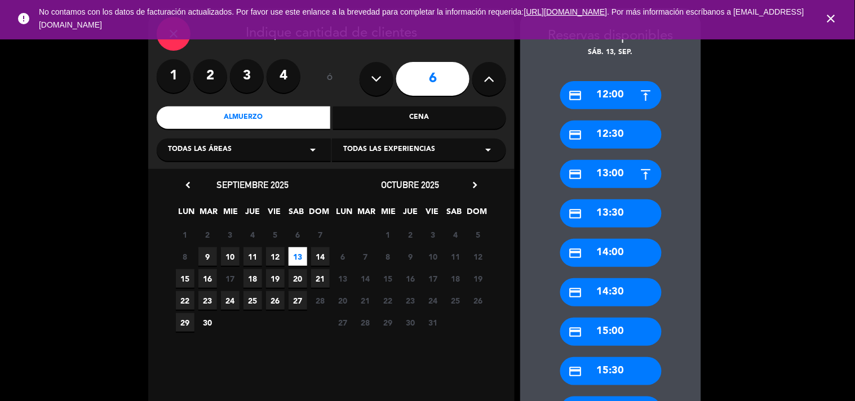
click at [379, 126] on div "Cena" at bounding box center [420, 118] width 174 height 23
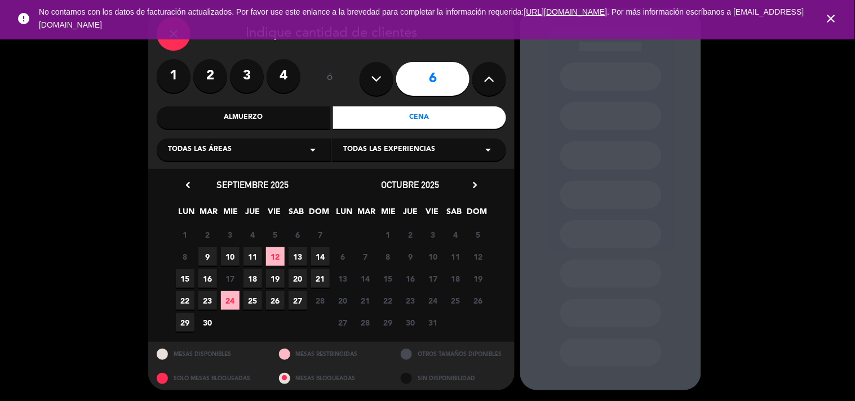
click at [312, 254] on span "14" at bounding box center [320, 257] width 19 height 19
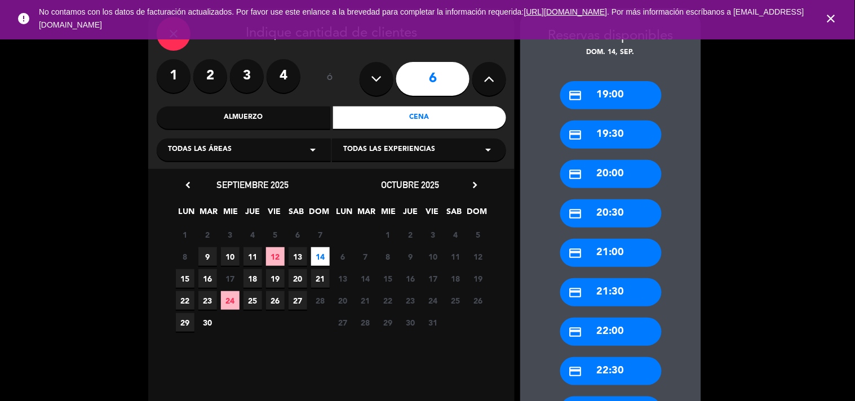
click at [836, 19] on icon "close" at bounding box center [832, 19] width 14 height 14
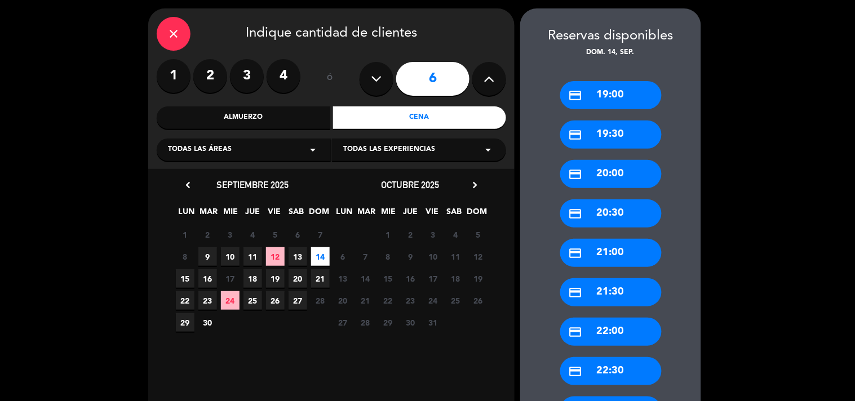
drag, startPoint x: 836, startPoint y: 19, endPoint x: 759, endPoint y: 57, distance: 85.2
click at [759, 57] on div "close Indique cantidad de clientes 1 2 3 4 ó 6 Almuerzo Cena Todas las áreas ar…" at bounding box center [427, 246] width 855 height 499
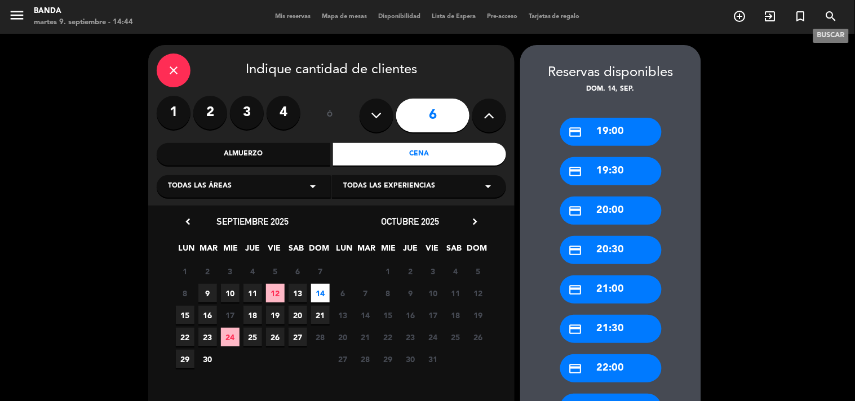
click at [834, 19] on icon "search" at bounding box center [832, 17] width 14 height 14
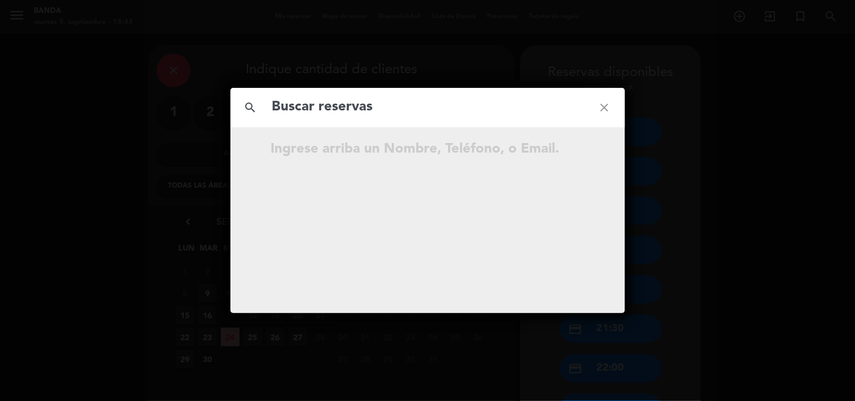
click at [375, 103] on input "text" at bounding box center [427, 107] width 313 height 23
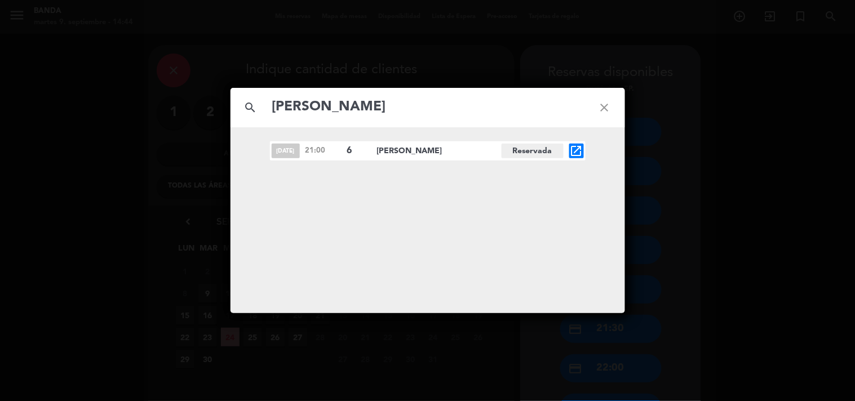
type input "[PERSON_NAME]"
click at [577, 158] on icon "open_in_new" at bounding box center [577, 151] width 14 height 14
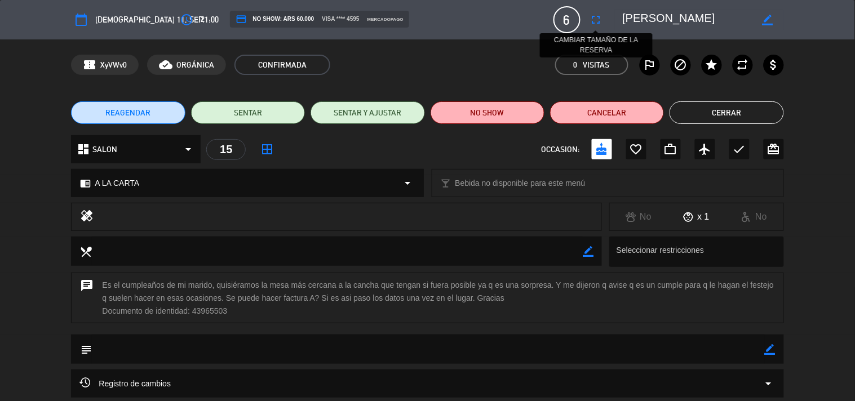
click at [596, 25] on icon "fullscreen" at bounding box center [597, 20] width 14 height 14
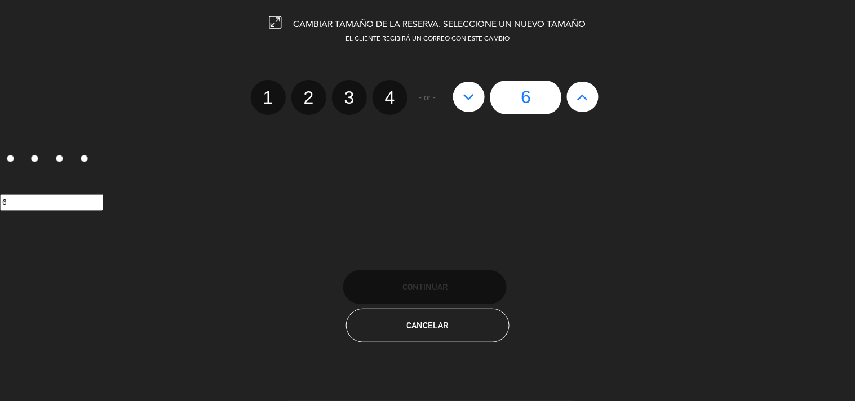
click at [351, 95] on label "3" at bounding box center [349, 97] width 35 height 35
click at [351, 91] on input "3" at bounding box center [347, 87] width 7 height 7
radio input "true"
radio input "false"
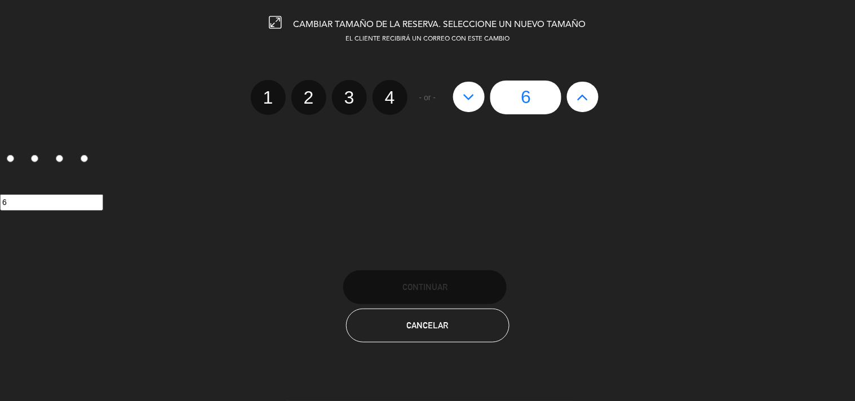
radio input "false"
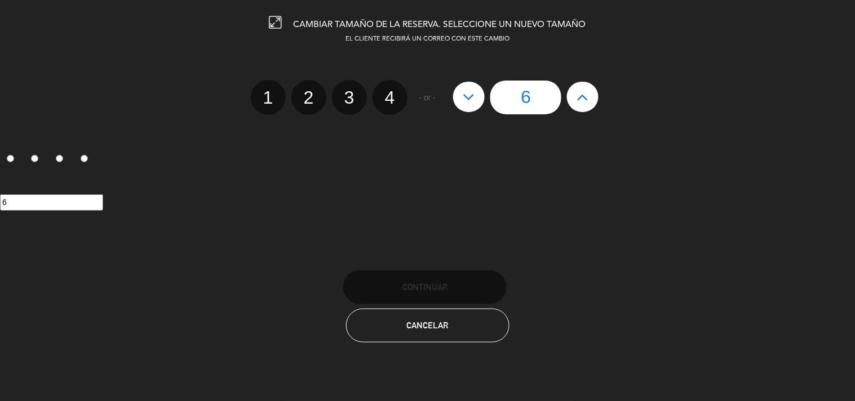
radio input "false"
radio input "true"
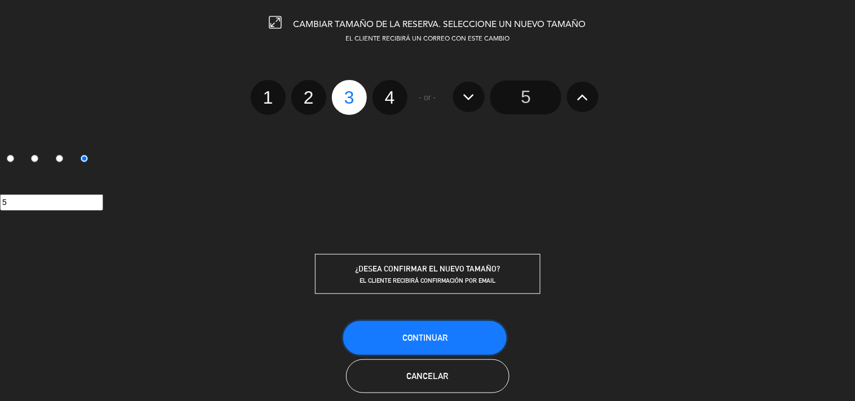
click at [380, 335] on button "Continuar" at bounding box center [425, 338] width 164 height 34
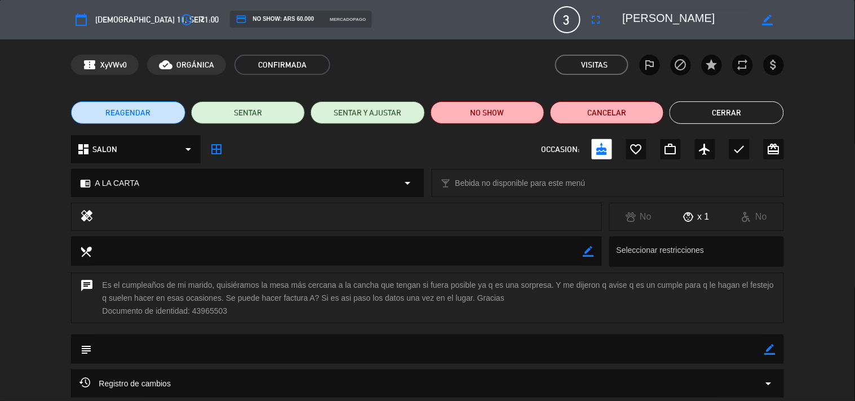
click at [705, 122] on div "REAGENDAR SENTAR SENTAR Y AJUSTAR NO SHOW Cancelar Cerrar" at bounding box center [427, 112] width 855 height 45
click at [705, 122] on button "Cerrar" at bounding box center [727, 112] width 114 height 23
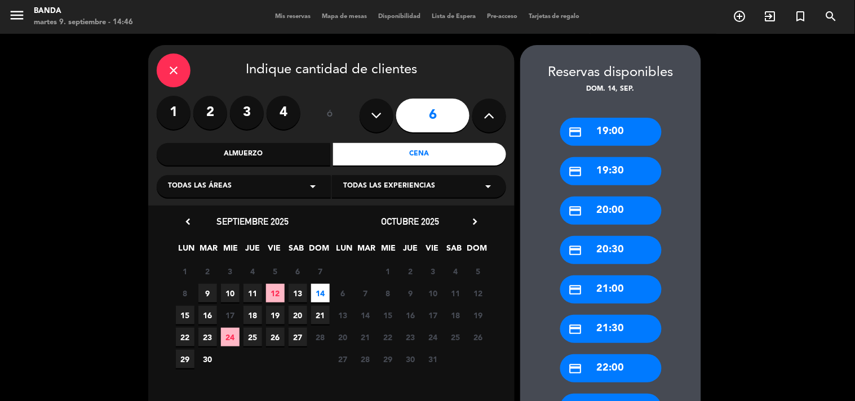
click at [174, 72] on icon "close" at bounding box center [174, 71] width 14 height 14
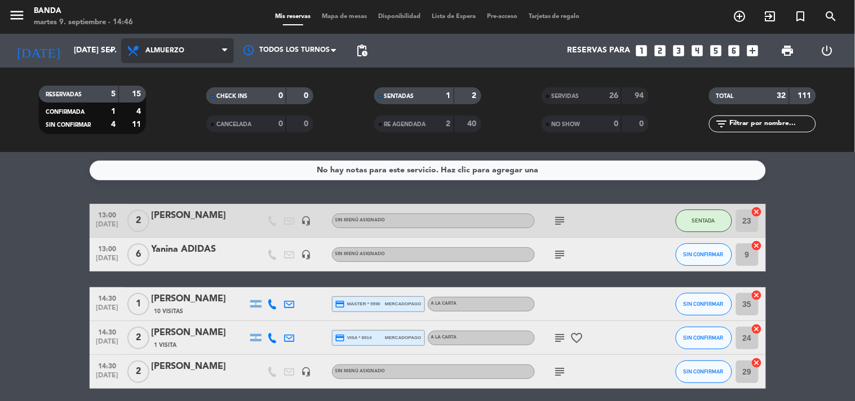
click at [176, 62] on span "Almuerzo" at bounding box center [177, 50] width 113 height 25
click at [168, 120] on div "menu Banda [DATE] 9. septiembre - 14:46 Mis reservas Mapa de mesas Disponibilid…" at bounding box center [427, 76] width 855 height 152
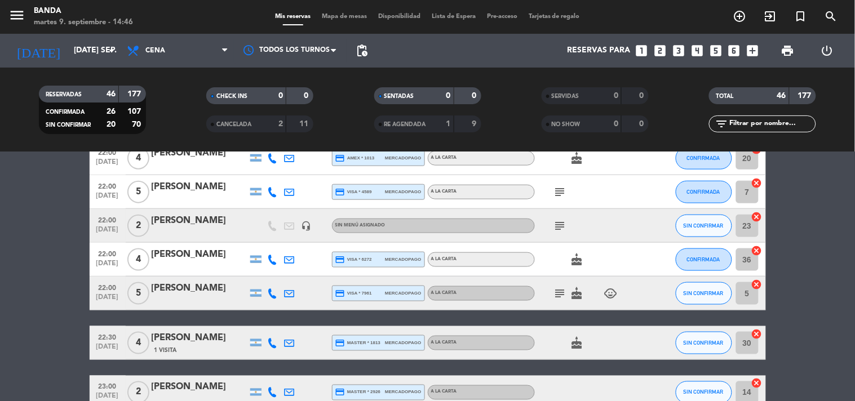
scroll to position [1509, 0]
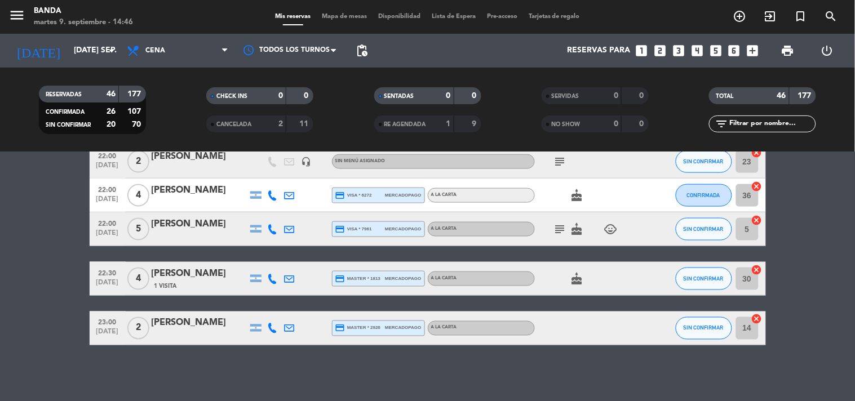
click at [196, 273] on div "[PERSON_NAME]" at bounding box center [200, 274] width 96 height 15
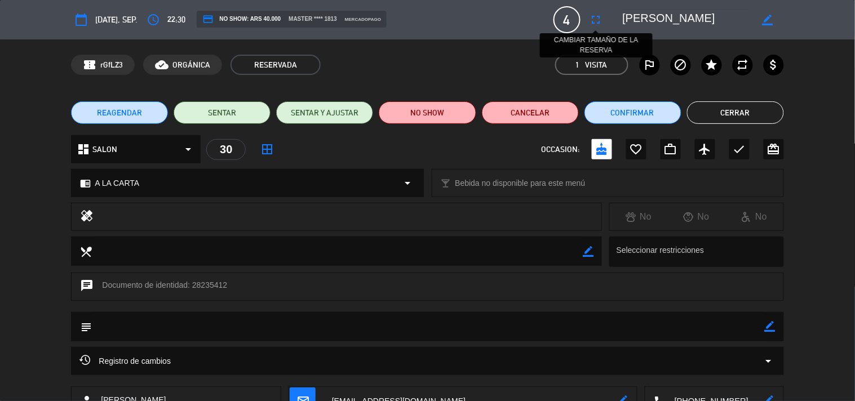
click at [595, 23] on icon "fullscreen" at bounding box center [597, 20] width 14 height 14
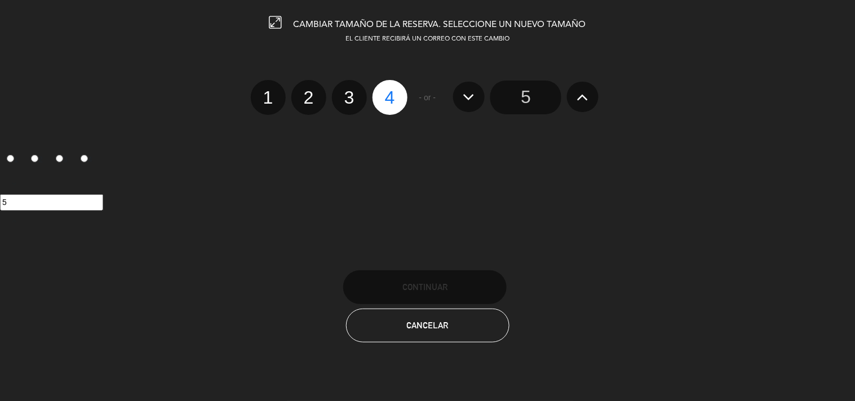
click at [523, 94] on input "5" at bounding box center [526, 98] width 71 height 34
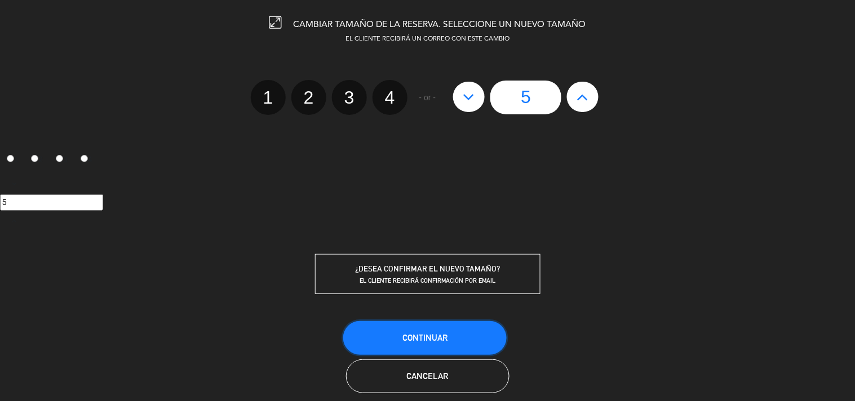
click at [367, 350] on button "Continuar" at bounding box center [425, 338] width 164 height 34
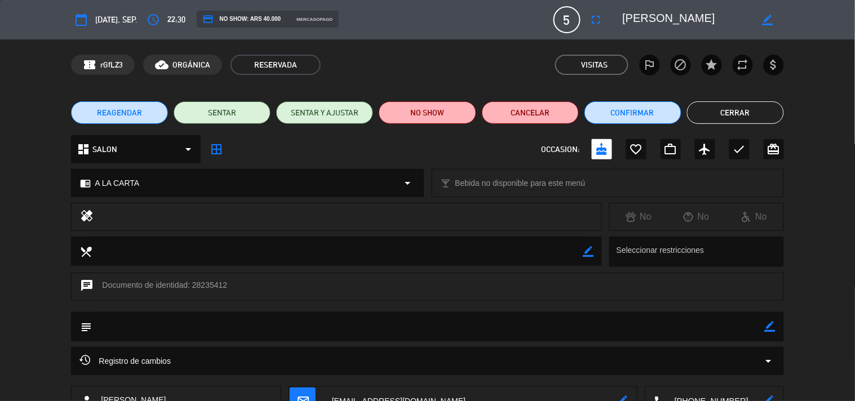
click at [770, 124] on div "REAGENDAR SENTAR SENTAR Y AJUSTAR NO SHOW Cancelar Confirmar Cerrar" at bounding box center [427, 112] width 855 height 45
click at [761, 121] on button "Cerrar" at bounding box center [735, 112] width 97 height 23
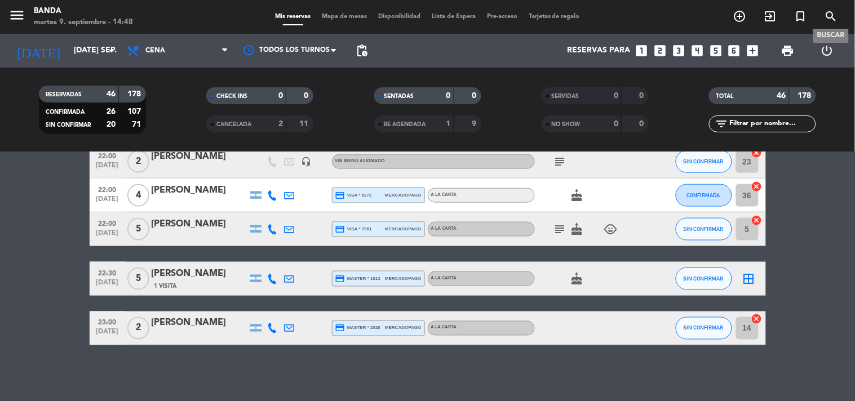
click at [838, 16] on icon "search" at bounding box center [832, 17] width 14 height 14
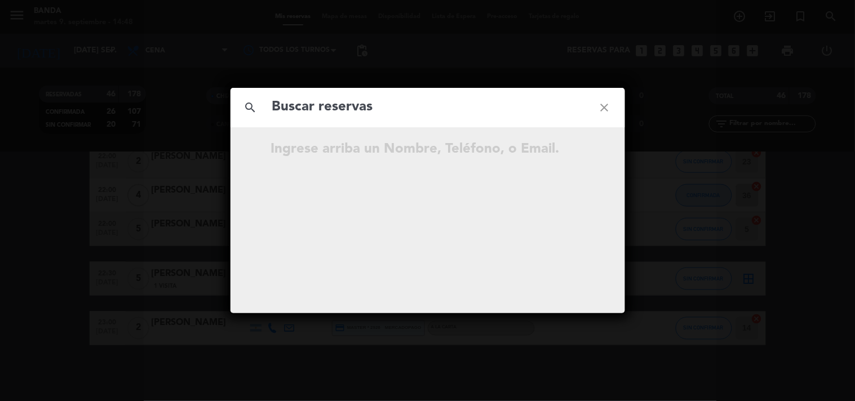
click at [514, 107] on input "text" at bounding box center [427, 107] width 313 height 23
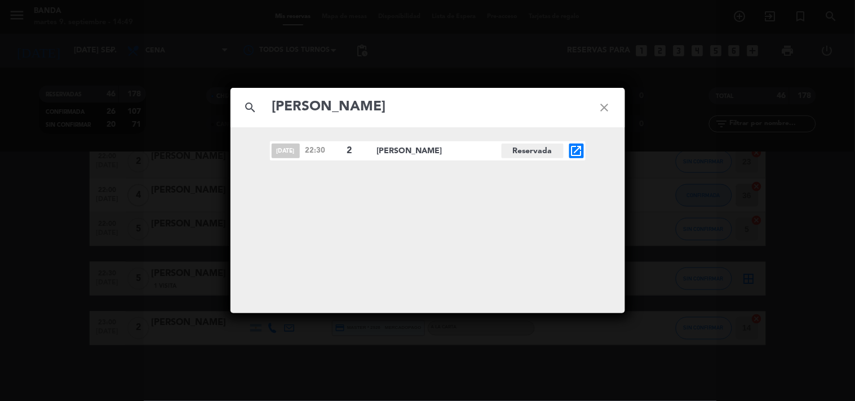
type input "[PERSON_NAME]"
click at [688, 100] on div "search [PERSON_NAME] close [DATE] 22:30 2 [PERSON_NAME][GEOGRAPHIC_DATA] open_i…" at bounding box center [427, 200] width 855 height 401
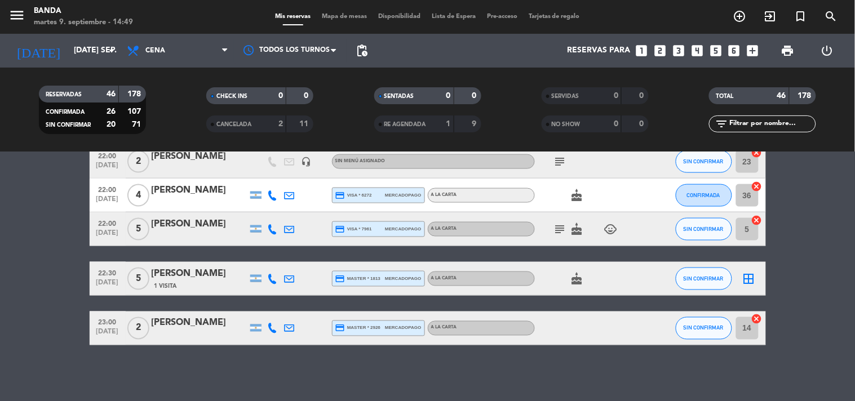
click at [699, 50] on icon "looks_4" at bounding box center [697, 50] width 15 height 15
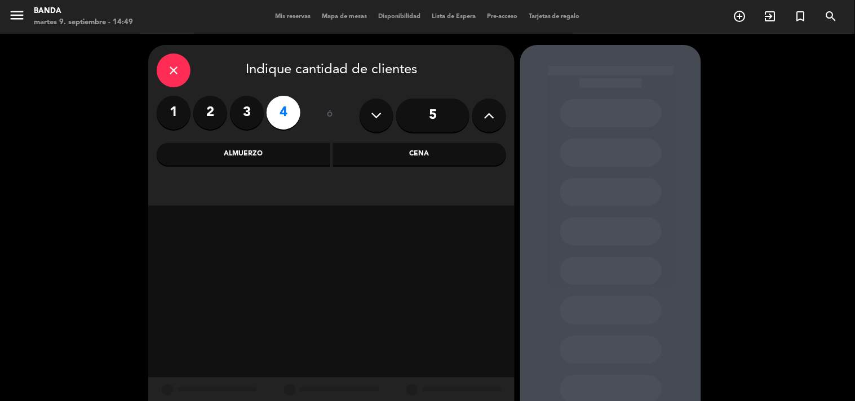
click at [373, 165] on div "Cena" at bounding box center [420, 154] width 174 height 23
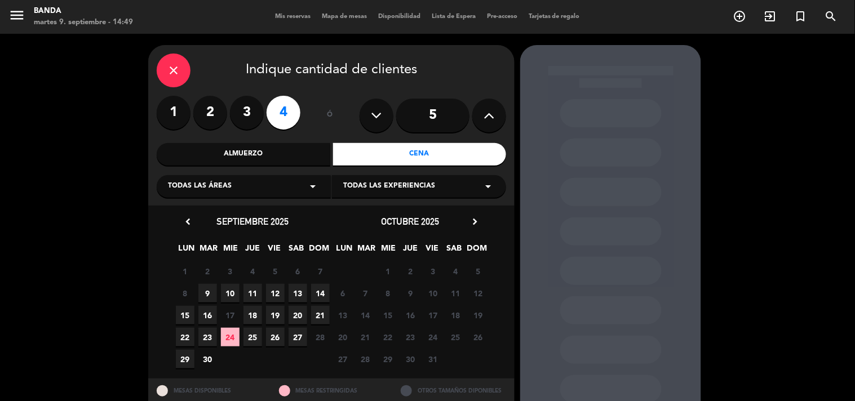
click at [273, 313] on span "19" at bounding box center [275, 315] width 19 height 19
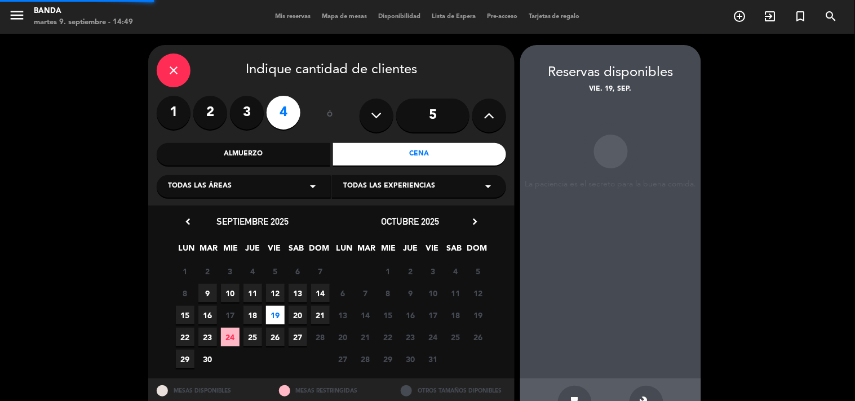
scroll to position [37, 0]
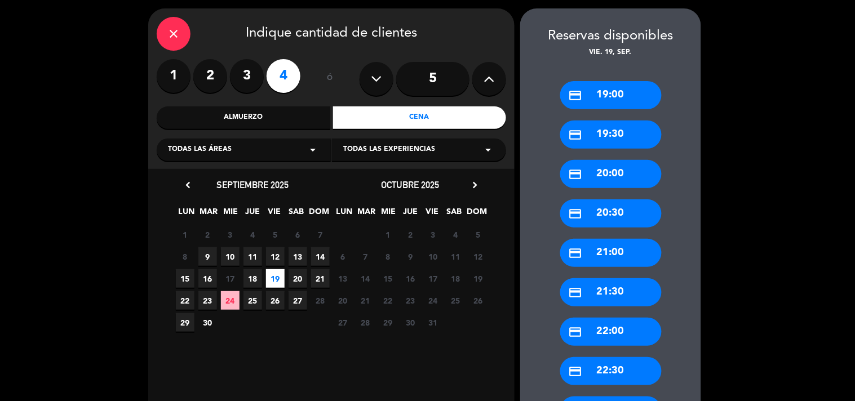
click at [567, 211] on div "credit_card 20:30" at bounding box center [610, 214] width 101 height 28
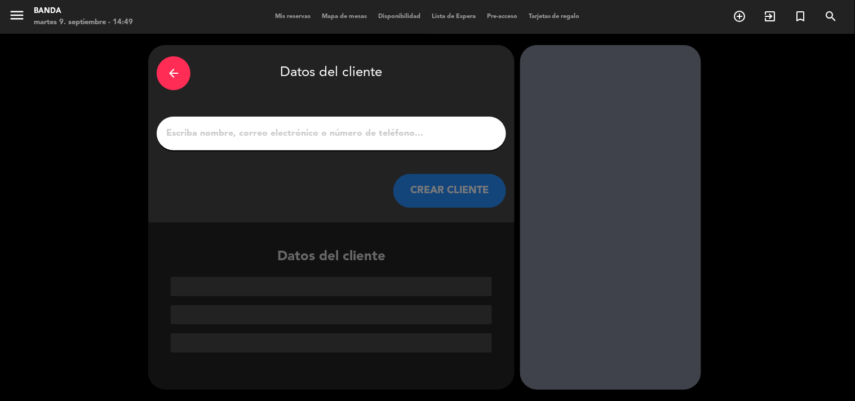
click at [361, 139] on input "1" at bounding box center [331, 134] width 333 height 16
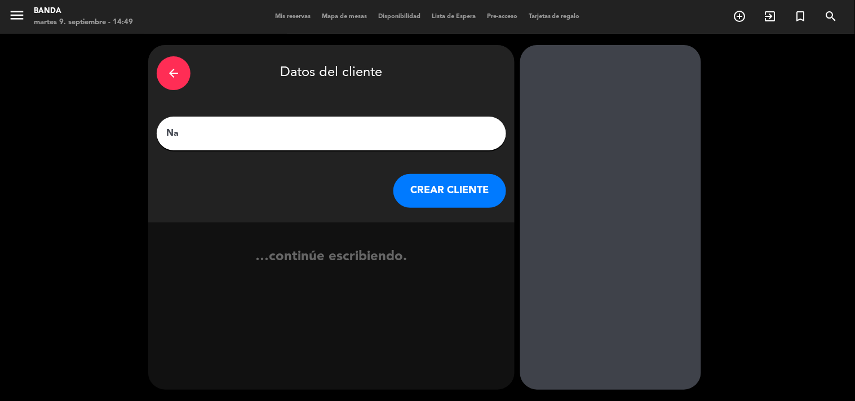
type input "N"
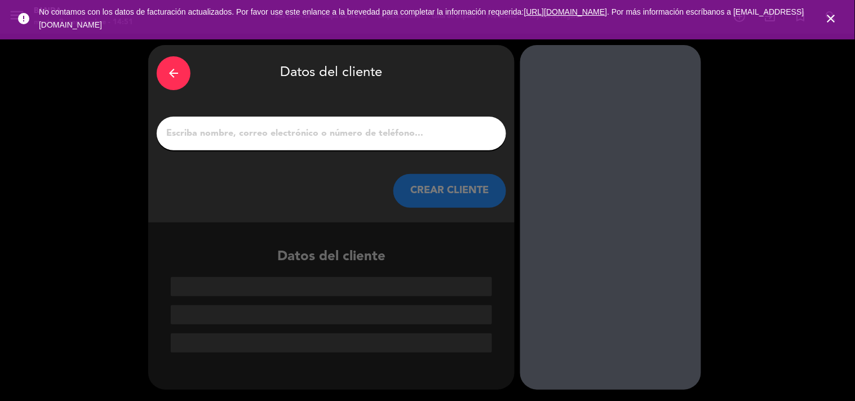
click at [831, 21] on icon "close" at bounding box center [832, 19] width 14 height 14
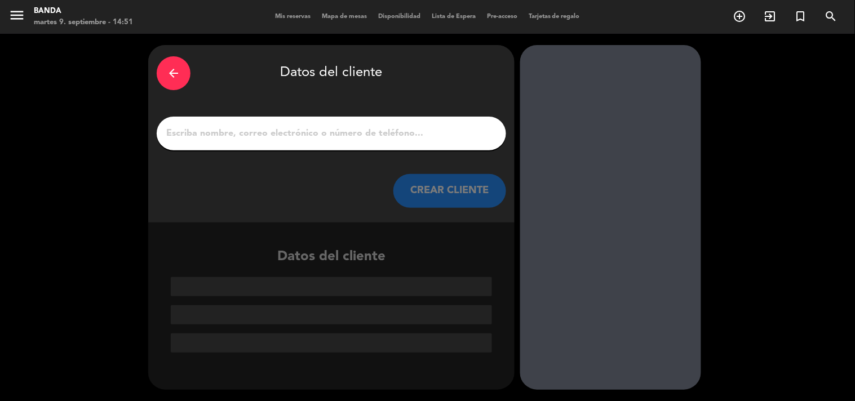
click at [276, 14] on span "Mis reservas" at bounding box center [293, 17] width 47 height 6
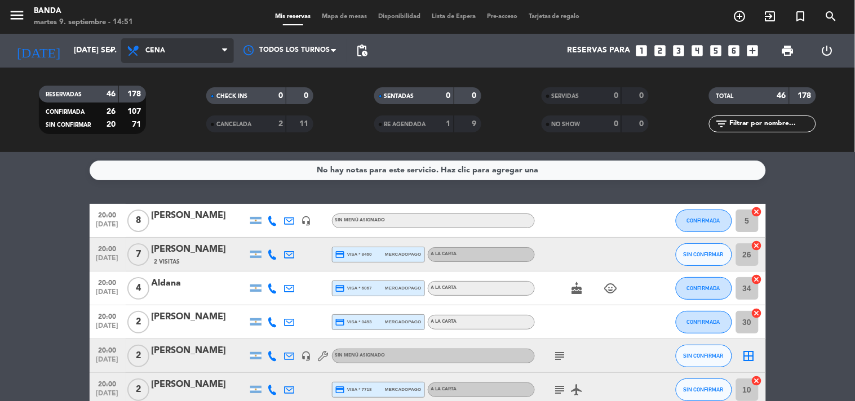
click at [156, 51] on span "Cena" at bounding box center [155, 51] width 20 height 8
click at [177, 103] on div "menu Banda martes 9. septiembre - 14:51 Mis reservas Mapa de mesas Disponibilid…" at bounding box center [427, 76] width 855 height 152
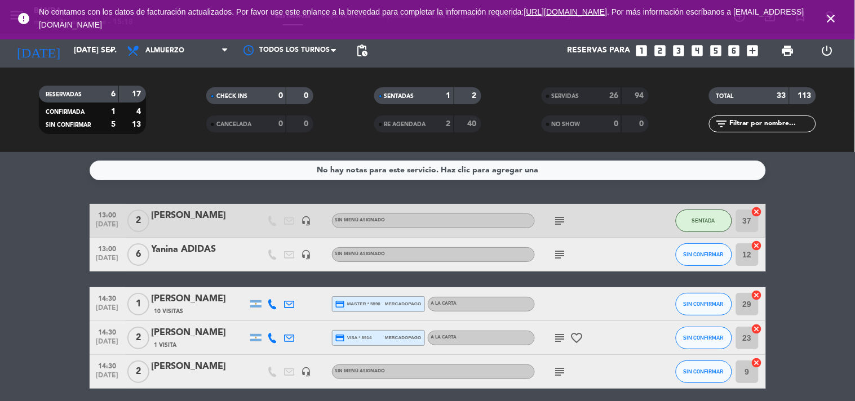
click at [695, 51] on icon "looks_4" at bounding box center [697, 50] width 15 height 15
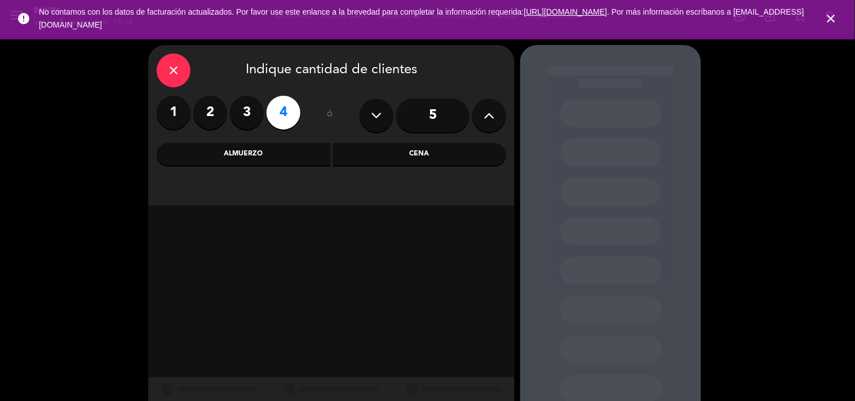
click at [378, 151] on div "Cena" at bounding box center [420, 154] width 174 height 23
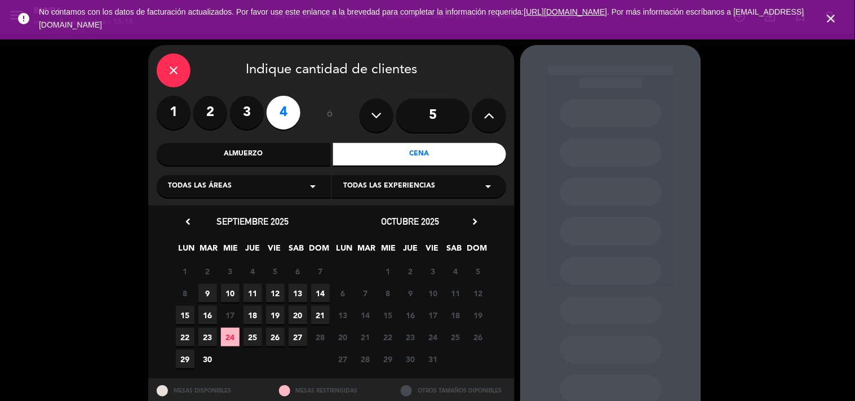
click at [183, 319] on span "15" at bounding box center [185, 315] width 19 height 19
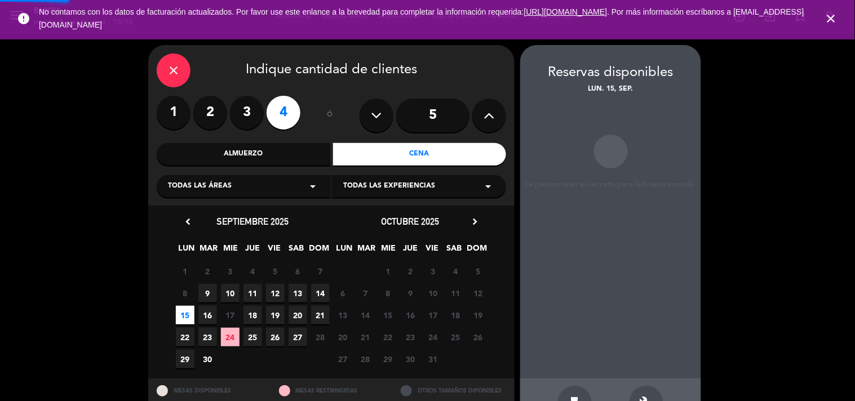
scroll to position [37, 0]
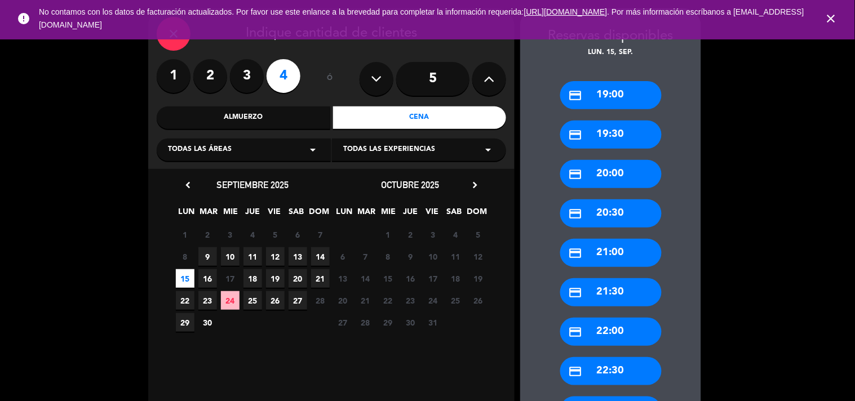
click at [597, 212] on div "credit_card 20:30" at bounding box center [610, 214] width 101 height 28
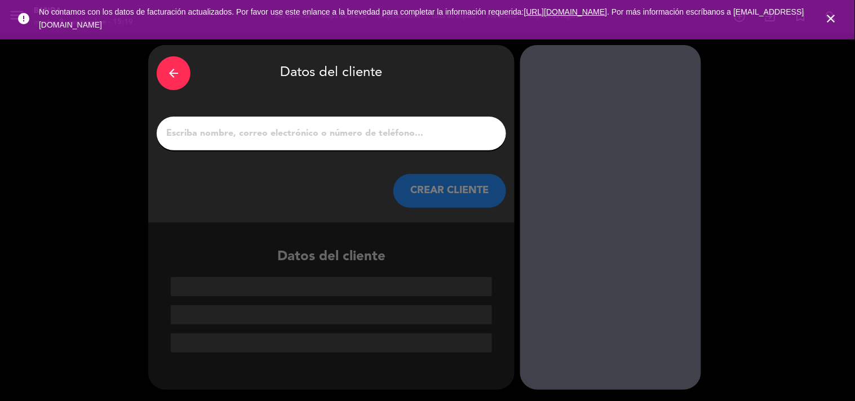
scroll to position [0, 0]
click at [316, 126] on input "1" at bounding box center [331, 134] width 333 height 16
paste input "[PERSON_NAME]"
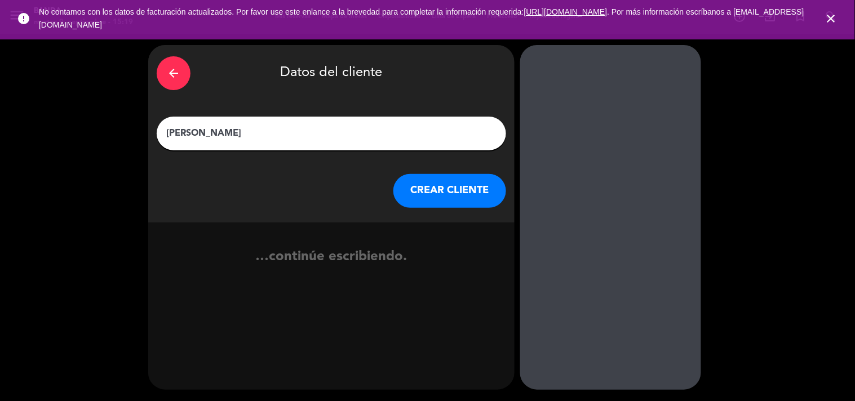
type input "[PERSON_NAME]"
click at [433, 198] on button "CREAR CLIENTE" at bounding box center [450, 191] width 113 height 34
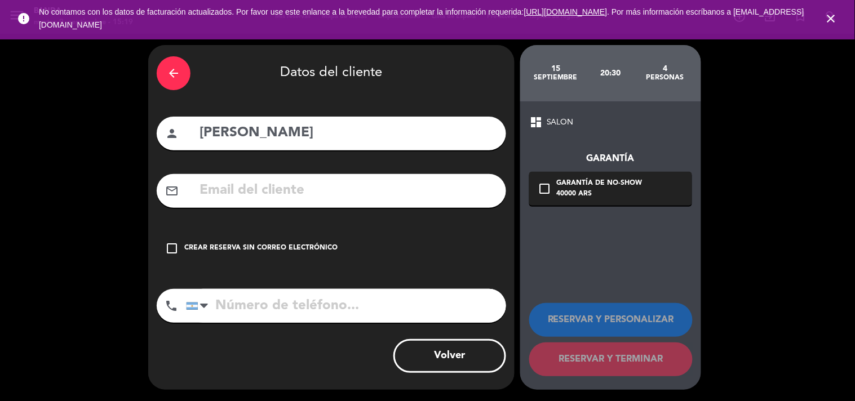
click at [290, 256] on div "check_box_outline_blank Crear reserva sin correo electrónico" at bounding box center [332, 249] width 350 height 34
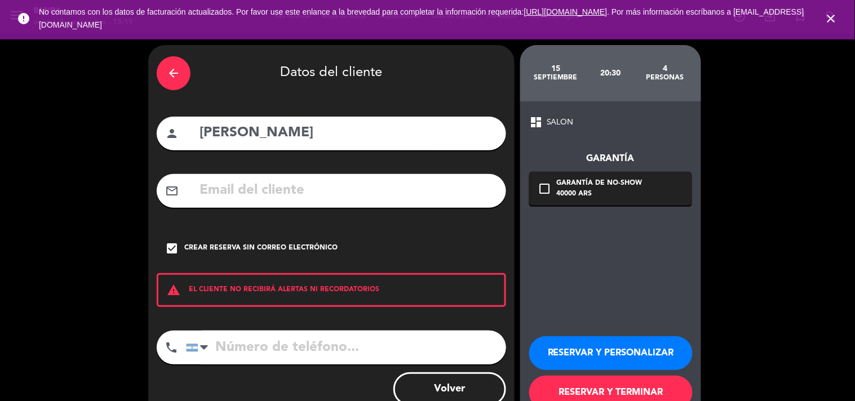
click at [580, 352] on button "RESERVAR Y PERSONALIZAR" at bounding box center [611, 354] width 164 height 34
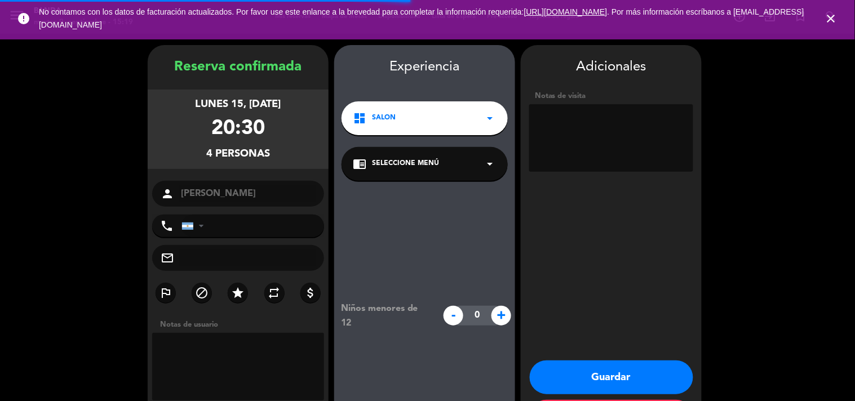
scroll to position [45, 0]
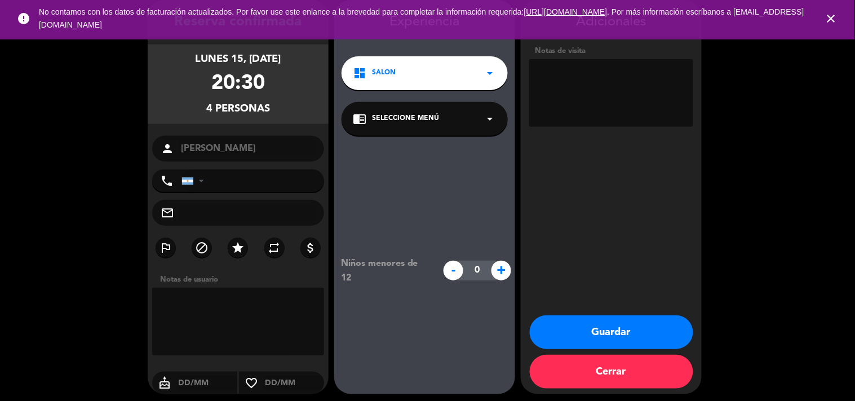
click at [574, 100] on textarea at bounding box center [611, 93] width 164 height 68
type textarea "x Nacho socio"
click at [562, 325] on button "Guardar" at bounding box center [612, 333] width 164 height 34
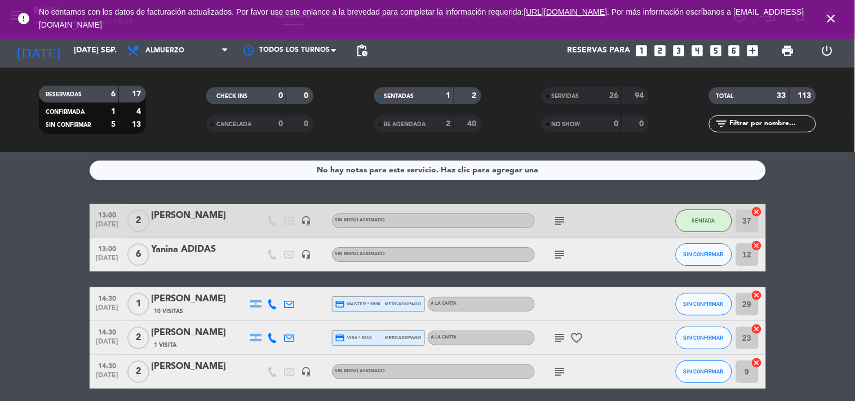
click at [831, 17] on icon "close" at bounding box center [832, 19] width 14 height 14
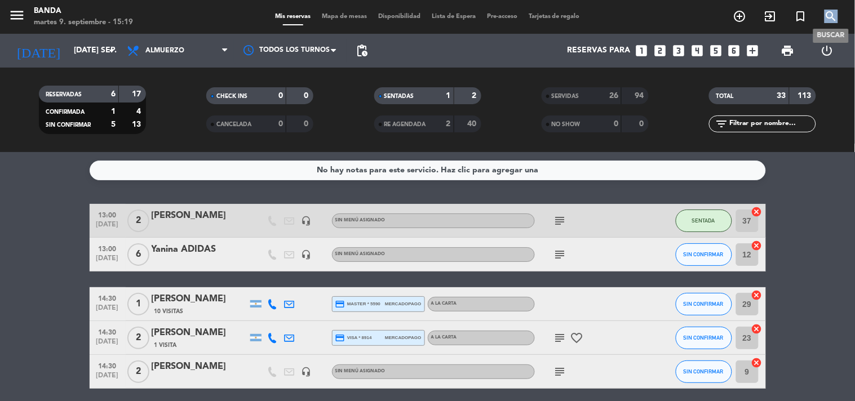
click at [831, 17] on icon "search" at bounding box center [832, 17] width 14 height 14
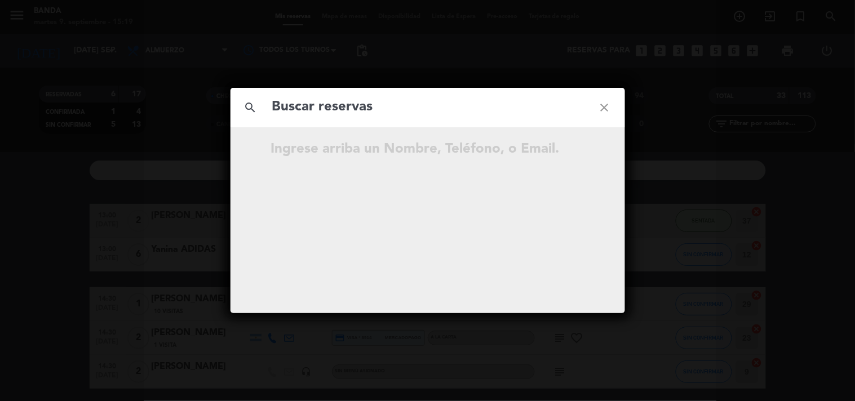
click at [406, 99] on input "text" at bounding box center [427, 107] width 313 height 23
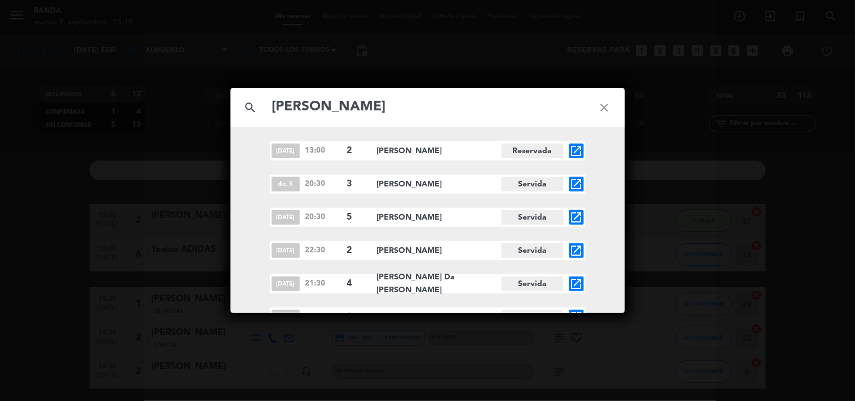
scroll to position [213, 0]
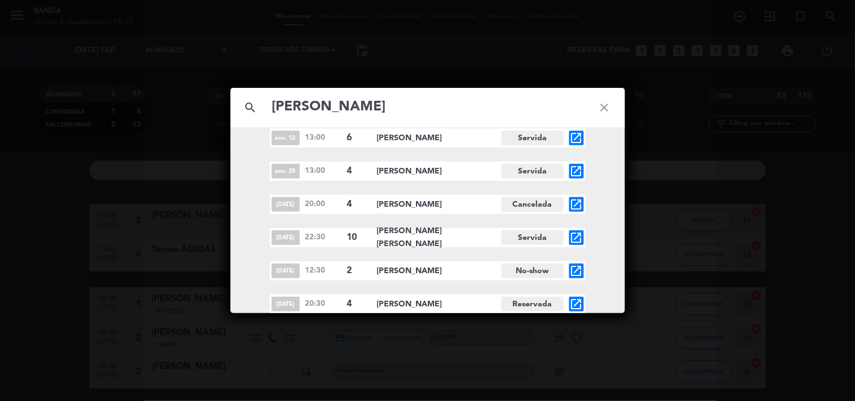
type input "[PERSON_NAME]"
click at [33, 311] on div "search [PERSON_NAME] close [DATE] 13:00 2 [PERSON_NAME] Reservada open_in_new d…" at bounding box center [427, 200] width 855 height 401
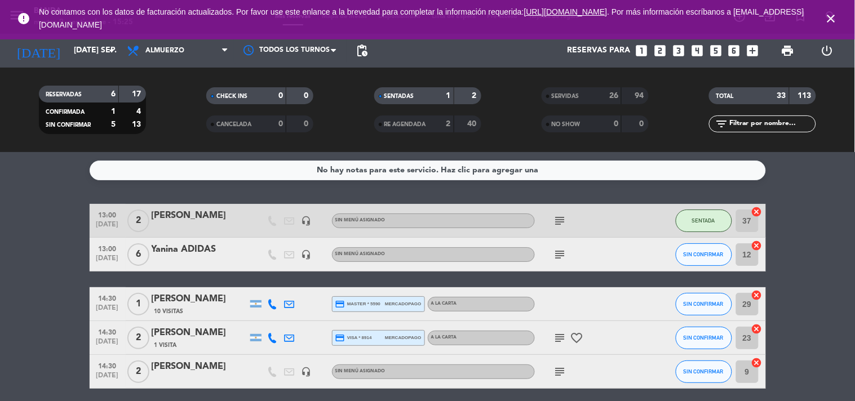
click at [734, 48] on icon "looks_6" at bounding box center [734, 50] width 15 height 15
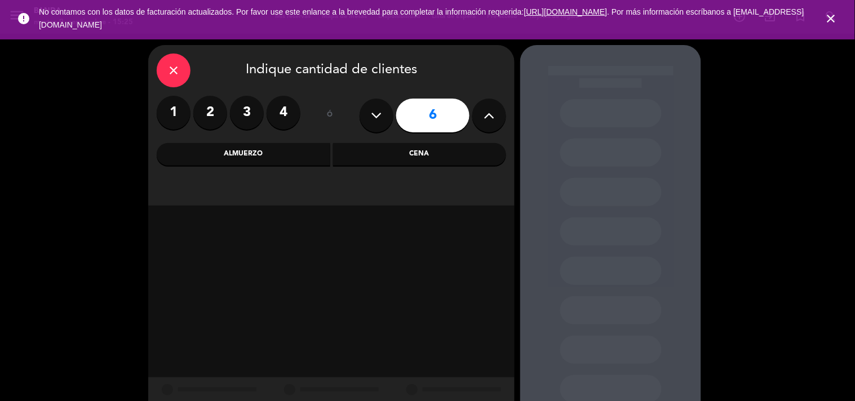
click at [377, 160] on div "Cena" at bounding box center [420, 154] width 174 height 23
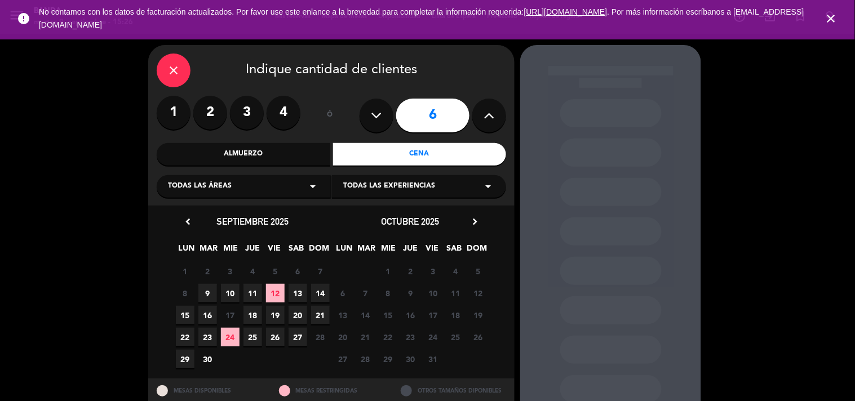
click at [827, 19] on icon "close" at bounding box center [832, 19] width 14 height 14
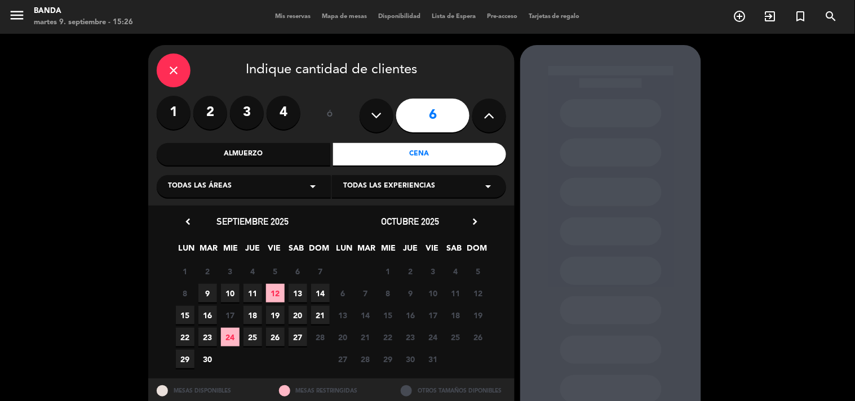
click at [282, 18] on span "Mis reservas" at bounding box center [293, 17] width 47 height 6
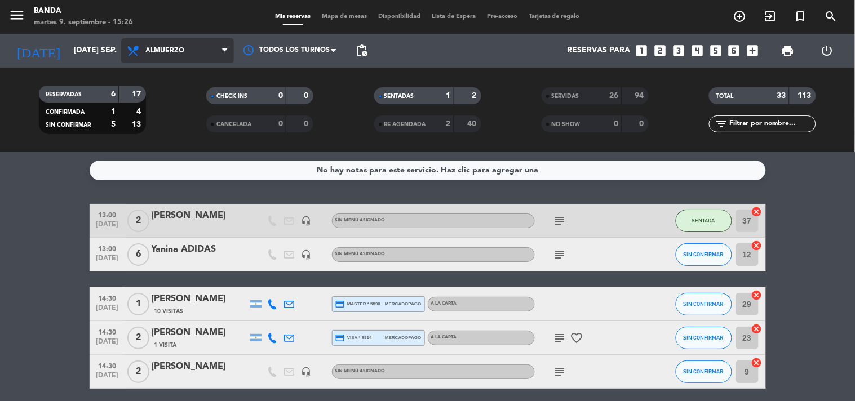
click at [196, 63] on span "Almuerzo" at bounding box center [177, 50] width 113 height 25
click at [206, 122] on div "menu Banda martes 9. septiembre - 15:26 Mis reservas Mapa de mesas Disponibilid…" at bounding box center [427, 76] width 855 height 152
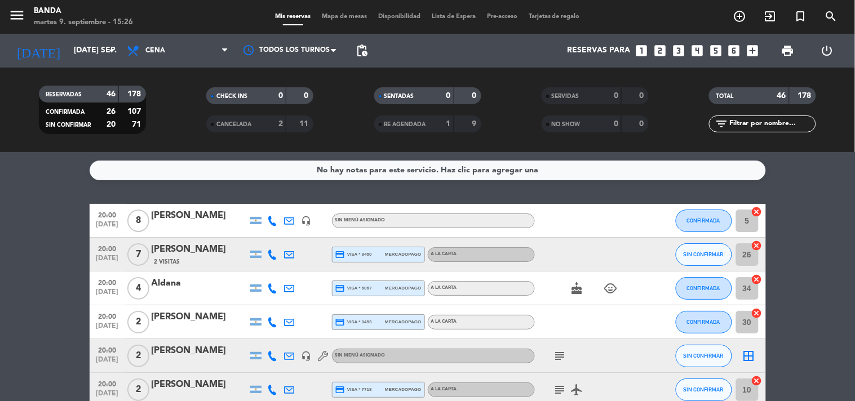
click at [370, 51] on span "pending_actions" at bounding box center [362, 50] width 23 height 23
click at [358, 51] on span "pending_actions" at bounding box center [362, 51] width 14 height 14
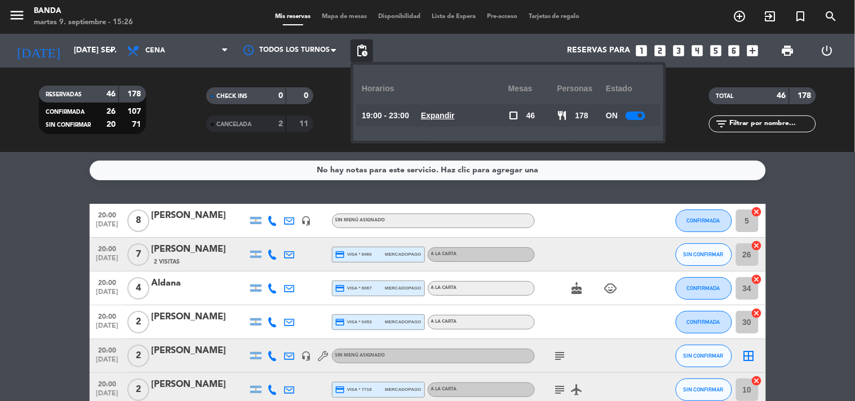
click at [455, 112] on u "Expandir" at bounding box center [438, 115] width 34 height 9
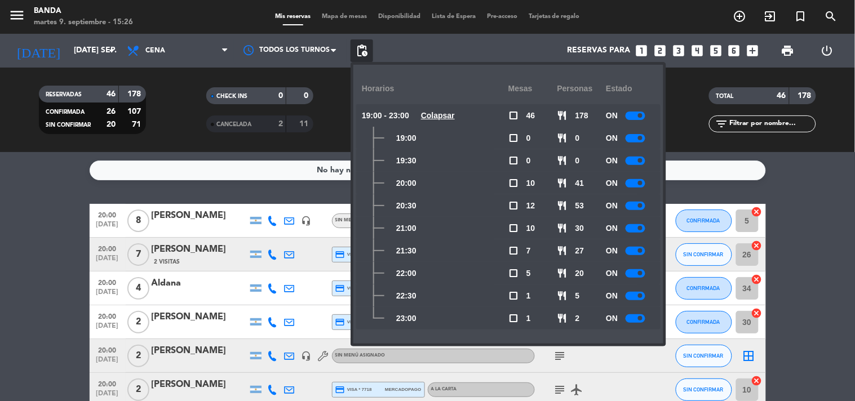
click at [23, 188] on div "No hay notas para este servicio. Haz clic para agregar una 20:00 [DATE] 8 [PERS…" at bounding box center [427, 276] width 855 height 249
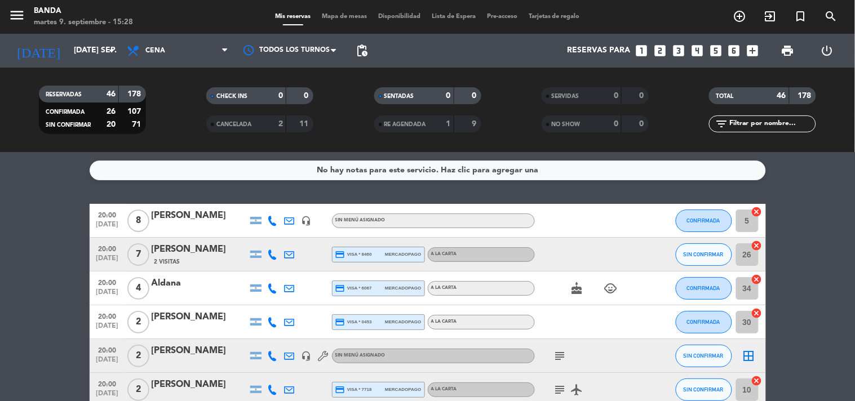
click at [734, 51] on icon "looks_6" at bounding box center [734, 50] width 15 height 15
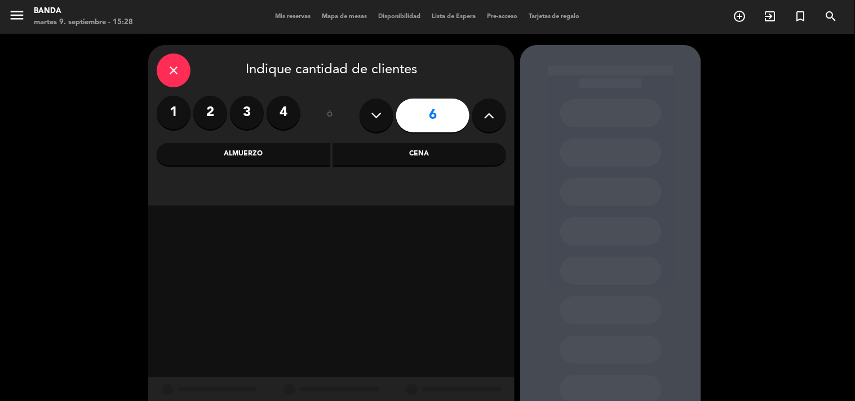
click at [369, 149] on div "Cena" at bounding box center [420, 154] width 174 height 23
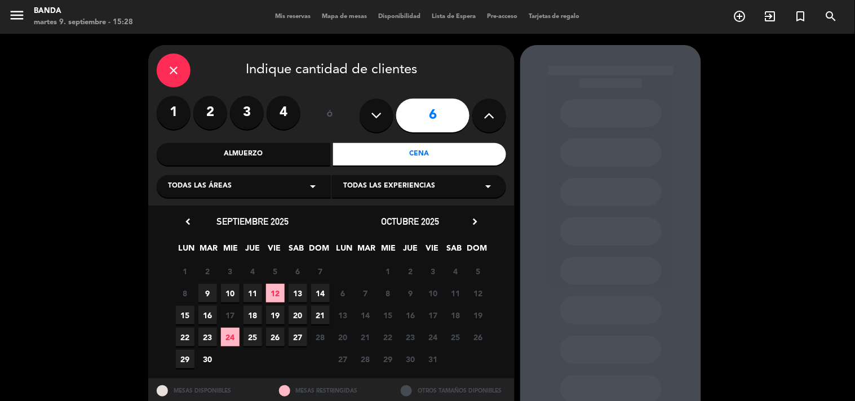
click at [271, 320] on span "19" at bounding box center [275, 315] width 19 height 19
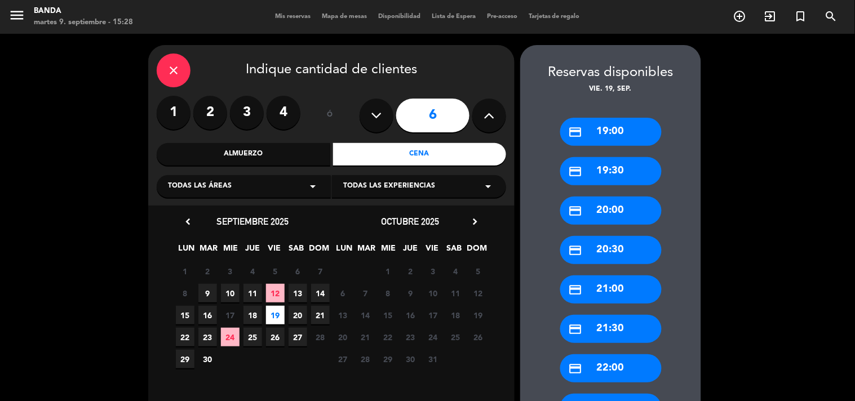
click at [285, 21] on div "Mis reservas Mapa de mesas Disponibilidad Lista de Espera Pre-acceso Tarjetas d…" at bounding box center [428, 17] width 316 height 10
click at [284, 17] on span "Mis reservas" at bounding box center [293, 17] width 47 height 6
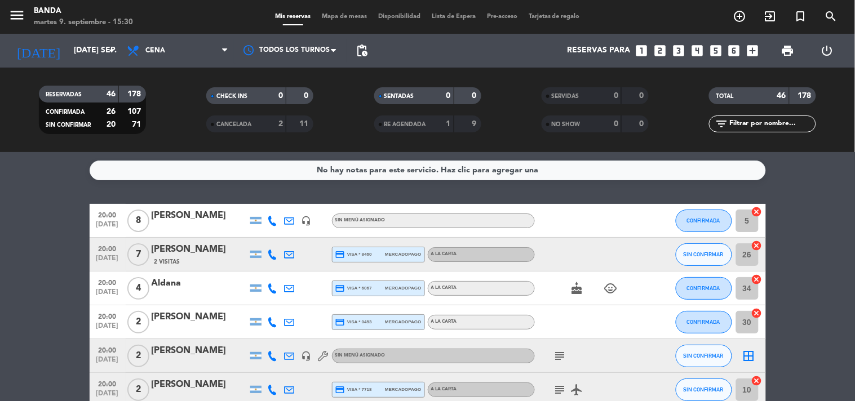
click at [731, 49] on icon "looks_6" at bounding box center [734, 50] width 15 height 15
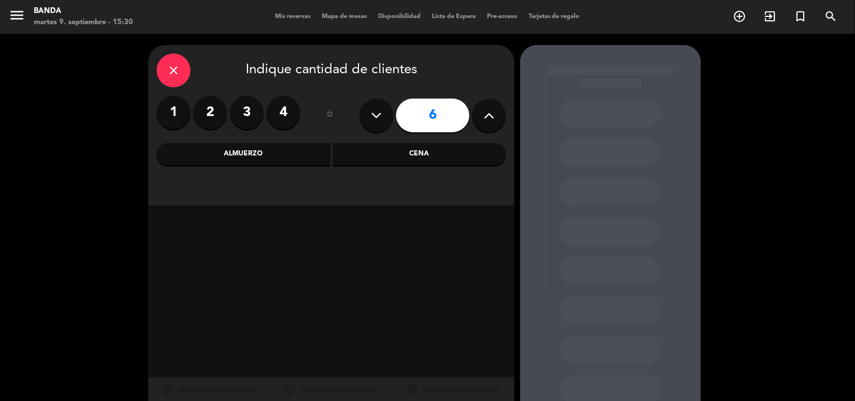
click at [397, 151] on div "Cena" at bounding box center [420, 154] width 174 height 23
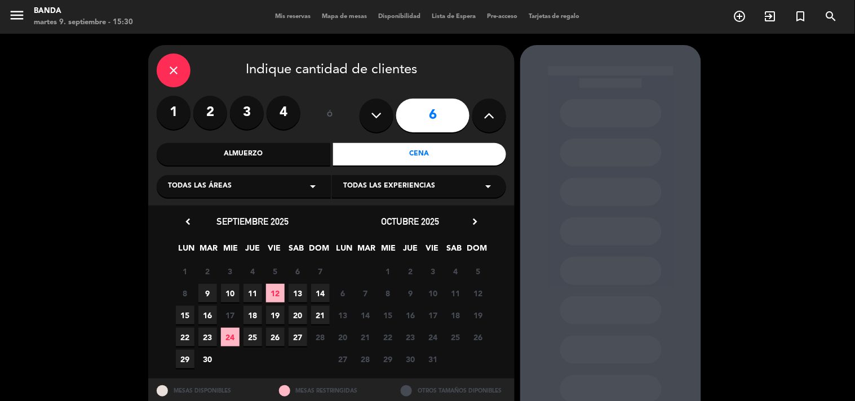
click at [278, 319] on span "19" at bounding box center [275, 315] width 19 height 19
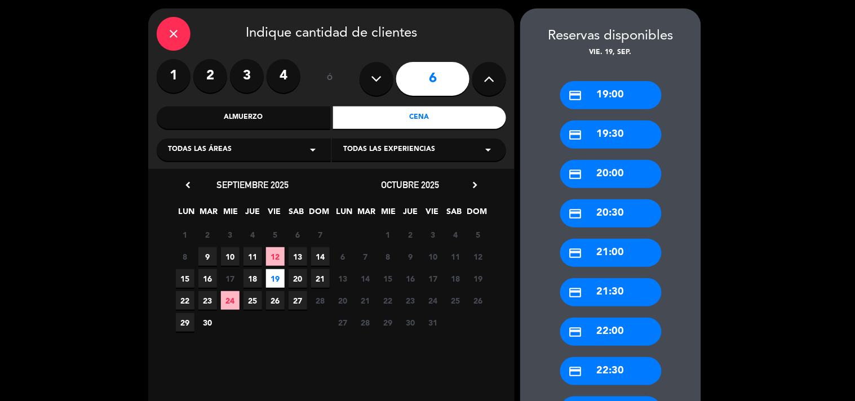
click at [593, 293] on div "credit_card 21:30" at bounding box center [610, 293] width 101 height 28
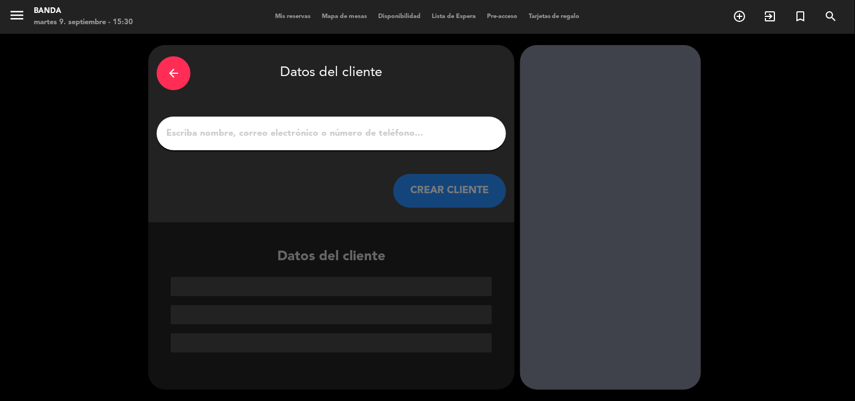
scroll to position [0, 0]
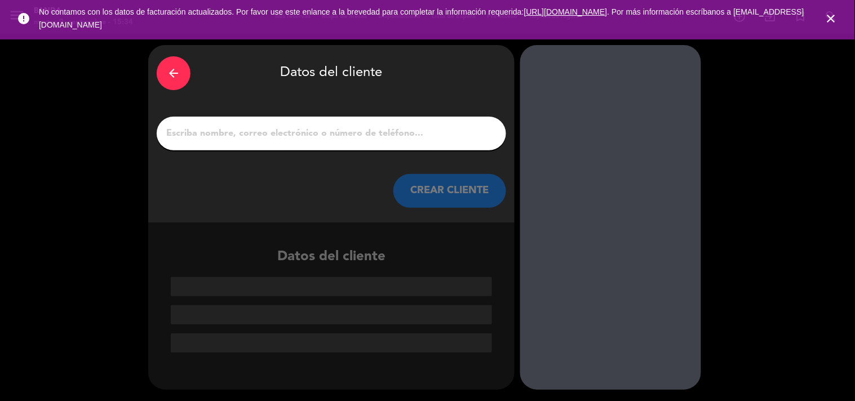
click at [832, 20] on icon "close" at bounding box center [832, 19] width 14 height 14
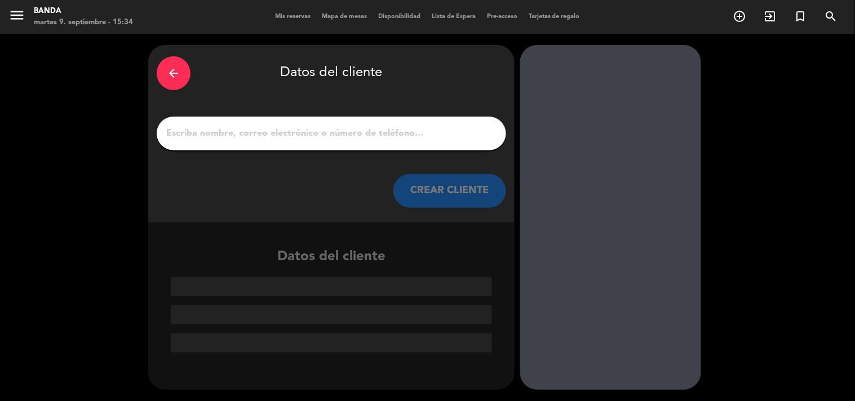
click at [291, 16] on span "Mis reservas" at bounding box center [293, 17] width 47 height 6
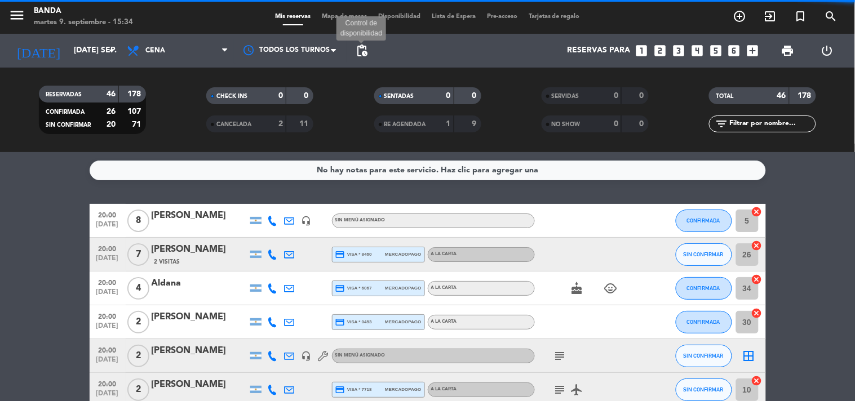
click at [361, 52] on span "pending_actions" at bounding box center [362, 51] width 14 height 14
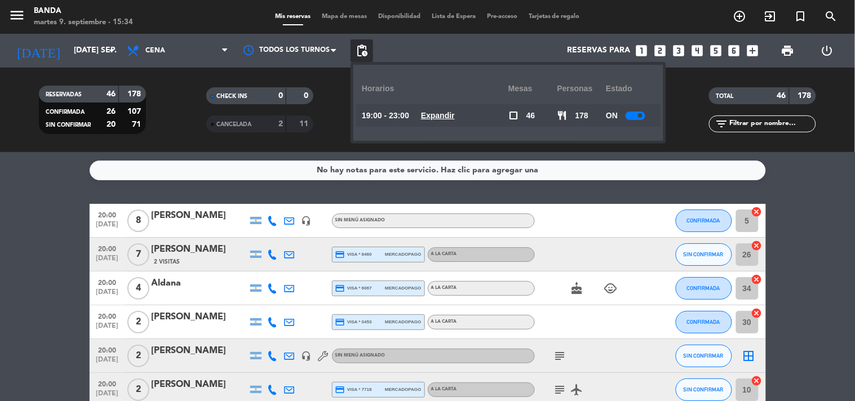
click at [444, 118] on u "Expandir" at bounding box center [438, 115] width 34 height 9
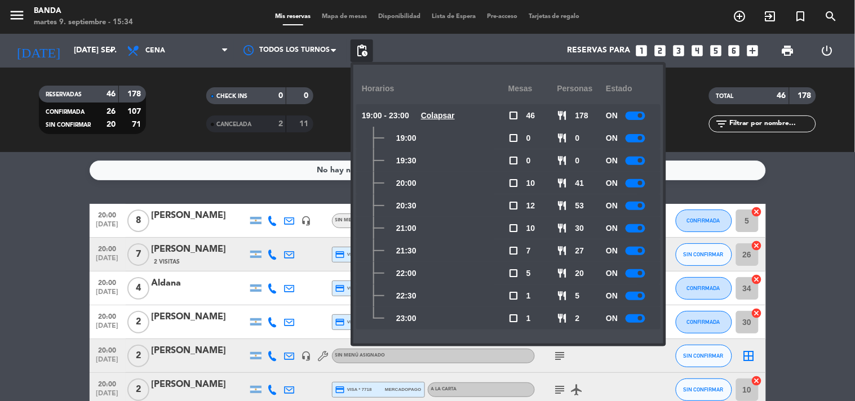
click at [630, 179] on div at bounding box center [636, 183] width 20 height 8
click at [635, 205] on div at bounding box center [636, 206] width 20 height 8
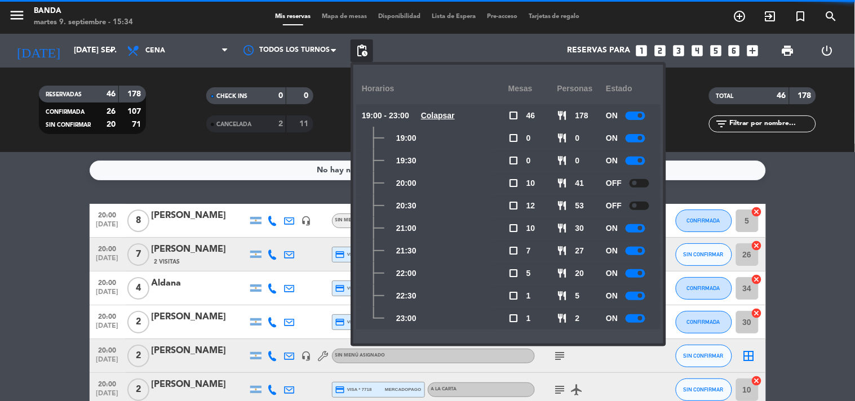
click at [635, 230] on div at bounding box center [636, 228] width 20 height 8
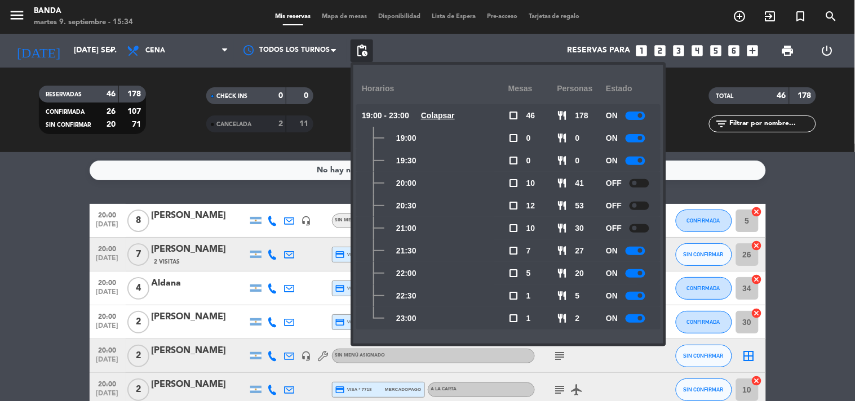
click at [635, 247] on div at bounding box center [636, 251] width 20 height 8
click at [792, 173] on service-notes "No hay notas para este servicio. Haz clic para agregar una" at bounding box center [427, 171] width 855 height 20
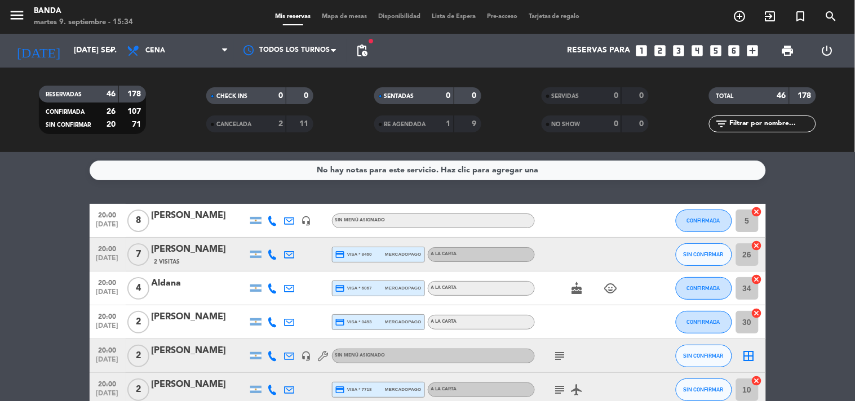
click at [792, 173] on service-notes "No hay notas para este servicio. Haz clic para agregar una" at bounding box center [427, 171] width 855 height 20
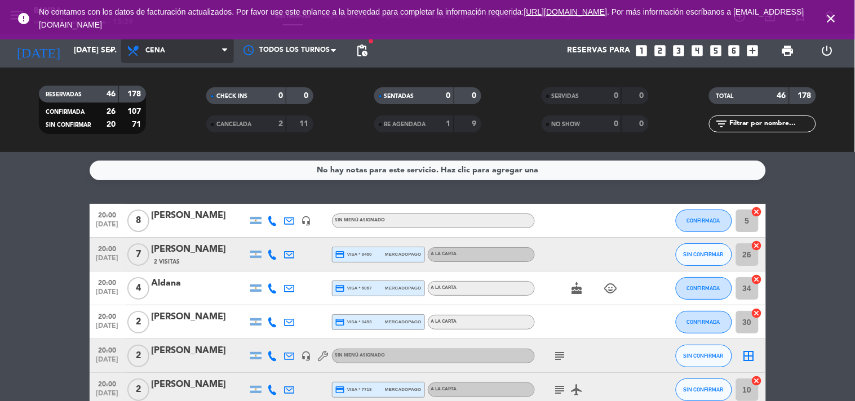
click at [162, 58] on span "Cena" at bounding box center [177, 50] width 113 height 25
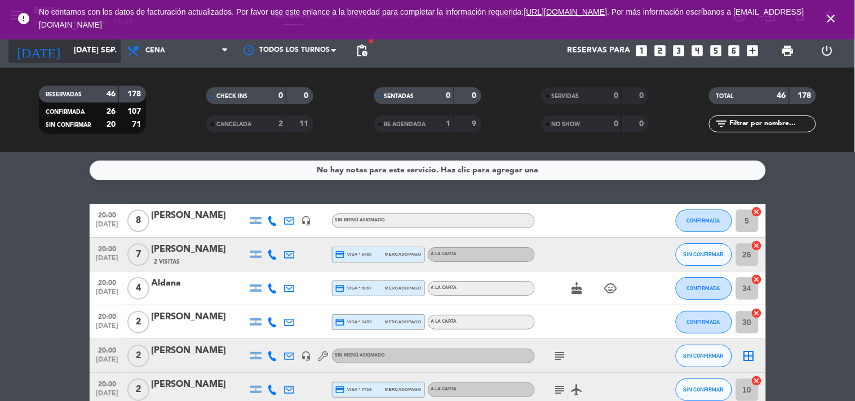
click at [78, 50] on input "[DATE] sep." at bounding box center [121, 51] width 107 height 20
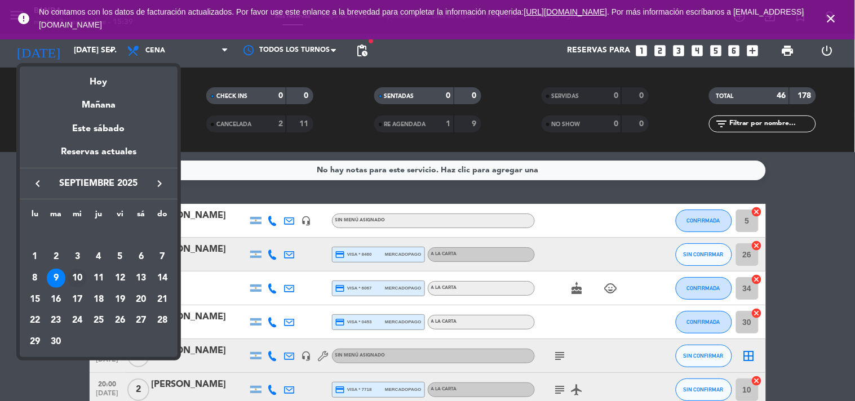
click at [86, 276] on div "10" at bounding box center [77, 278] width 19 height 19
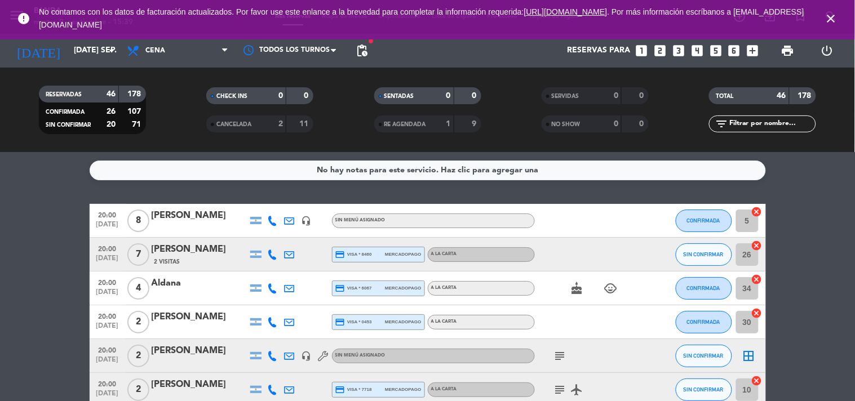
type input "mié. [DATE]"
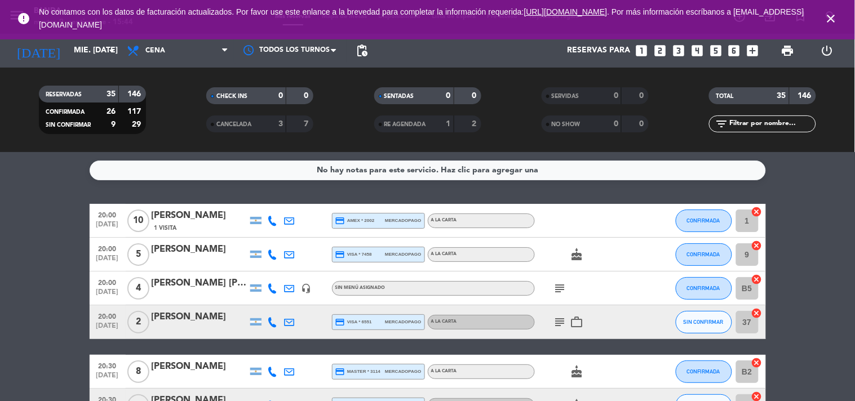
click at [662, 52] on icon "looks_two" at bounding box center [660, 50] width 15 height 15
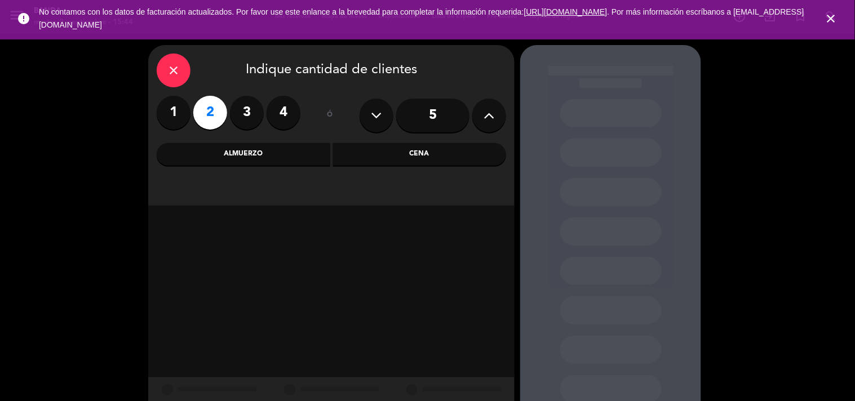
click at [832, 21] on icon "close" at bounding box center [832, 19] width 14 height 14
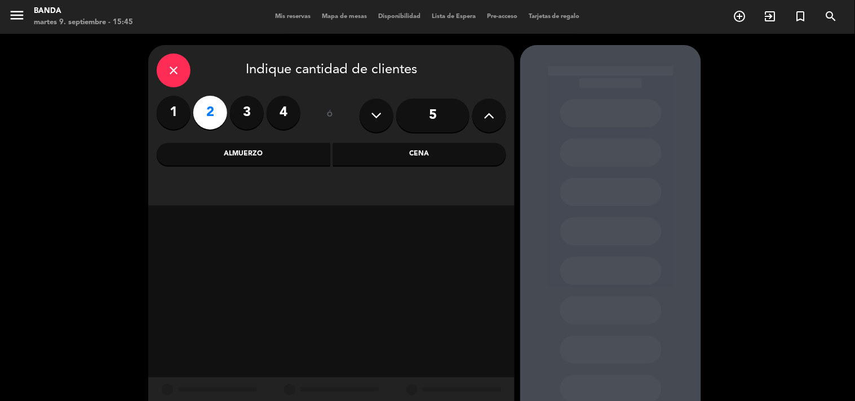
click at [178, 78] on div "close" at bounding box center [174, 71] width 34 height 34
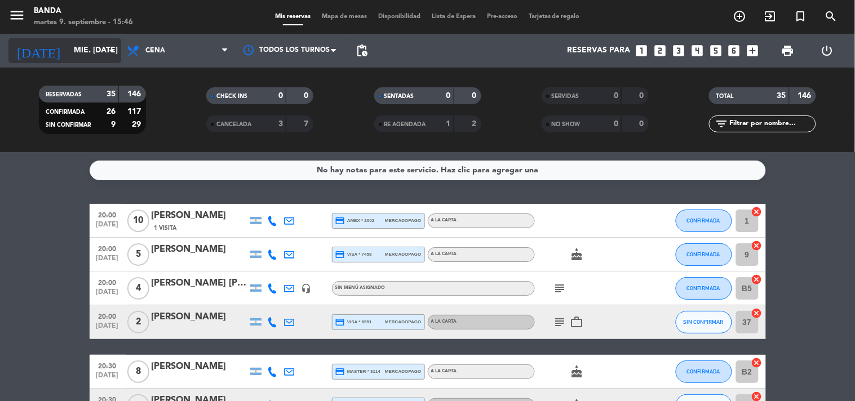
click at [82, 47] on input "mié. [DATE]" at bounding box center [121, 51] width 107 height 20
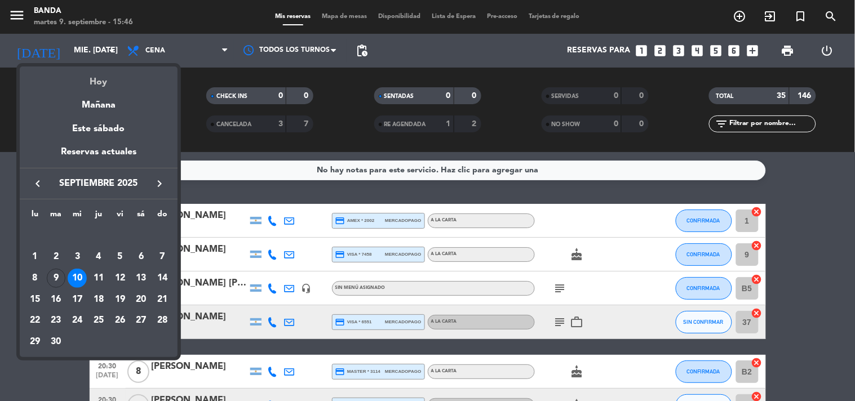
click at [101, 82] on div "Hoy" at bounding box center [99, 78] width 158 height 23
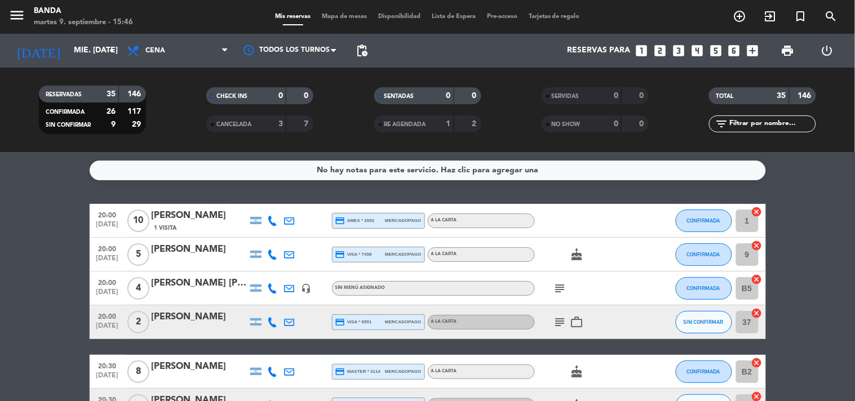
type input "[DATE] sep."
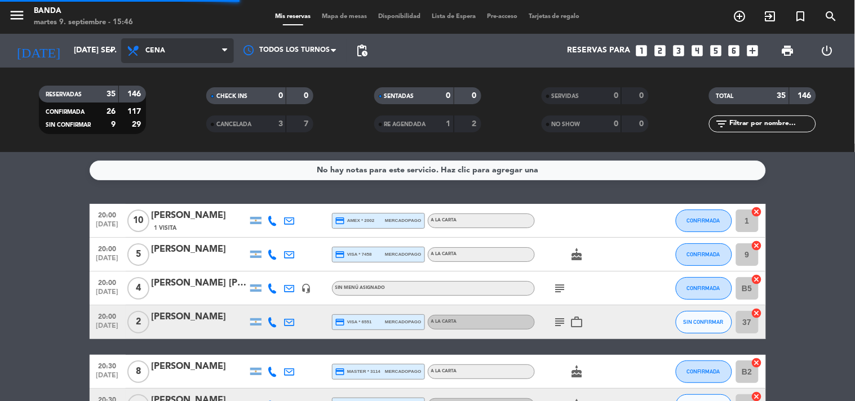
click at [155, 54] on span "Cena" at bounding box center [155, 51] width 20 height 8
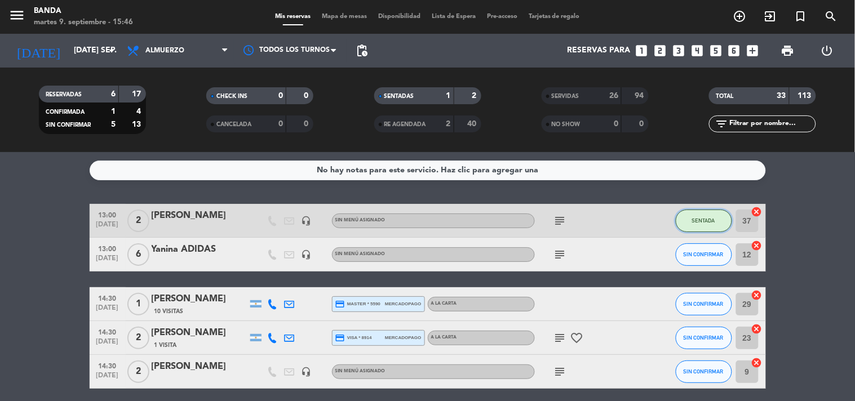
click at [719, 227] on button "SENTADA" at bounding box center [704, 221] width 56 height 23
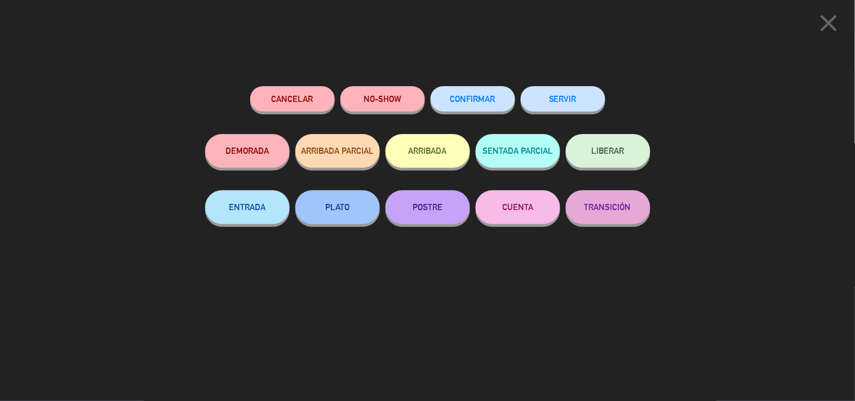
click at [559, 110] on button "SERVIR" at bounding box center [563, 98] width 85 height 25
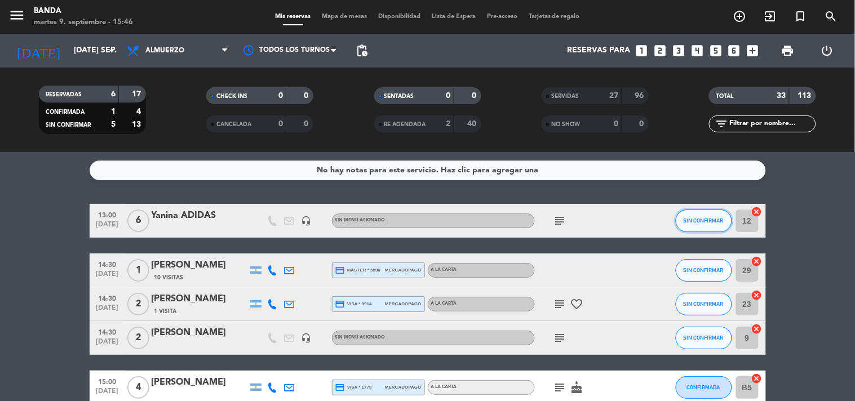
click at [702, 218] on span "SIN CONFIRMAR" at bounding box center [704, 221] width 40 height 6
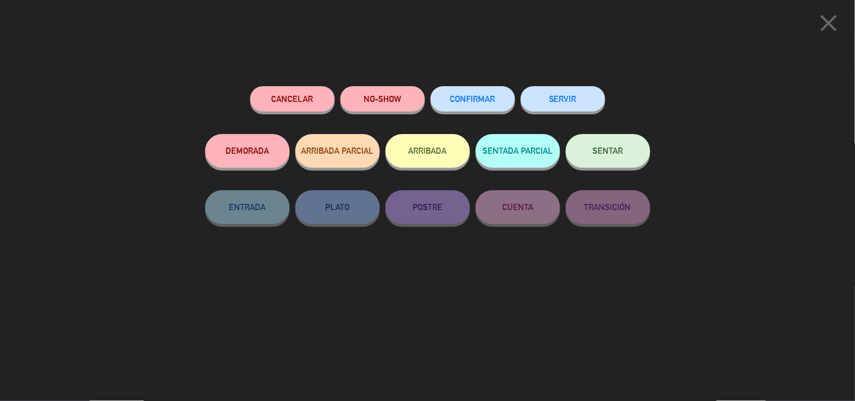
click at [387, 99] on button "NO-SHOW" at bounding box center [383, 98] width 85 height 25
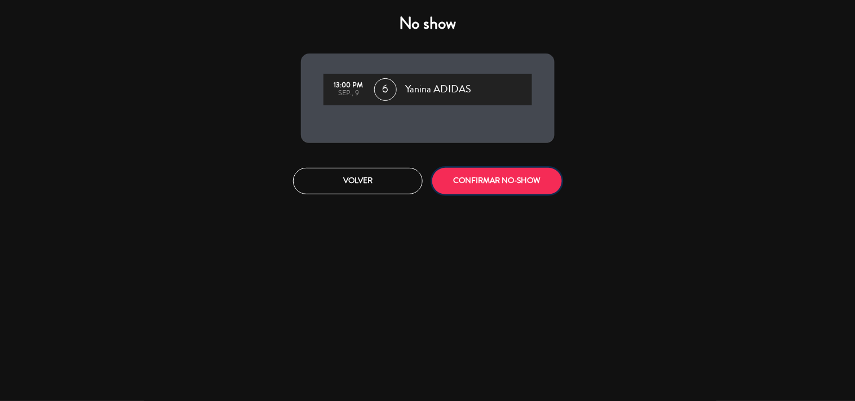
click at [506, 179] on button "CONFIRMAR NO-SHOW" at bounding box center [497, 181] width 130 height 26
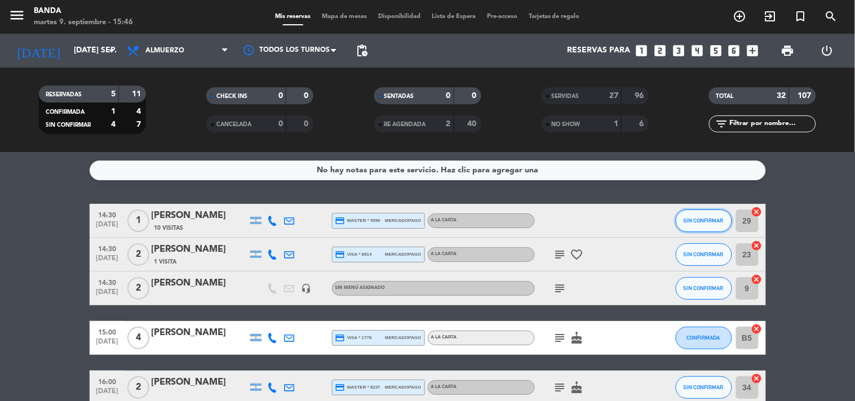
click at [683, 227] on button "SIN CONFIRMAR" at bounding box center [704, 221] width 56 height 23
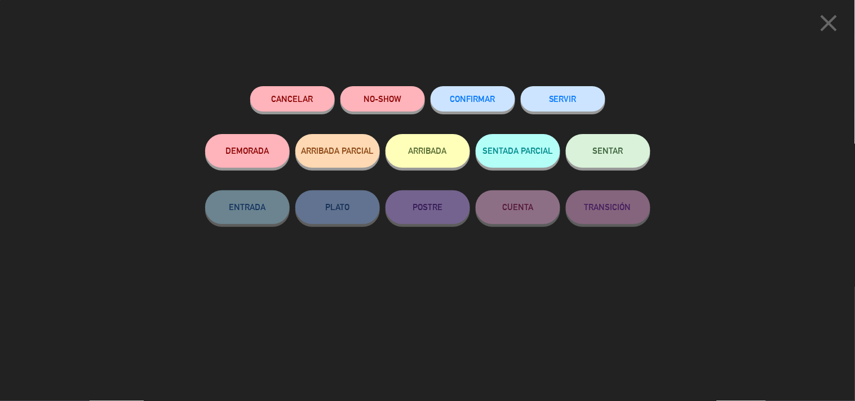
click at [584, 107] on button "SERVIR" at bounding box center [563, 98] width 85 height 25
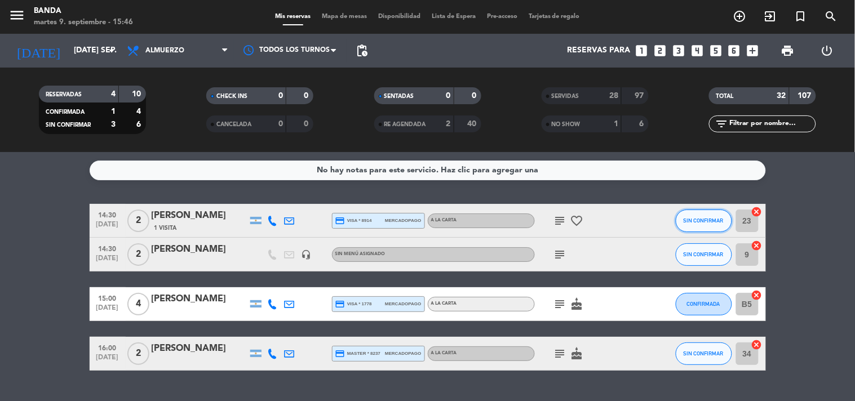
click at [692, 227] on button "SIN CONFIRMAR" at bounding box center [704, 221] width 56 height 23
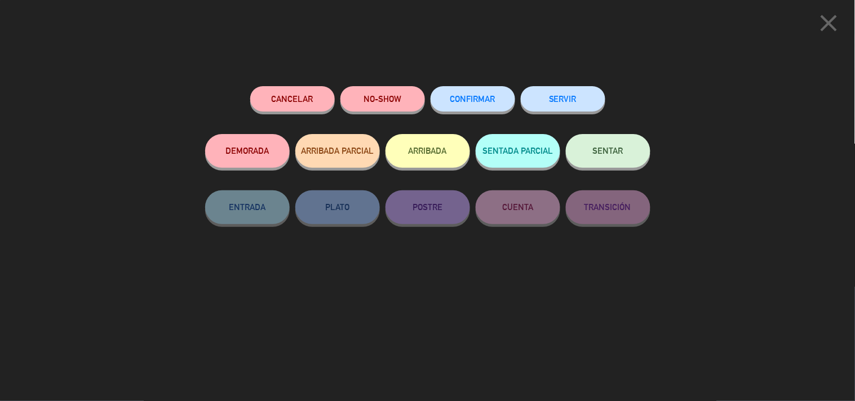
click at [582, 100] on button "SERVIR" at bounding box center [563, 98] width 85 height 25
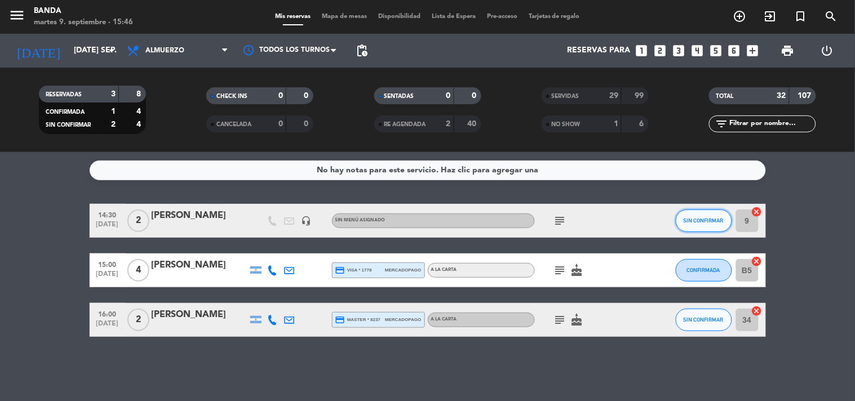
click at [706, 220] on span "SIN CONFIRMAR" at bounding box center [704, 221] width 40 height 6
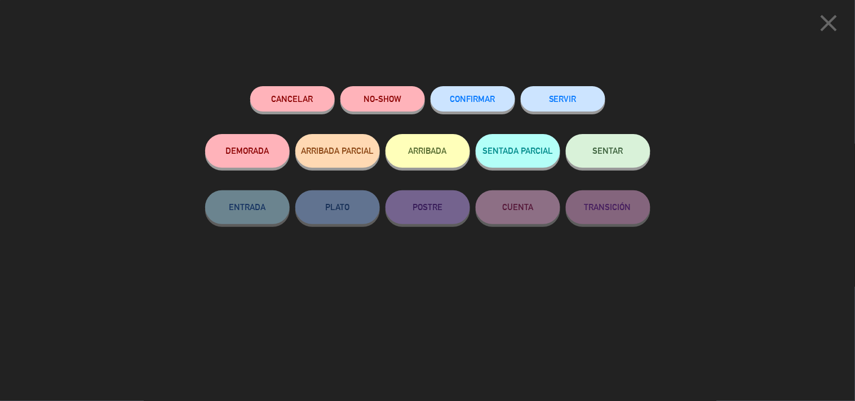
click at [560, 95] on button "SERVIR" at bounding box center [563, 98] width 85 height 25
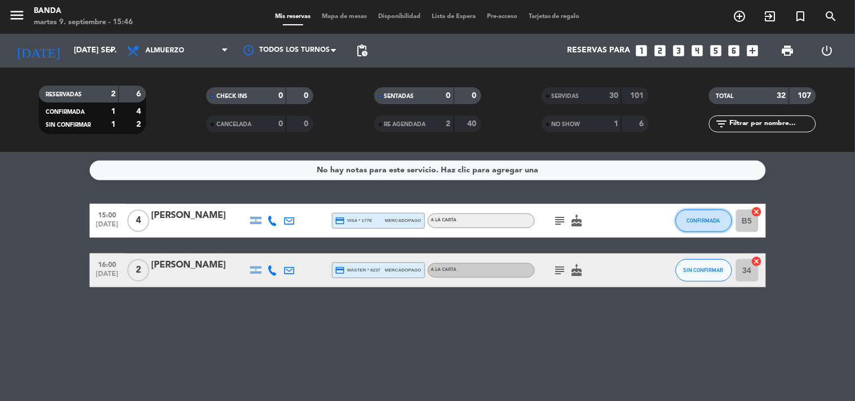
click at [694, 224] on button "CONFIRMADA" at bounding box center [704, 221] width 56 height 23
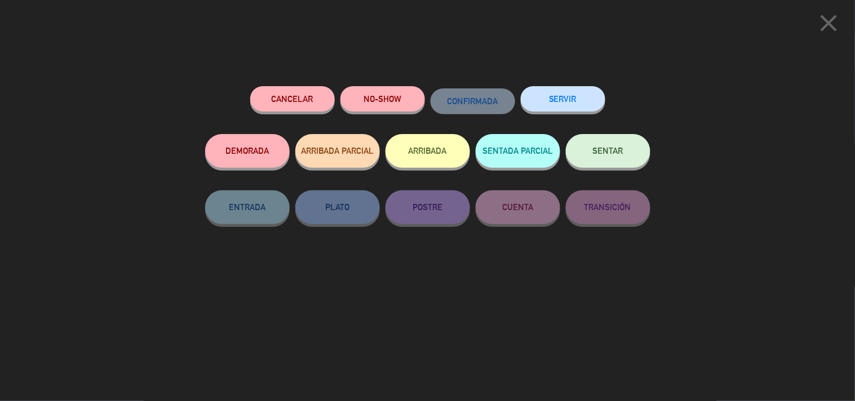
click at [578, 96] on button "SERVIR" at bounding box center [563, 98] width 85 height 25
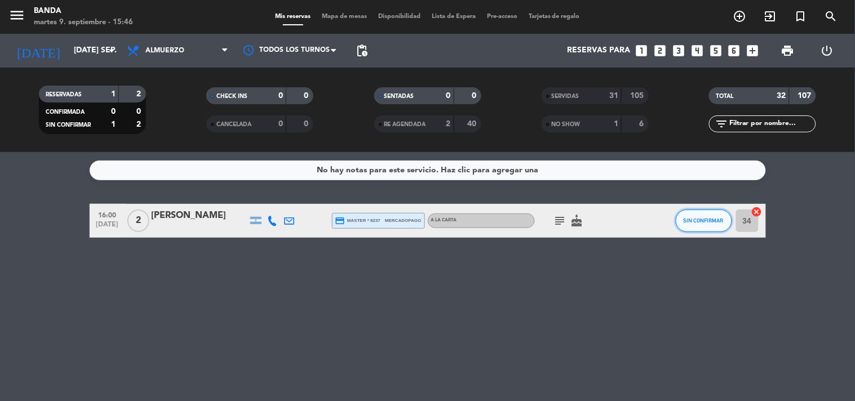
click at [709, 222] on span "SIN CONFIRMAR" at bounding box center [704, 221] width 40 height 6
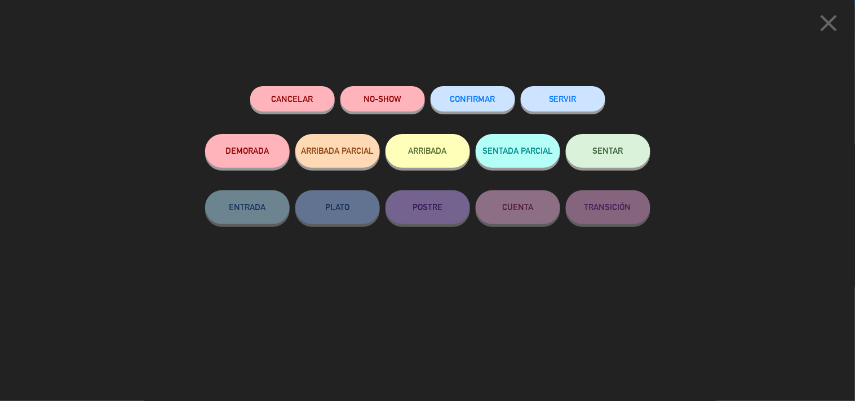
click at [581, 105] on button "SERVIR" at bounding box center [563, 98] width 85 height 25
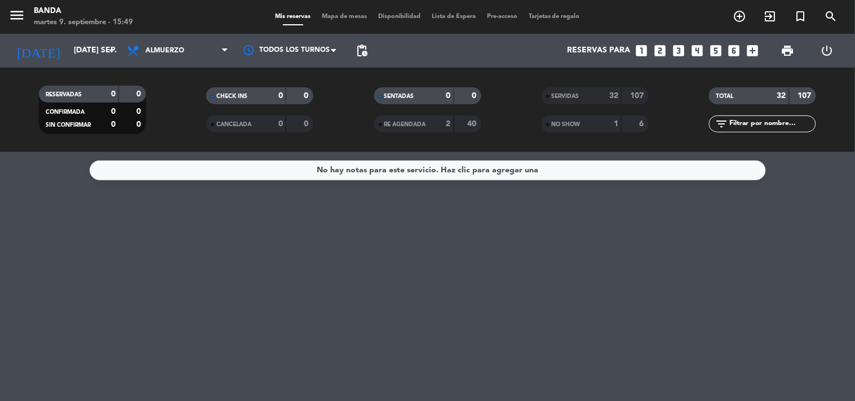
click at [736, 46] on icon "looks_6" at bounding box center [734, 50] width 15 height 15
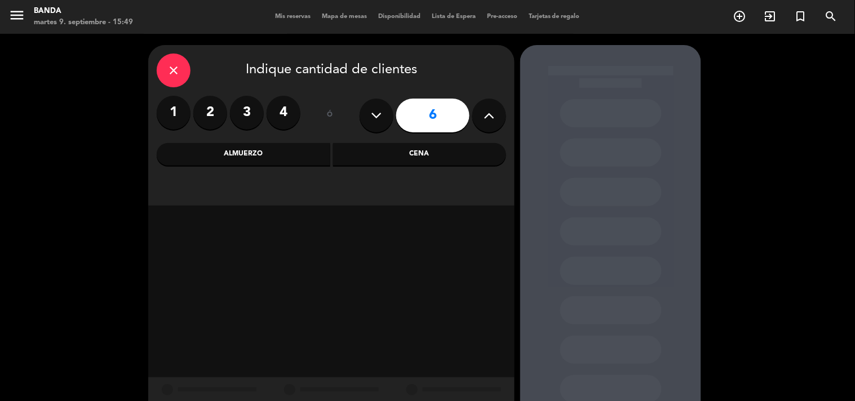
click at [324, 158] on div "Almuerzo" at bounding box center [244, 154] width 174 height 23
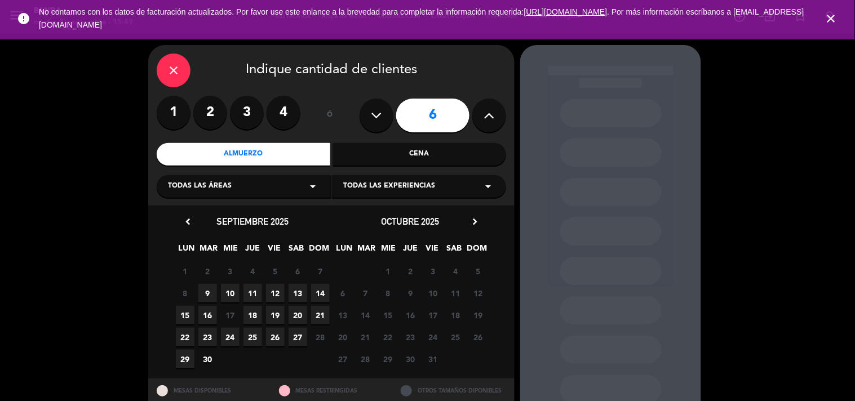
click at [427, 158] on div "Cena" at bounding box center [420, 154] width 174 height 23
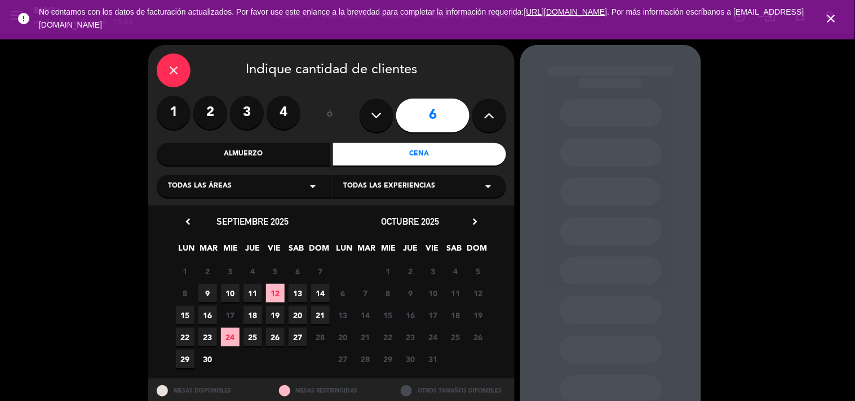
click at [286, 316] on div "15 16 17 Cerrado 18 19 20 21" at bounding box center [253, 315] width 158 height 22
click at [282, 316] on span "19" at bounding box center [275, 315] width 19 height 19
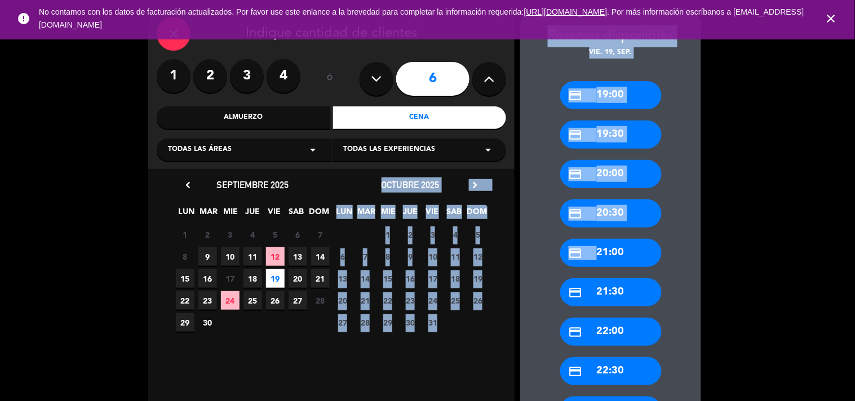
drag, startPoint x: 282, startPoint y: 316, endPoint x: 544, endPoint y: 232, distance: 274.8
click at [544, 232] on div "close Indique cantidad de clientes 1 2 3 4 ó 6 Almuerzo Cena Todas las áreas ar…" at bounding box center [427, 246] width 855 height 499
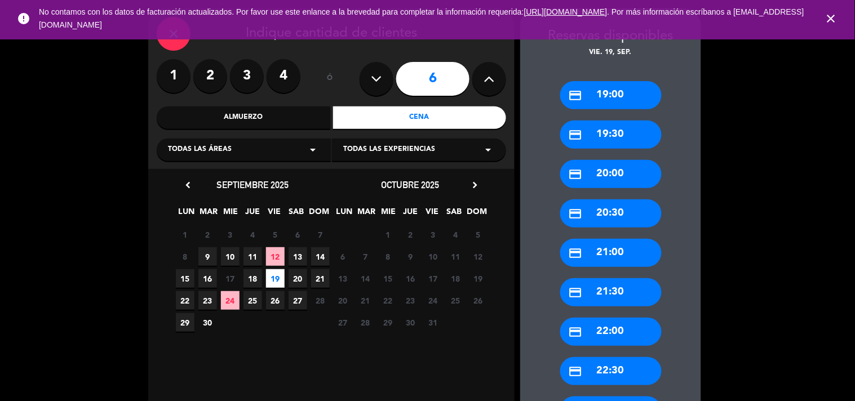
click at [600, 299] on div "credit_card 21:30" at bounding box center [610, 293] width 101 height 28
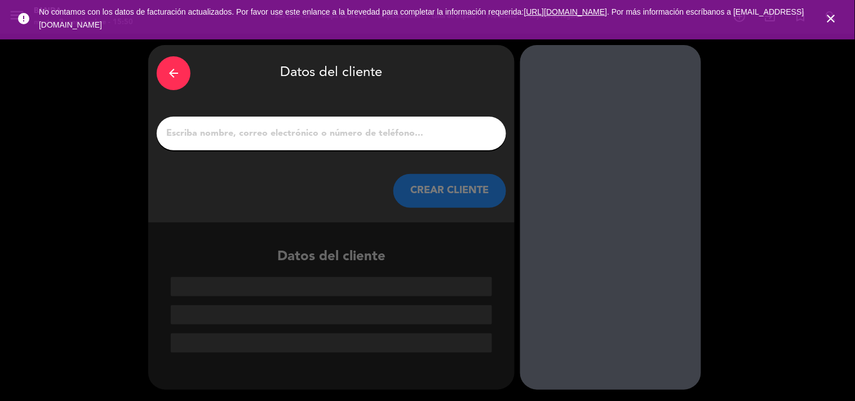
click at [318, 140] on input "1" at bounding box center [331, 134] width 333 height 16
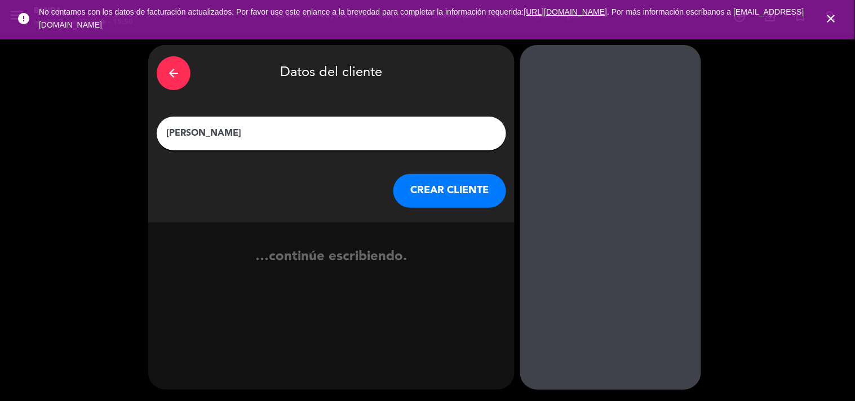
type input "[PERSON_NAME]"
click at [397, 182] on button "CREAR CLIENTE" at bounding box center [450, 191] width 113 height 34
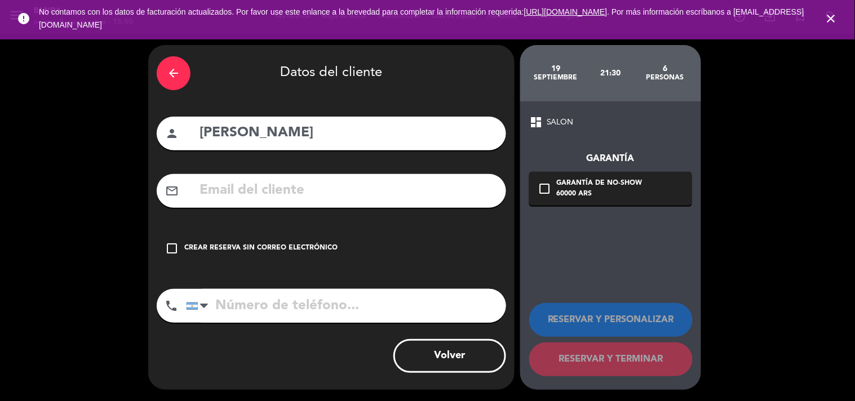
click at [397, 182] on input "text" at bounding box center [347, 190] width 299 height 23
paste input "[EMAIL_ADDRESS][DOMAIN_NAME]"
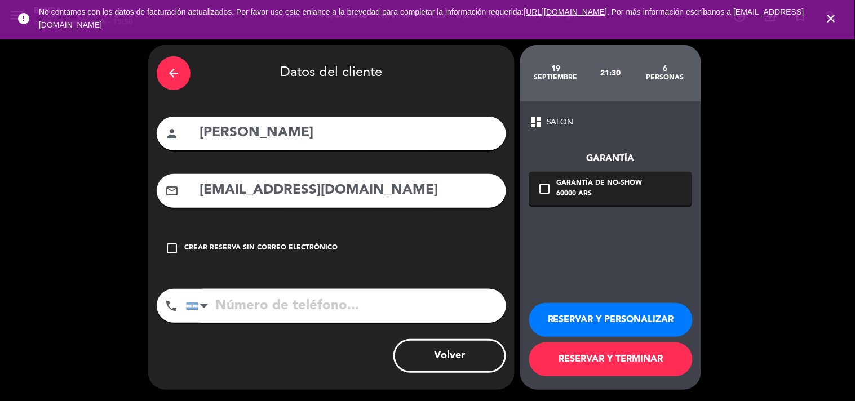
type input "[EMAIL_ADDRESS][DOMAIN_NAME]"
click at [322, 135] on input "[PERSON_NAME]" at bounding box center [347, 133] width 299 height 23
type input "[PERSON_NAME]"
click at [282, 306] on input "tel" at bounding box center [346, 306] width 320 height 34
paste input "[PHONE_NUMBER]"
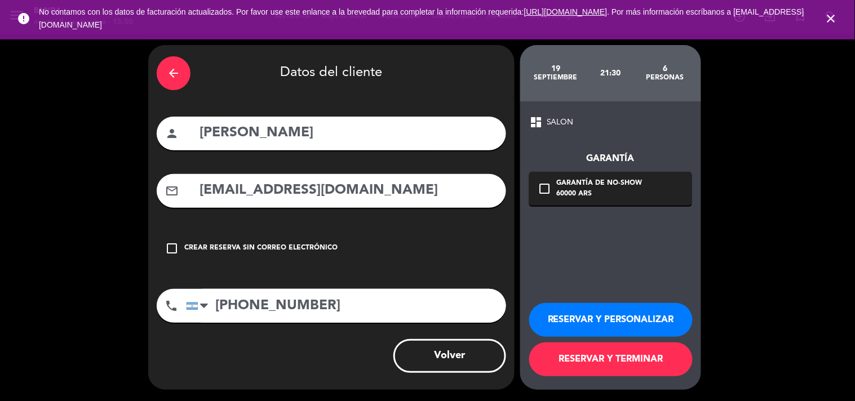
type input "[PHONE_NUMBER]"
click at [591, 313] on button "RESERVAR Y PERSONALIZAR" at bounding box center [611, 320] width 164 height 34
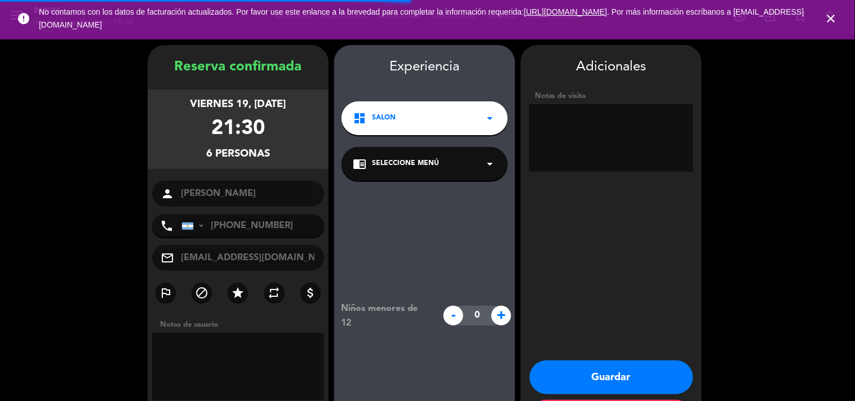
scroll to position [45, 0]
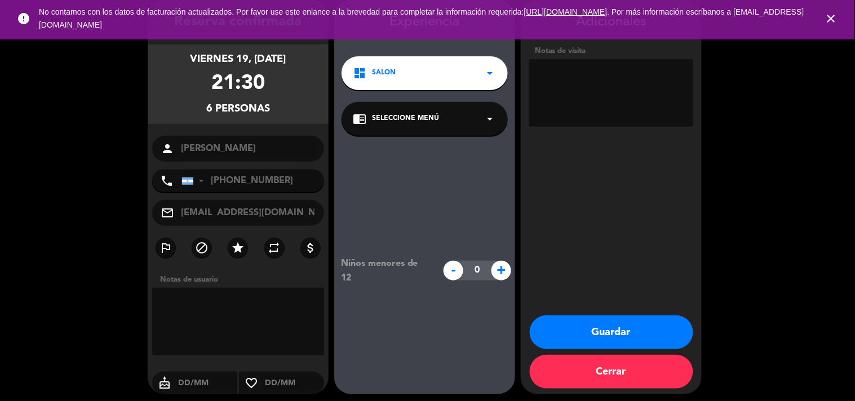
click at [560, 83] on textarea at bounding box center [611, 93] width 164 height 68
click at [581, 76] on textarea at bounding box center [611, 93] width 164 height 68
click at [587, 76] on textarea at bounding box center [611, 93] width 164 height 68
type textarea "CUMPLE!!"
click at [572, 324] on button "Guardar" at bounding box center [612, 333] width 164 height 34
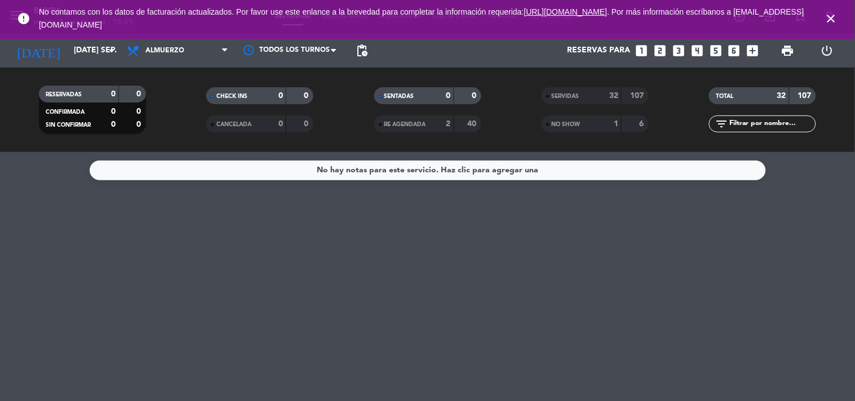
click at [832, 20] on icon "close" at bounding box center [832, 19] width 14 height 14
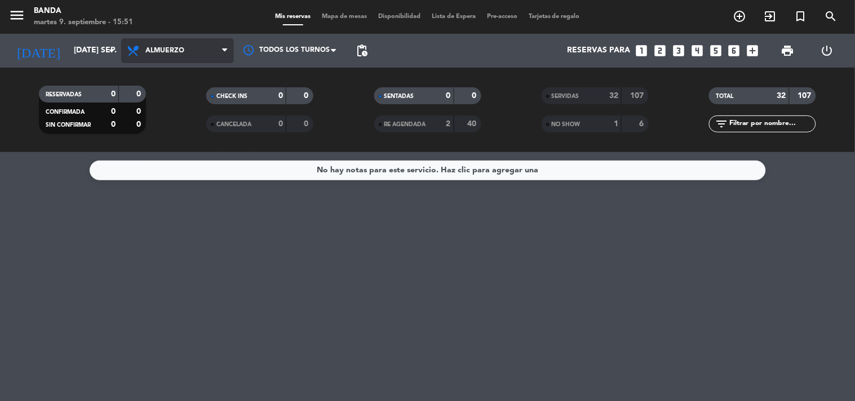
click at [170, 54] on span "Almuerzo" at bounding box center [164, 51] width 39 height 8
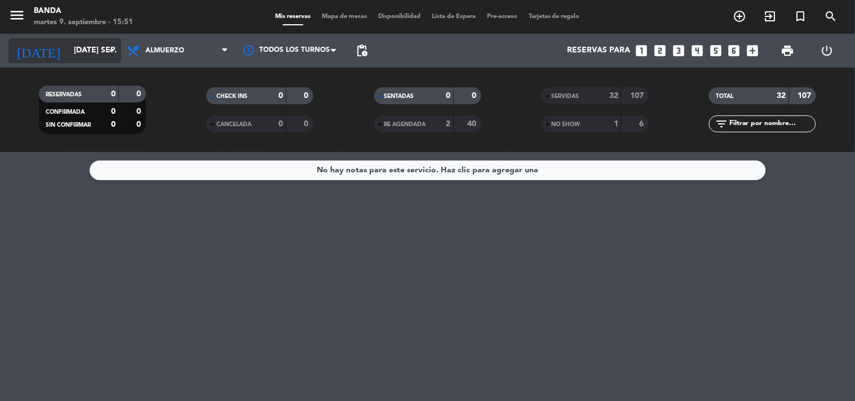
click at [96, 48] on input "[DATE] sep." at bounding box center [121, 51] width 107 height 20
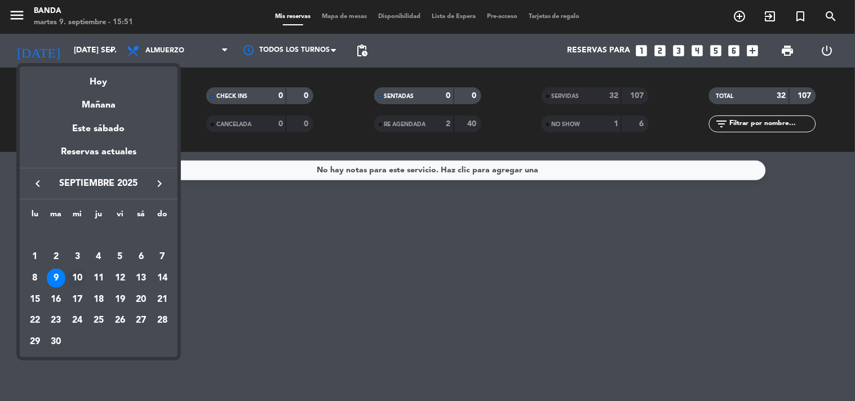
click at [81, 279] on div "10" at bounding box center [77, 278] width 19 height 19
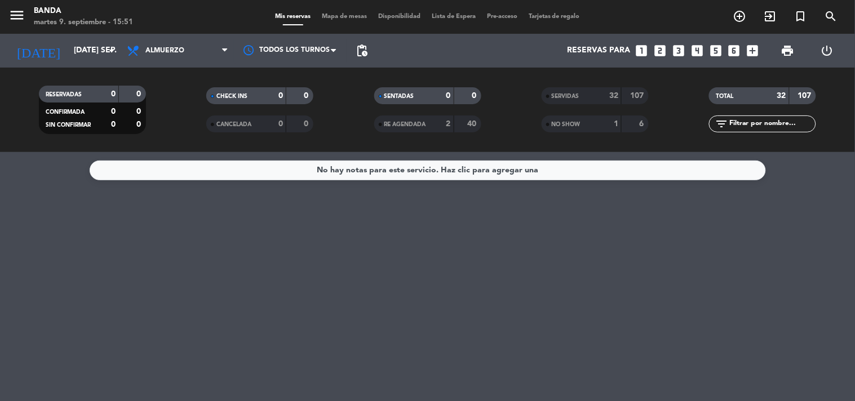
type input "mié. [DATE]"
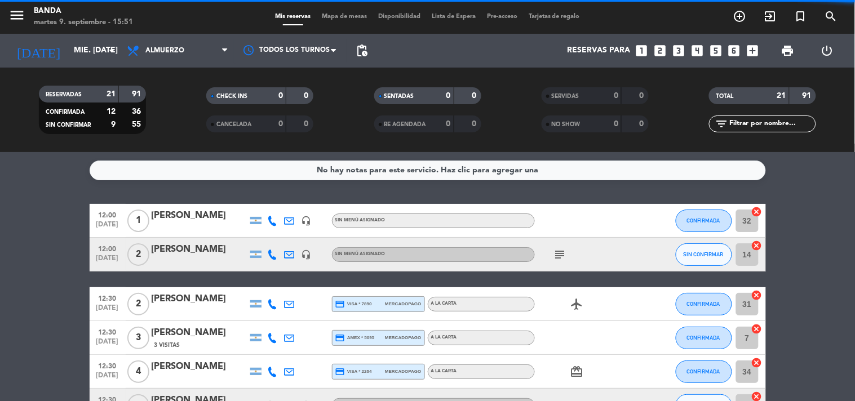
click at [170, 60] on span "Almuerzo" at bounding box center [177, 50] width 113 height 25
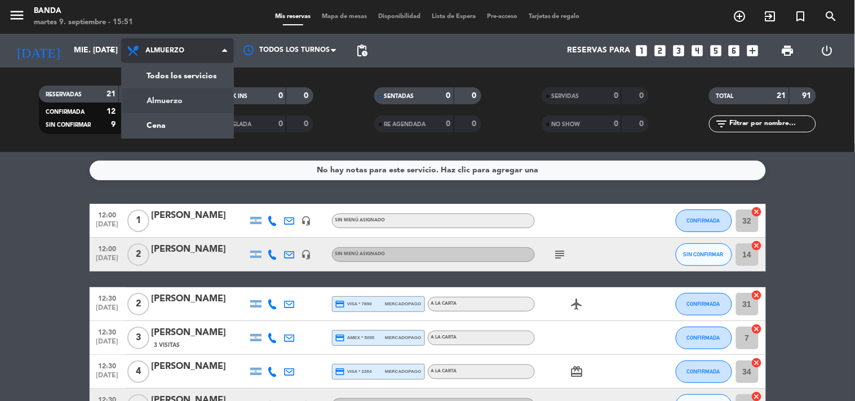
click at [176, 109] on div "menu Banda martes 9. septiembre - 15:51 Mis reservas Mapa de mesas Disponibilid…" at bounding box center [427, 76] width 855 height 152
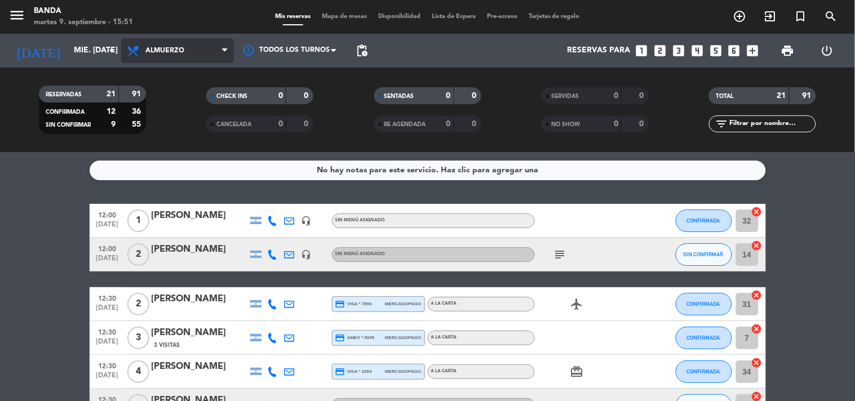
click at [179, 59] on span "Almuerzo" at bounding box center [177, 50] width 113 height 25
click at [182, 132] on div "menu Banda [DATE] 9. septiembre - 15:51 Mis reservas Mapa de mesas Disponibilid…" at bounding box center [427, 76] width 855 height 152
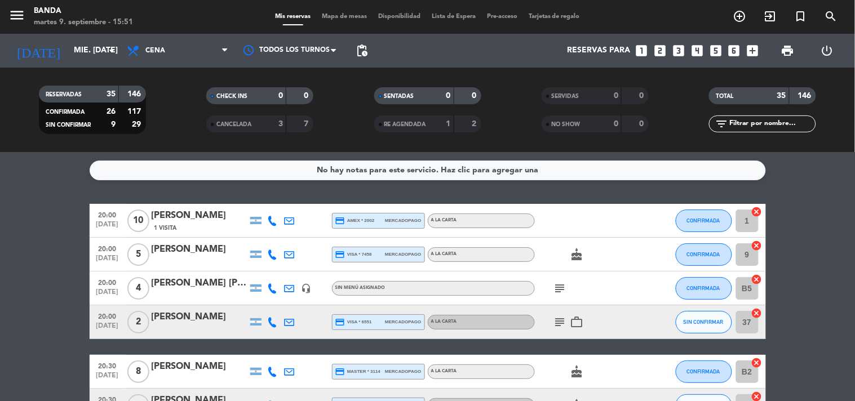
click at [197, 217] on div "[PERSON_NAME]" at bounding box center [200, 216] width 96 height 15
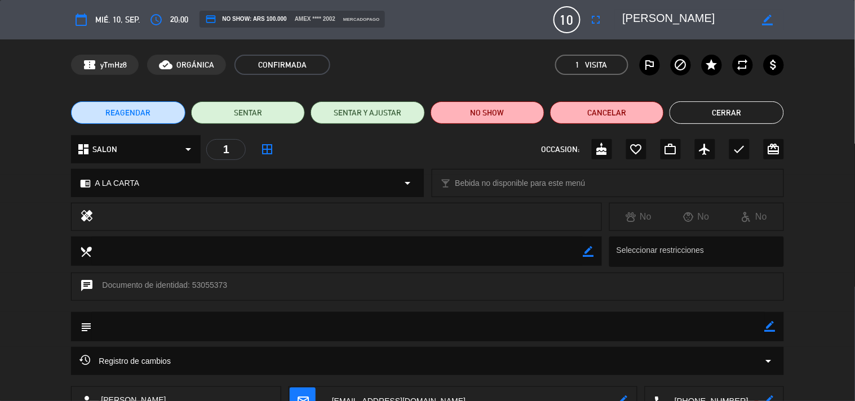
click at [137, 108] on span "REAGENDAR" at bounding box center [128, 113] width 45 height 12
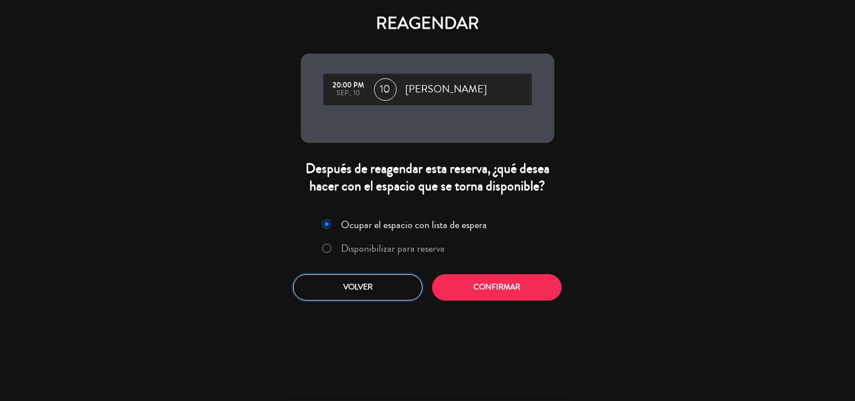
click at [343, 285] on button "Volver" at bounding box center [358, 288] width 130 height 26
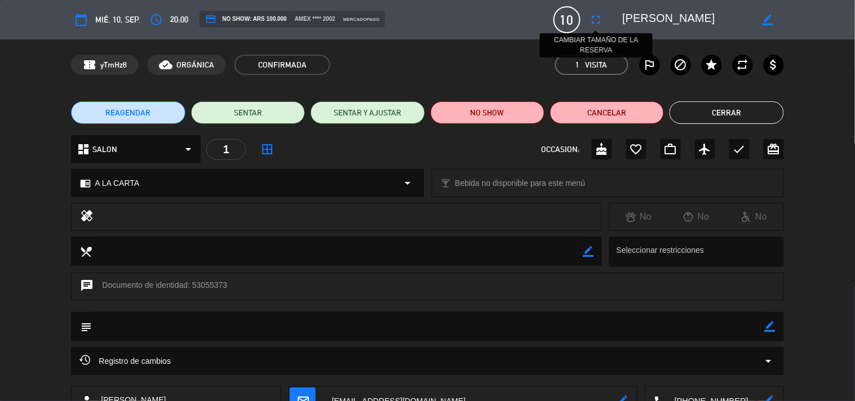
click at [594, 23] on icon "fullscreen" at bounding box center [597, 20] width 14 height 14
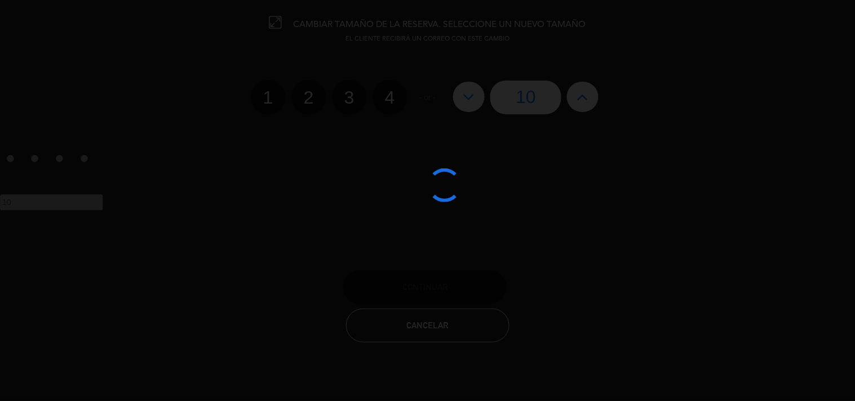
click at [588, 92] on div at bounding box center [427, 200] width 855 height 401
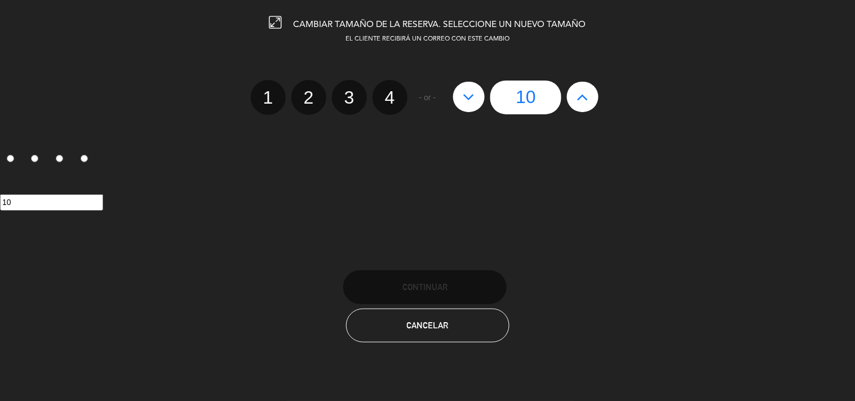
click at [588, 92] on icon at bounding box center [583, 97] width 12 height 18
type input "11"
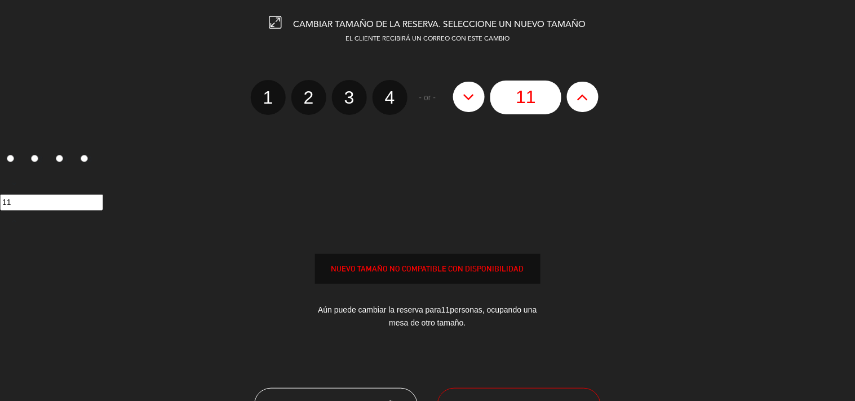
click at [588, 92] on icon at bounding box center [583, 97] width 12 height 18
type input "12"
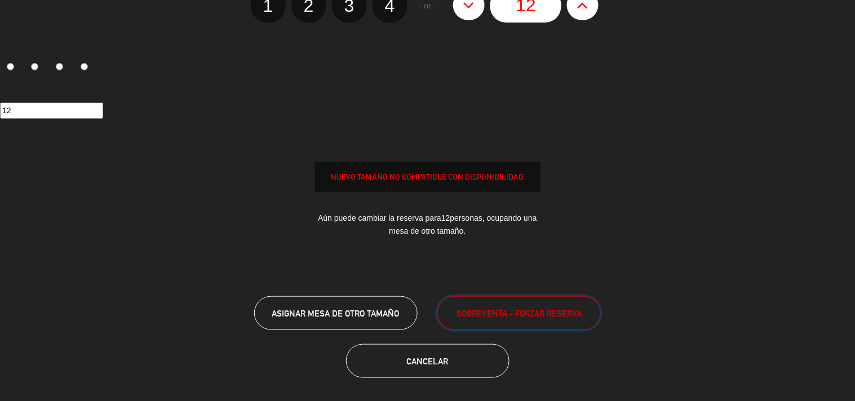
click at [482, 303] on button "SOBREVENTA - FORZAR RESERVA" at bounding box center [520, 314] width 164 height 34
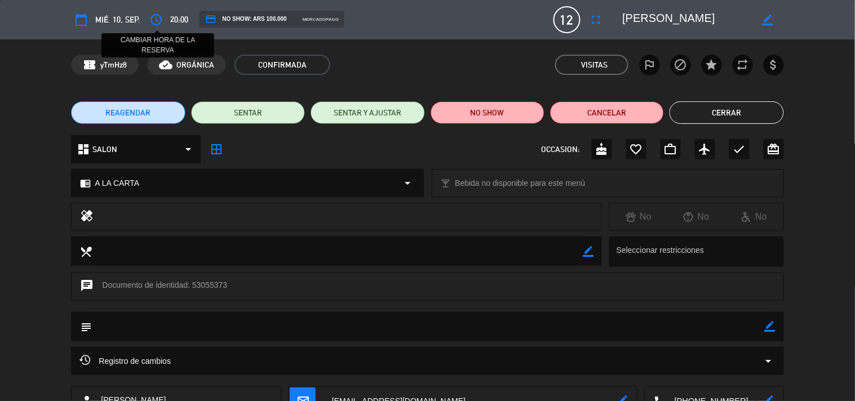
click at [159, 27] on button "access_time" at bounding box center [156, 20] width 20 height 20
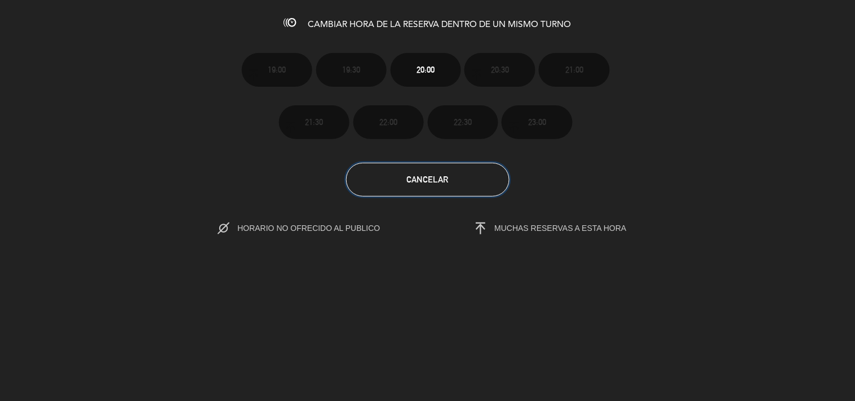
click at [371, 188] on button "Cancelar" at bounding box center [428, 180] width 164 height 34
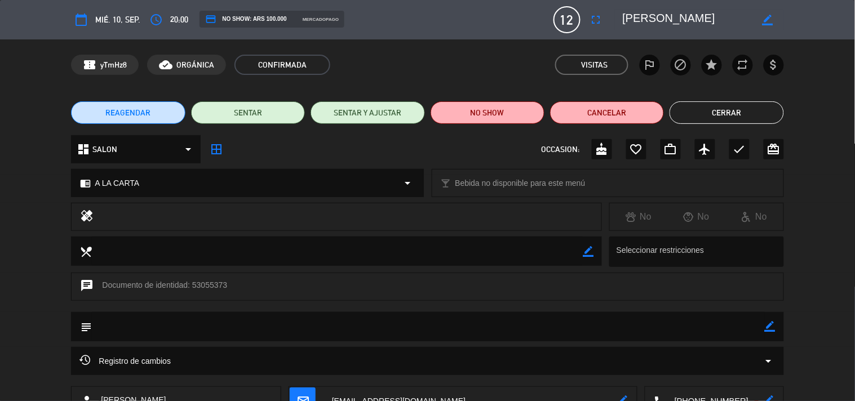
click at [145, 114] on span "REAGENDAR" at bounding box center [128, 113] width 45 height 12
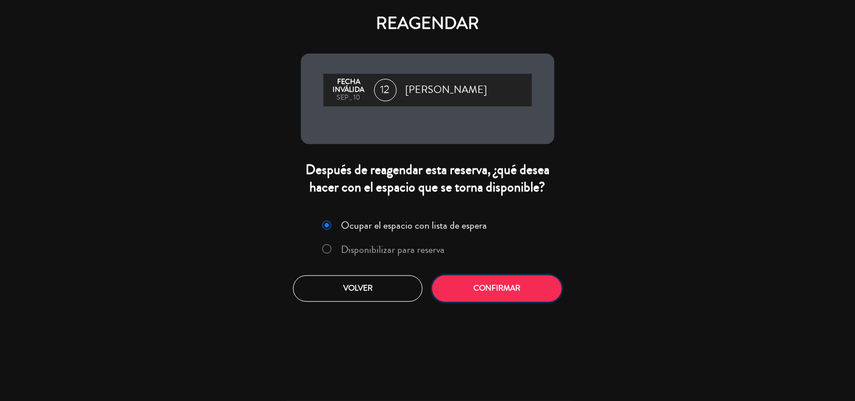
click at [465, 286] on button "Confirmar" at bounding box center [497, 289] width 130 height 26
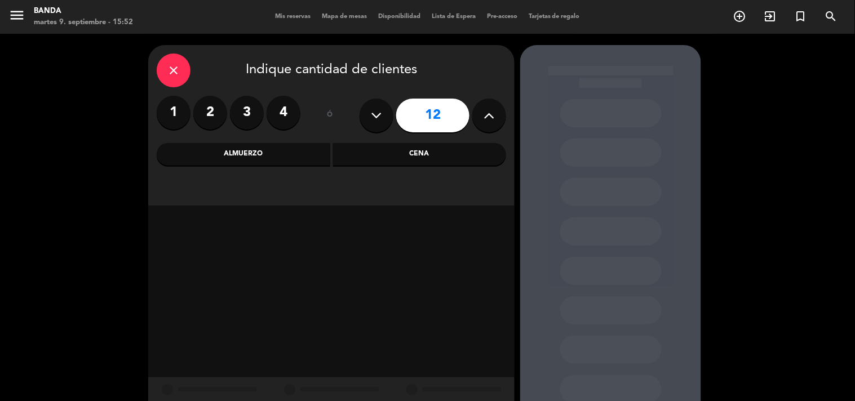
click at [371, 157] on div "Cena" at bounding box center [420, 154] width 174 height 23
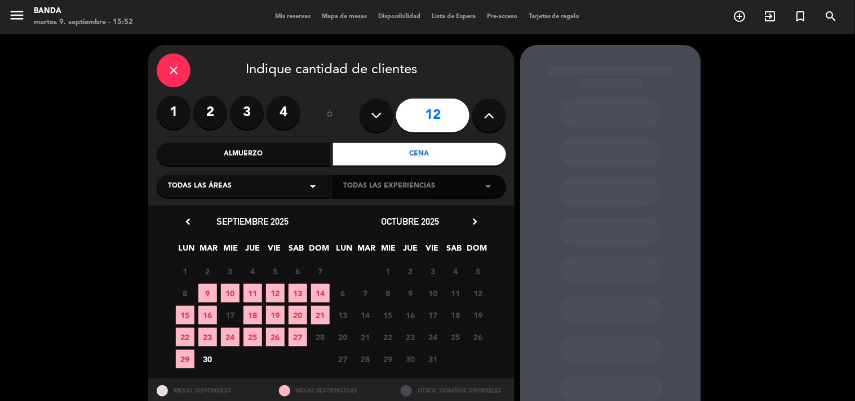
click at [228, 294] on span "10" at bounding box center [230, 293] width 19 height 19
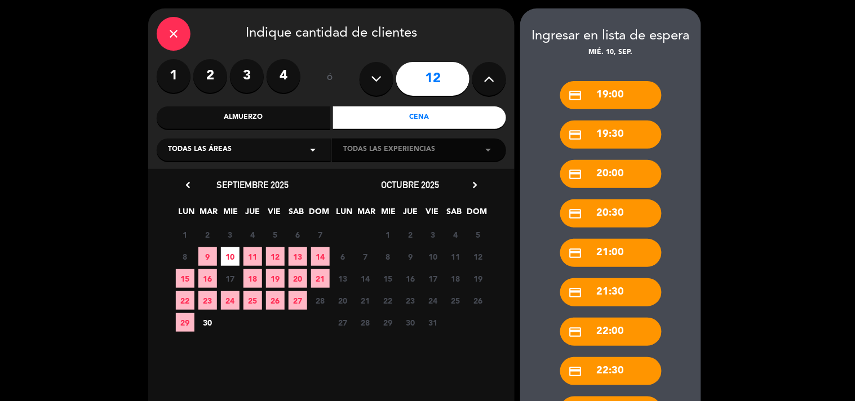
scroll to position [131, 0]
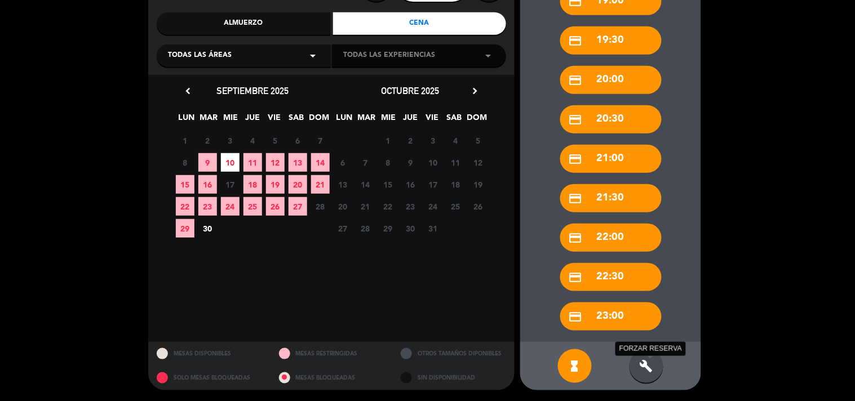
click at [647, 368] on icon "build" at bounding box center [647, 367] width 14 height 14
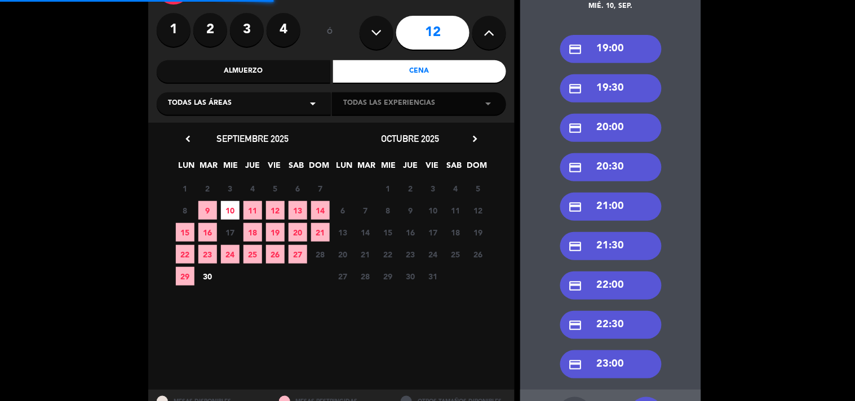
scroll to position [82, 0]
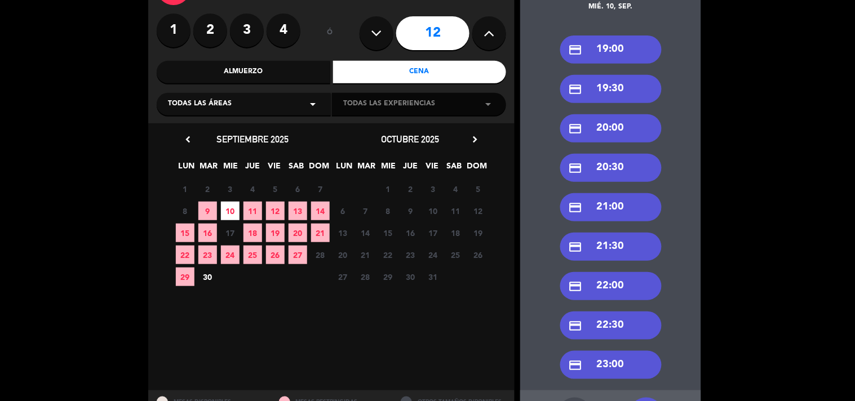
click at [604, 92] on div "credit_card 19:30" at bounding box center [610, 89] width 101 height 28
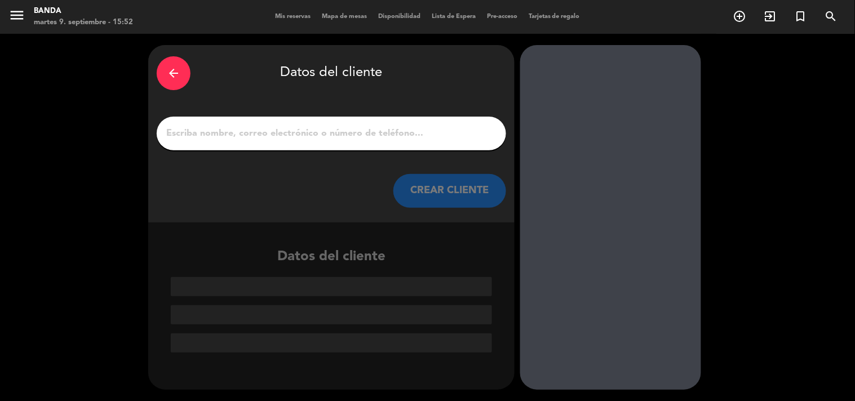
click at [314, 145] on div at bounding box center [332, 134] width 350 height 34
paste input "[PERSON_NAME]"
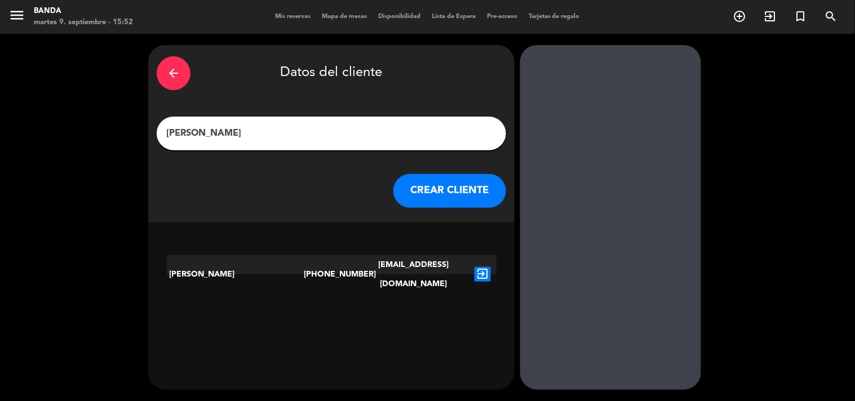
type input "[PERSON_NAME]"
click at [475, 185] on button "CREAR CLIENTE" at bounding box center [450, 191] width 113 height 34
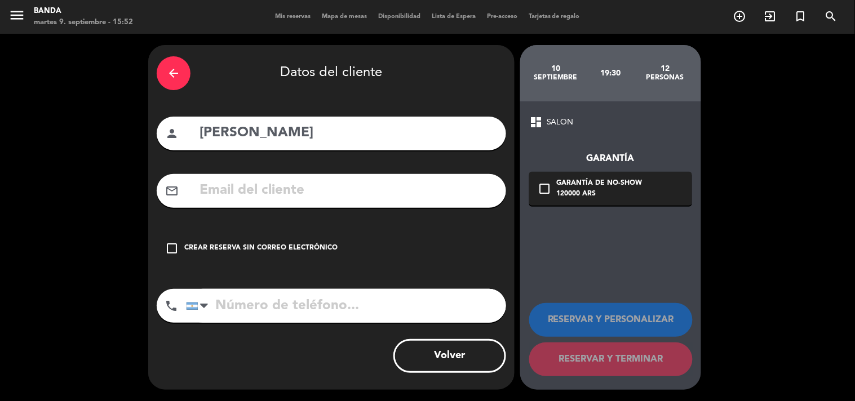
click at [231, 251] on div "Crear reserva sin correo electrónico" at bounding box center [260, 248] width 153 height 11
click at [182, 94] on div "arrow_back Datos del cliente person [PERSON_NAME] mail_outline check_box_outlin…" at bounding box center [331, 217] width 366 height 345
click at [169, 82] on div "arrow_back" at bounding box center [174, 73] width 34 height 34
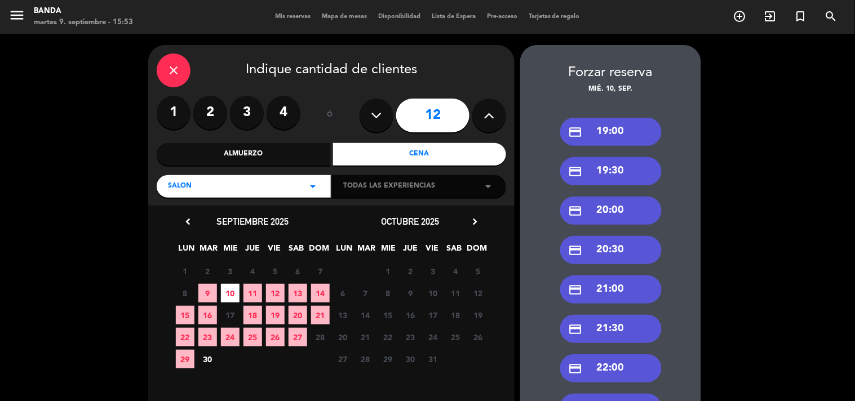
click at [172, 82] on div "close" at bounding box center [174, 71] width 34 height 34
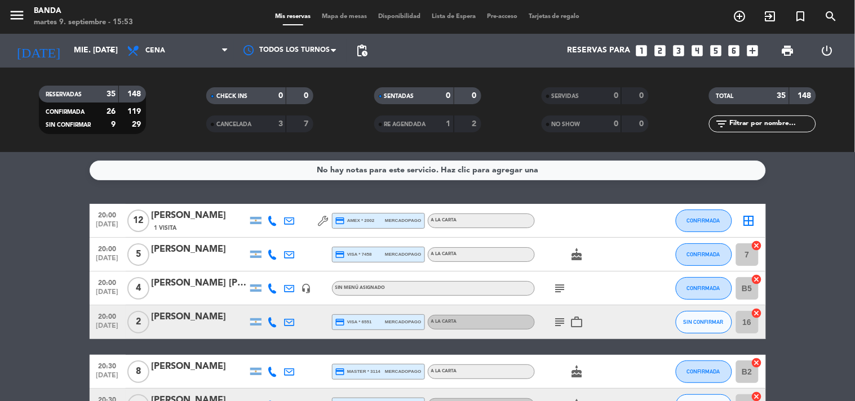
click at [288, 218] on icon at bounding box center [290, 221] width 10 height 10
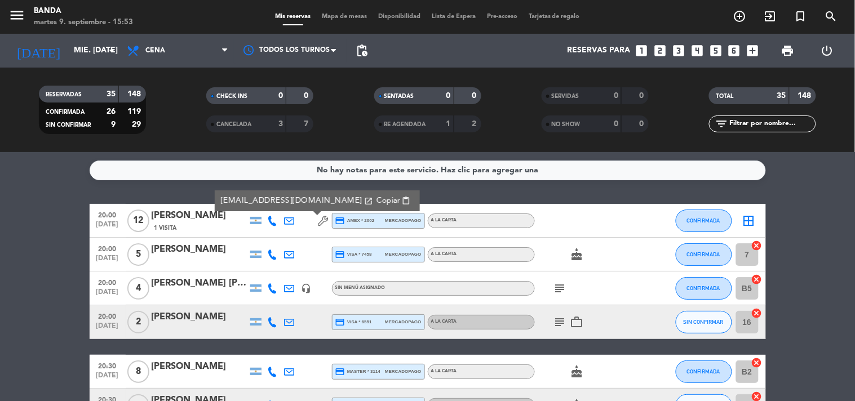
click at [625, 234] on div at bounding box center [585, 220] width 101 height 33
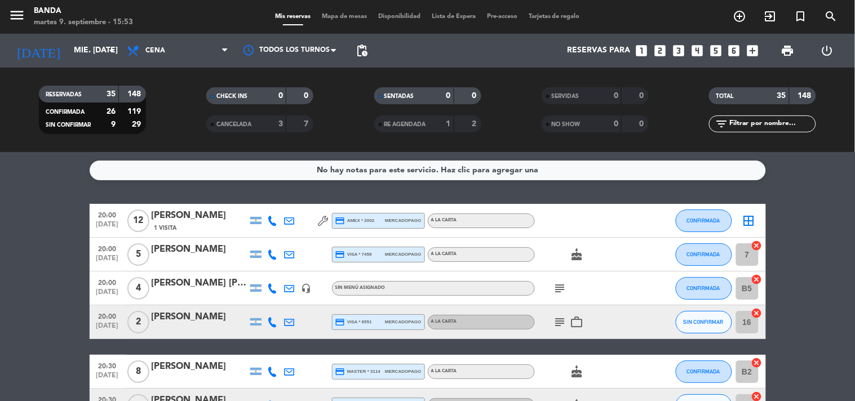
click at [159, 213] on div "[PERSON_NAME]" at bounding box center [200, 216] width 96 height 15
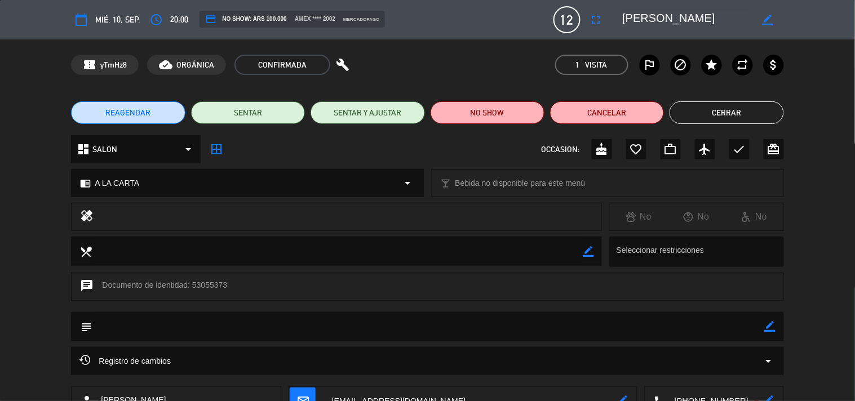
scroll to position [116, 0]
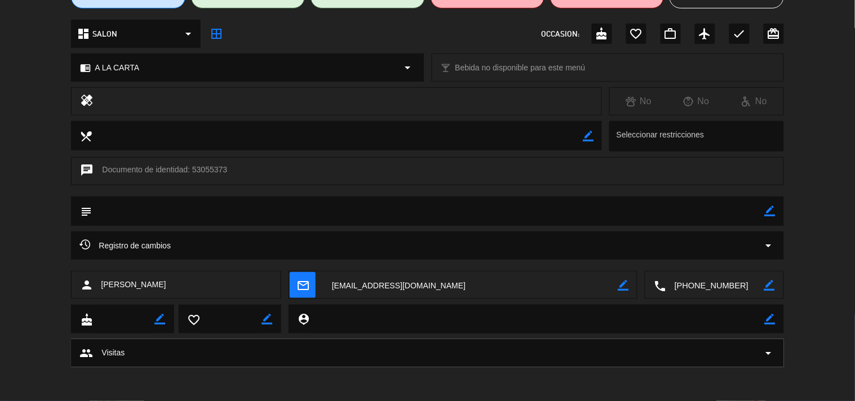
click at [629, 289] on div "mail_outline border_color" at bounding box center [463, 286] width 348 height 28
click at [624, 285] on icon "border_color" at bounding box center [623, 285] width 11 height 11
drag, startPoint x: 454, startPoint y: 288, endPoint x: 331, endPoint y: 283, distance: 123.0
click at [331, 283] on textarea at bounding box center [471, 286] width 294 height 28
click at [626, 288] on icon at bounding box center [623, 285] width 11 height 11
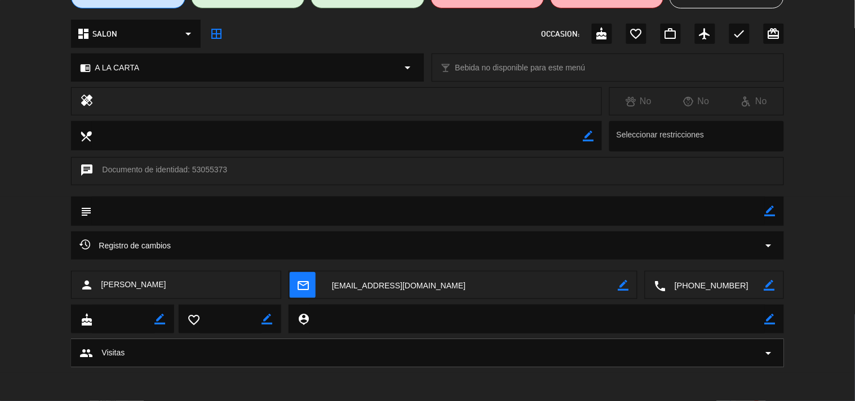
scroll to position [0, 0]
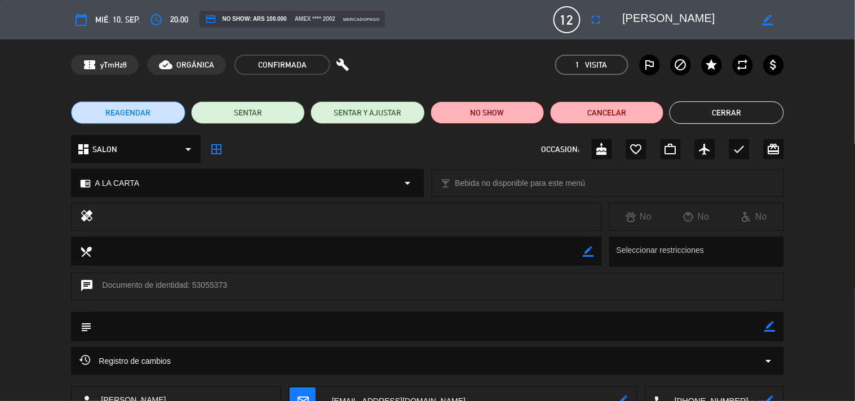
click at [142, 123] on button "REAGENDAR" at bounding box center [128, 112] width 114 height 23
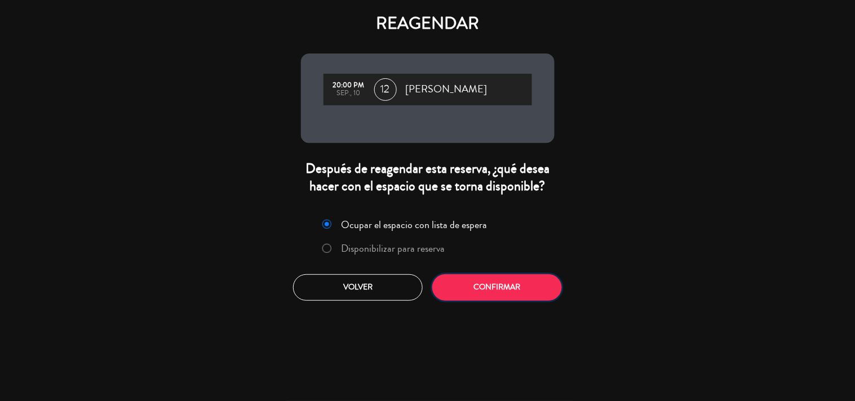
click at [482, 282] on button "Confirmar" at bounding box center [497, 288] width 130 height 26
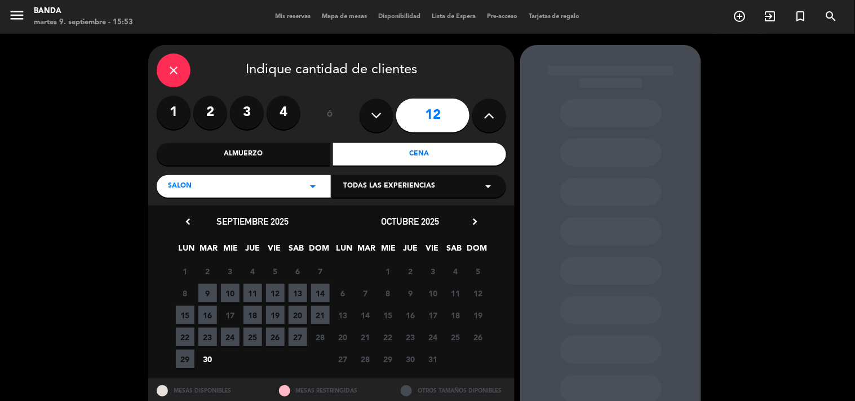
click at [240, 295] on div "8 9 10 11 12 13 14" at bounding box center [253, 293] width 158 height 22
click at [233, 294] on span "10" at bounding box center [230, 293] width 19 height 19
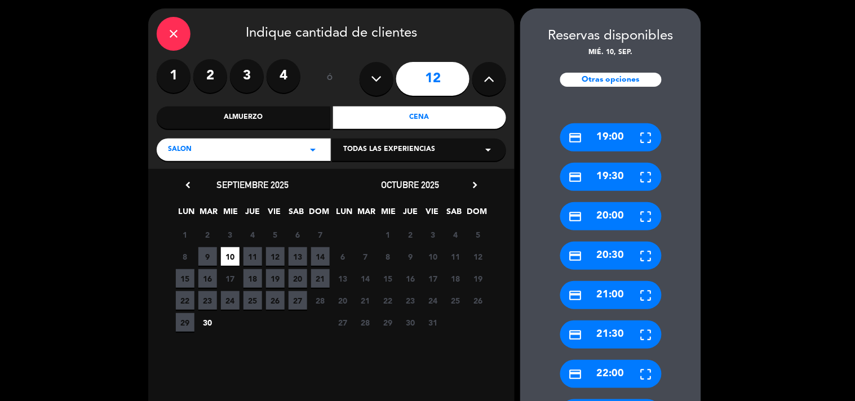
scroll to position [173, 0]
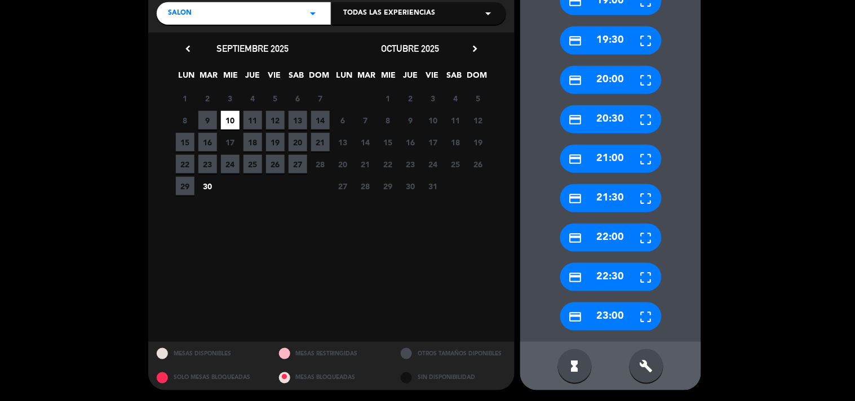
click at [645, 375] on div "build" at bounding box center [647, 367] width 34 height 34
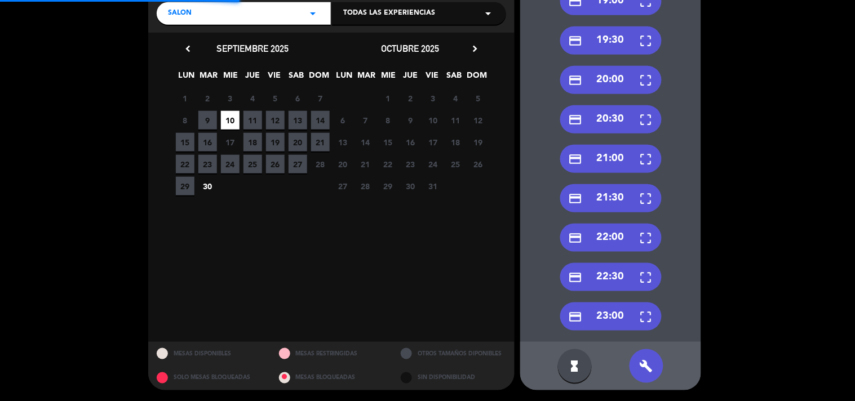
scroll to position [0, 0]
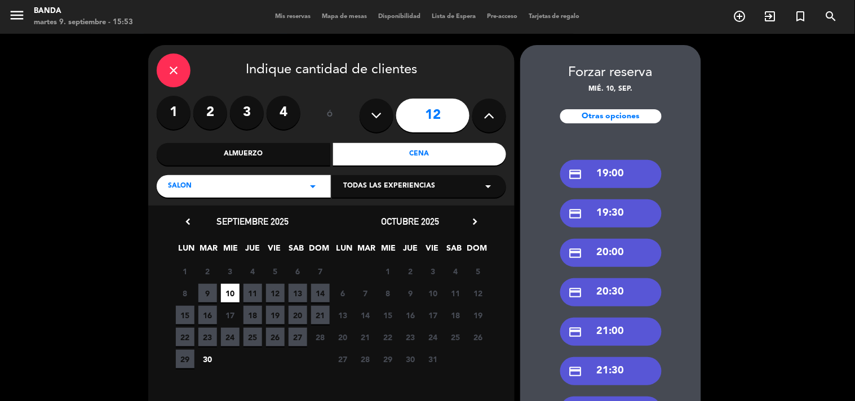
click at [604, 206] on div "credit_card 19:30" at bounding box center [610, 214] width 101 height 28
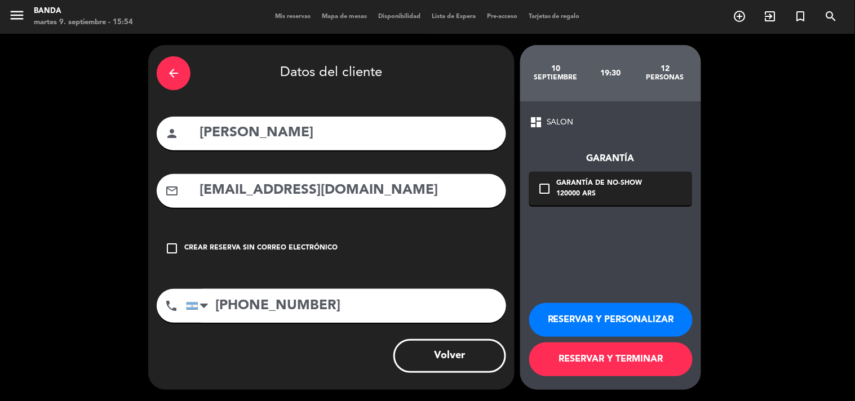
click at [583, 358] on button "RESERVAR Y TERMINAR" at bounding box center [611, 360] width 164 height 34
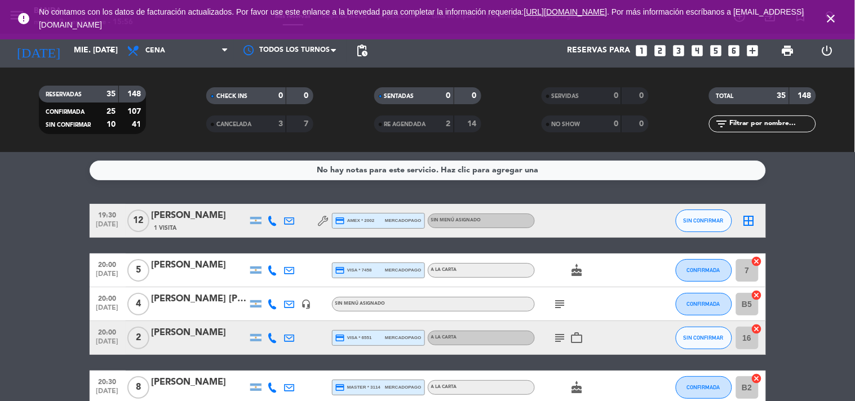
click at [829, 18] on icon "close" at bounding box center [832, 19] width 14 height 14
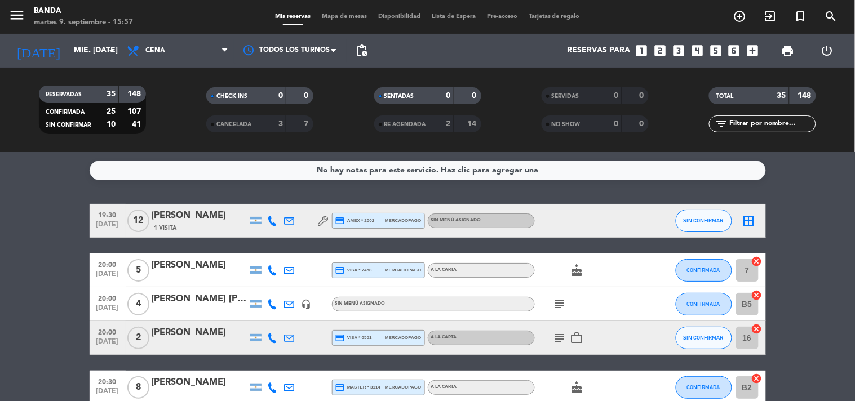
click at [701, 47] on icon "looks_4" at bounding box center [697, 50] width 15 height 15
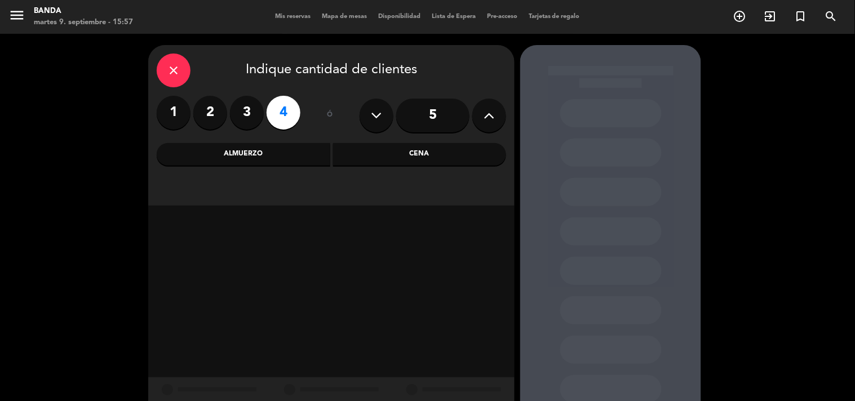
click at [390, 162] on div "Cena" at bounding box center [420, 154] width 174 height 23
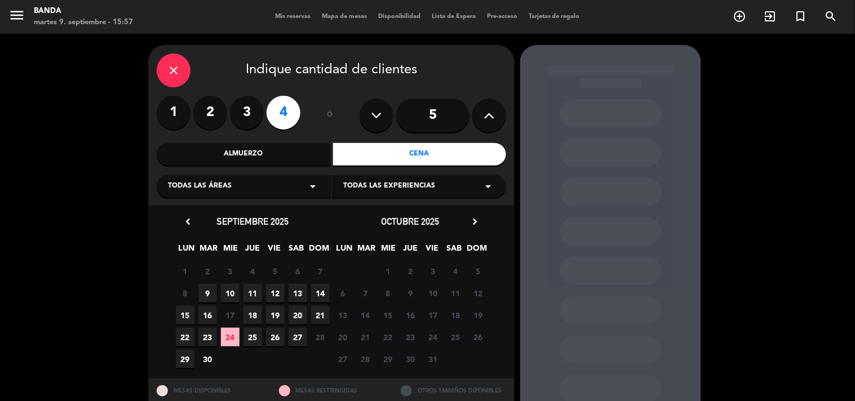
click at [271, 313] on span "19" at bounding box center [275, 315] width 19 height 19
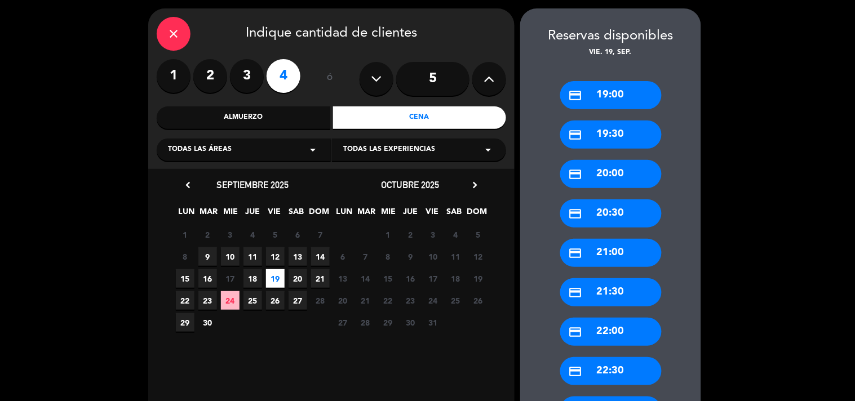
click at [606, 246] on div "credit_card 21:00" at bounding box center [610, 253] width 101 height 28
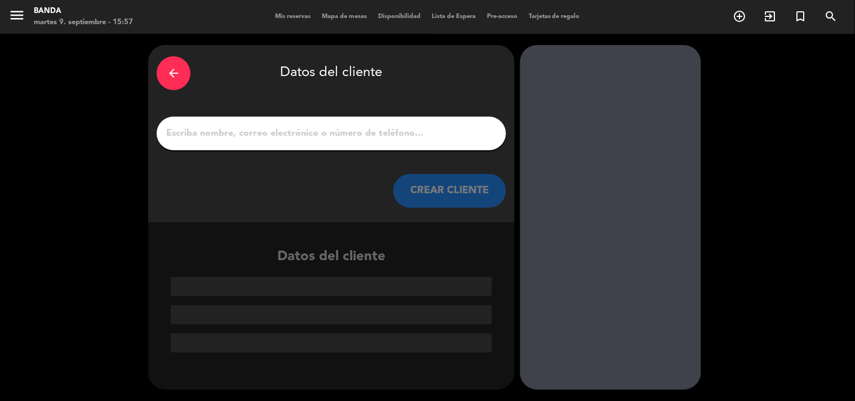
click at [297, 136] on input "1" at bounding box center [331, 134] width 333 height 16
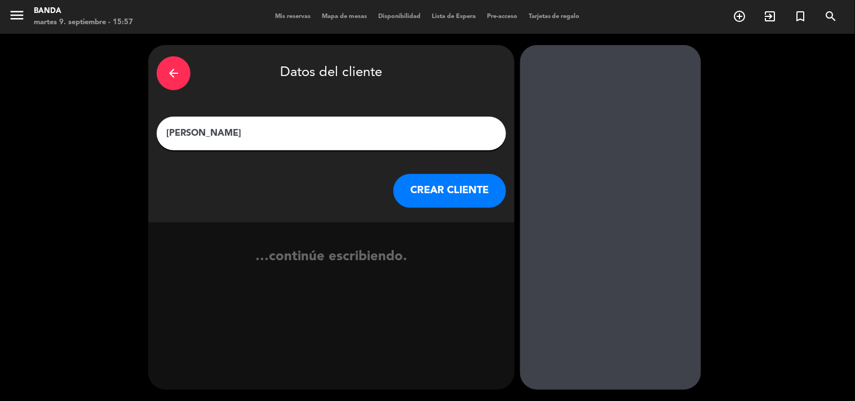
type input "[PERSON_NAME]"
click at [413, 196] on button "CREAR CLIENTE" at bounding box center [450, 191] width 113 height 34
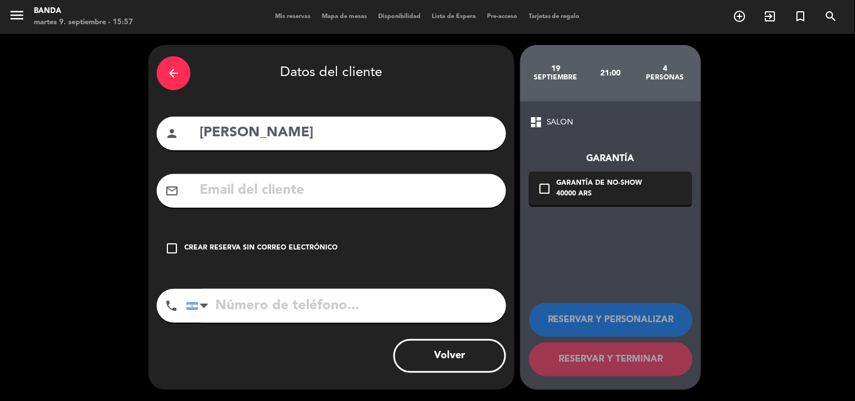
click at [413, 196] on input "text" at bounding box center [347, 190] width 299 height 23
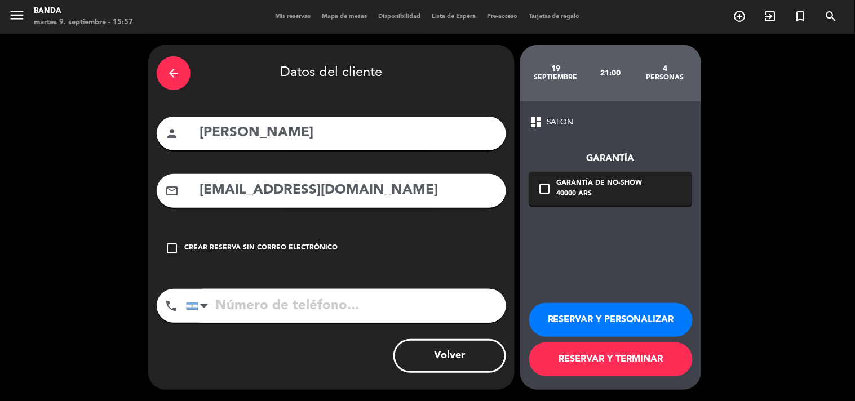
type input "[EMAIL_ADDRESS][DOMAIN_NAME]"
click at [306, 312] on input "tel" at bounding box center [346, 306] width 320 height 34
type input "1161801645"
click at [570, 359] on button "RESERVAR Y TERMINAR" at bounding box center [611, 360] width 164 height 34
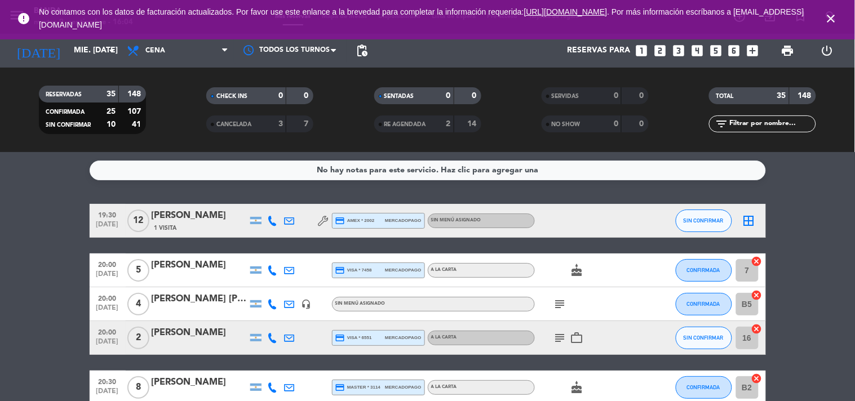
click at [660, 50] on icon "looks_two" at bounding box center [660, 50] width 15 height 15
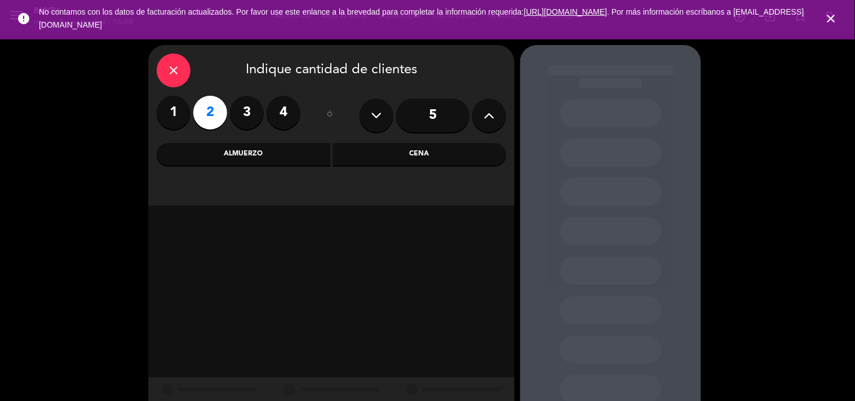
click at [369, 151] on div "Cena" at bounding box center [420, 154] width 174 height 23
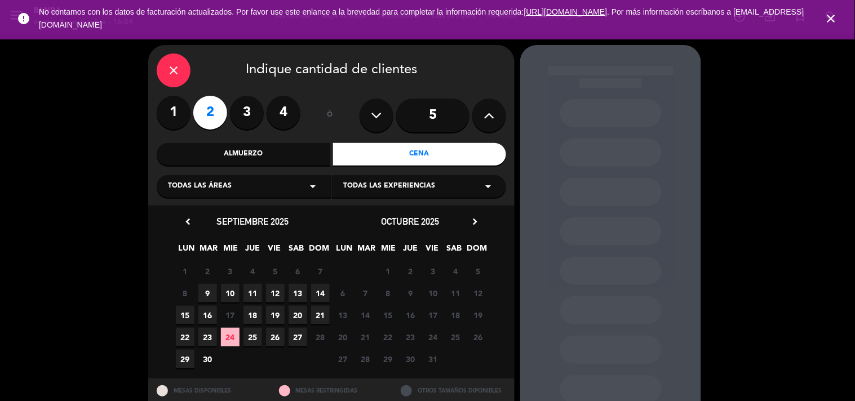
click at [275, 290] on span "12" at bounding box center [275, 293] width 19 height 19
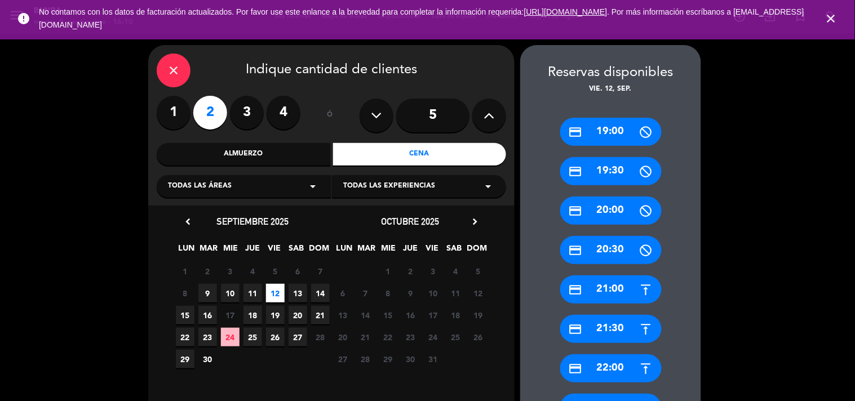
click at [158, 66] on div "close" at bounding box center [174, 71] width 34 height 34
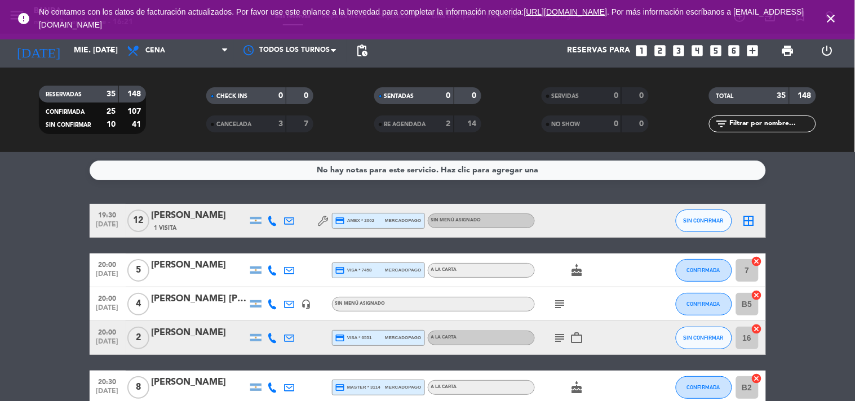
click at [831, 17] on icon "close" at bounding box center [832, 19] width 14 height 14
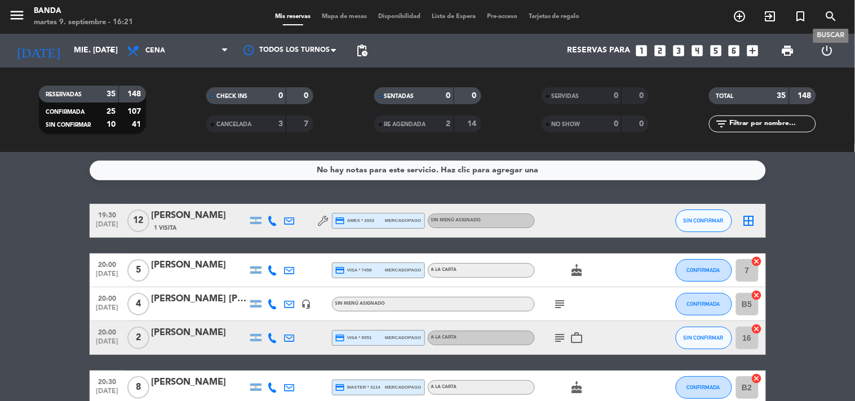
click at [831, 17] on icon "search" at bounding box center [832, 17] width 14 height 14
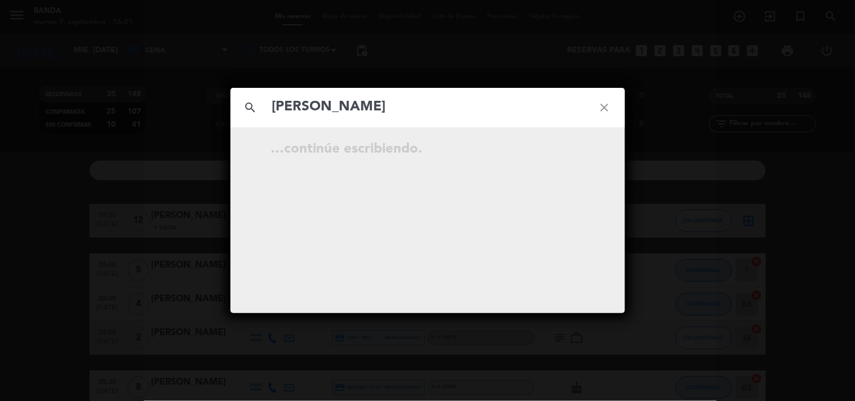
type input "[PERSON_NAME]"
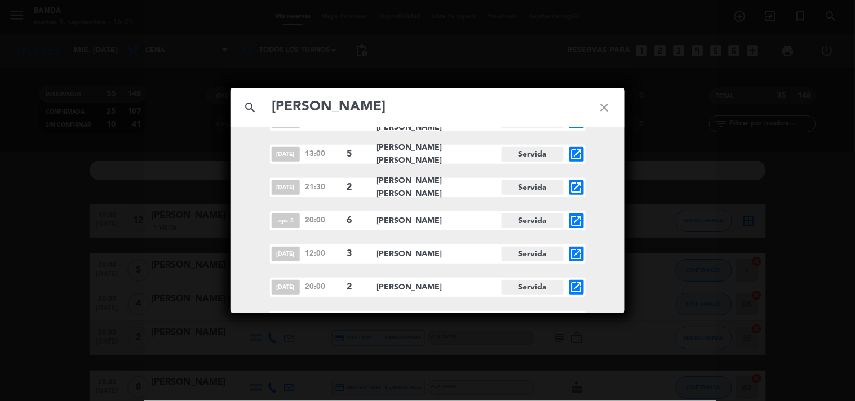
scroll to position [944, 0]
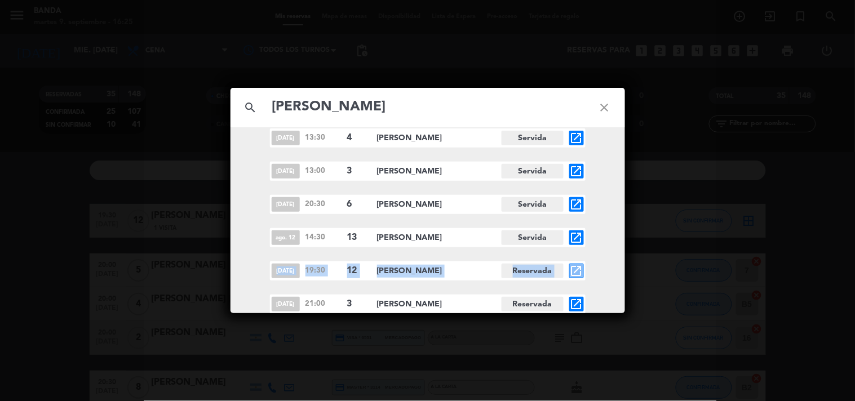
drag, startPoint x: 263, startPoint y: 249, endPoint x: 590, endPoint y: 273, distance: 328.5
drag, startPoint x: 590, startPoint y: 273, endPoint x: 631, endPoint y: 268, distance: 41.5
click at [631, 268] on div "search [PERSON_NAME] close [DATE] 12:00 1 [PERSON_NAME][GEOGRAPHIC_DATA] open_i…" at bounding box center [427, 200] width 855 height 401
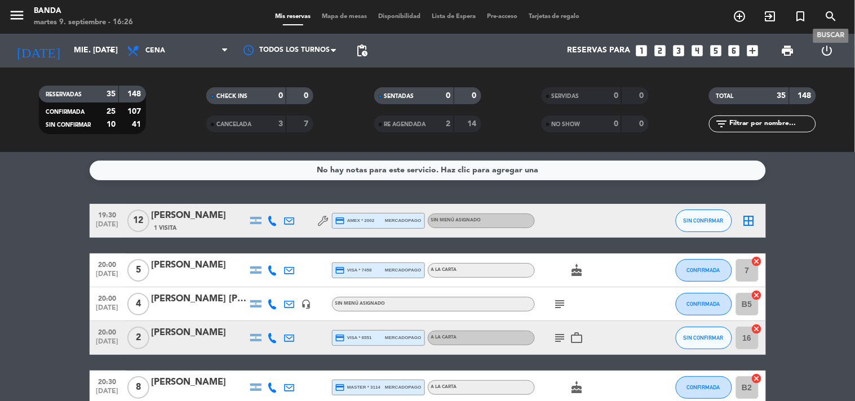
click at [833, 18] on icon "search" at bounding box center [832, 17] width 14 height 14
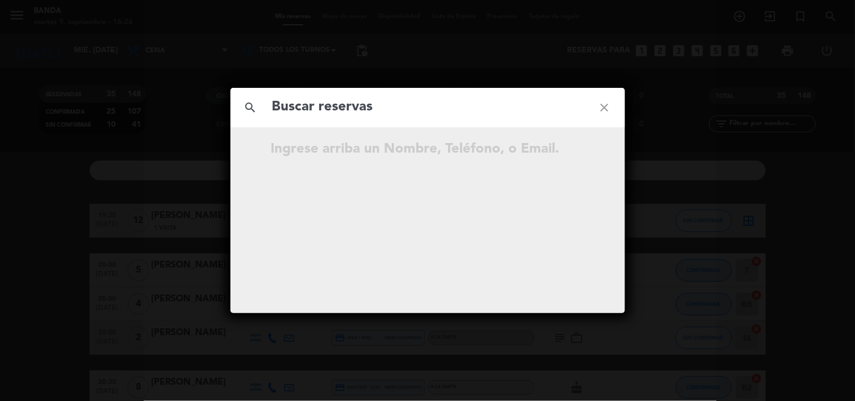
click at [505, 107] on input "text" at bounding box center [427, 107] width 313 height 23
type input "[PERSON_NAME]"
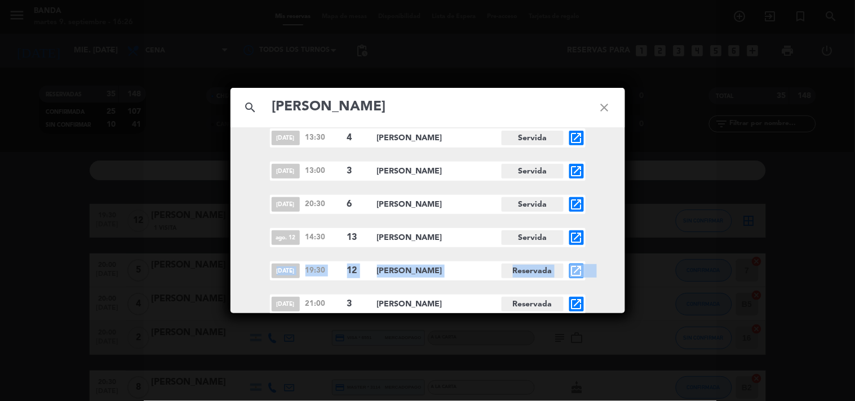
drag, startPoint x: 248, startPoint y: 255, endPoint x: 228, endPoint y: 277, distance: 29.5
click at [228, 278] on div "search [PERSON_NAME] close [DATE] 12:00 1 [PERSON_NAME][GEOGRAPHIC_DATA] open_i…" at bounding box center [427, 200] width 855 height 401
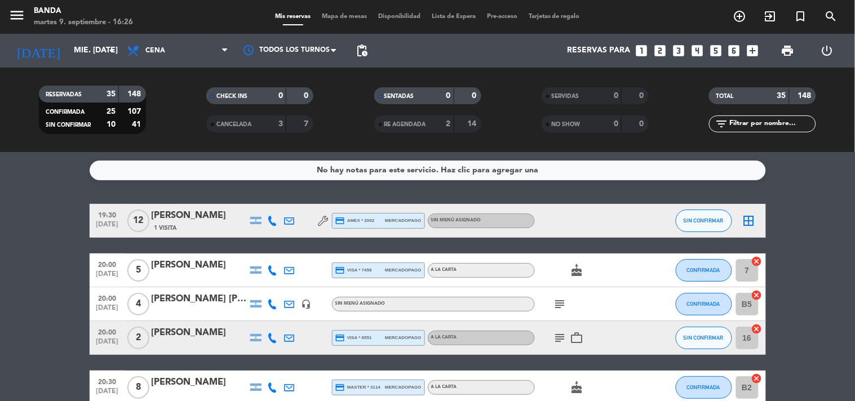
click at [229, 277] on div at bounding box center [200, 277] width 96 height 9
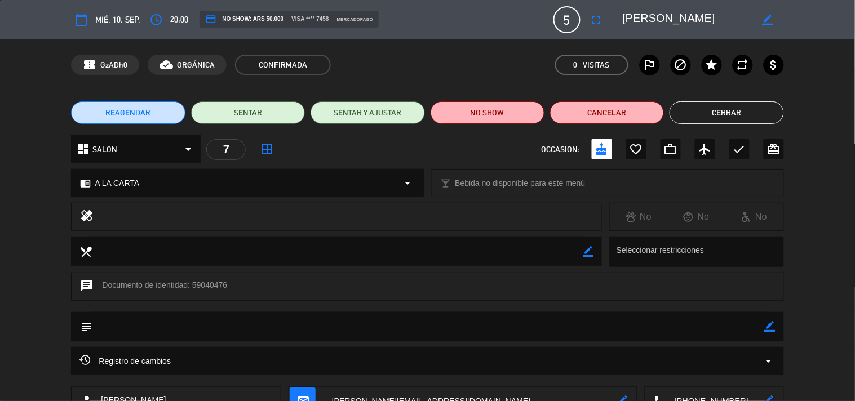
click at [750, 104] on button "Cerrar" at bounding box center [727, 112] width 114 height 23
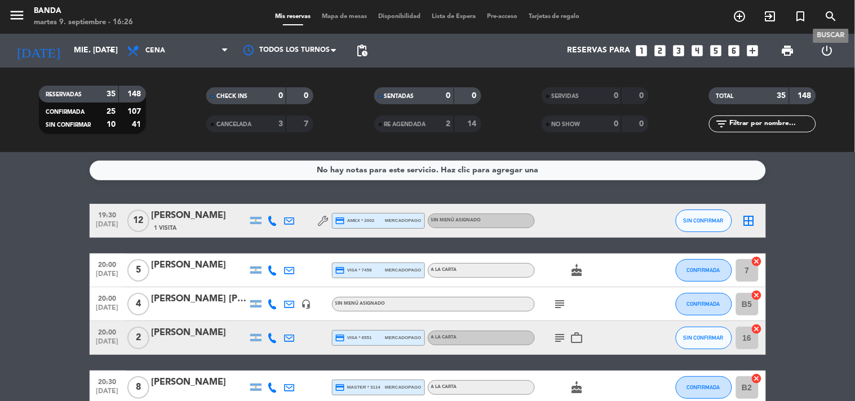
click at [832, 17] on icon "search" at bounding box center [832, 17] width 14 height 14
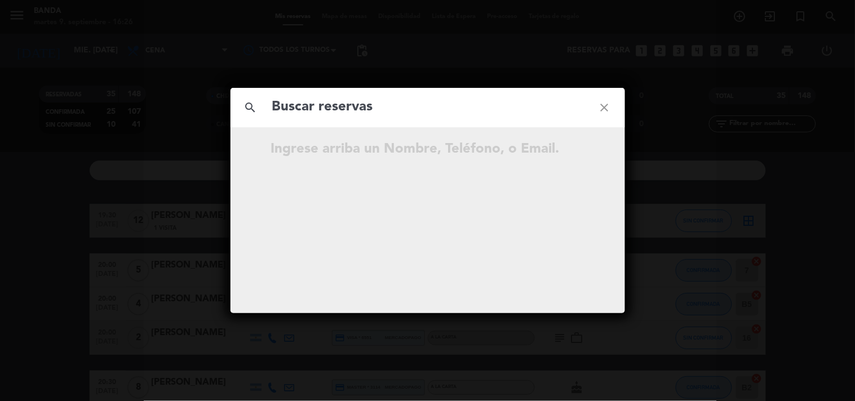
click at [398, 109] on input "text" at bounding box center [427, 107] width 313 height 23
type input "[PERSON_NAME]"
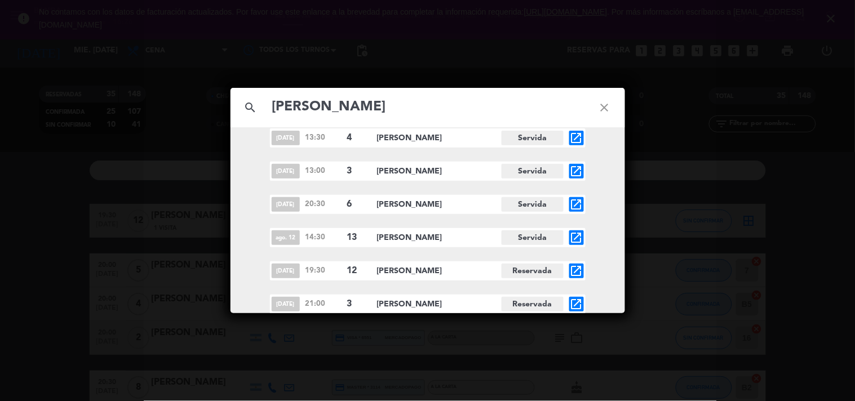
click at [575, 276] on icon "open_in_new" at bounding box center [577, 271] width 14 height 14
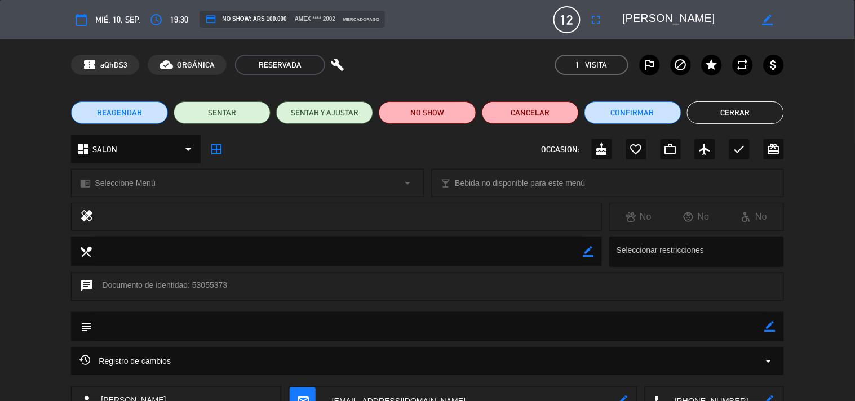
click at [731, 120] on button "Cerrar" at bounding box center [735, 112] width 97 height 23
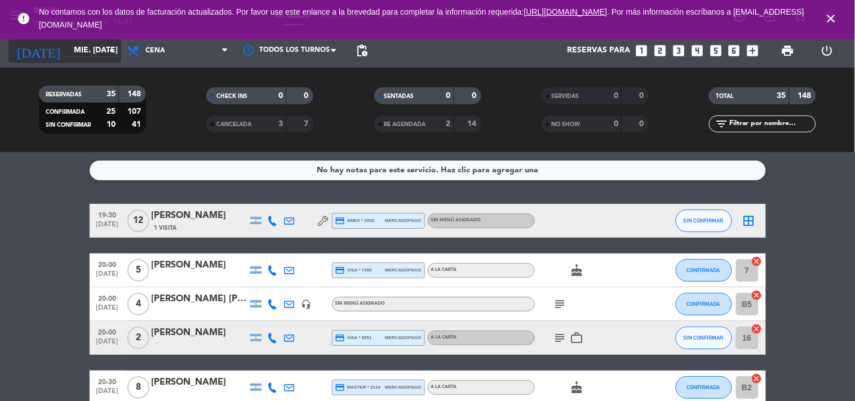
click at [105, 54] on icon "arrow_drop_down" at bounding box center [112, 51] width 14 height 14
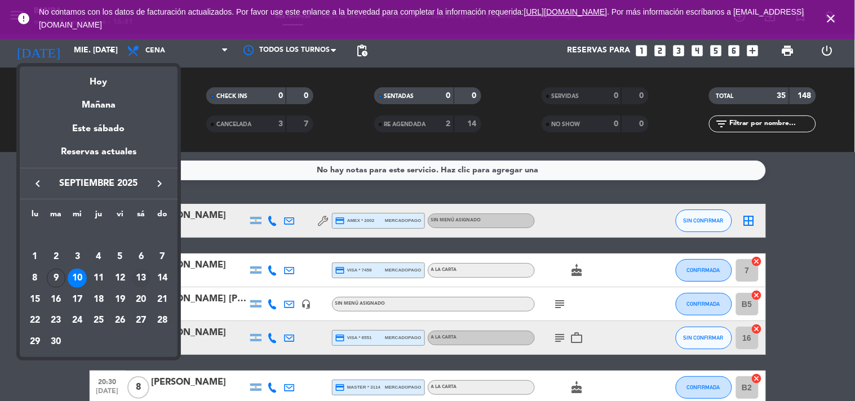
click at [144, 276] on div "13" at bounding box center [140, 278] width 19 height 19
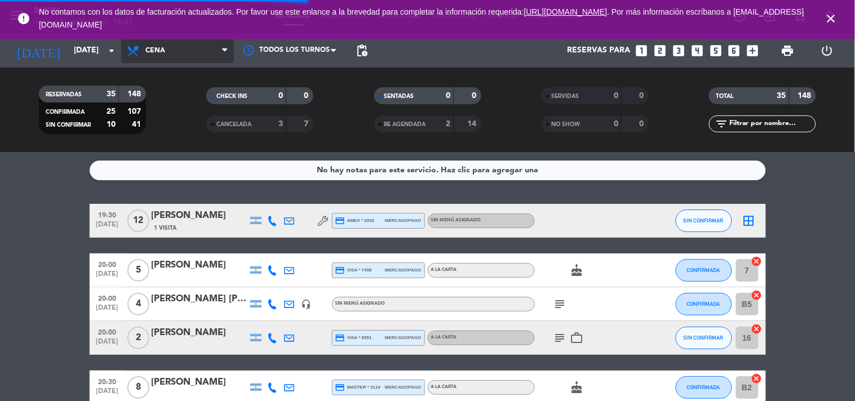
click at [210, 41] on span "Cena" at bounding box center [177, 50] width 113 height 25
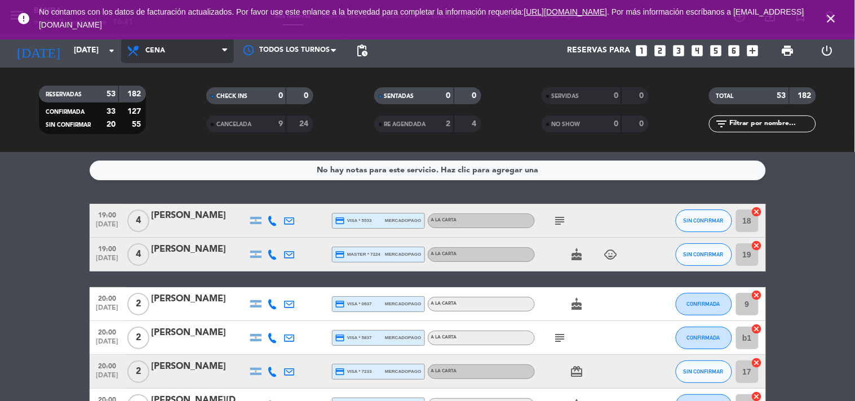
click at [188, 52] on span "Cena" at bounding box center [177, 50] width 113 height 25
click at [156, 104] on div "menu Banda martes 9. septiembre - 16:41 Mis reservas Mapa de mesas Disponibilid…" at bounding box center [427, 76] width 855 height 152
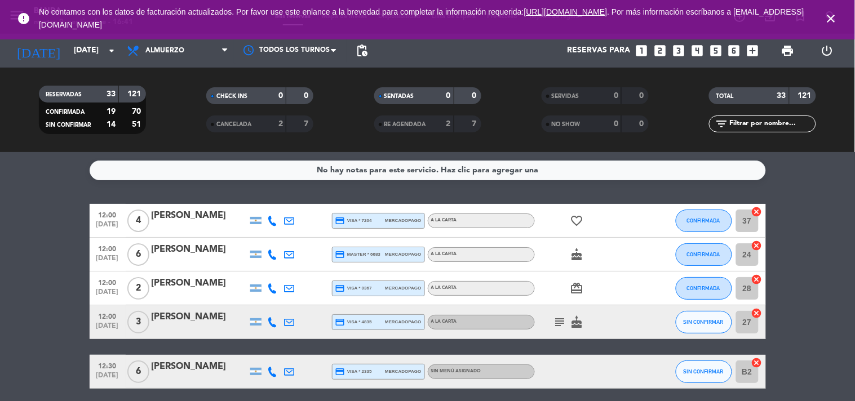
click at [836, 20] on icon "close" at bounding box center [832, 19] width 14 height 14
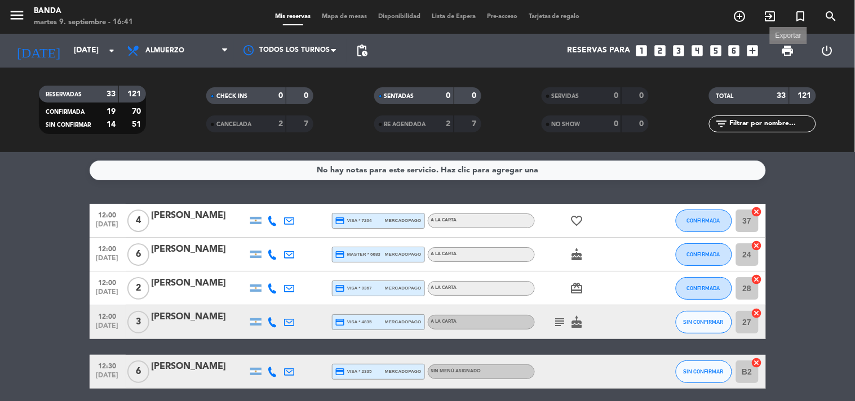
click at [788, 53] on span "print" at bounding box center [788, 51] width 14 height 14
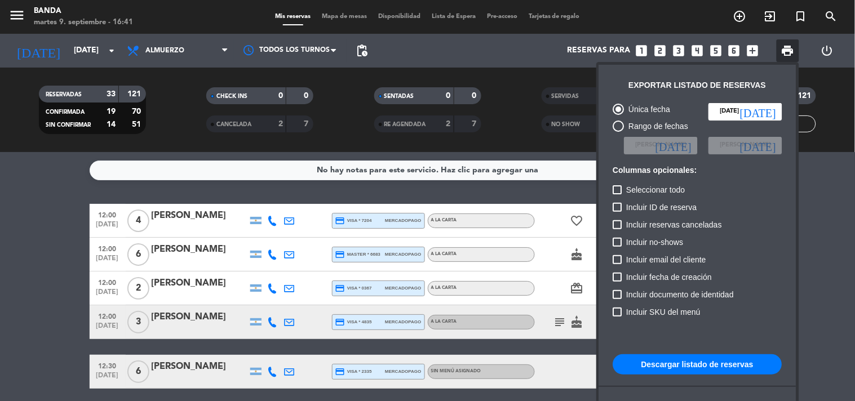
scroll to position [68, 0]
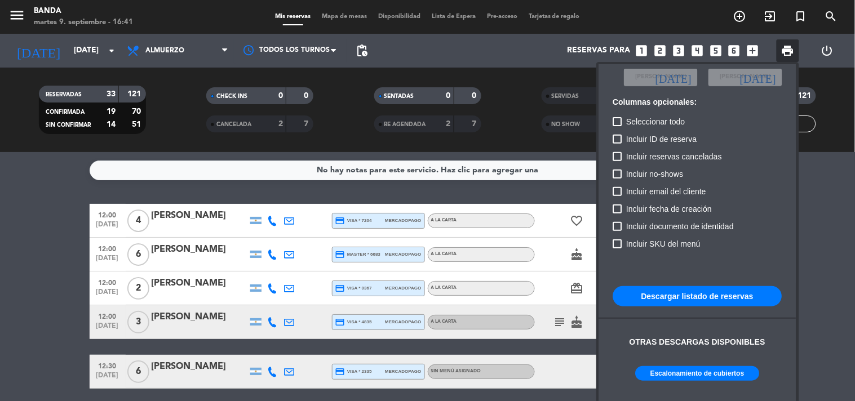
click at [705, 374] on button "Escalonamiento de cubiertos" at bounding box center [698, 373] width 124 height 15
click at [86, 54] on div at bounding box center [427, 200] width 855 height 401
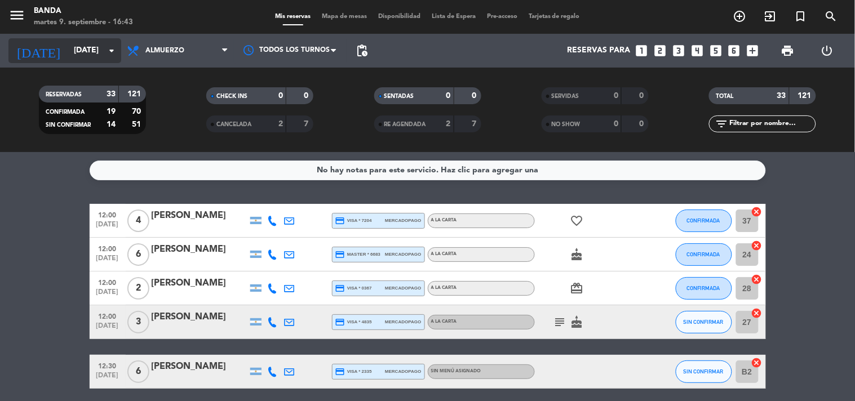
click at [86, 54] on input "[DATE]" at bounding box center [121, 51] width 107 height 20
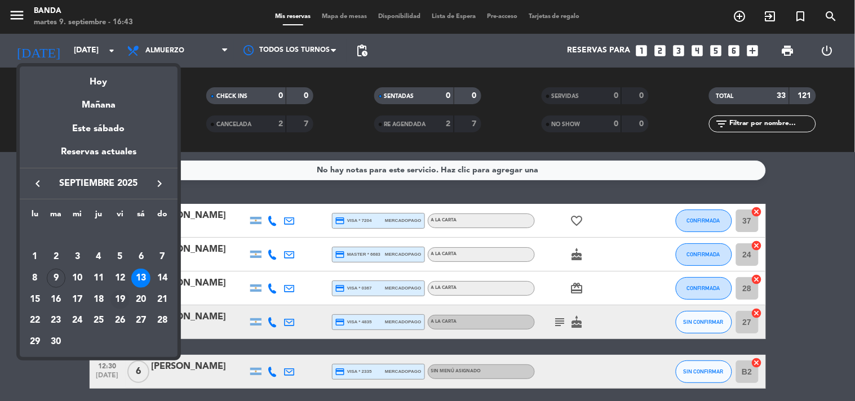
click at [116, 292] on div "19" at bounding box center [120, 299] width 19 height 19
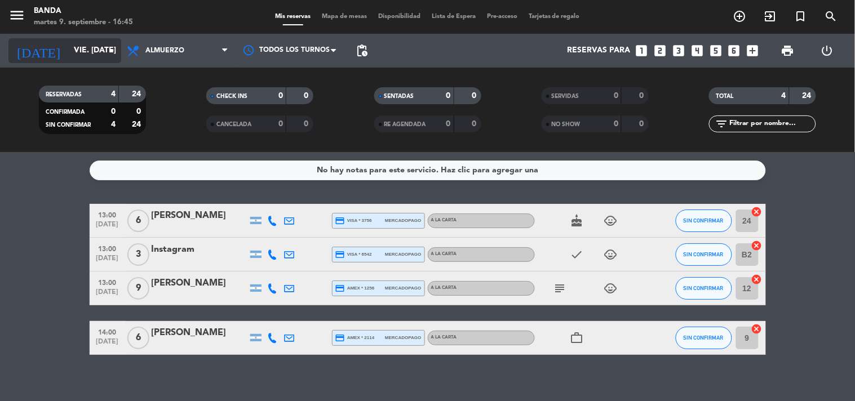
click at [85, 44] on input "vie. [DATE]" at bounding box center [121, 51] width 107 height 20
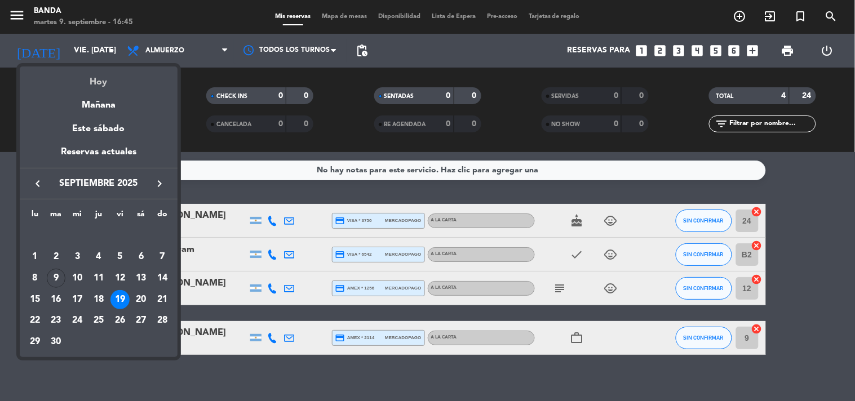
click at [92, 82] on div "Hoy" at bounding box center [99, 78] width 158 height 23
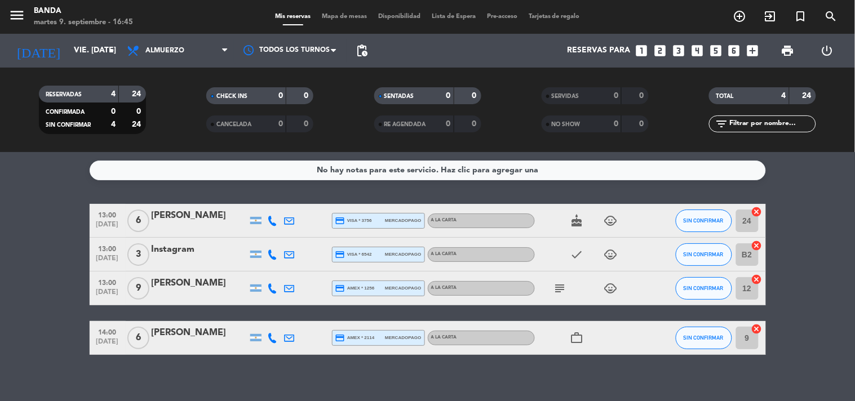
type input "[DATE] sep."
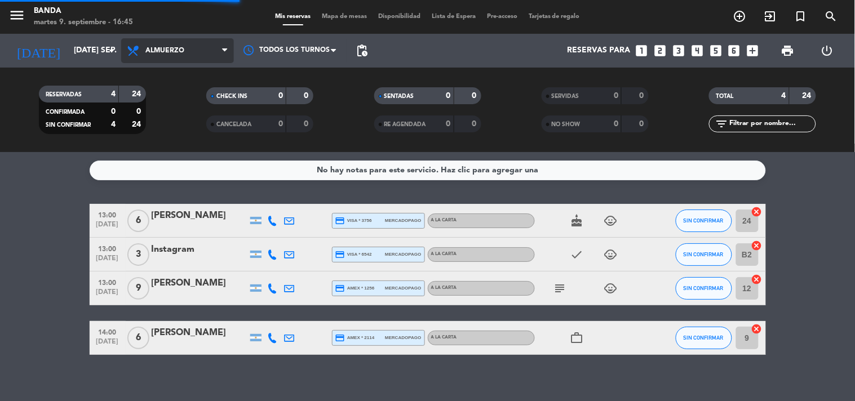
click at [192, 41] on span "Almuerzo" at bounding box center [177, 50] width 113 height 25
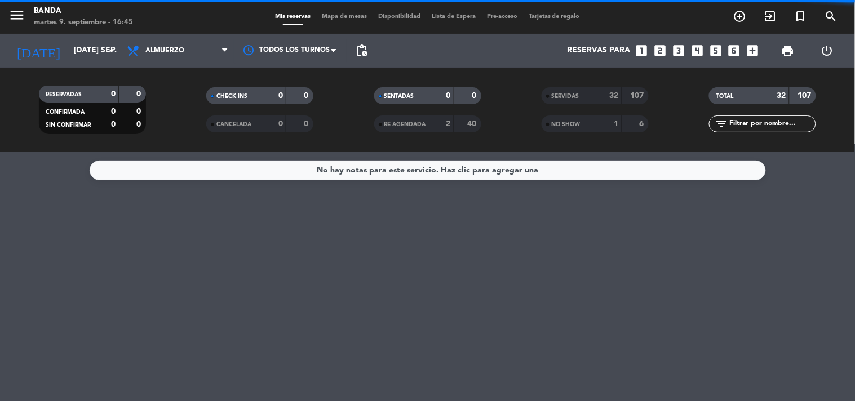
click at [174, 127] on filter-checkbox "RESERVADAS 0 0 CONFIRMADA 0 0 SIN CONFIRMAR 0 0" at bounding box center [91, 110] width 167 height 48
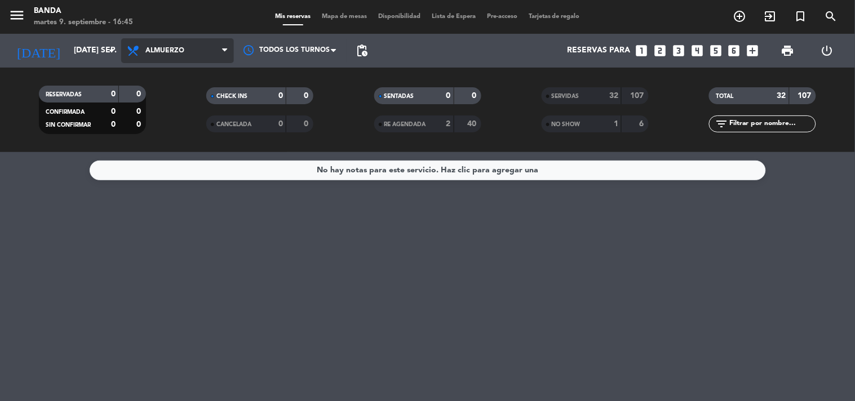
click at [210, 52] on span "Almuerzo" at bounding box center [177, 50] width 113 height 25
click at [169, 118] on div "menu Banda martes 9. septiembre - 16:45 Mis reservas Mapa de mesas Disponibilid…" at bounding box center [427, 76] width 855 height 152
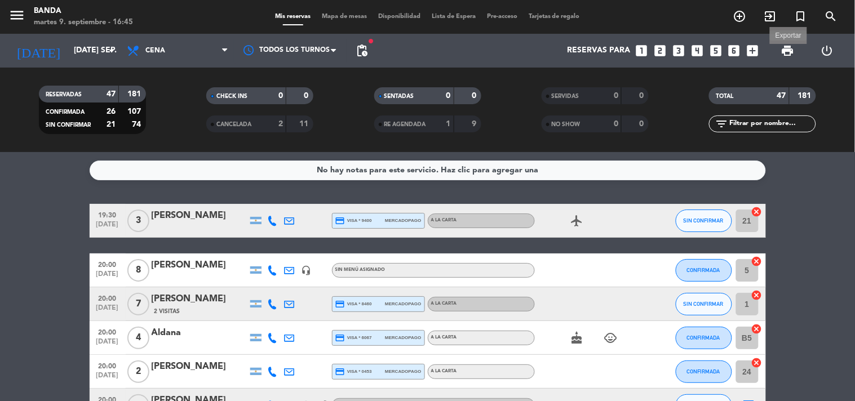
click at [786, 47] on span "print" at bounding box center [788, 51] width 14 height 14
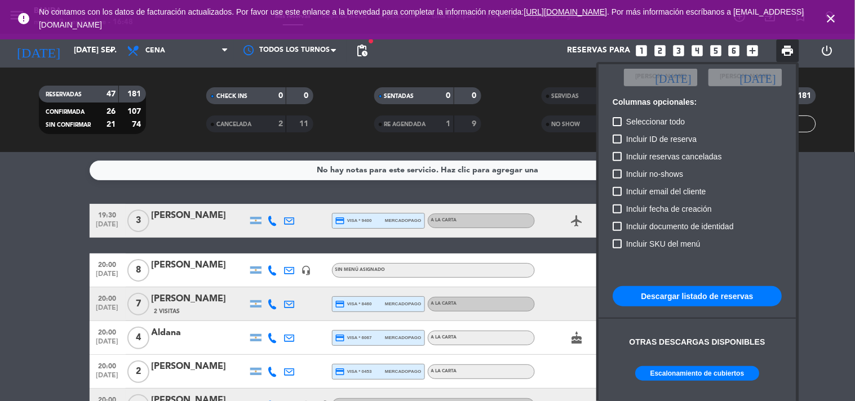
click at [730, 297] on button "Descargar listado de reservas" at bounding box center [697, 296] width 169 height 20
